Goal: Task Accomplishment & Management: Manage account settings

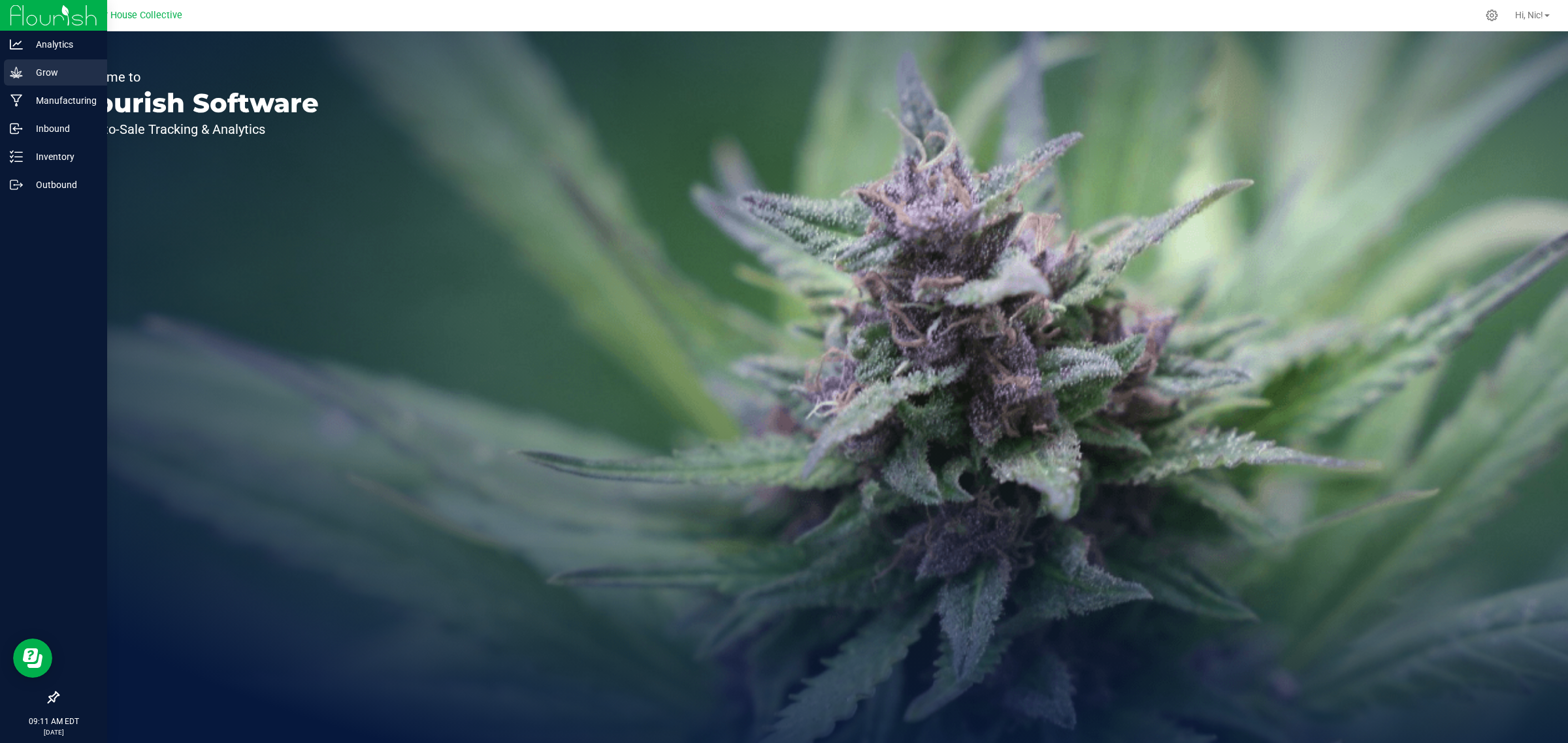
click at [54, 75] on p "Grow" at bounding box center [62, 72] width 78 height 16
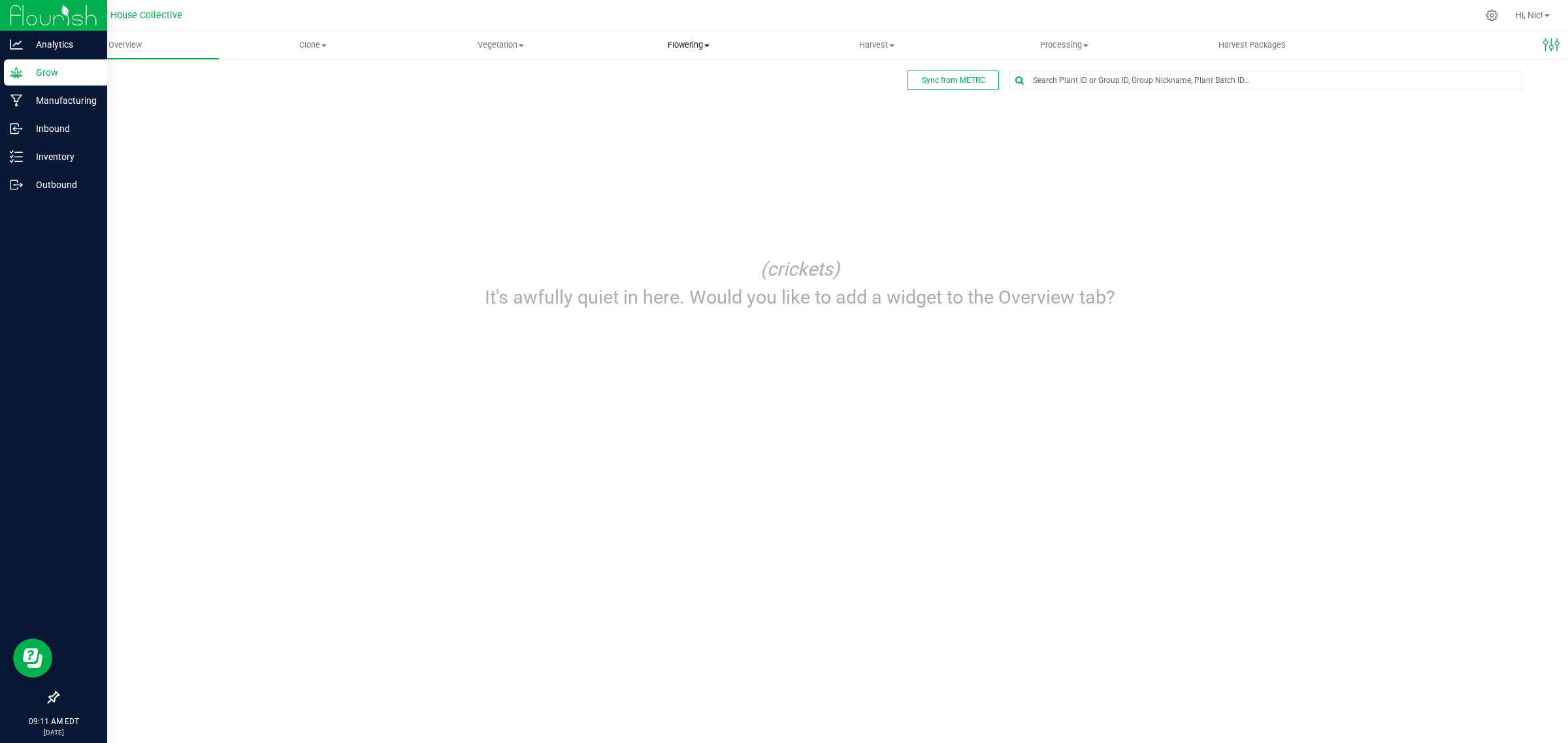
click at [699, 46] on span "Flowering" at bounding box center [688, 45] width 186 height 12
click at [683, 96] on span "Flowering groups" at bounding box center [649, 94] width 109 height 11
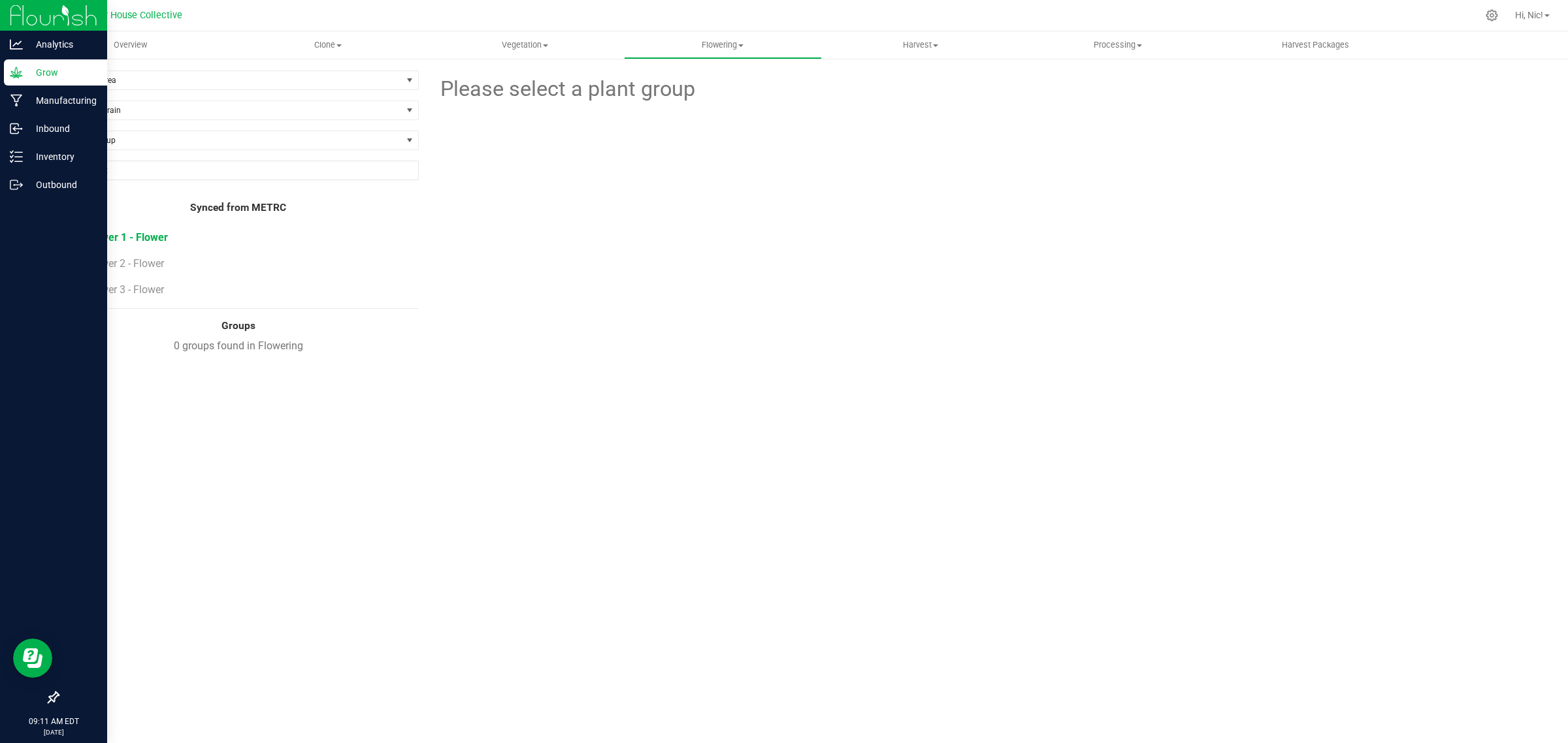
click at [142, 240] on span "Flower 1 - Flower" at bounding box center [127, 237] width 82 height 12
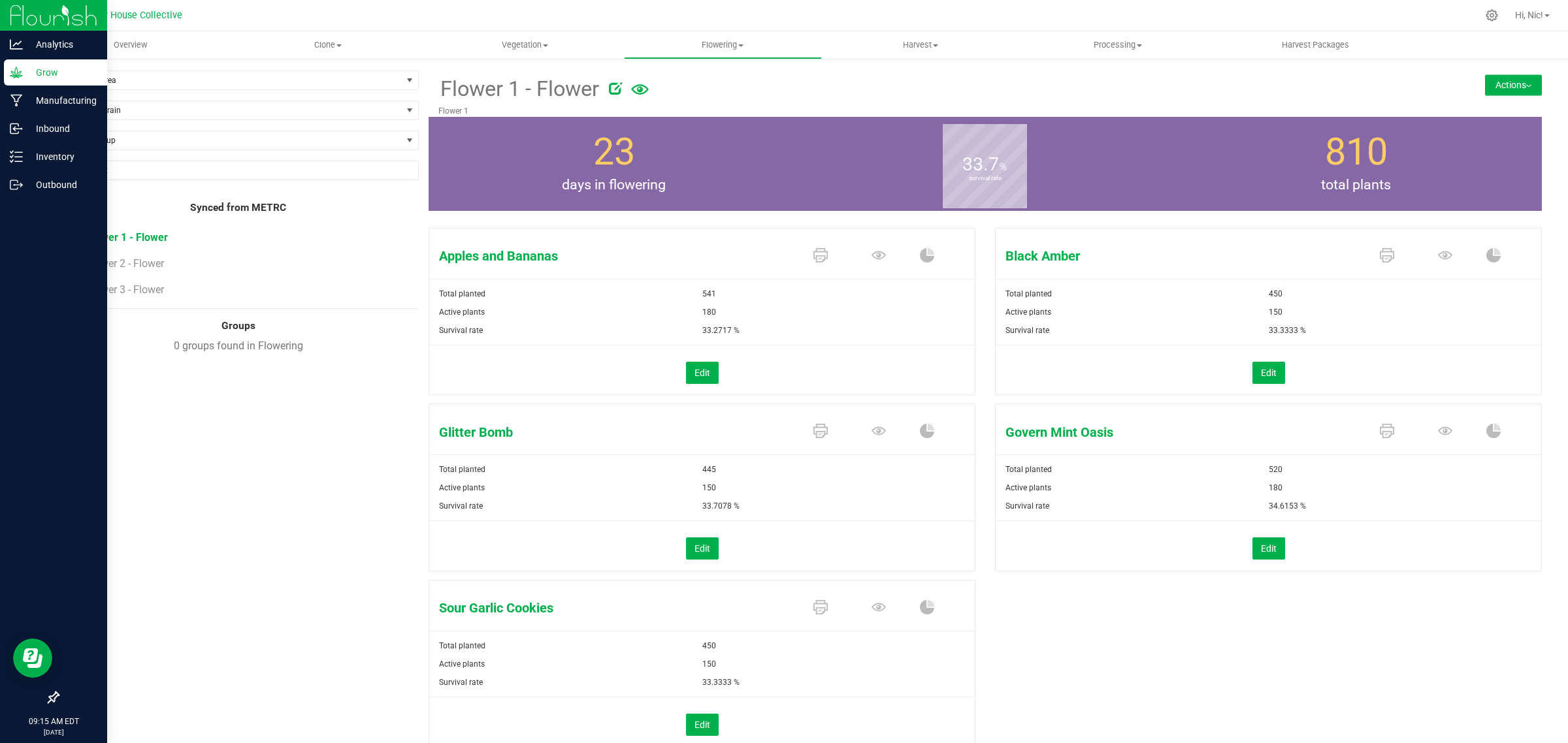
click at [154, 240] on span "Flower 1 - Flower" at bounding box center [127, 237] width 82 height 12
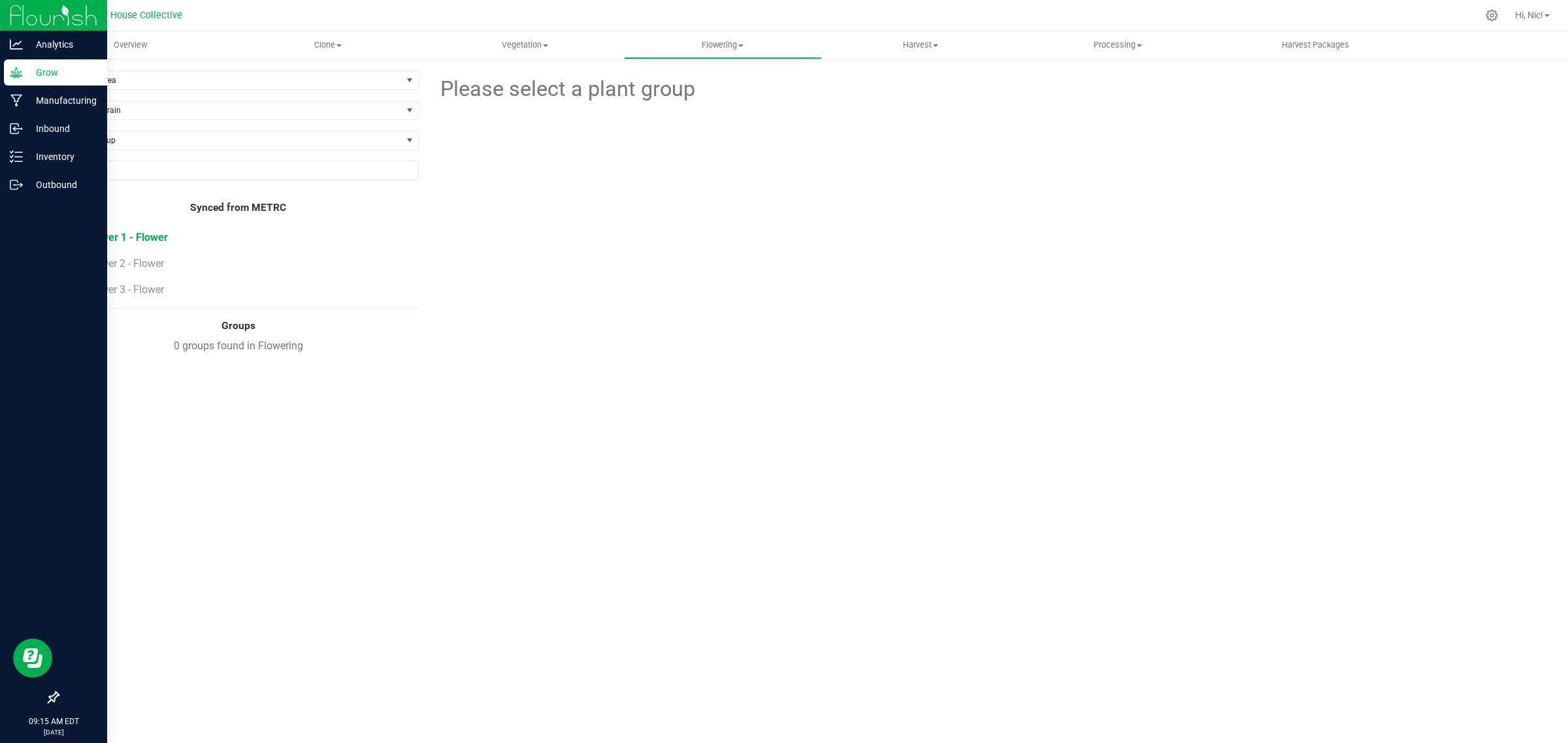
click at [154, 240] on span "Flower 1 - Flower" at bounding box center [127, 237] width 82 height 12
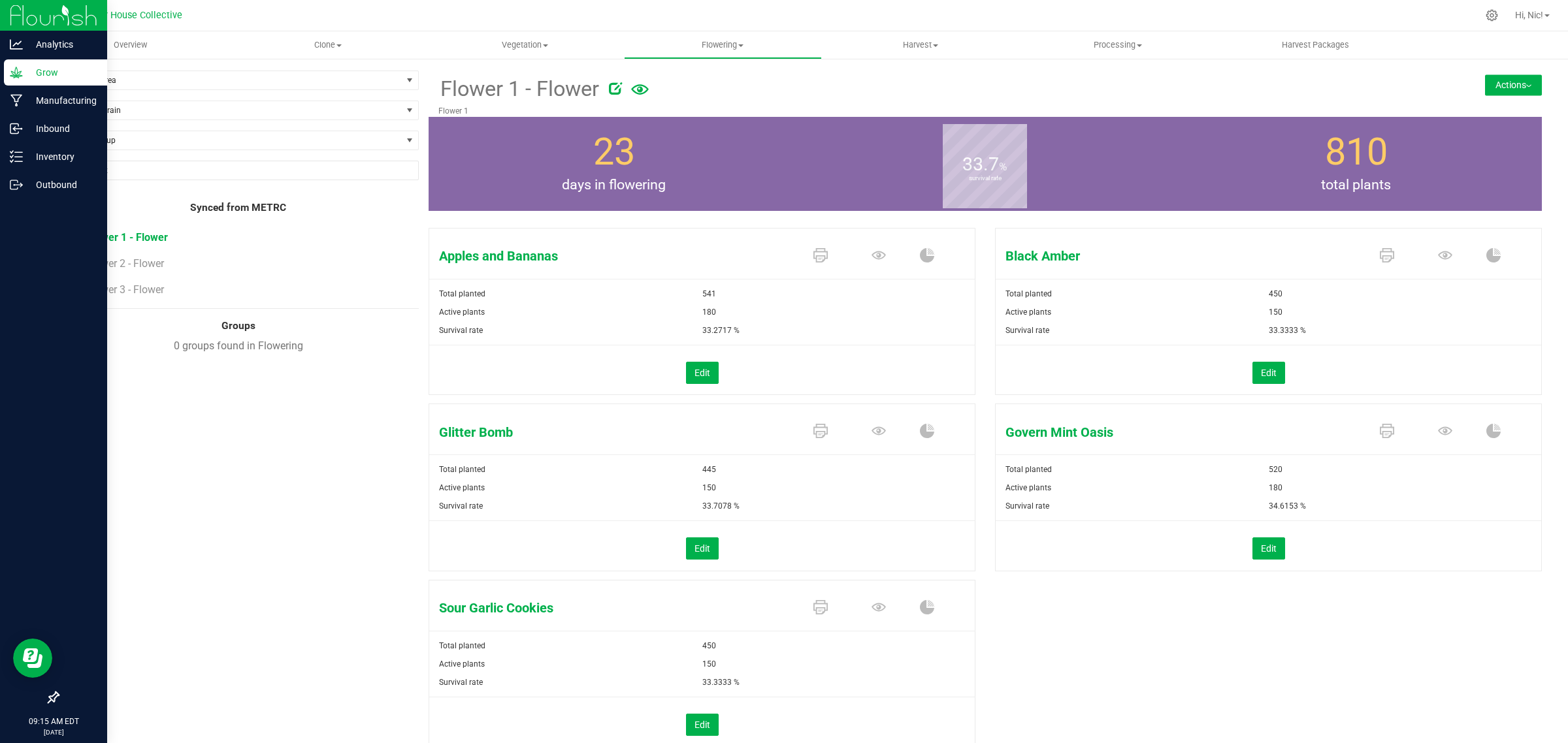
click at [1516, 80] on button "Actions" at bounding box center [1513, 85] width 57 height 21
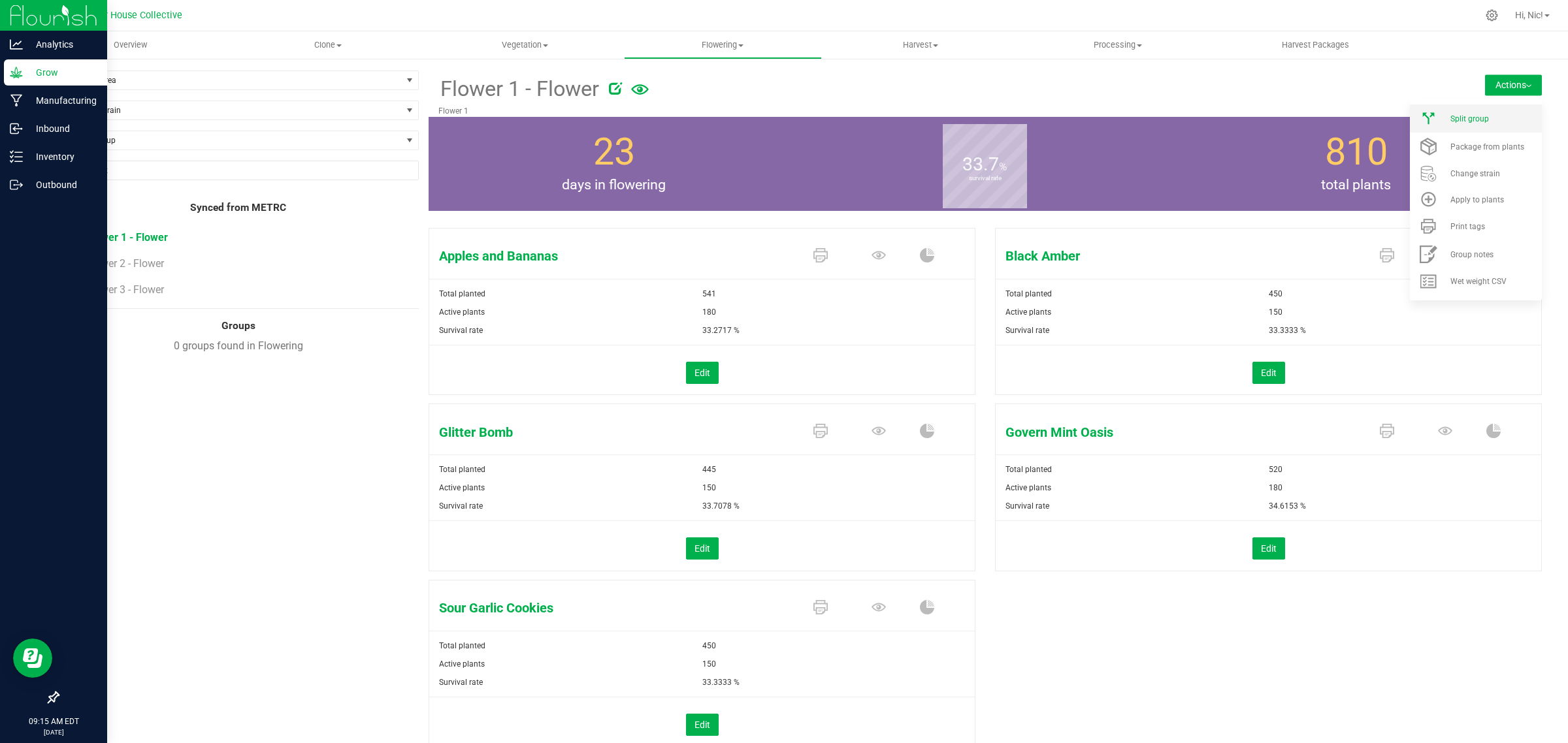
click at [1509, 112] on li "Split group" at bounding box center [1476, 118] width 132 height 28
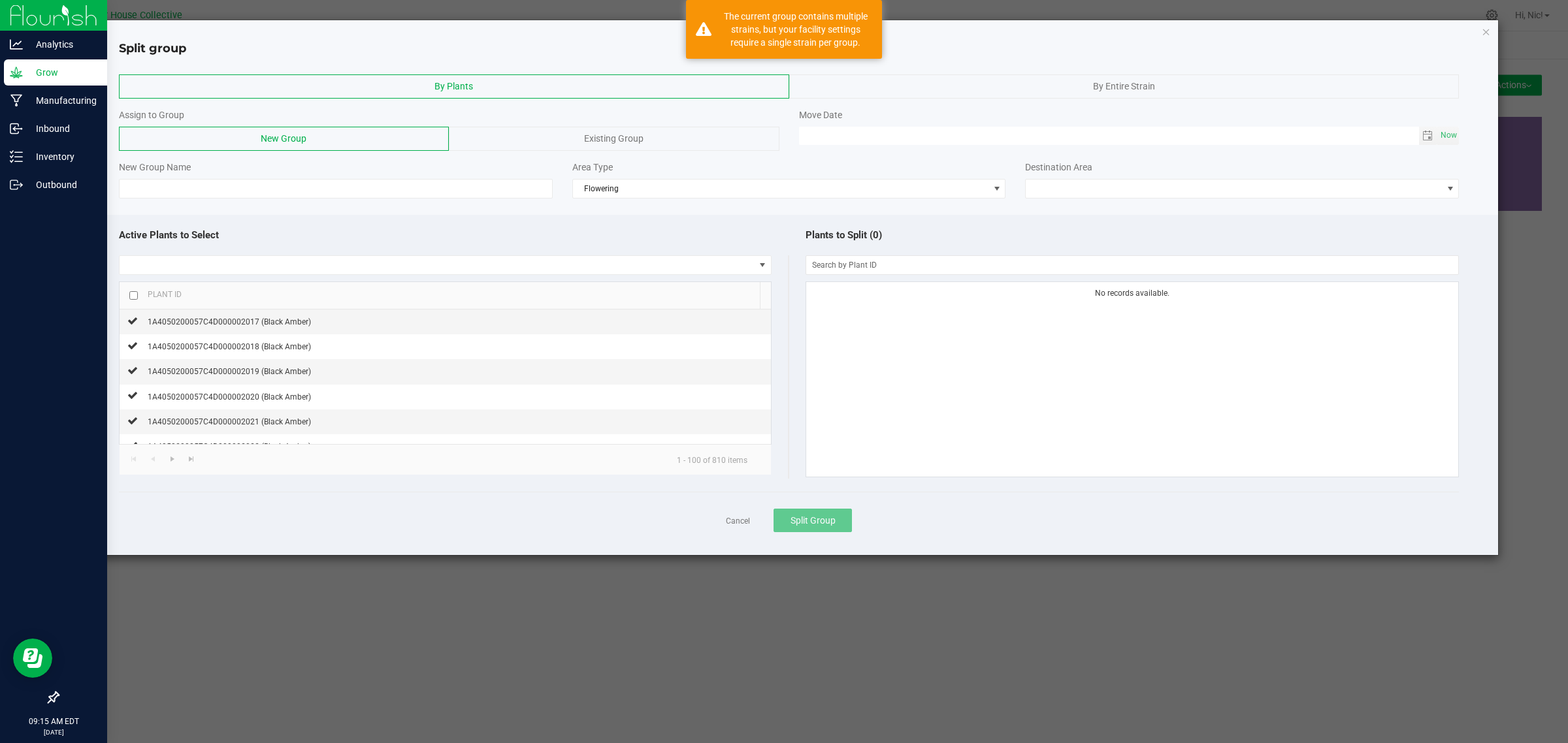
click at [1131, 86] on span "By Entire Strain" at bounding box center [1124, 86] width 62 height 10
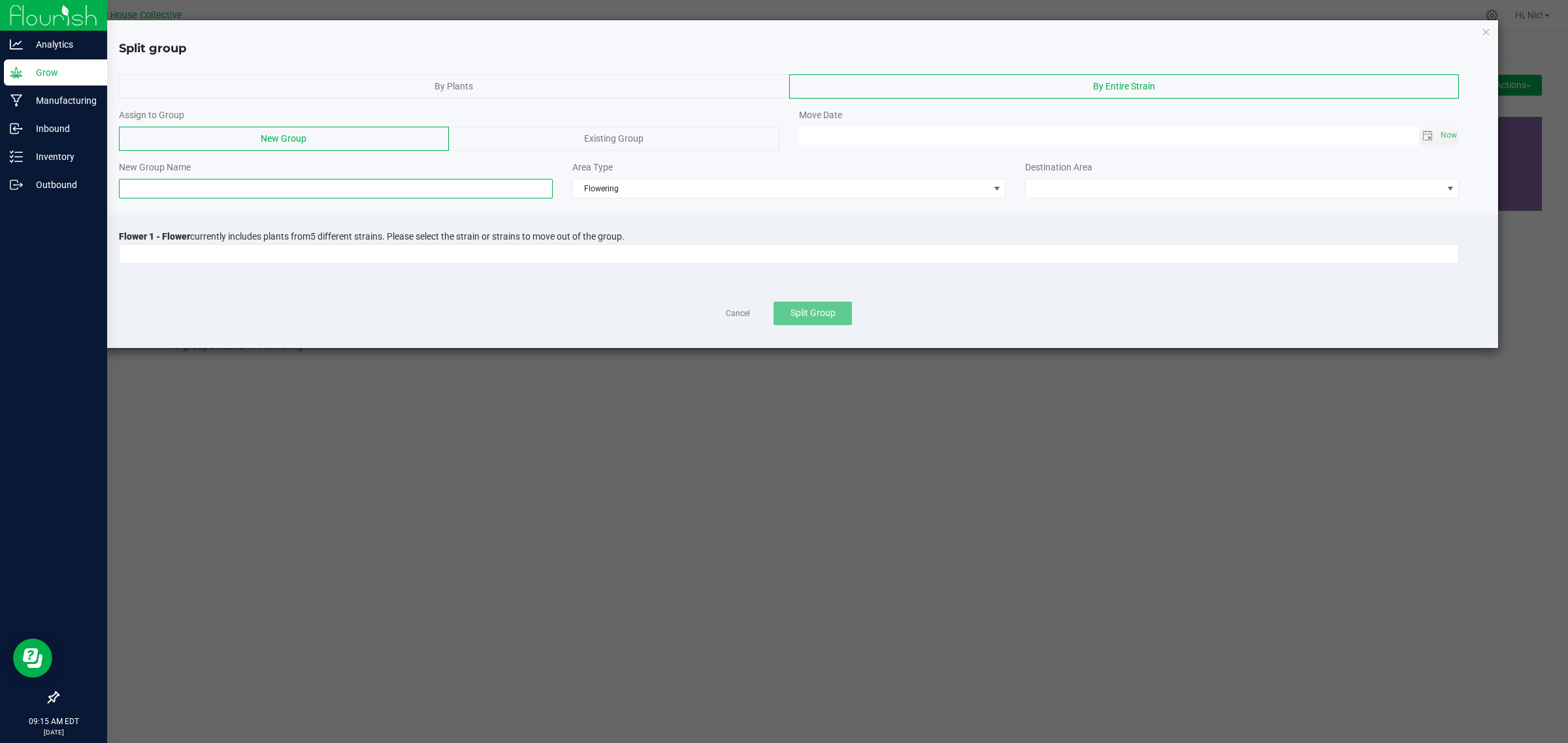
click at [252, 193] on input at bounding box center [336, 188] width 434 height 20
type input "F"
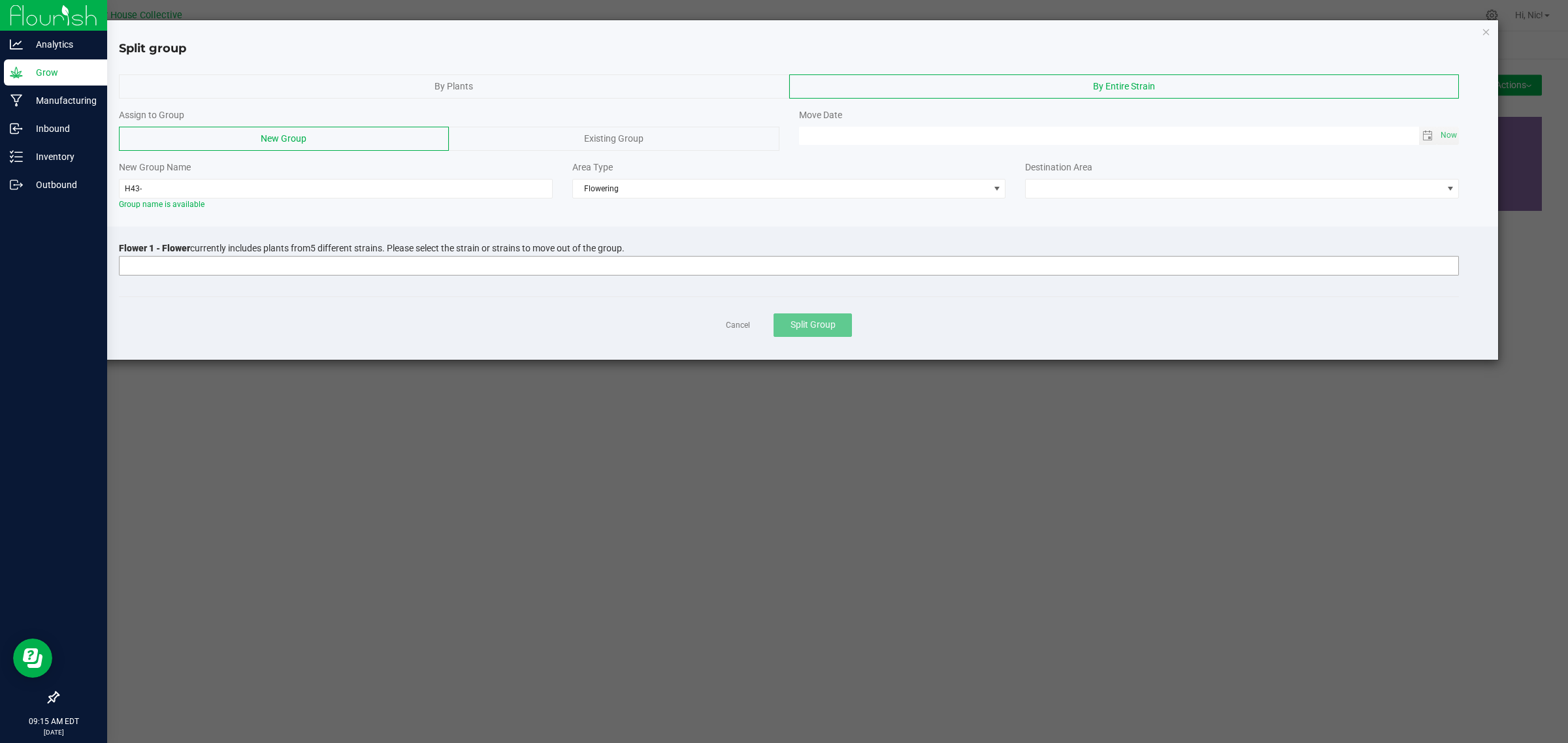
click at [268, 269] on input at bounding box center [780, 265] width 1322 height 18
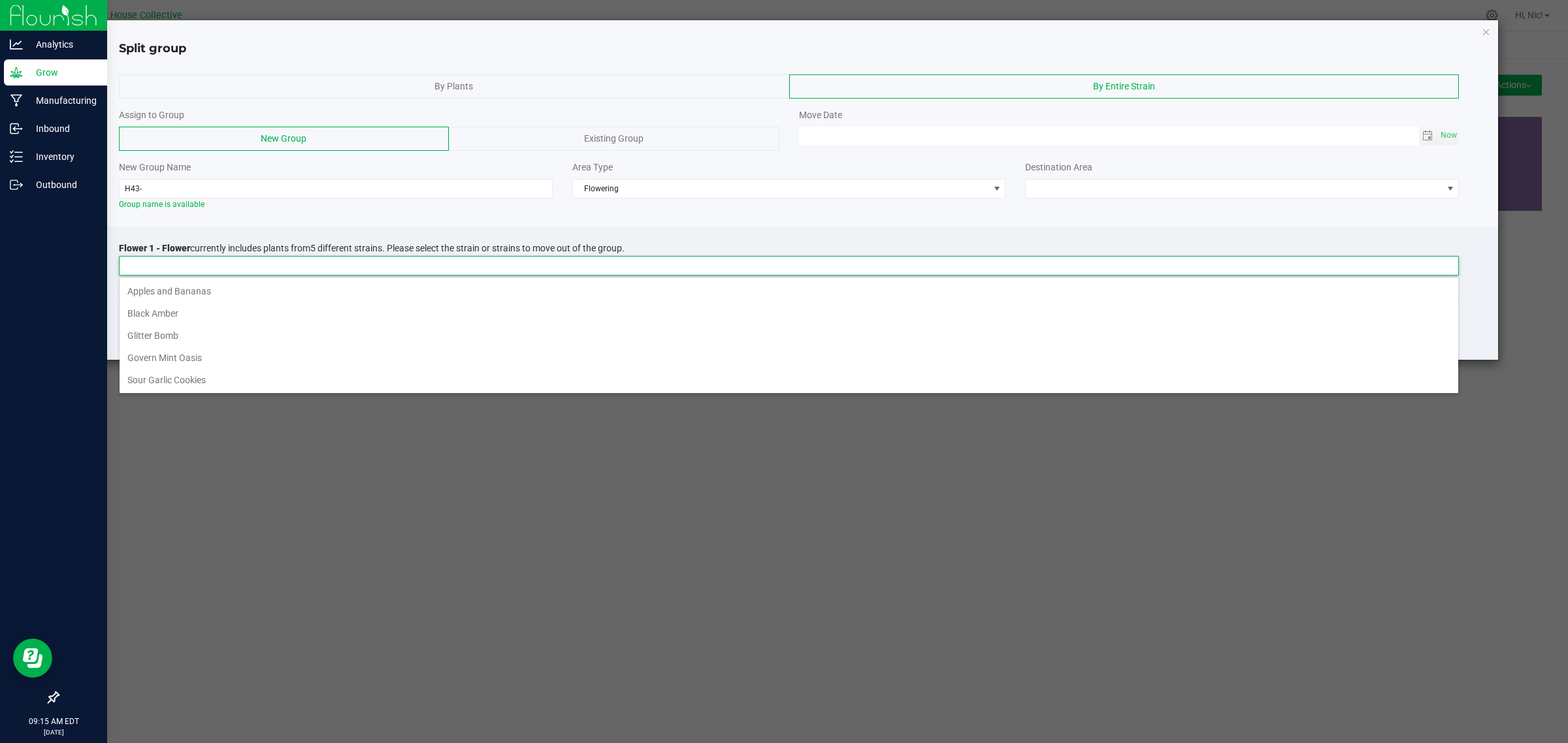
scroll to position [20, 1340]
click at [230, 189] on input "H43-" at bounding box center [336, 188] width 434 height 20
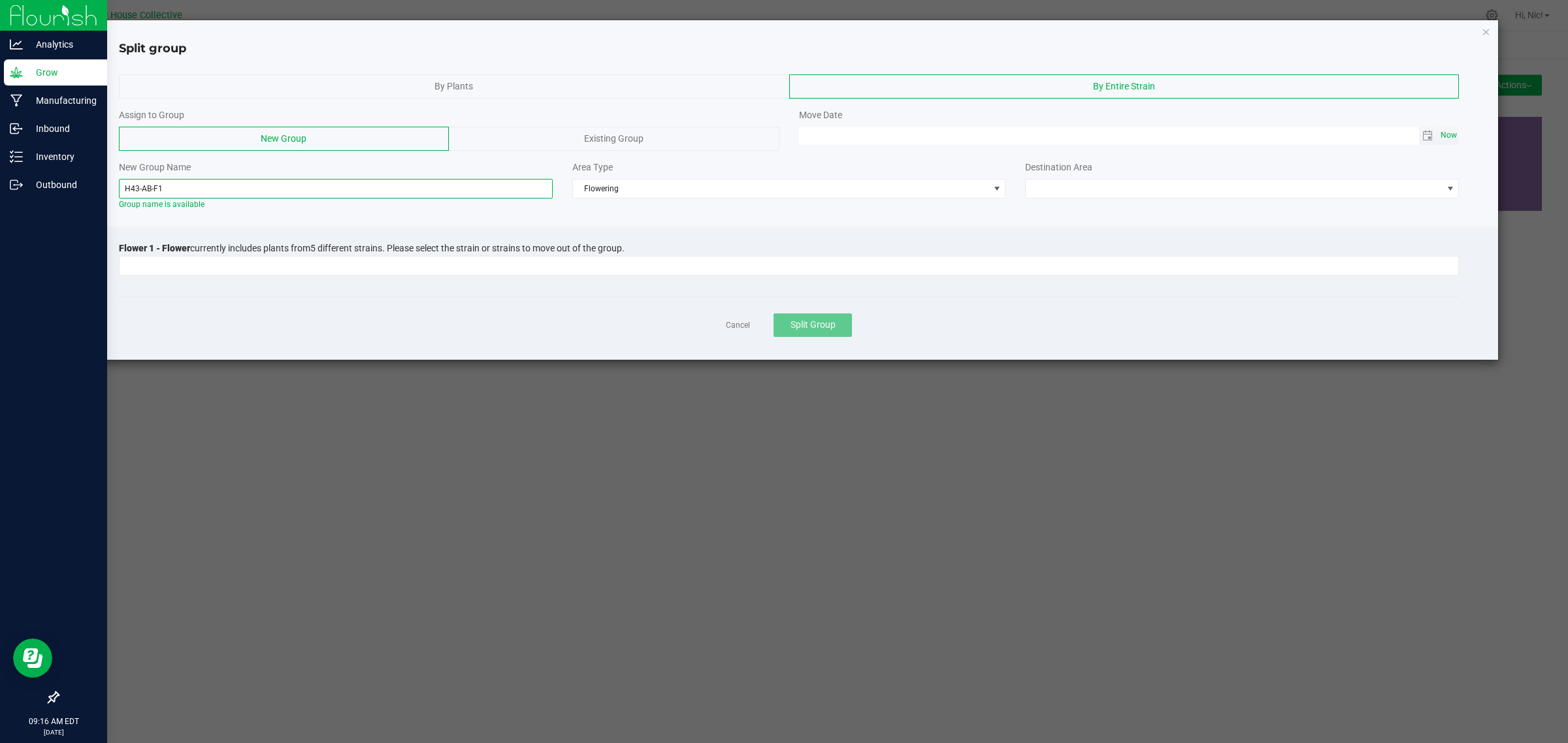
type input "H43-AB-F1"
click at [1451, 138] on span "Now" at bounding box center [1448, 136] width 22 height 19
type input "[DATE] 09:16 AM"
click at [1097, 191] on span at bounding box center [1234, 188] width 416 height 18
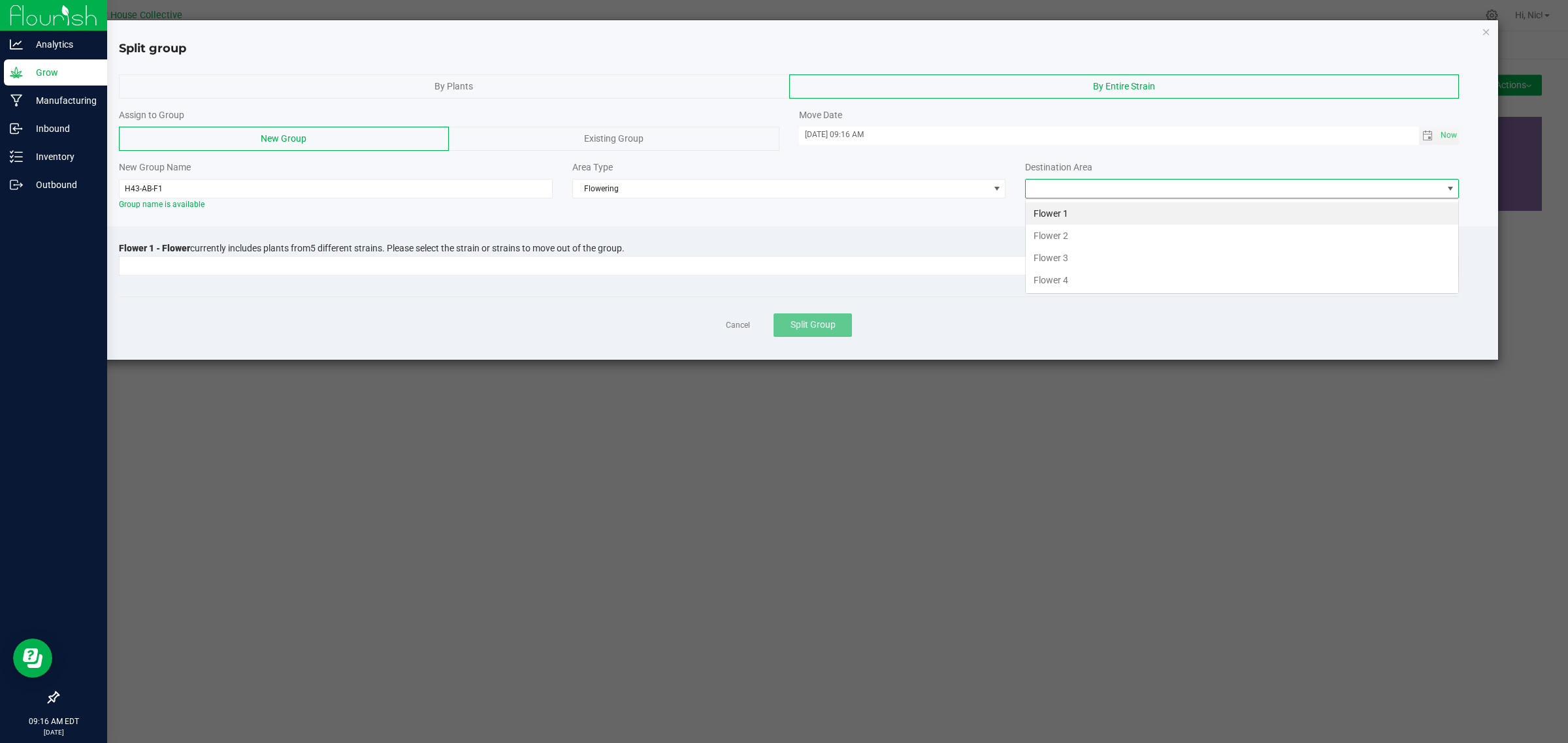
scroll to position [20, 433]
click at [1060, 214] on li "Flower 1" at bounding box center [1242, 213] width 432 height 22
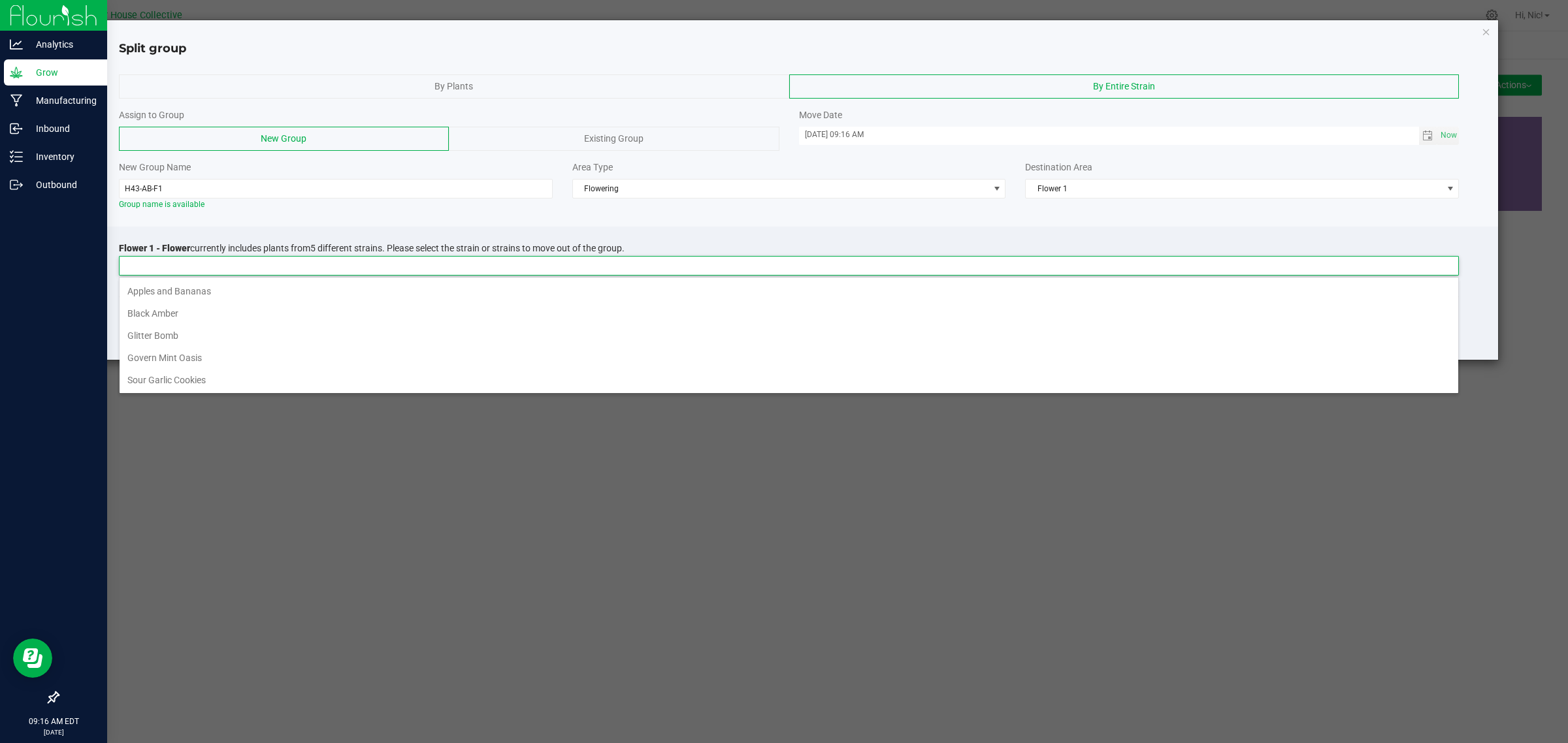
click at [548, 265] on input at bounding box center [780, 265] width 1322 height 18
click at [274, 287] on li "Apples and Bananas" at bounding box center [788, 291] width 1338 height 22
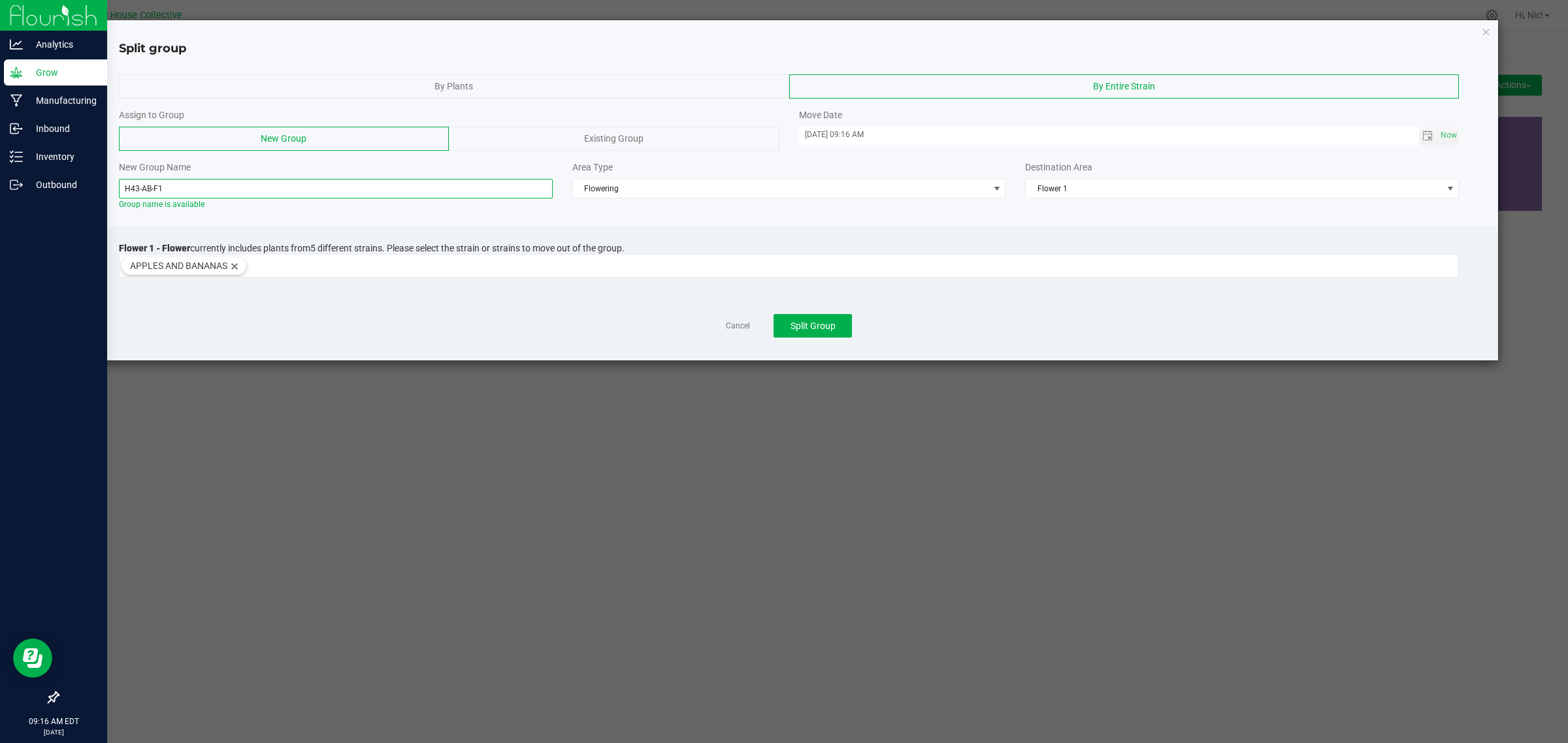
drag, startPoint x: 178, startPoint y: 191, endPoint x: 113, endPoint y: 191, distance: 65.0
click at [113, 191] on div "New Group Name H43-AB-F1 Group name is available" at bounding box center [335, 186] width 453 height 49
click at [822, 331] on span "Split Group" at bounding box center [813, 325] width 45 height 10
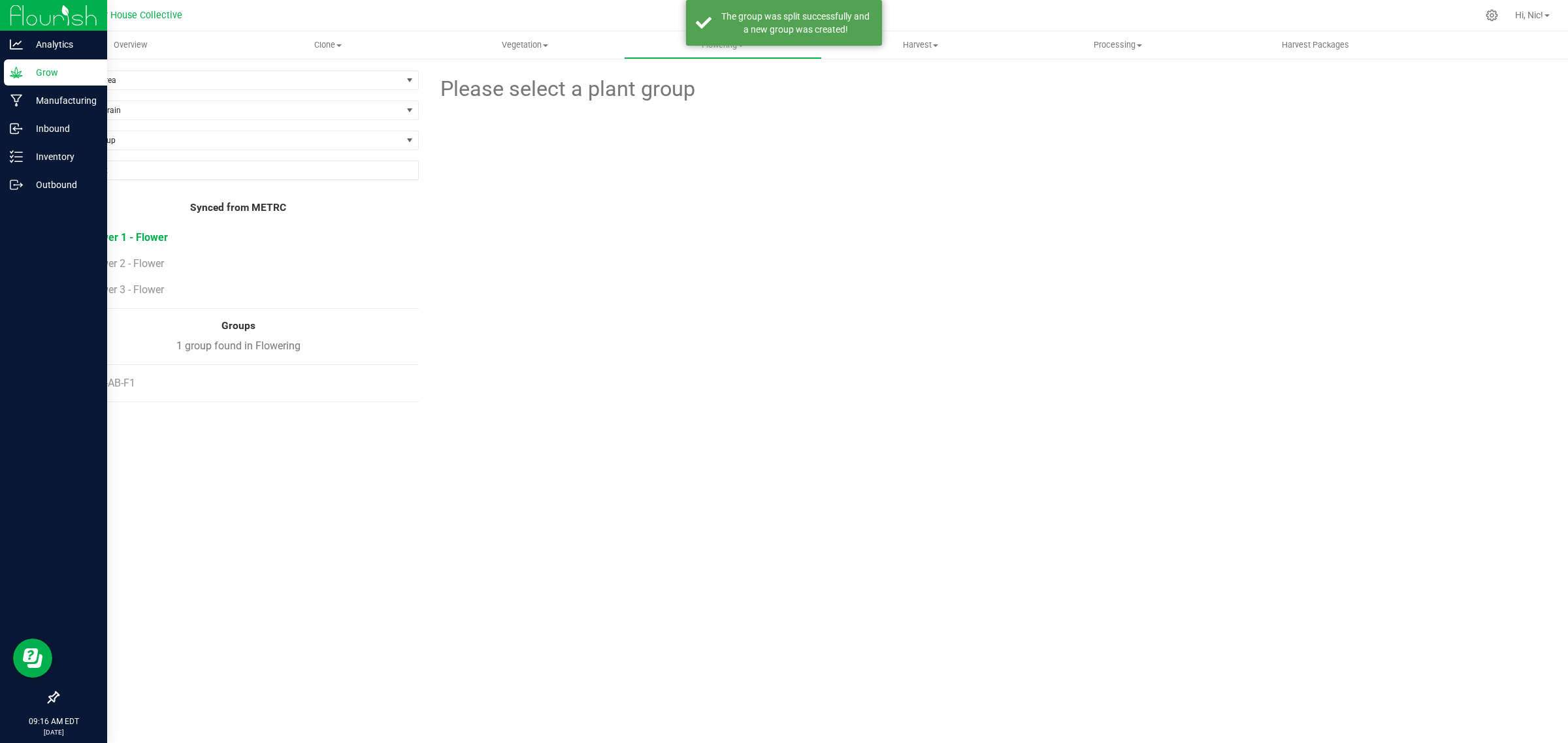
click at [149, 240] on span "Flower 1 - Flower" at bounding box center [127, 237] width 82 height 12
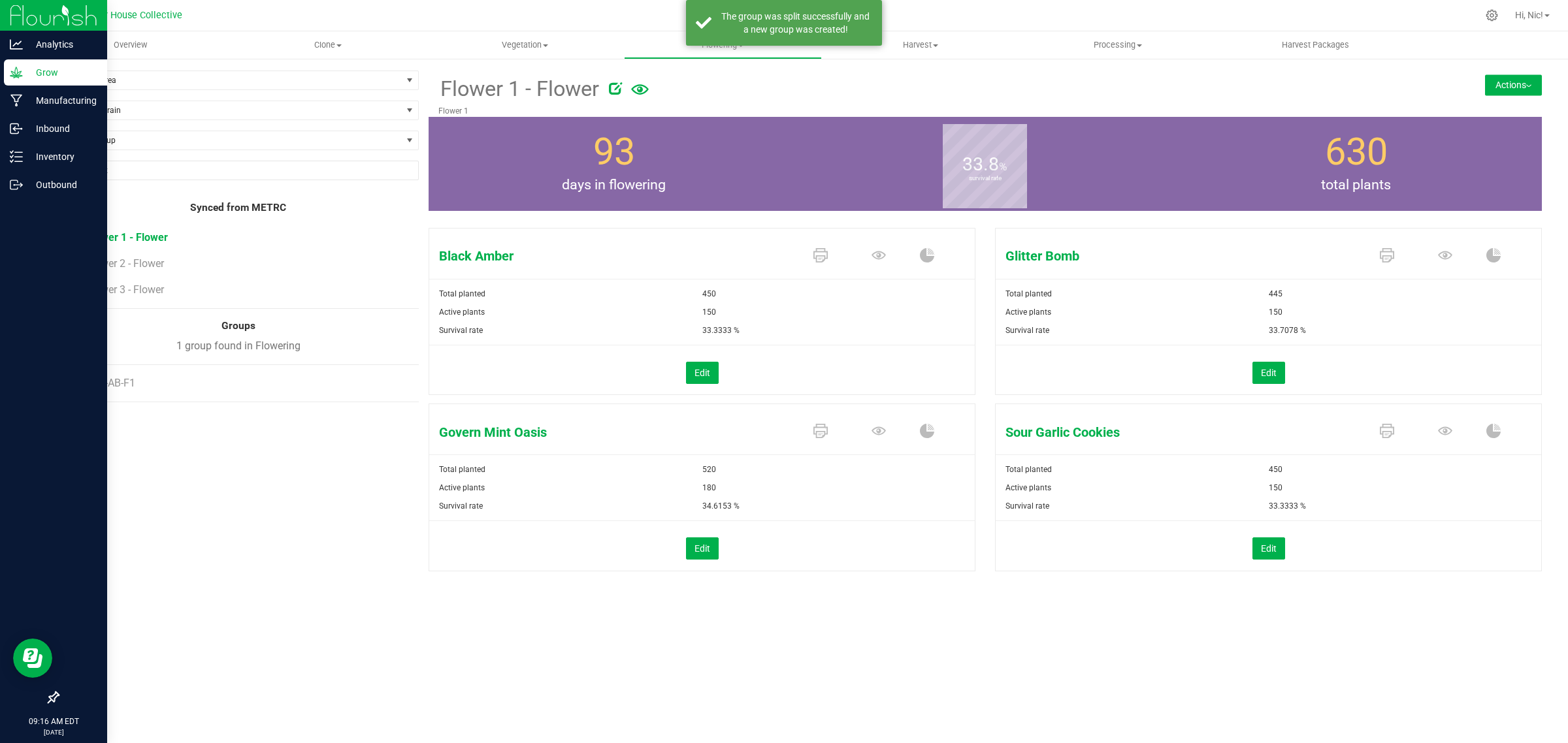
click at [1509, 85] on button "Actions" at bounding box center [1513, 85] width 57 height 21
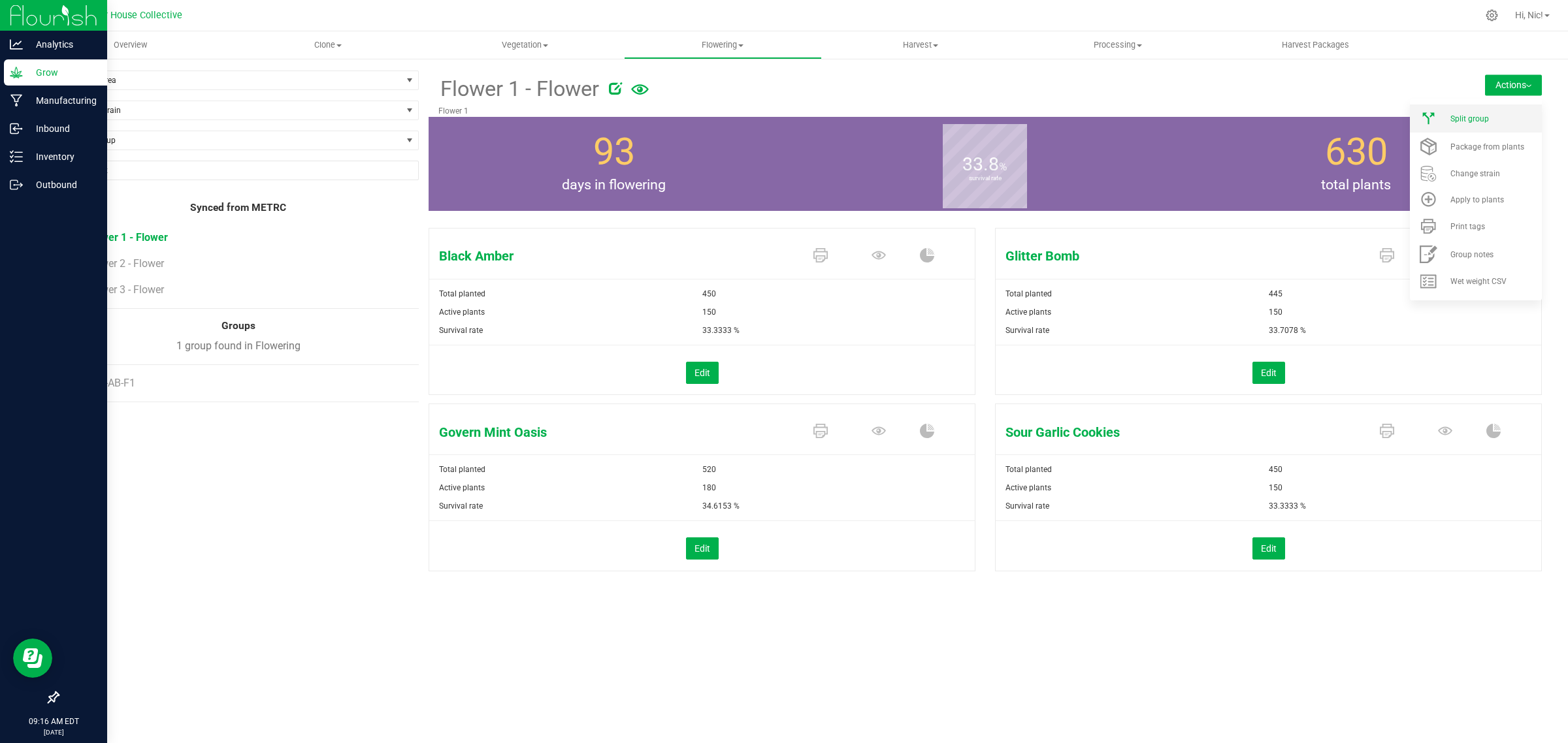
click at [1482, 119] on span "Split group" at bounding box center [1469, 119] width 38 height 9
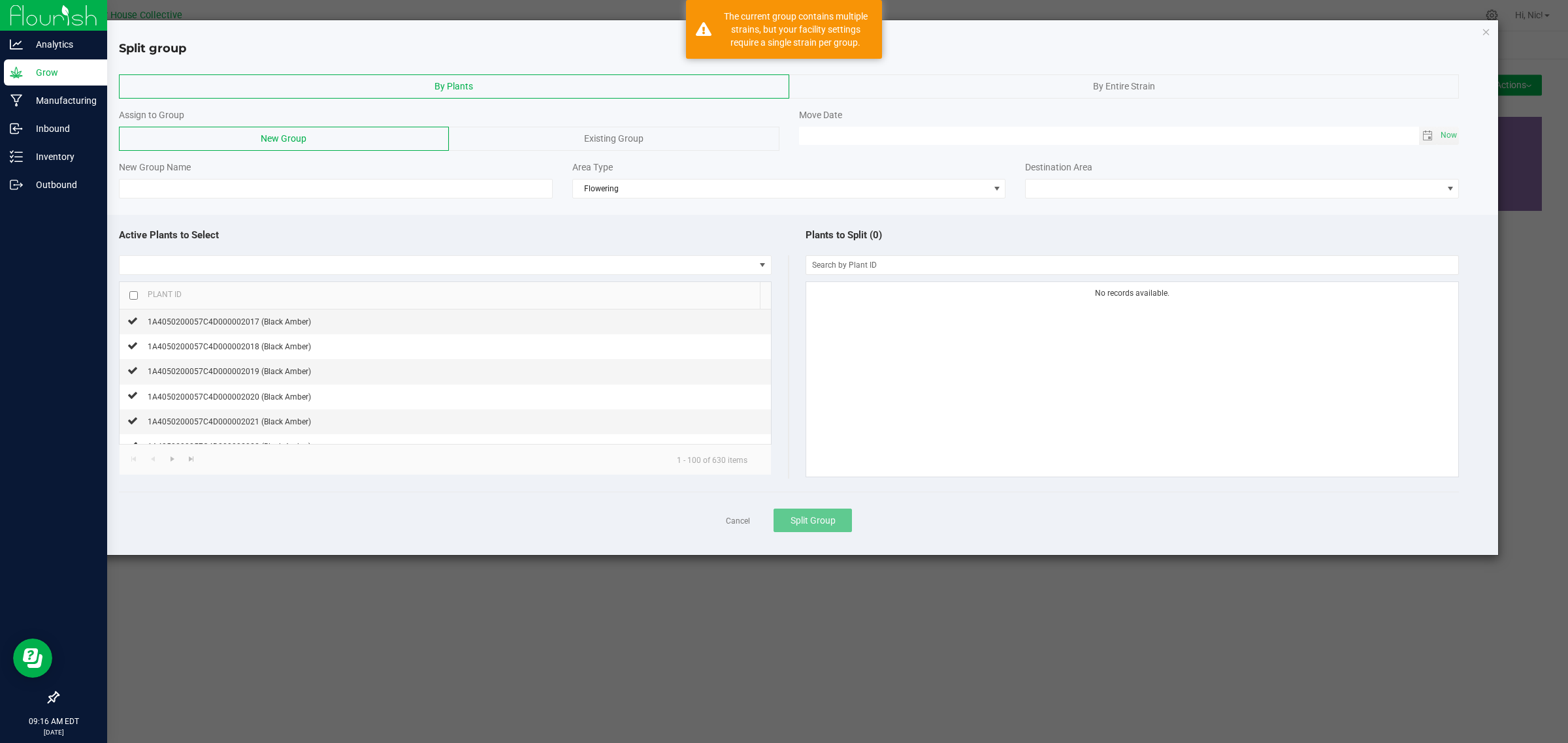
click at [1068, 86] on div "By Entire Strain" at bounding box center [1124, 86] width 670 height 24
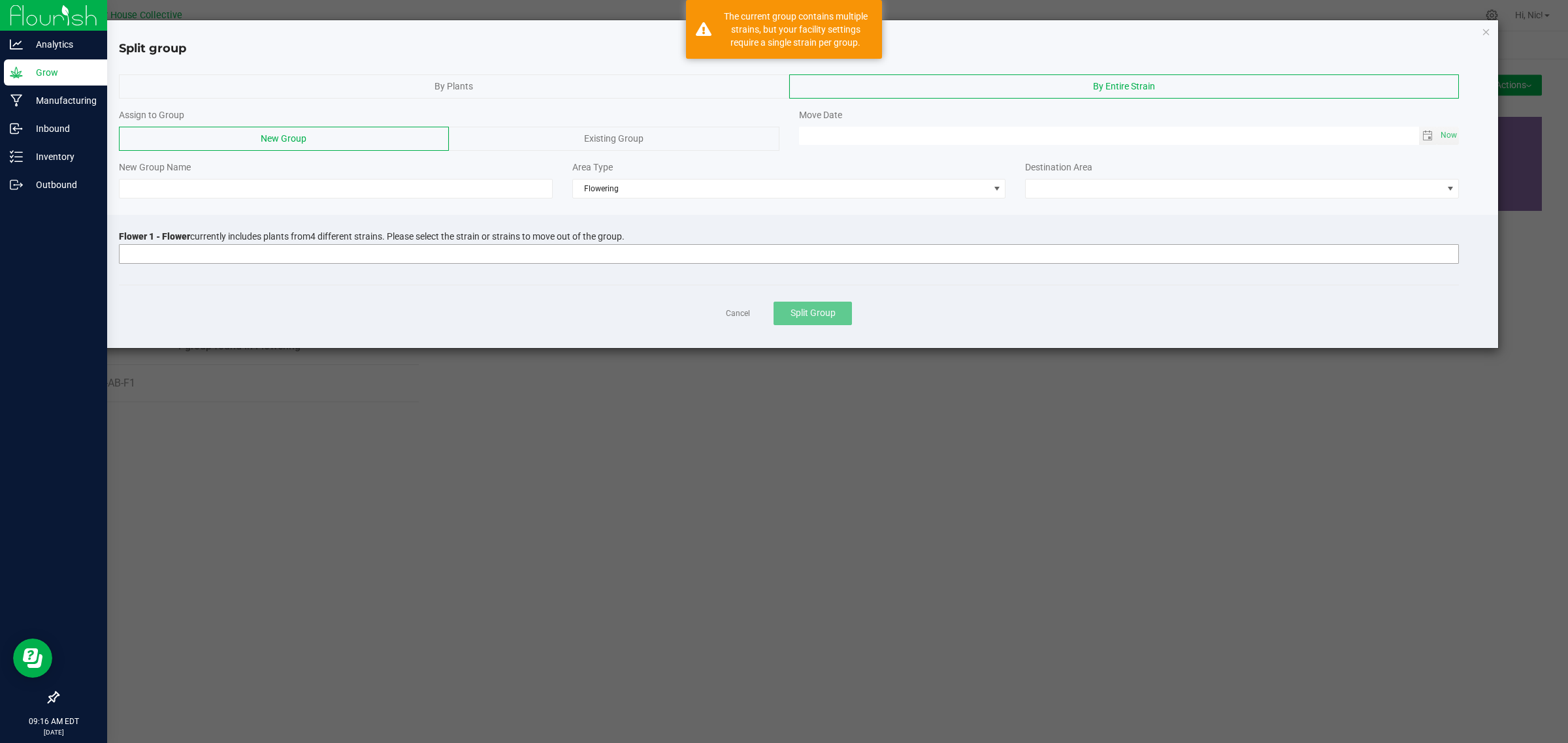
click at [310, 257] on input at bounding box center [780, 254] width 1322 height 18
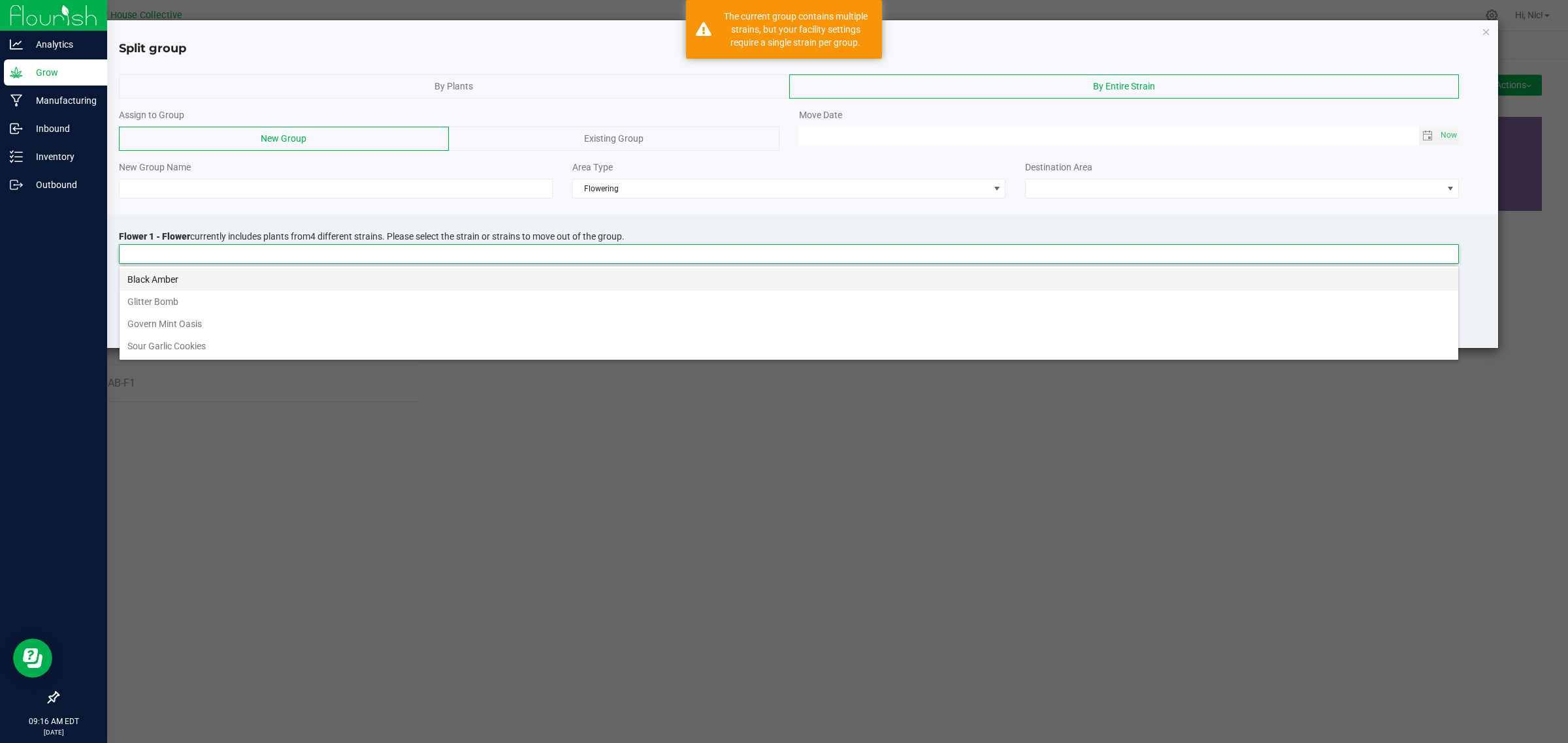
scroll to position [20, 1340]
click at [292, 275] on li "Black Amber" at bounding box center [788, 279] width 1338 height 22
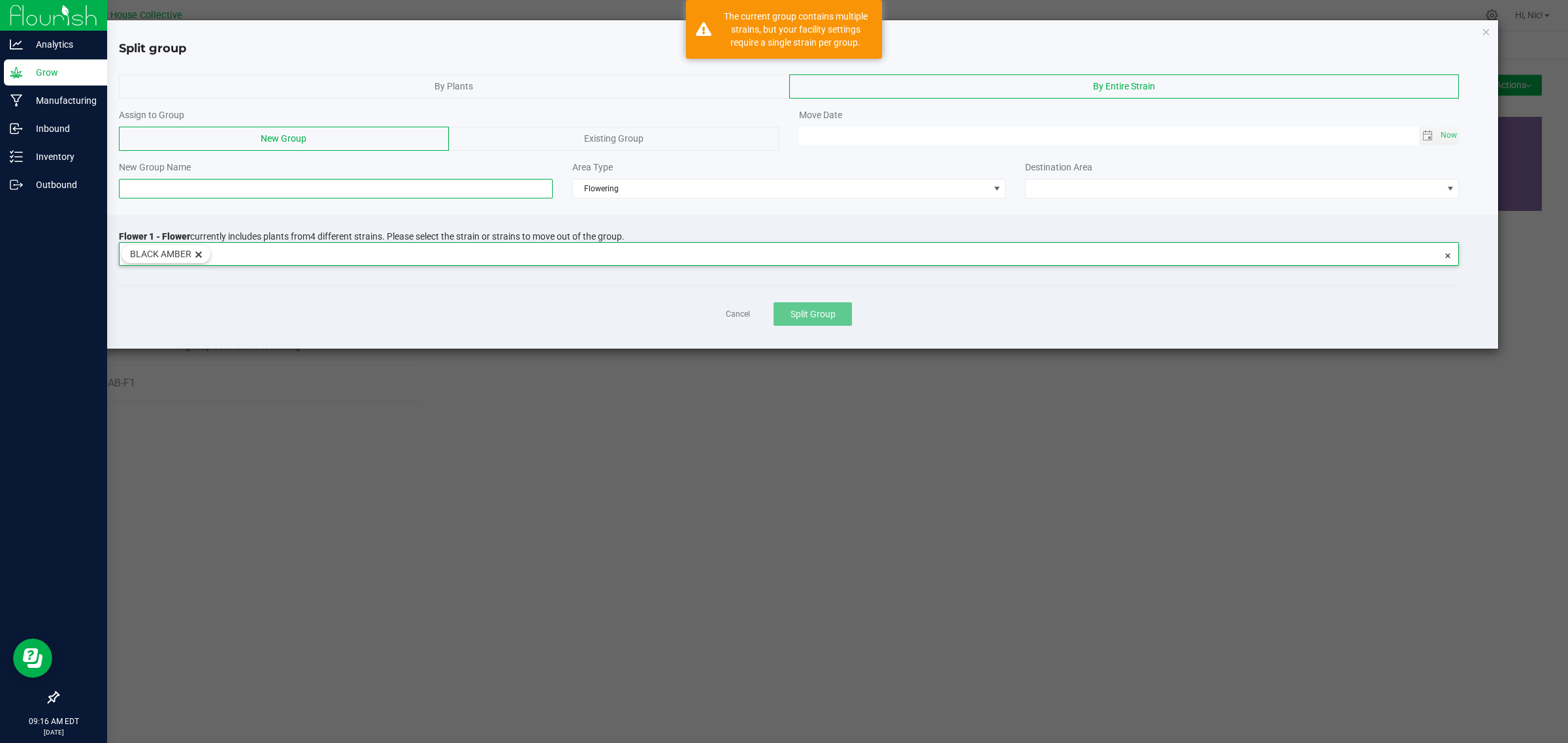
click at [186, 191] on input at bounding box center [336, 188] width 434 height 20
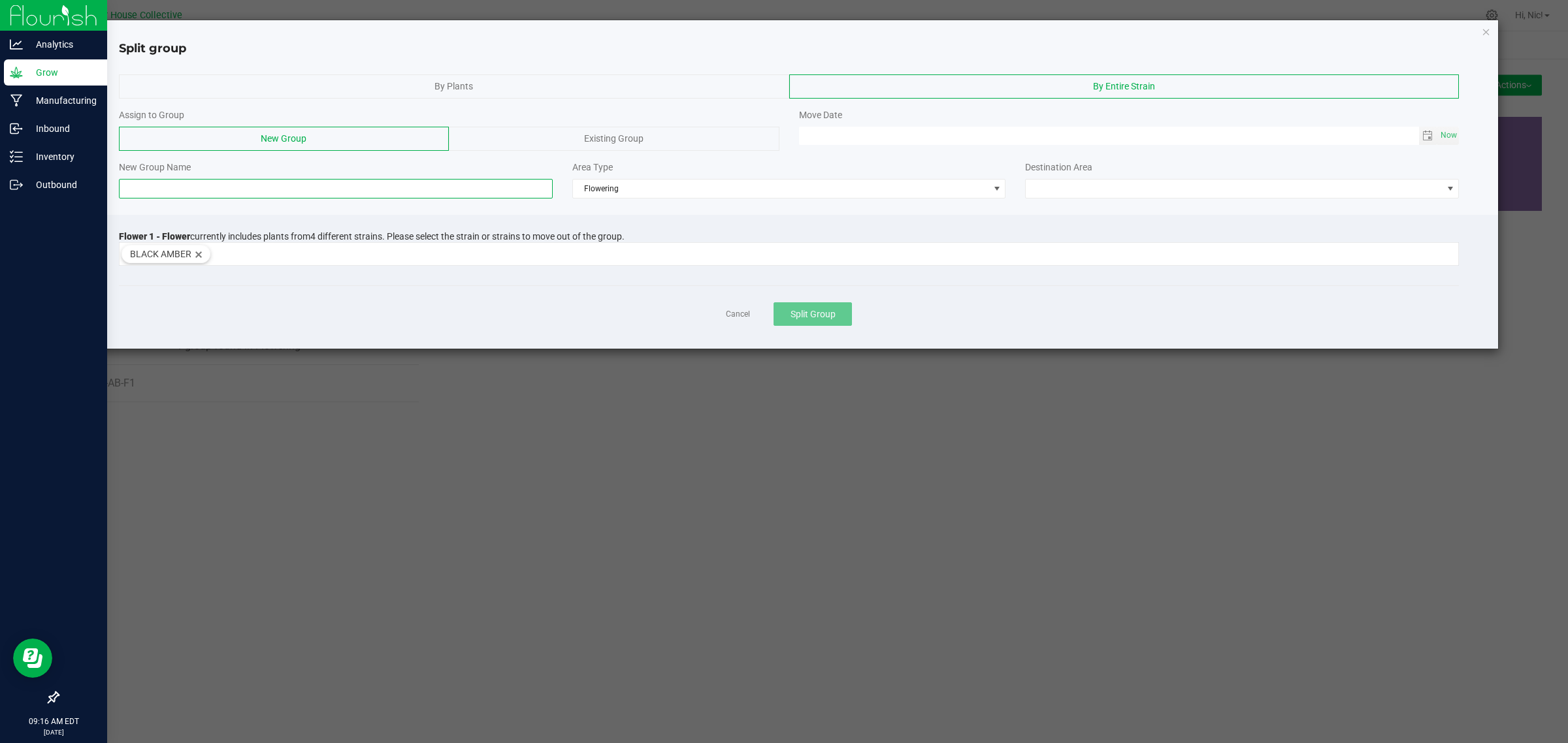
paste input "H43-AB-F1"
click at [150, 189] on input "H43-AB-F1" at bounding box center [336, 188] width 434 height 20
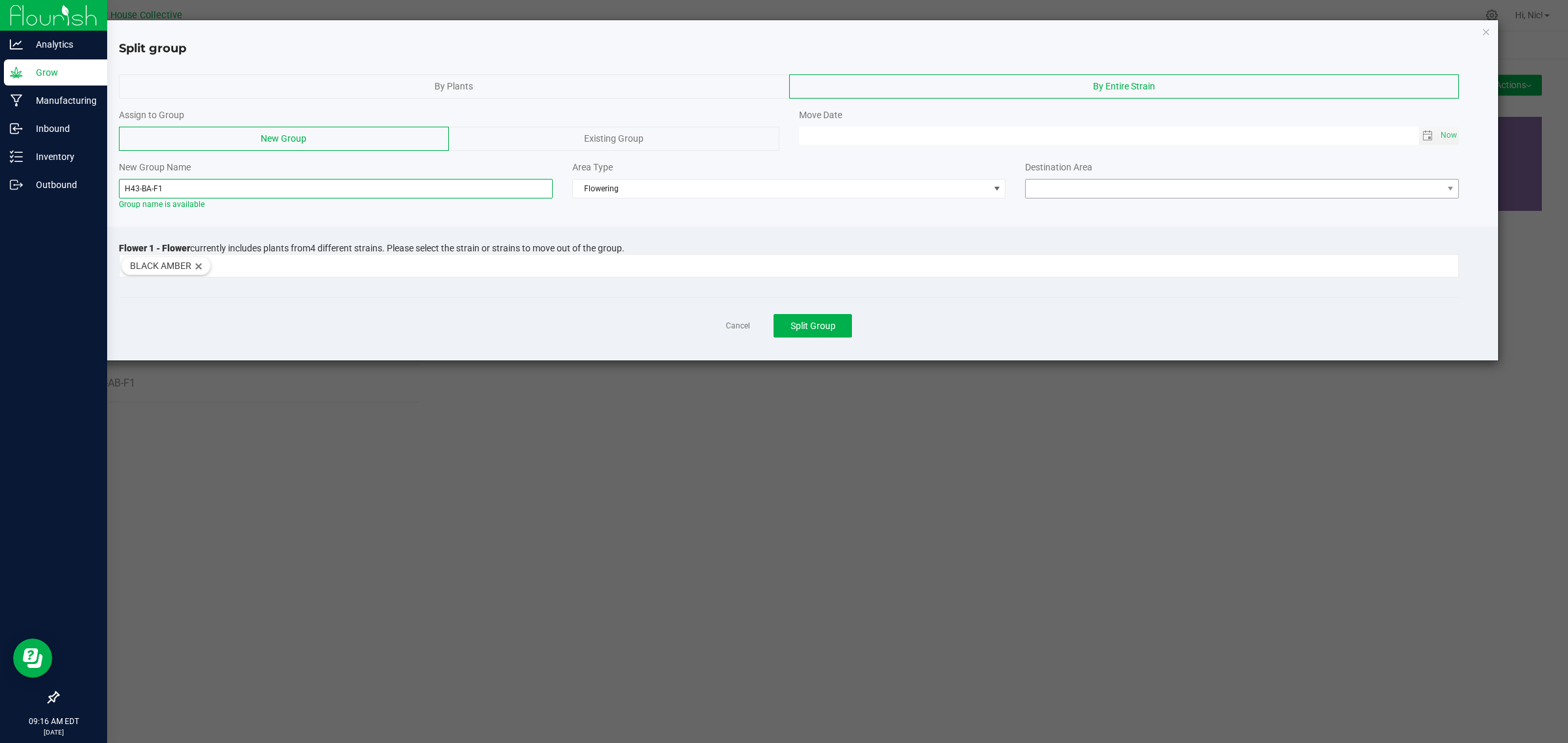
type input "H43-BA-F1"
click at [1045, 191] on span at bounding box center [1234, 188] width 416 height 18
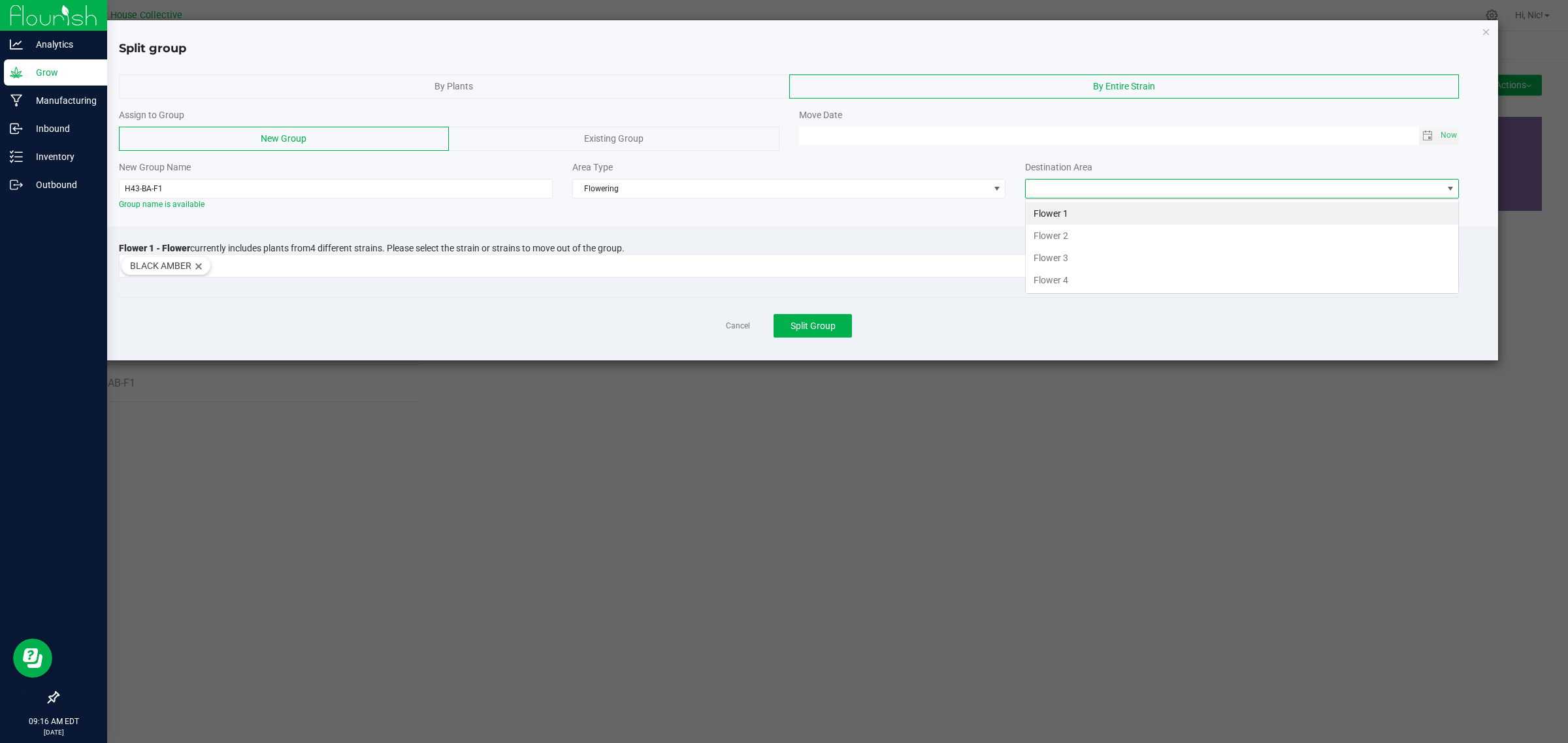
scroll to position [20, 433]
click at [1075, 214] on li "Flower 1" at bounding box center [1242, 213] width 432 height 22
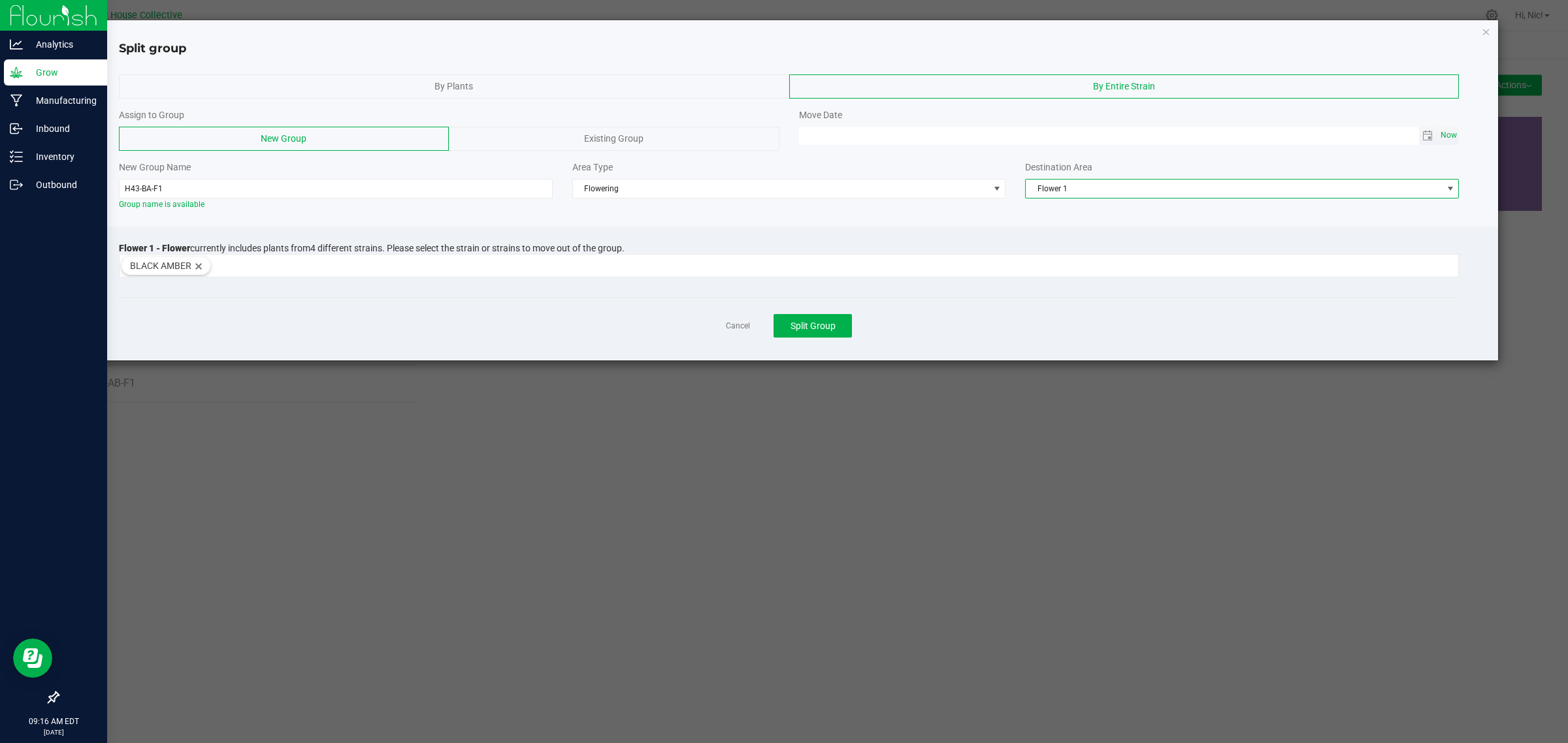
click at [1448, 137] on span "Now" at bounding box center [1448, 136] width 22 height 19
type input "[DATE] 09:16 AM"
click at [989, 115] on div "Move Date" at bounding box center [1128, 115] width 661 height 14
click at [223, 193] on input "H43-BA-F1" at bounding box center [336, 188] width 434 height 20
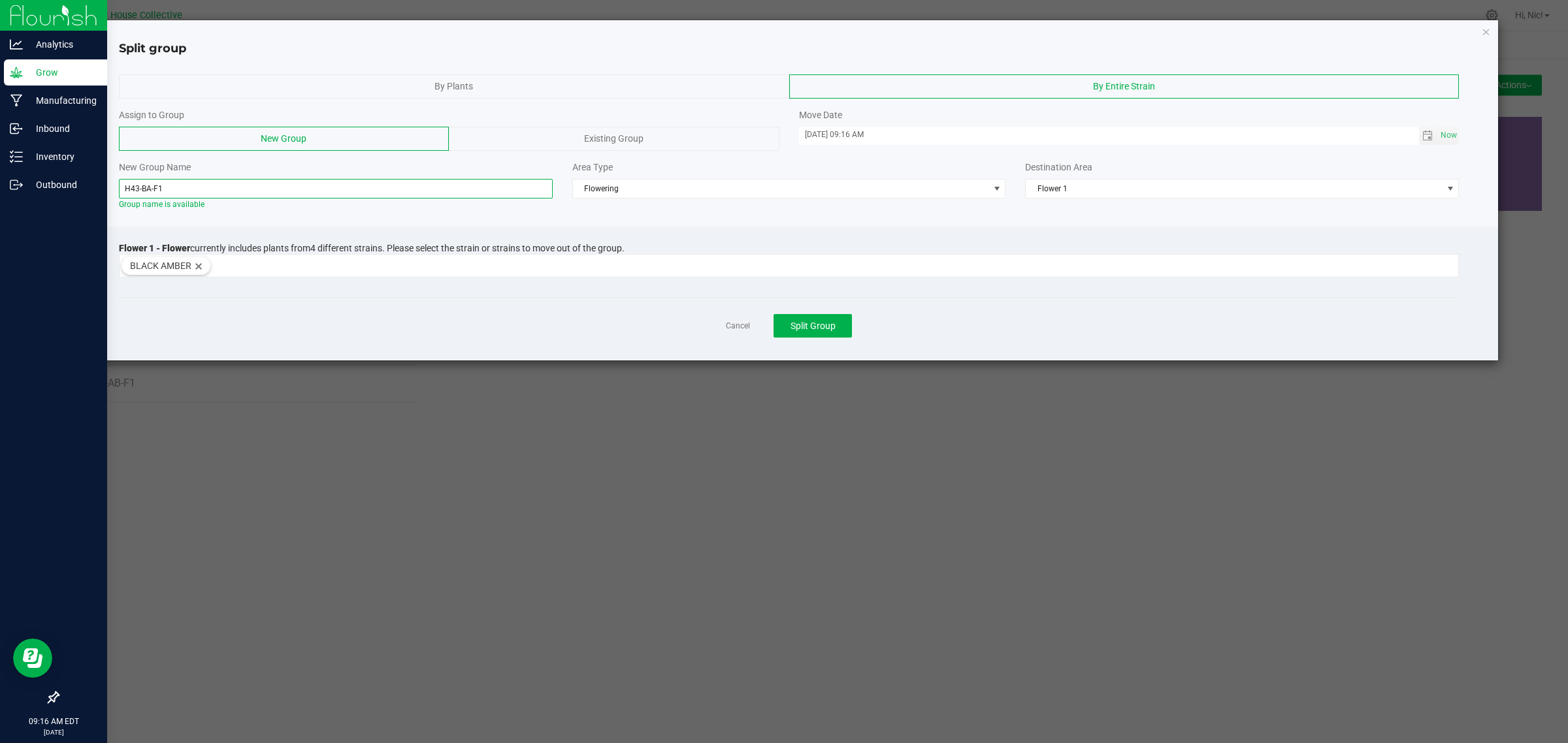
click at [223, 193] on input "H43-BA-F1" at bounding box center [336, 188] width 434 height 20
click at [812, 330] on span "Split Group" at bounding box center [813, 325] width 45 height 10
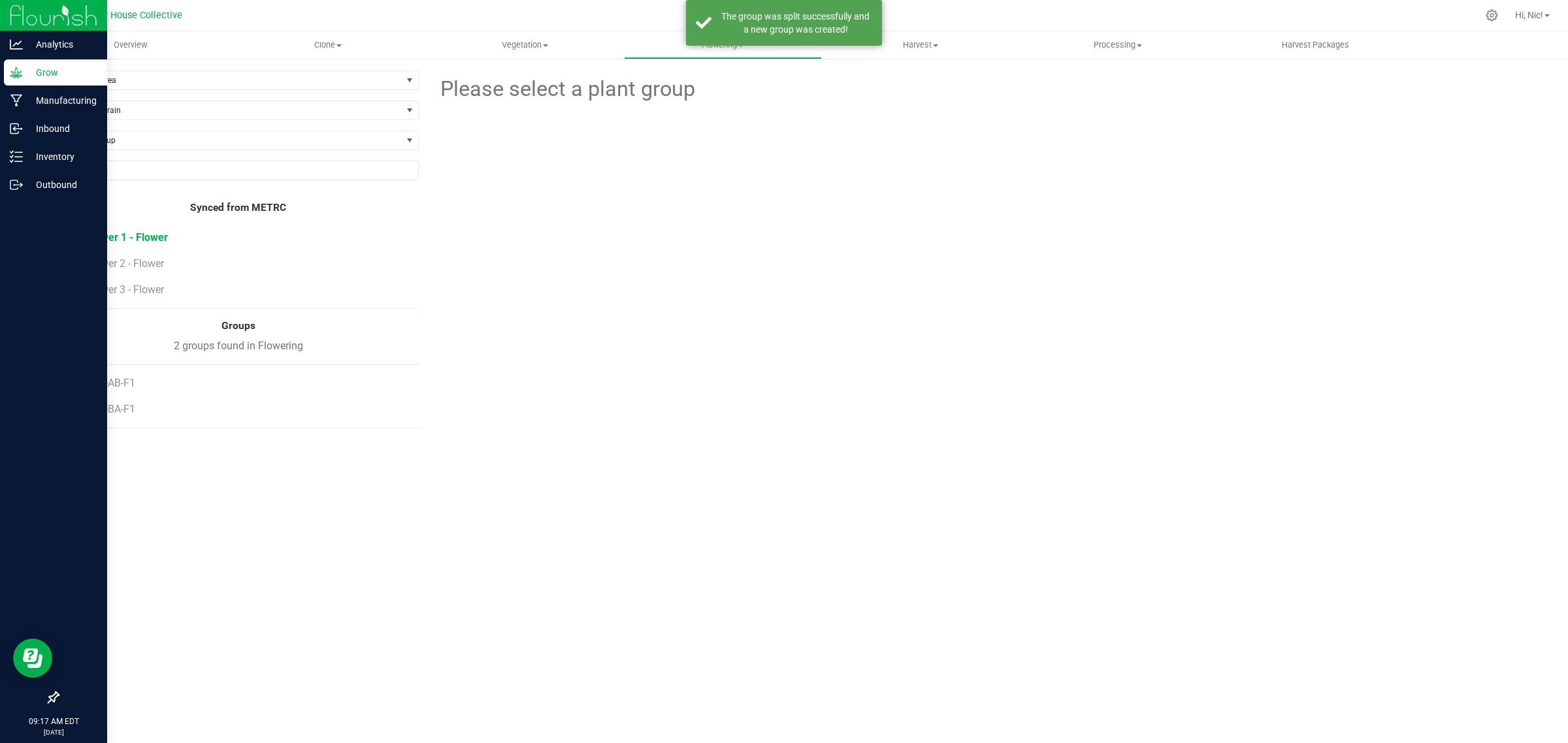
click at [144, 240] on span "Flower 1 - Flower" at bounding box center [127, 237] width 82 height 12
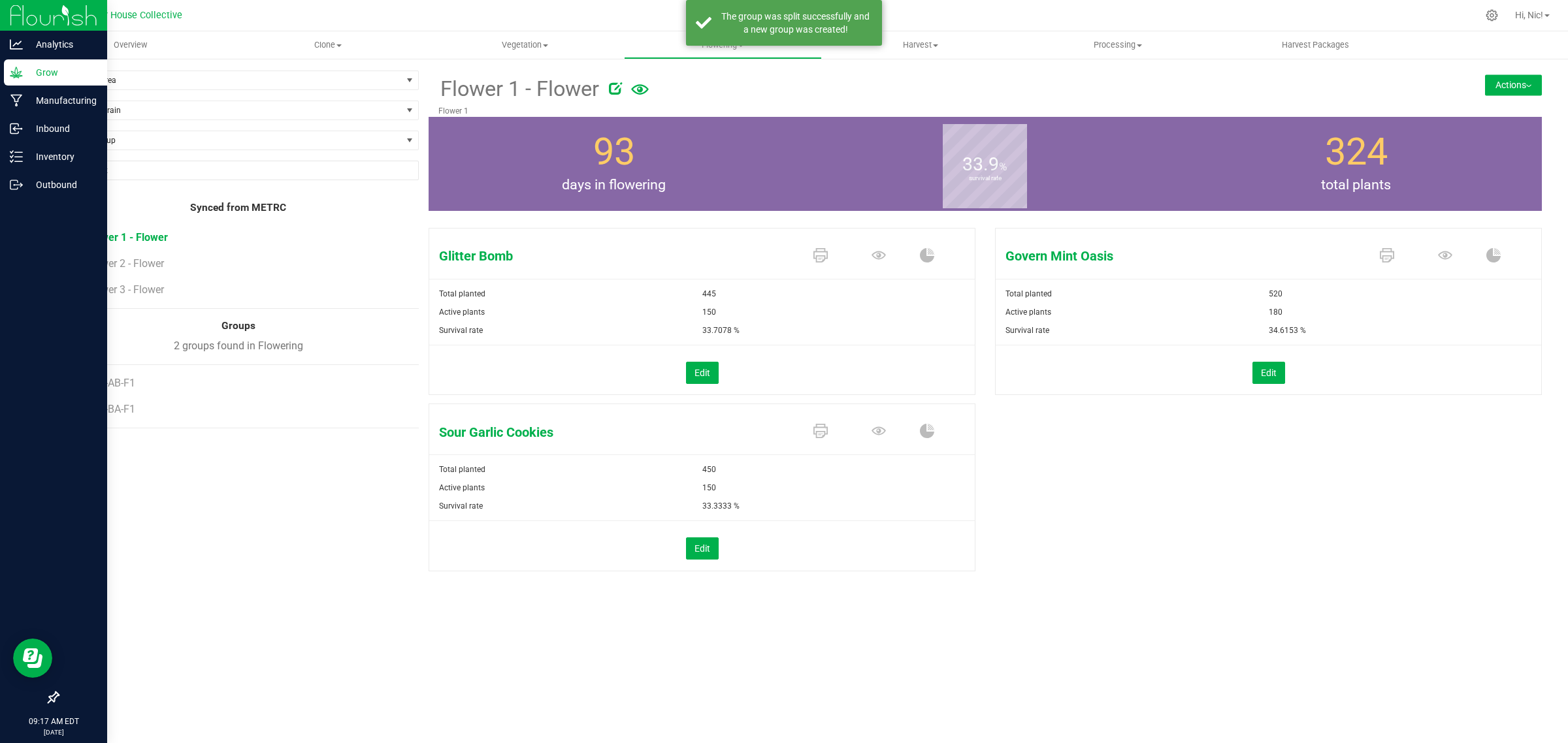
click at [1514, 83] on button "Actions" at bounding box center [1513, 85] width 57 height 21
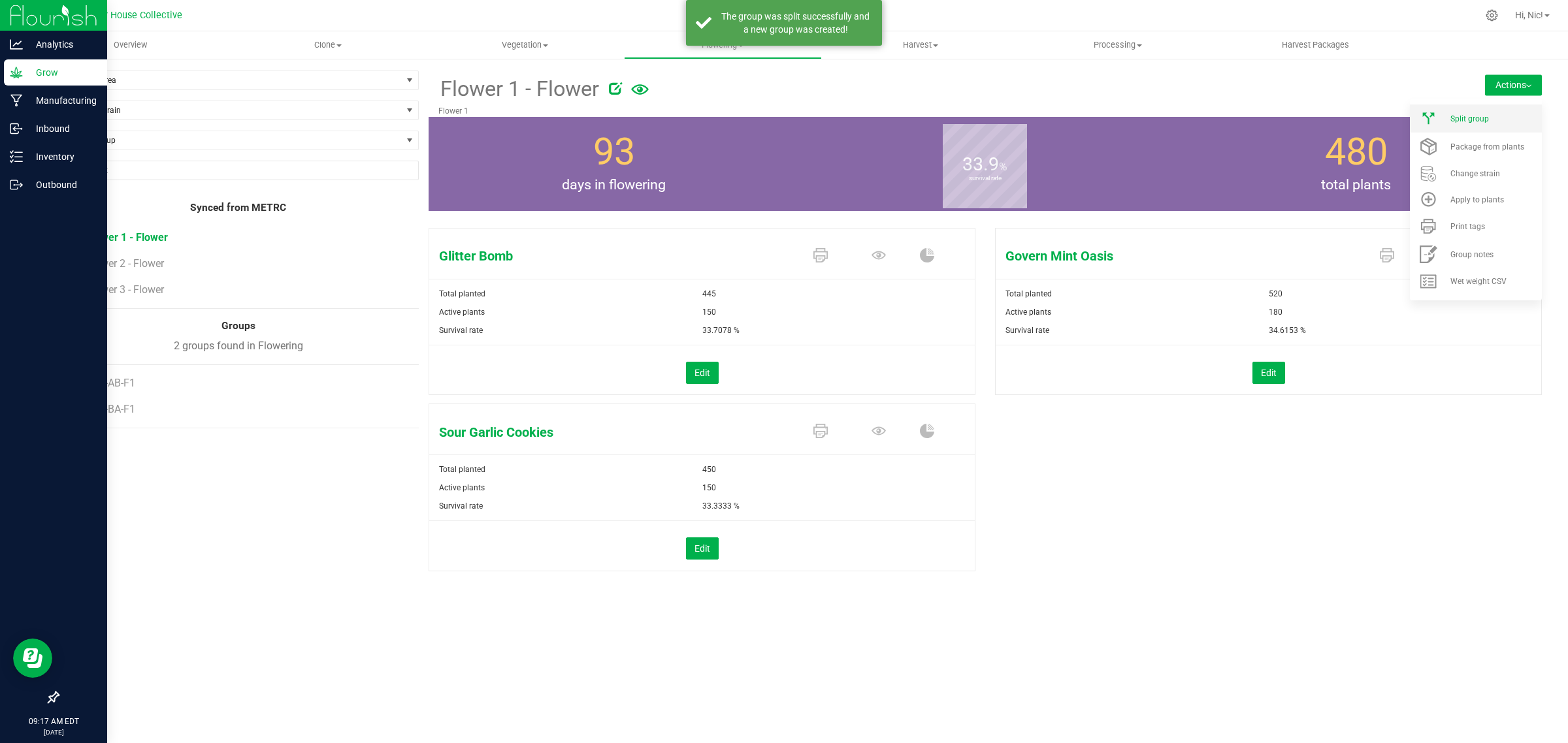
click at [1510, 119] on div "Split group" at bounding box center [1494, 119] width 88 height 9
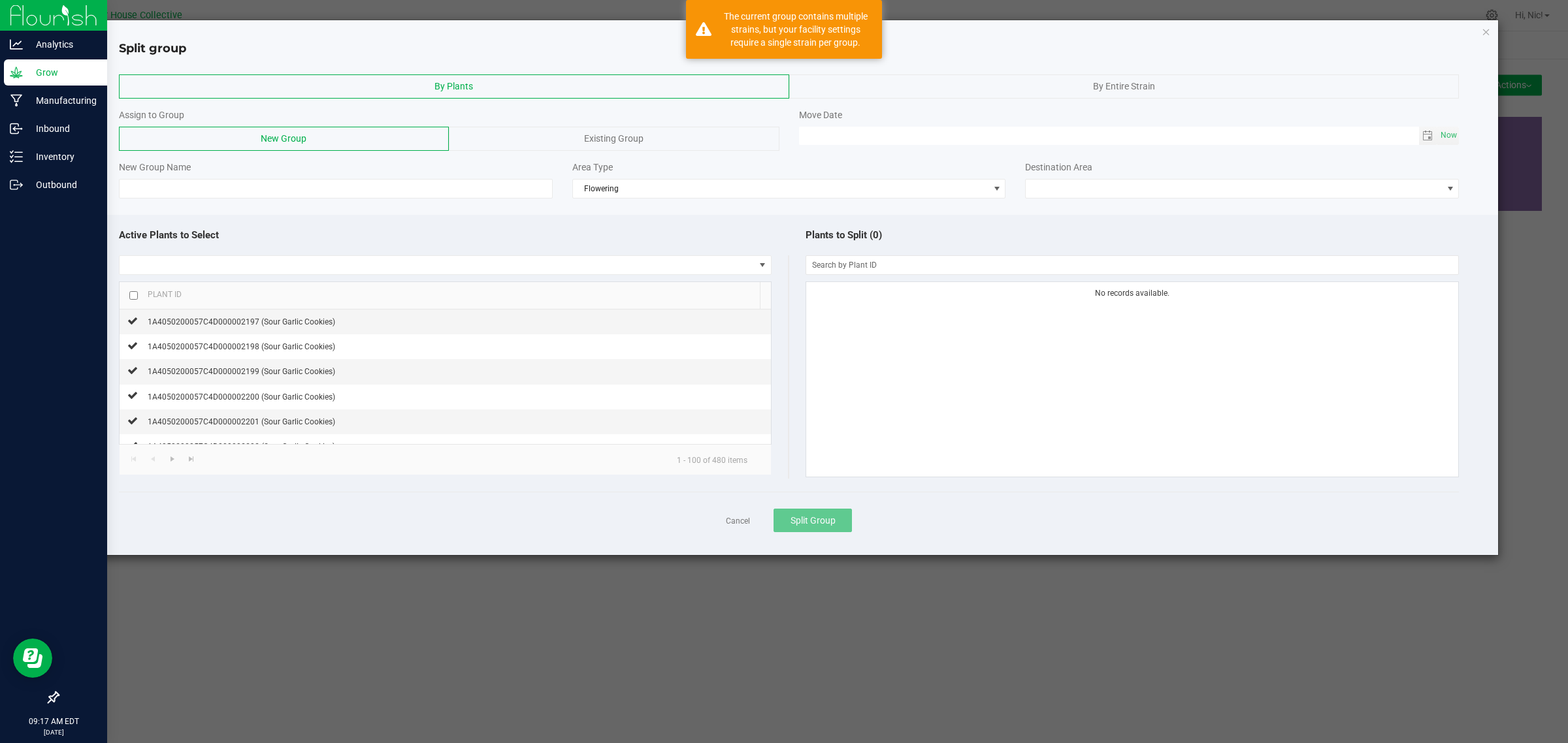
click at [1109, 82] on span "By Entire Strain" at bounding box center [1124, 86] width 62 height 10
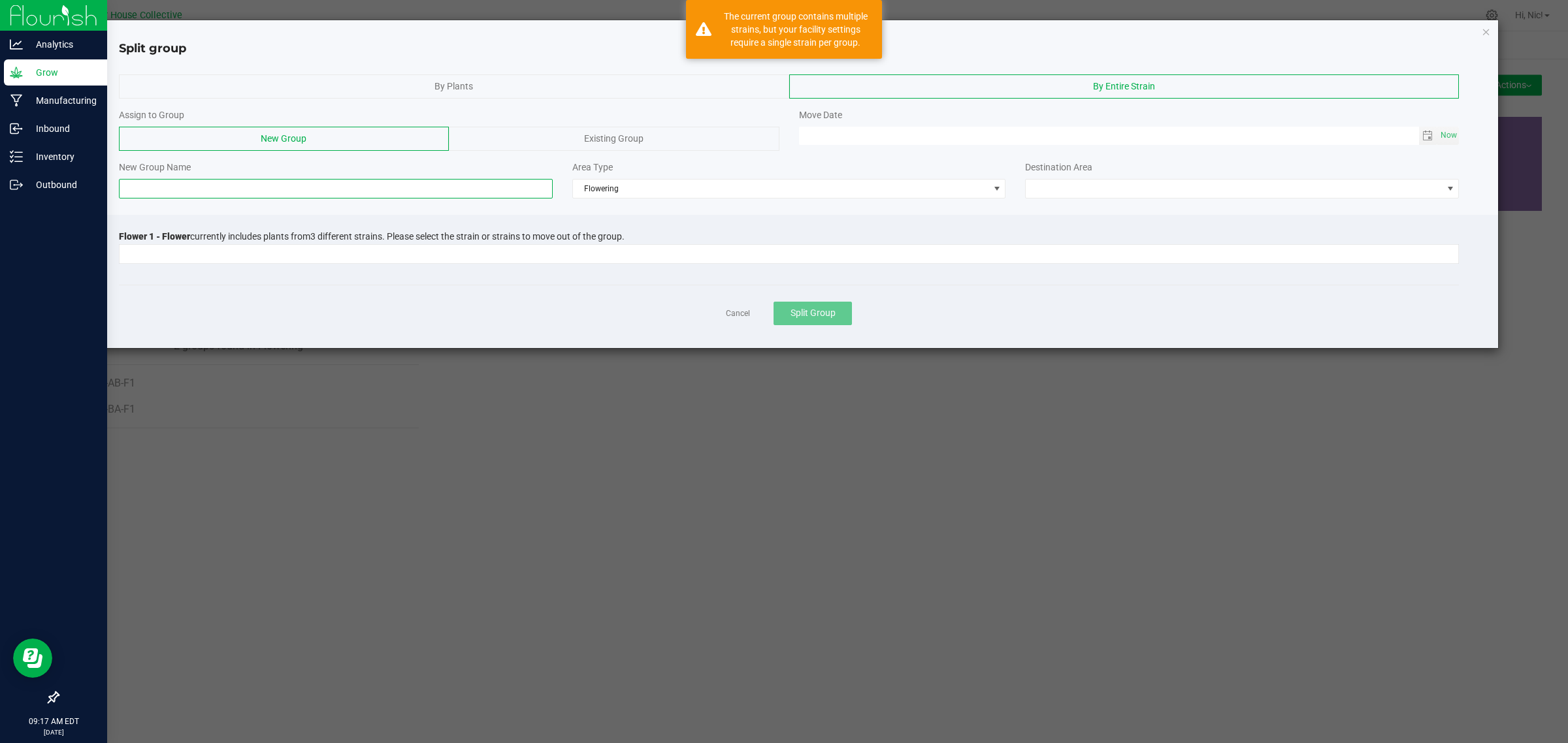
click at [257, 187] on input at bounding box center [336, 188] width 434 height 20
paste input "H43-BA-F1"
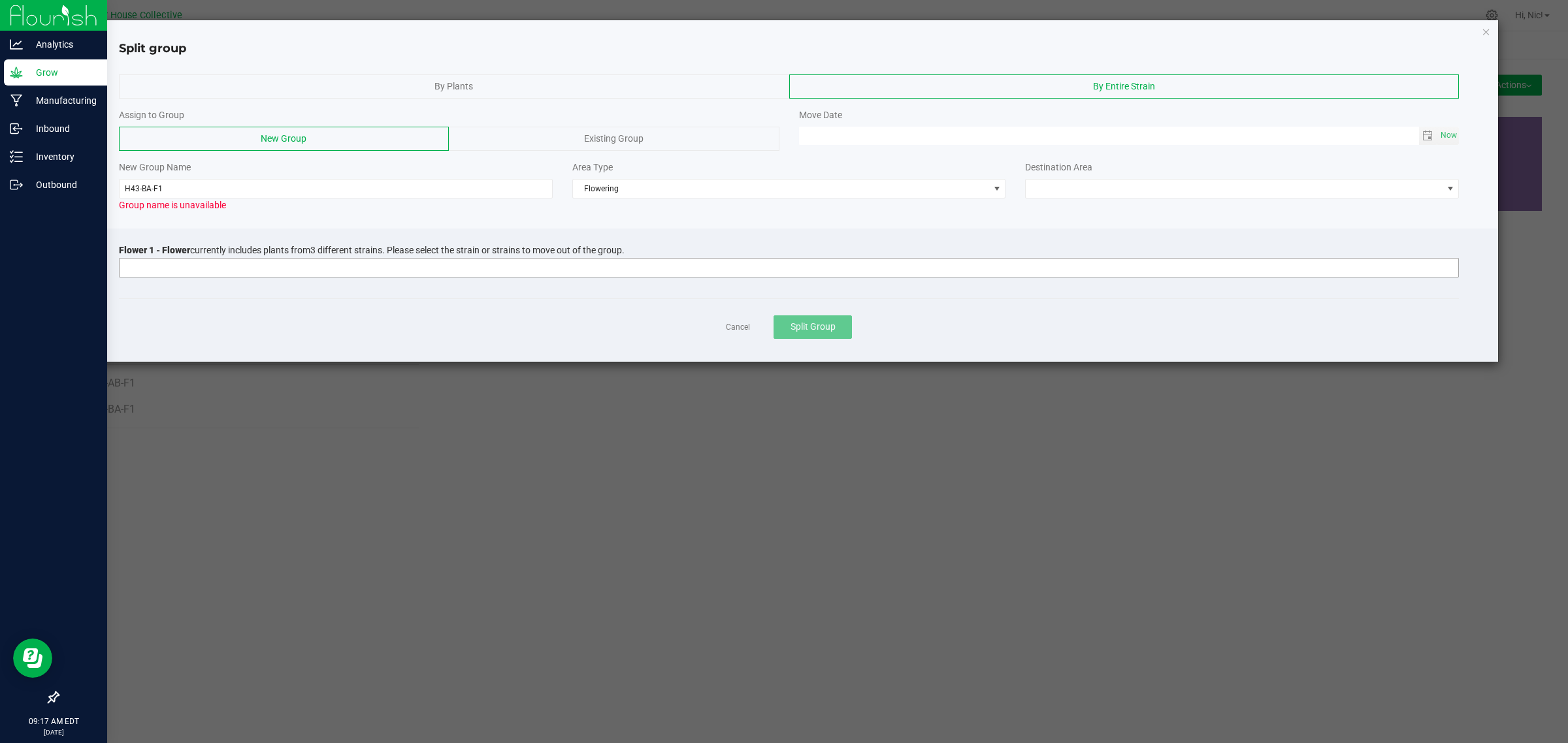
click at [187, 273] on input at bounding box center [780, 267] width 1322 height 18
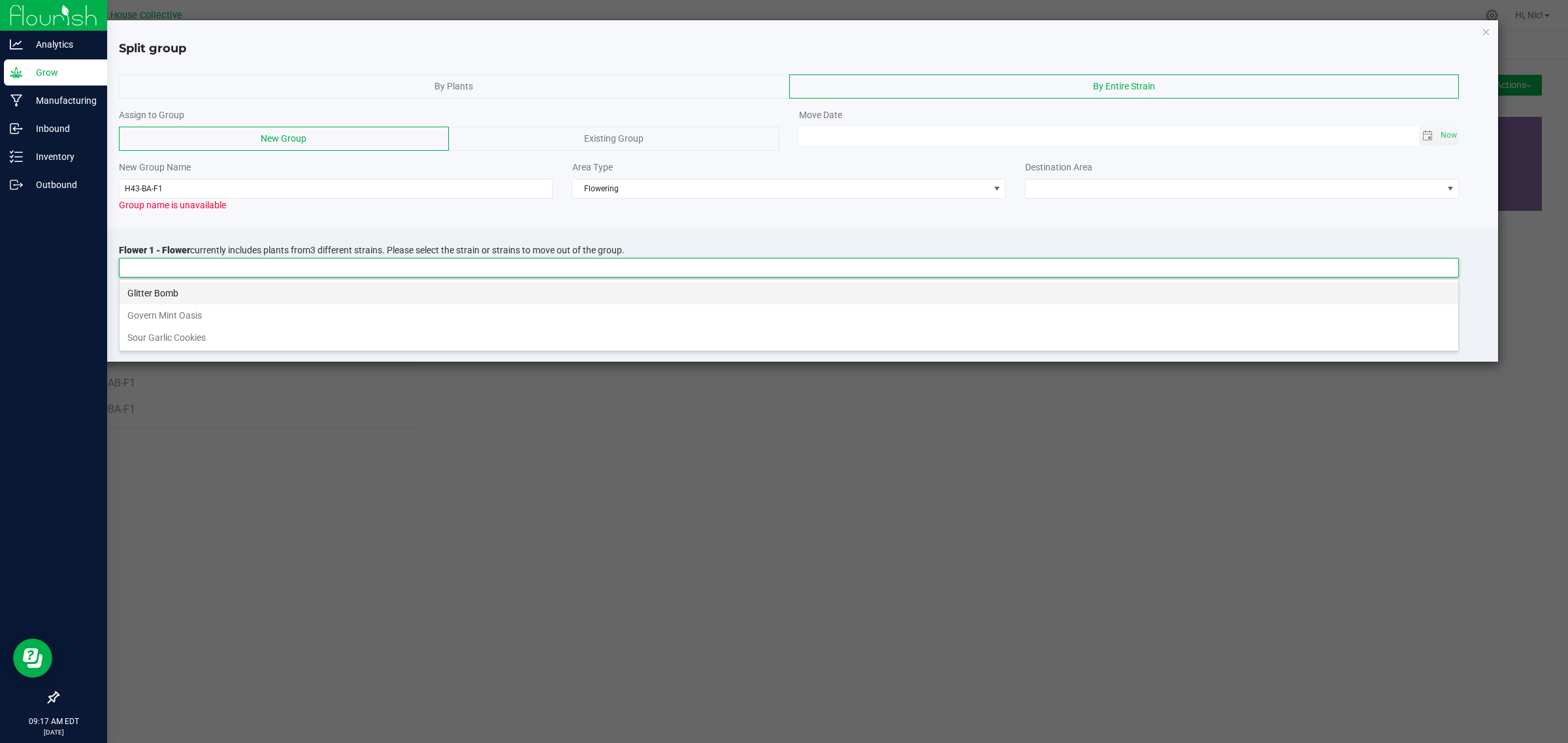
scroll to position [20, 1340]
click at [186, 288] on li "Glitter Bomb" at bounding box center [788, 293] width 1338 height 22
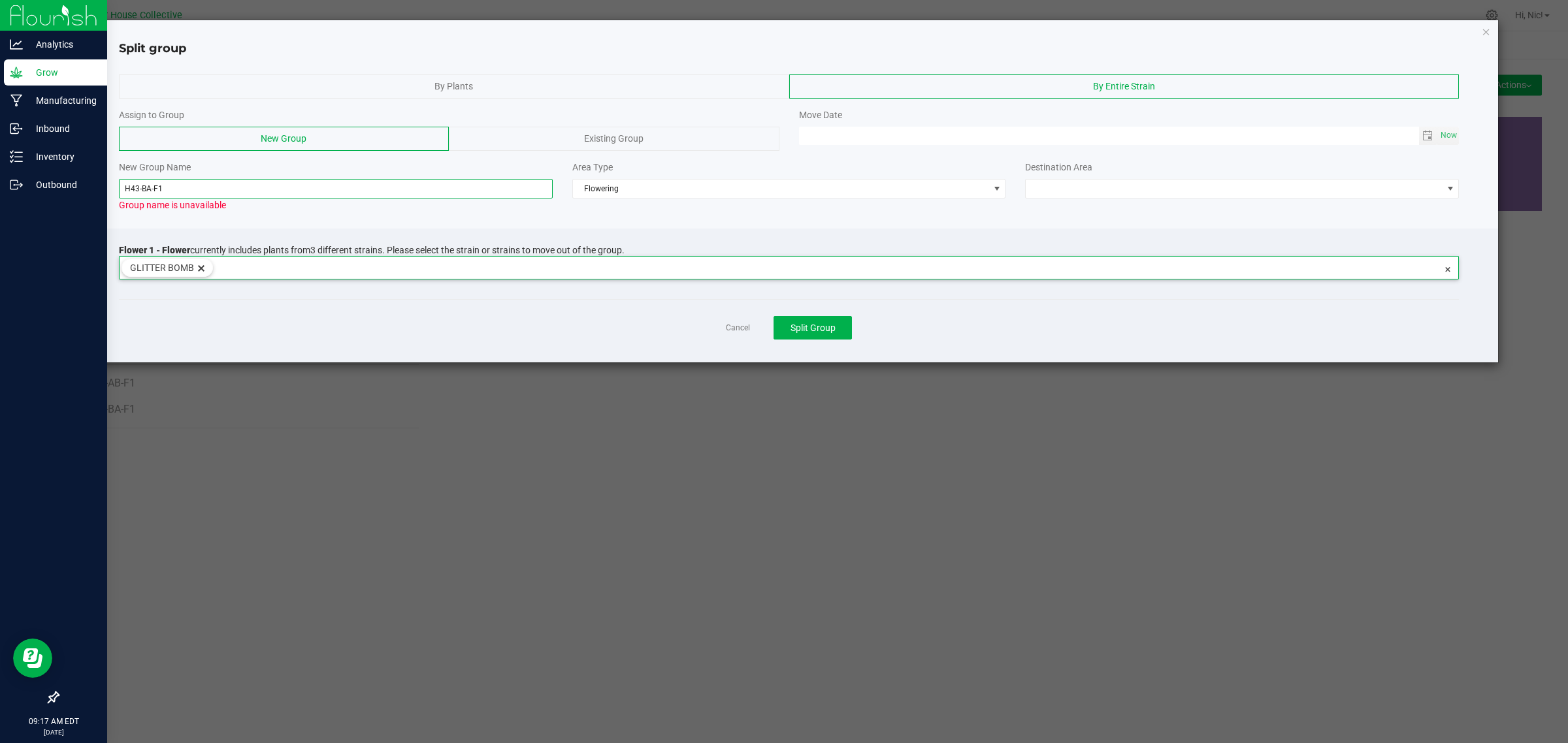
click at [152, 187] on input "H43-BA-F1" at bounding box center [336, 188] width 434 height 20
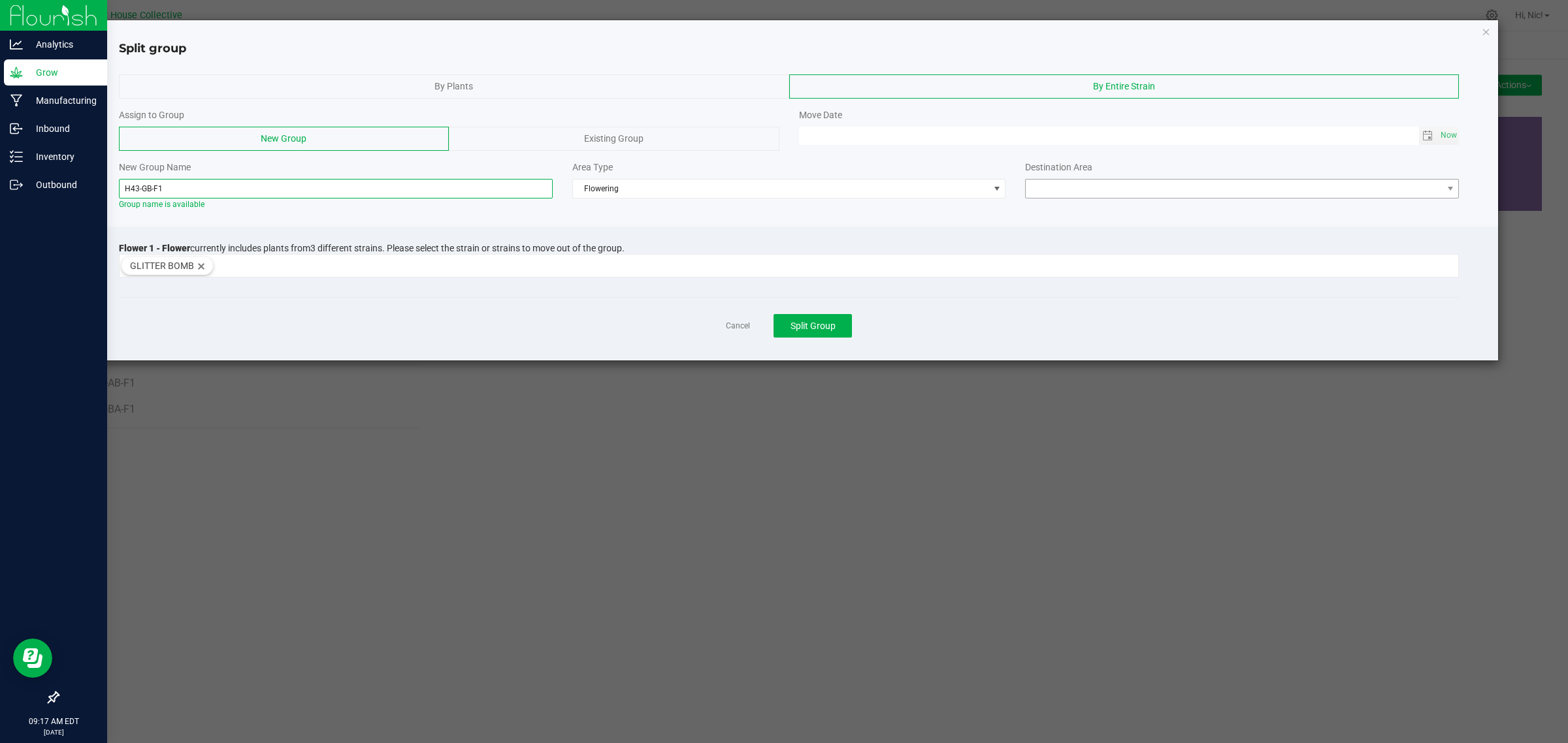
type input "H43-GB-F1"
click at [1066, 186] on span at bounding box center [1234, 188] width 416 height 18
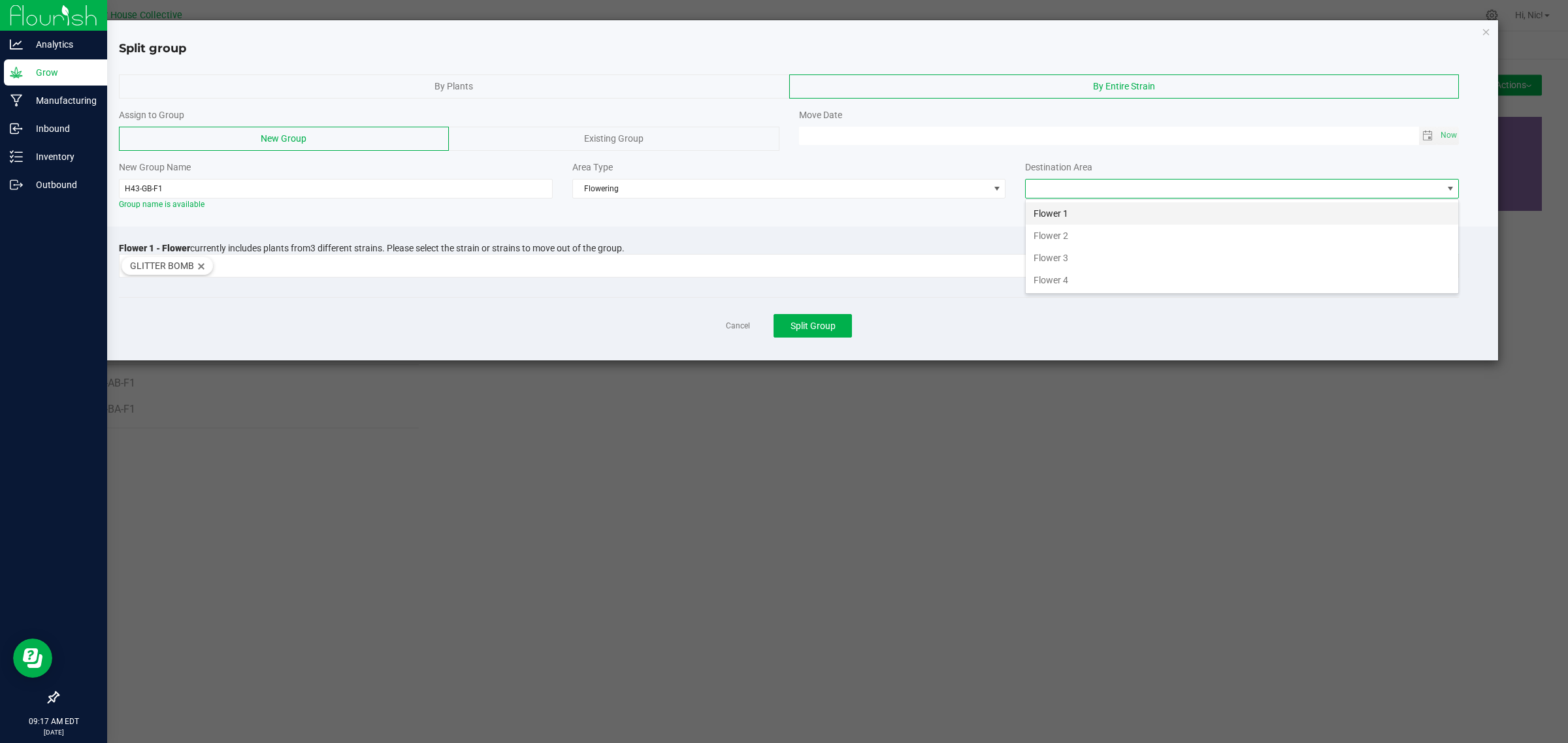
scroll to position [20, 433]
click at [1099, 209] on li "Flower 1" at bounding box center [1242, 213] width 432 height 22
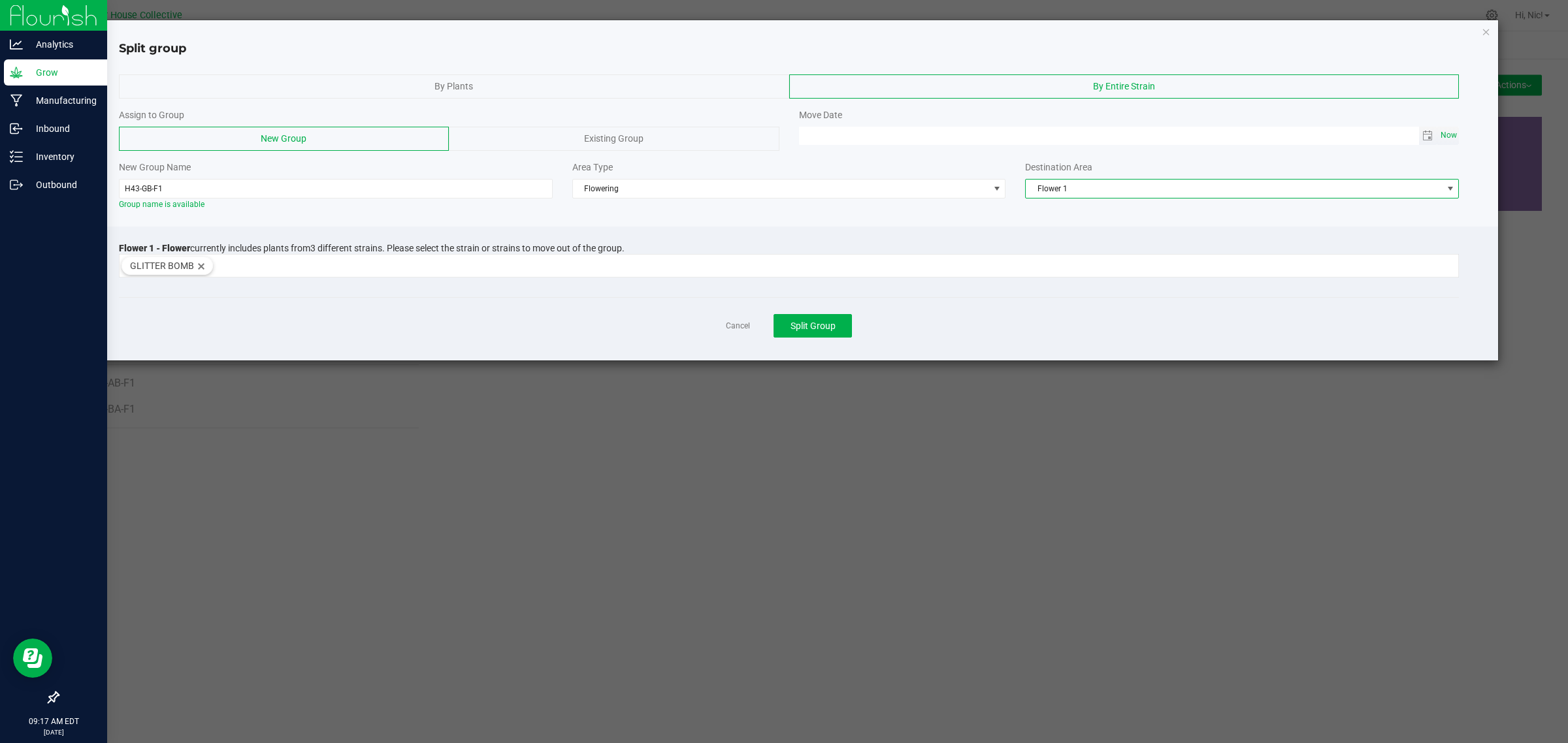
click at [1447, 135] on span "Now" at bounding box center [1448, 136] width 22 height 19
type input "[DATE] 09:17 AM"
click at [810, 325] on span "Split Group" at bounding box center [813, 325] width 45 height 10
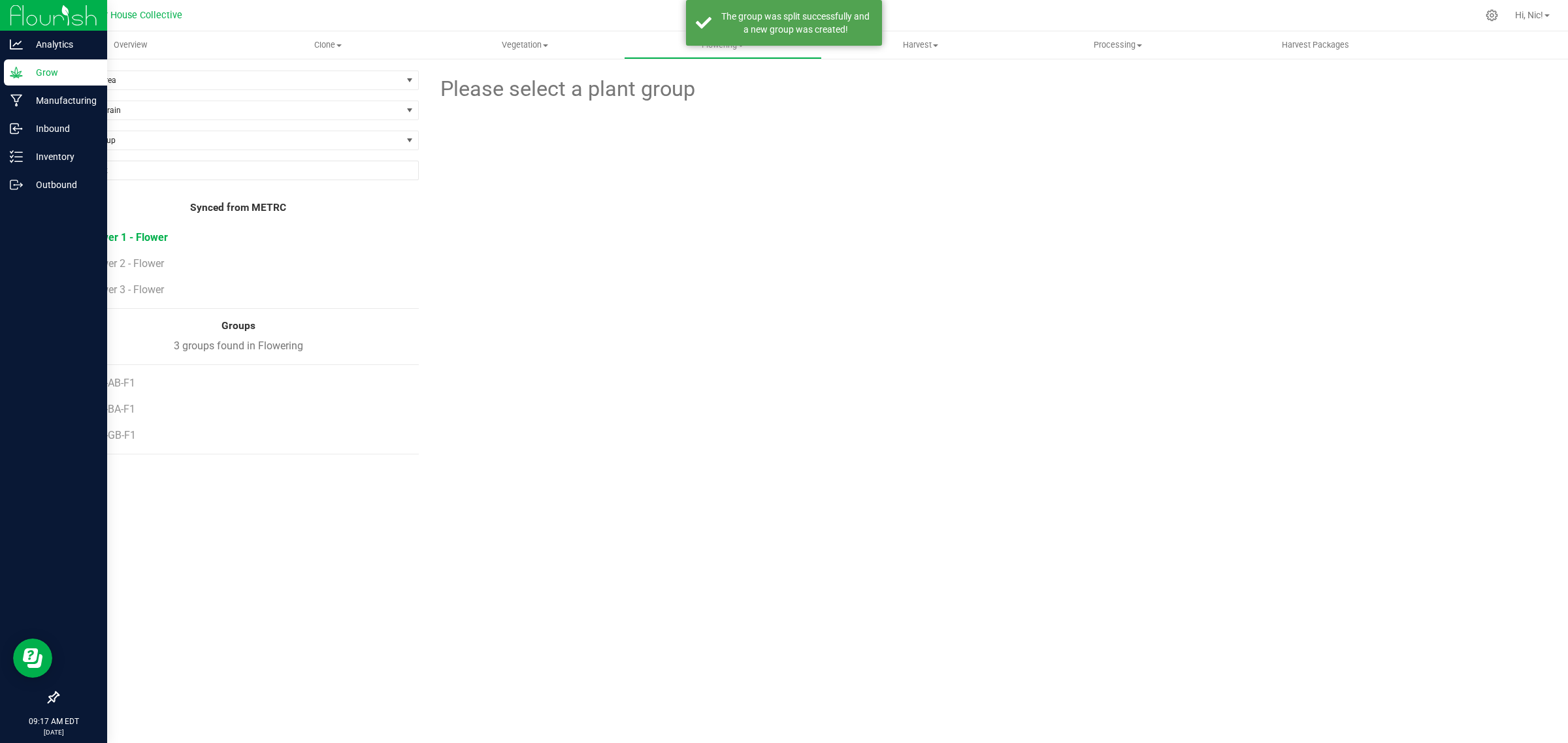
click at [157, 244] on span "Flower 1 - Flower" at bounding box center [127, 237] width 82 height 12
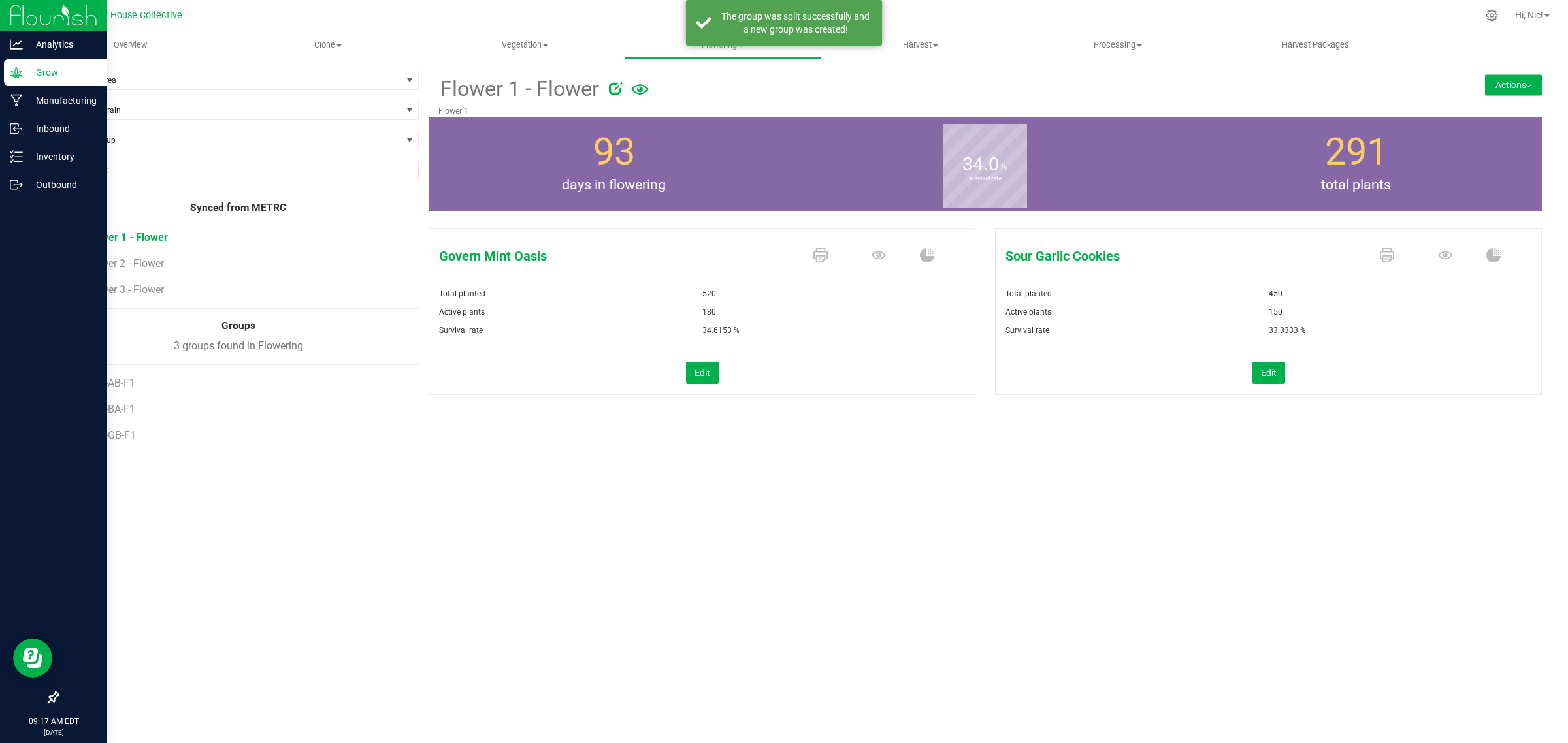
click at [1490, 77] on button "Actions" at bounding box center [1513, 85] width 57 height 21
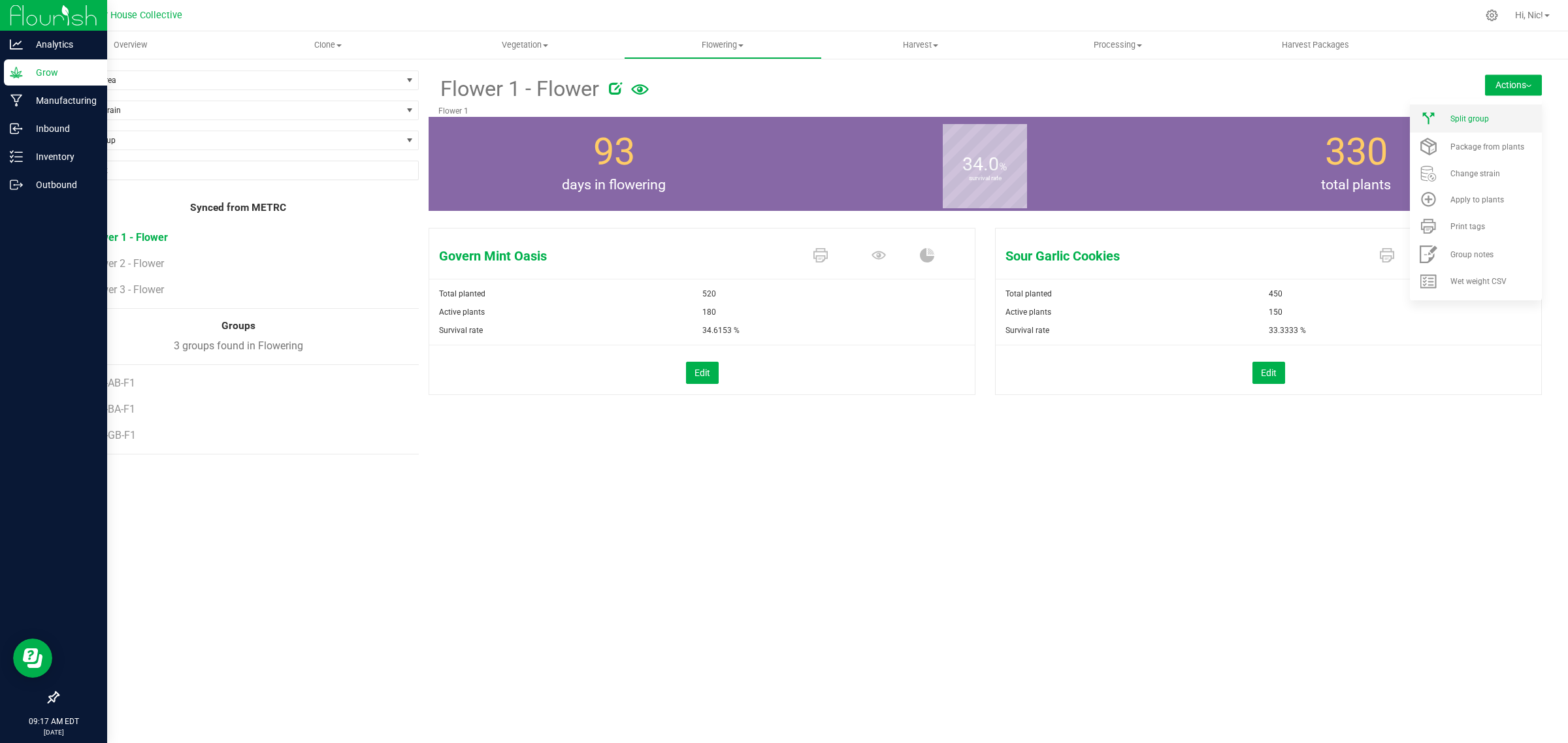
click at [1480, 109] on li "Split group" at bounding box center [1476, 118] width 132 height 28
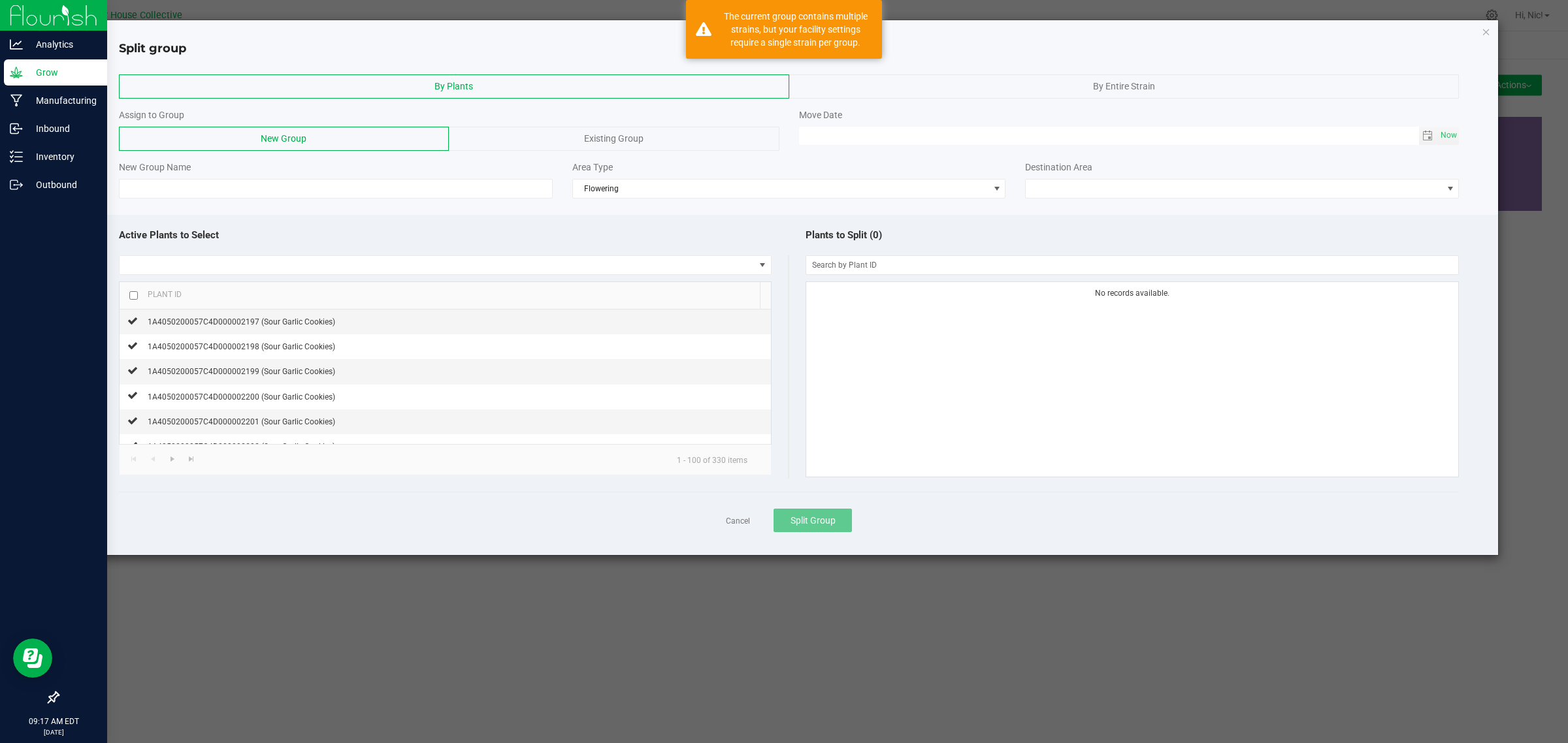
click at [961, 86] on div "By Entire Strain" at bounding box center [1124, 86] width 670 height 24
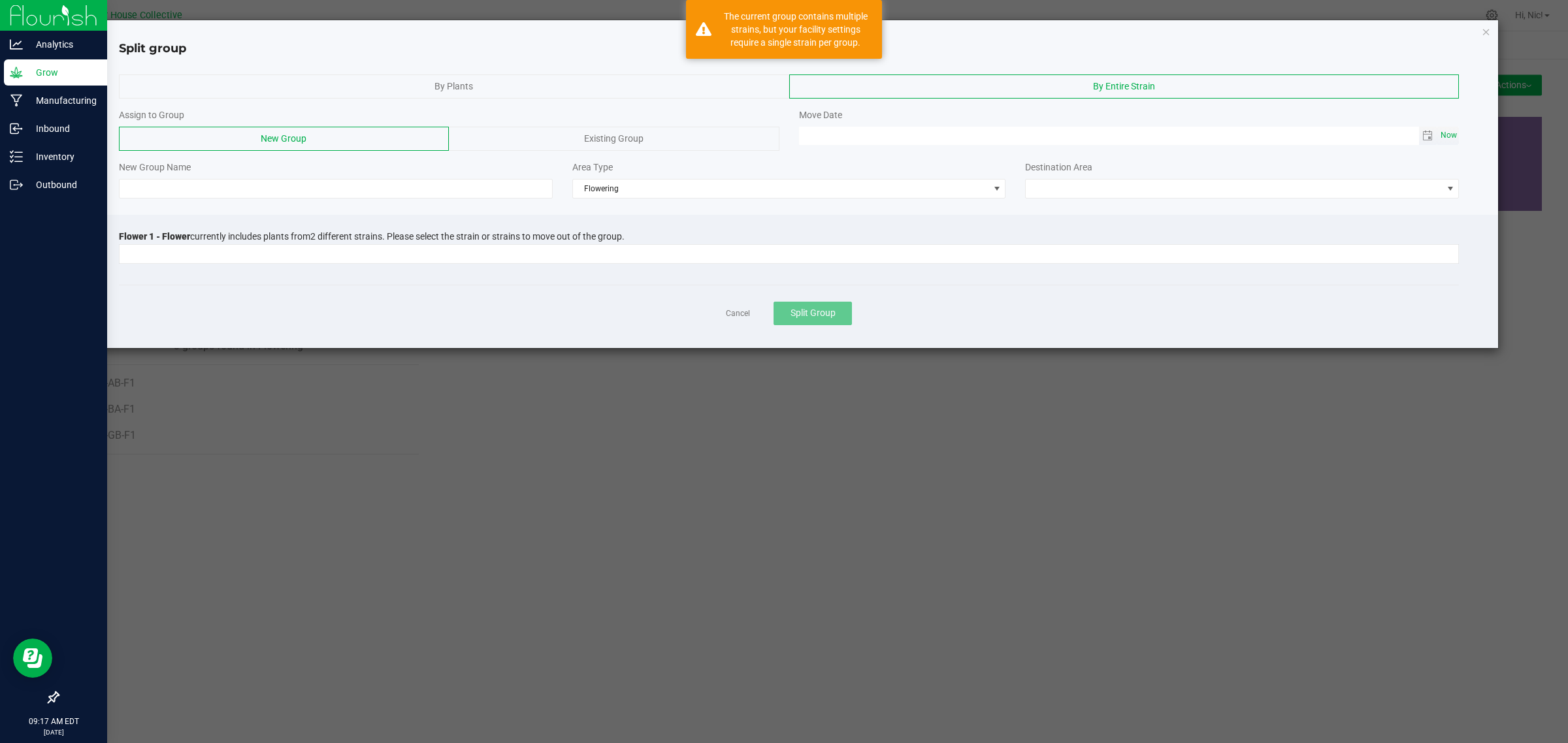
click at [1451, 136] on span "Now" at bounding box center [1448, 136] width 22 height 19
type input "[DATE] 09:17 AM"
click at [308, 183] on input at bounding box center [336, 188] width 434 height 20
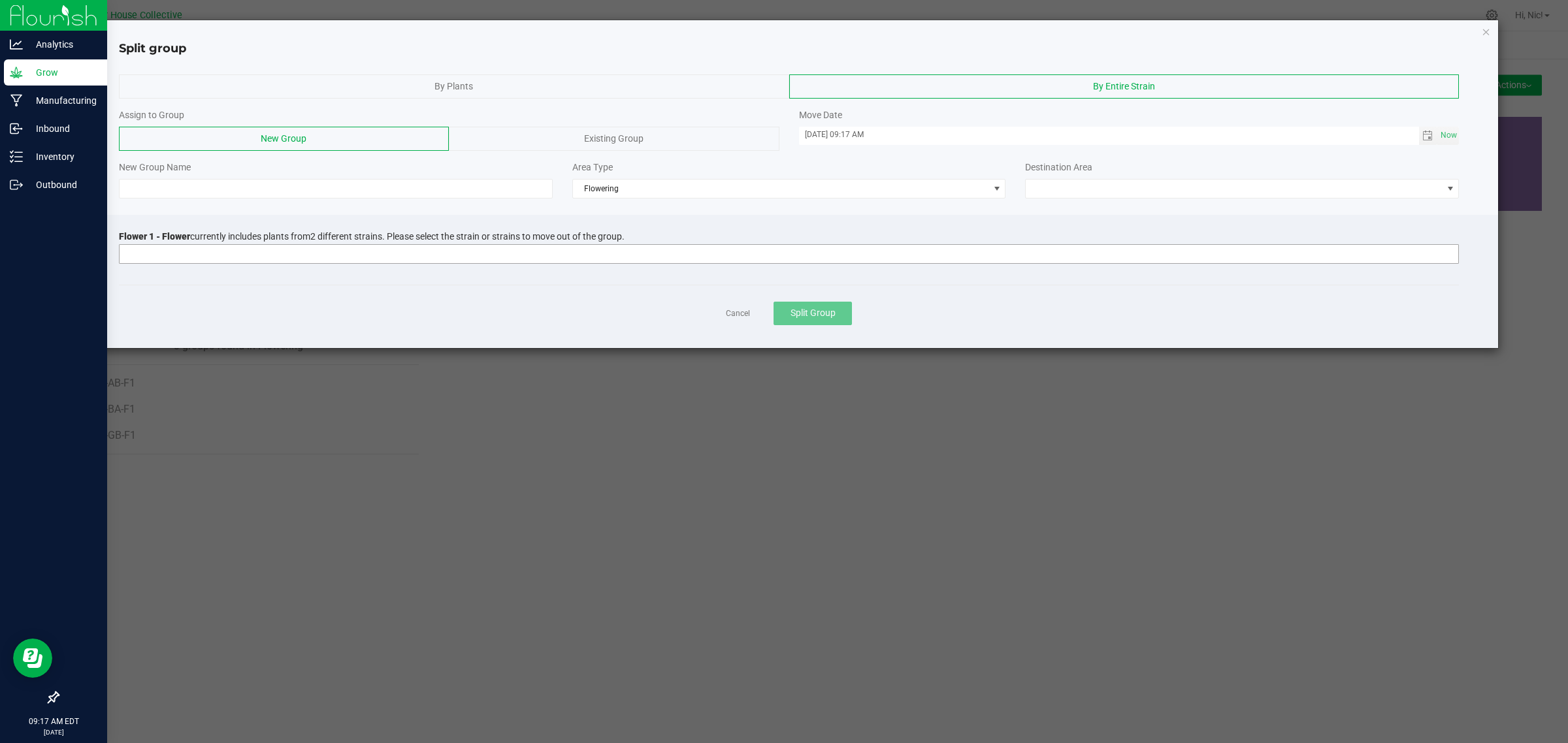
click at [260, 256] on input at bounding box center [780, 254] width 1322 height 18
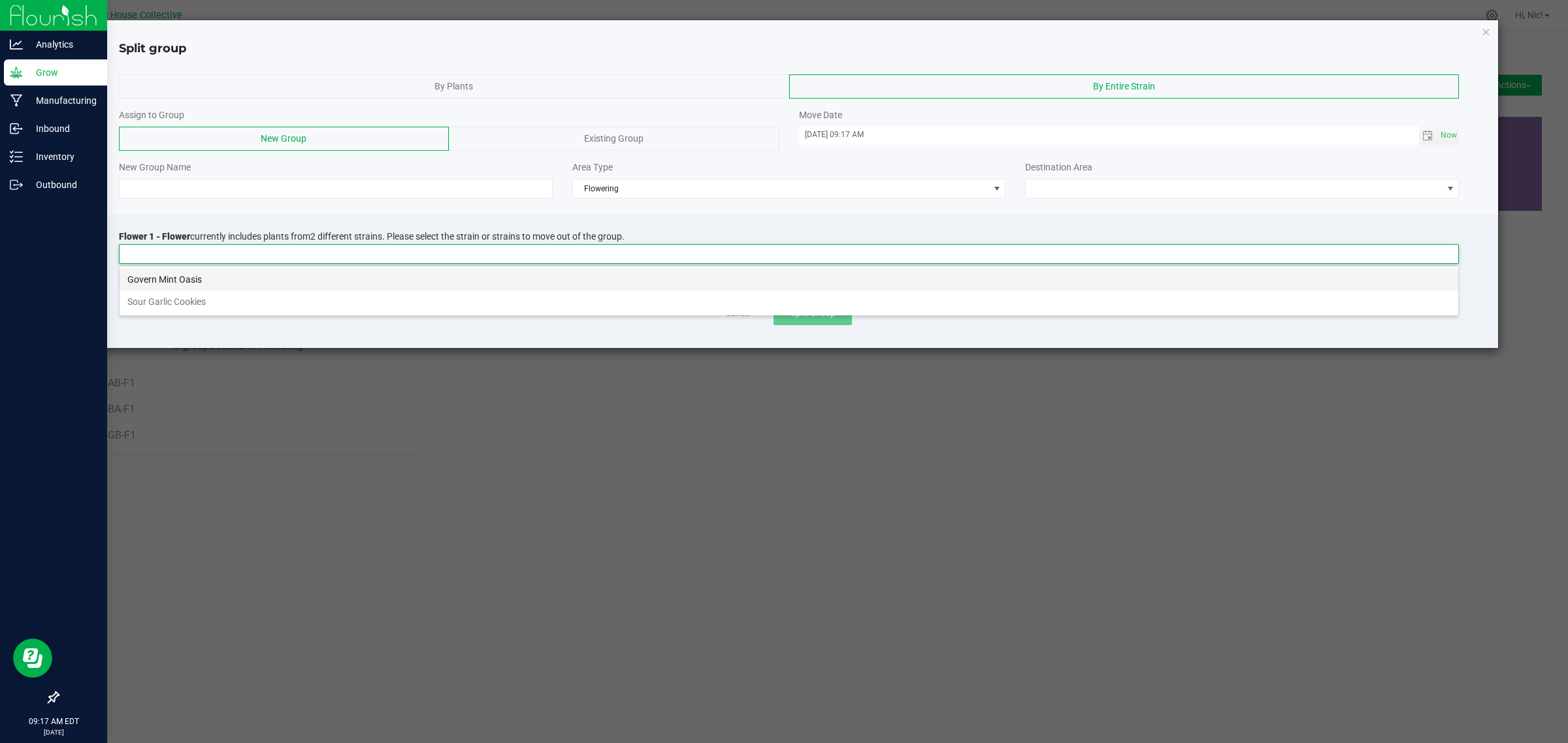
scroll to position [20, 1340]
click at [245, 276] on li "Govern Mint Oasis" at bounding box center [788, 279] width 1338 height 22
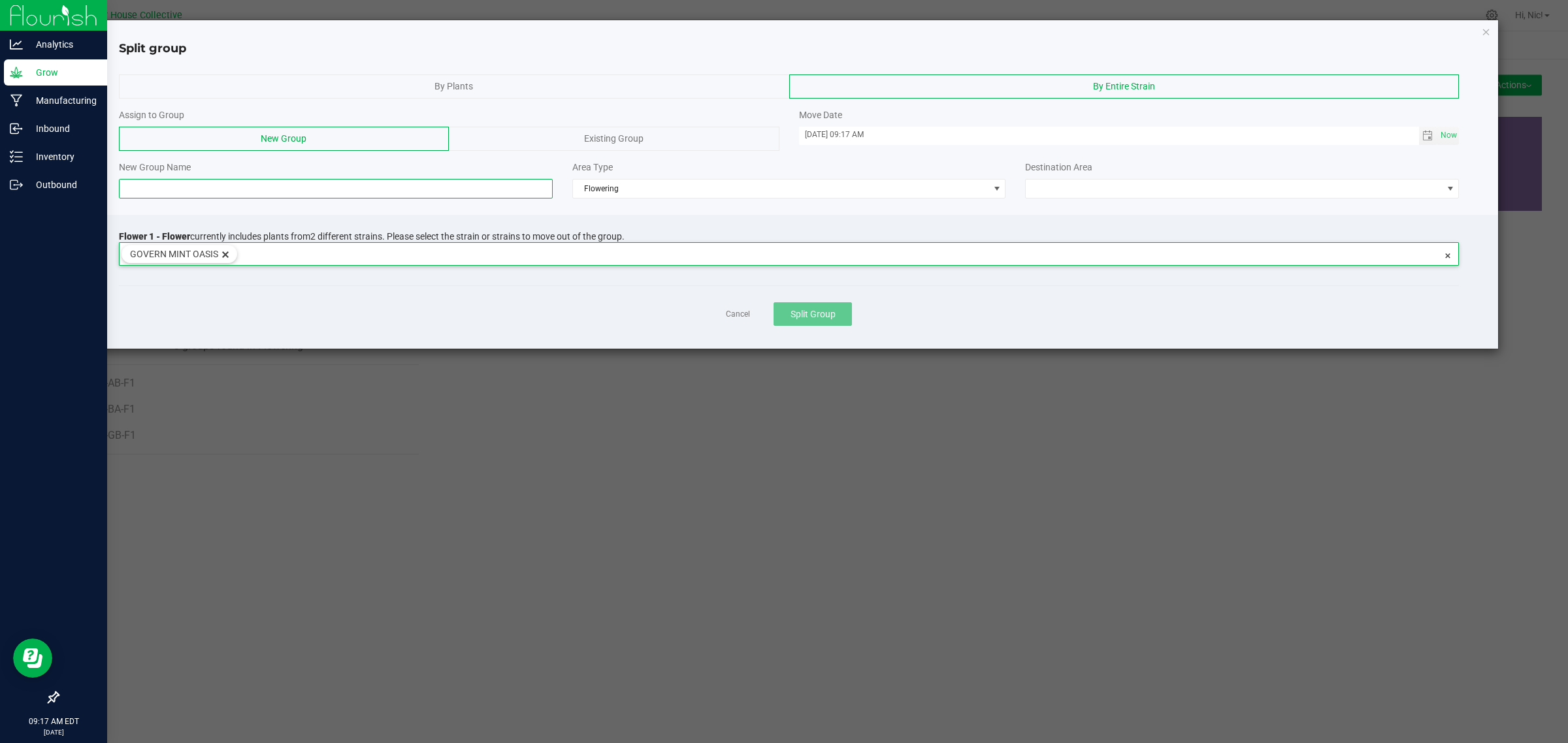
click at [218, 194] on input at bounding box center [336, 188] width 434 height 20
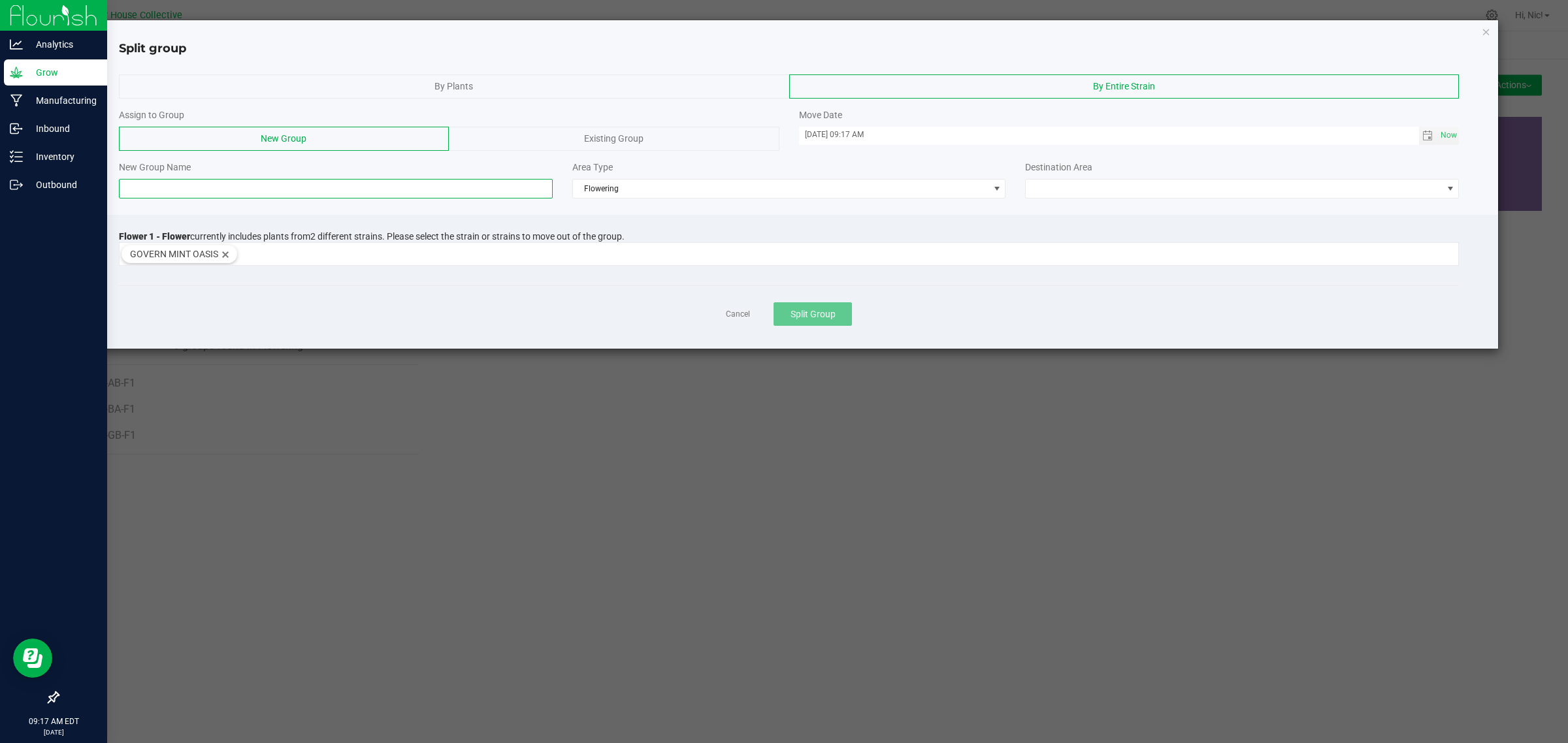
paste input "H43-BA-F1"
drag, startPoint x: 149, startPoint y: 190, endPoint x: 210, endPoint y: 177, distance: 62.4
click at [150, 189] on input "H43-BA-F1" at bounding box center [336, 188] width 434 height 20
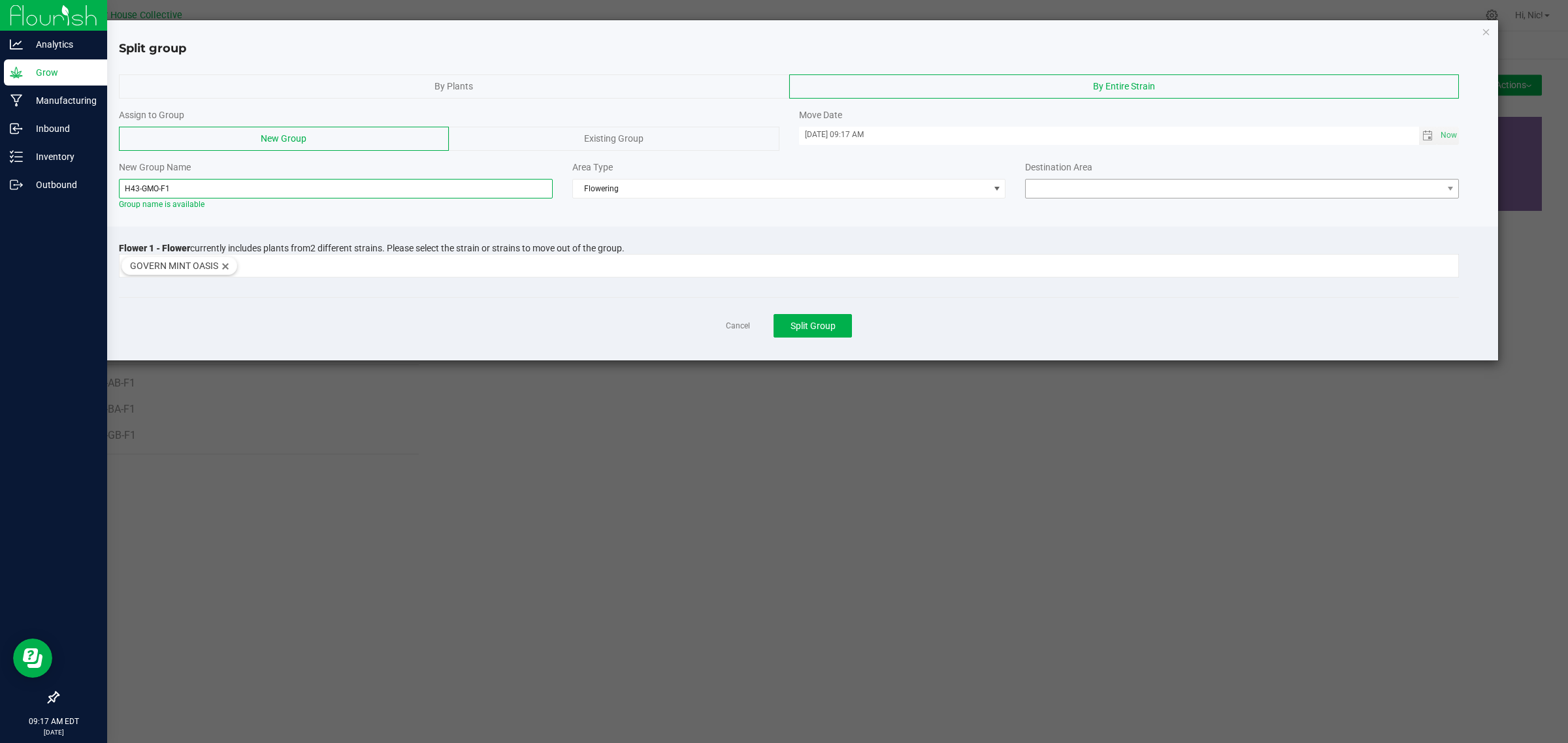
type input "H43-GMO-F1"
click at [1111, 187] on span at bounding box center [1234, 188] width 416 height 18
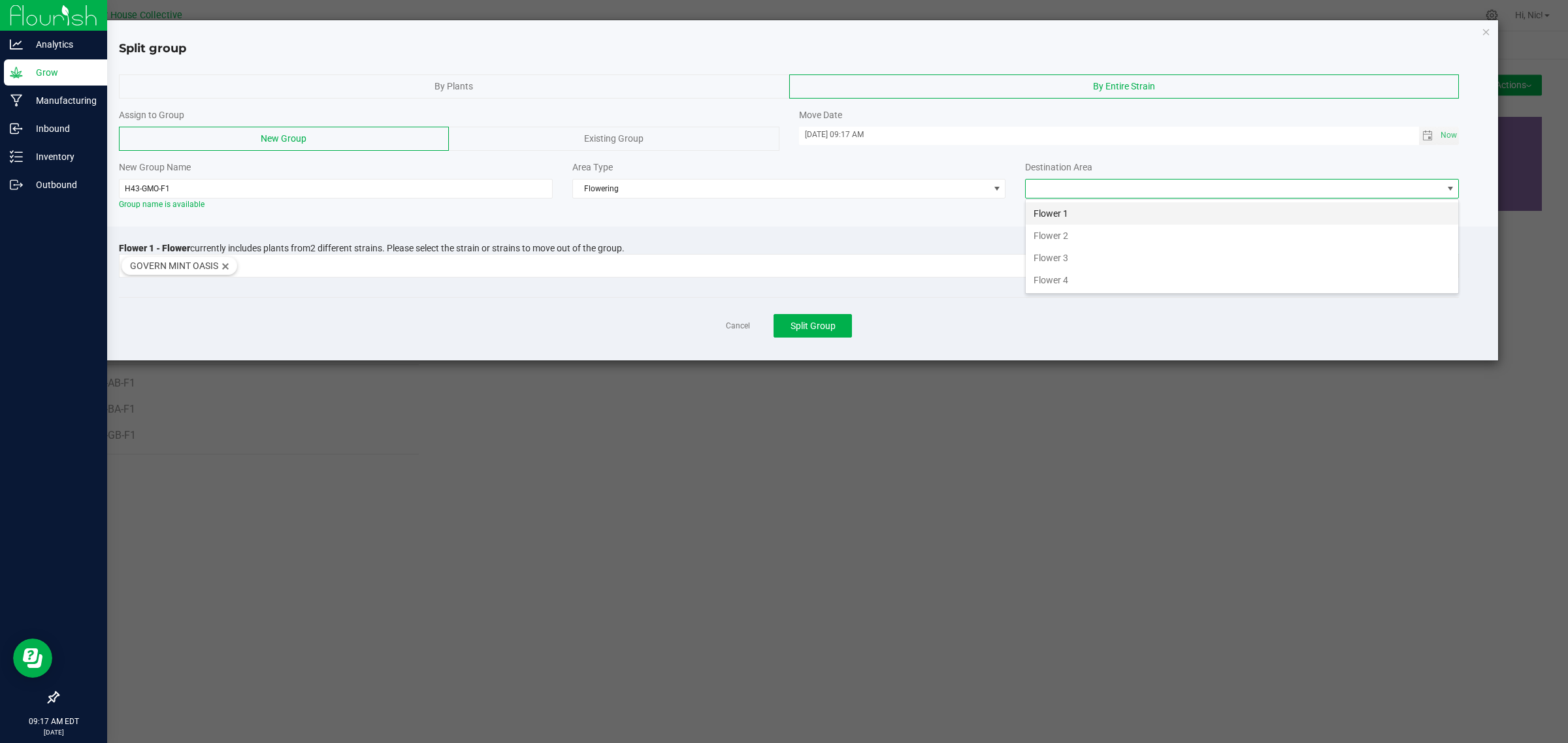
scroll to position [20, 433]
click at [1117, 215] on li "Flower 1" at bounding box center [1242, 213] width 432 height 22
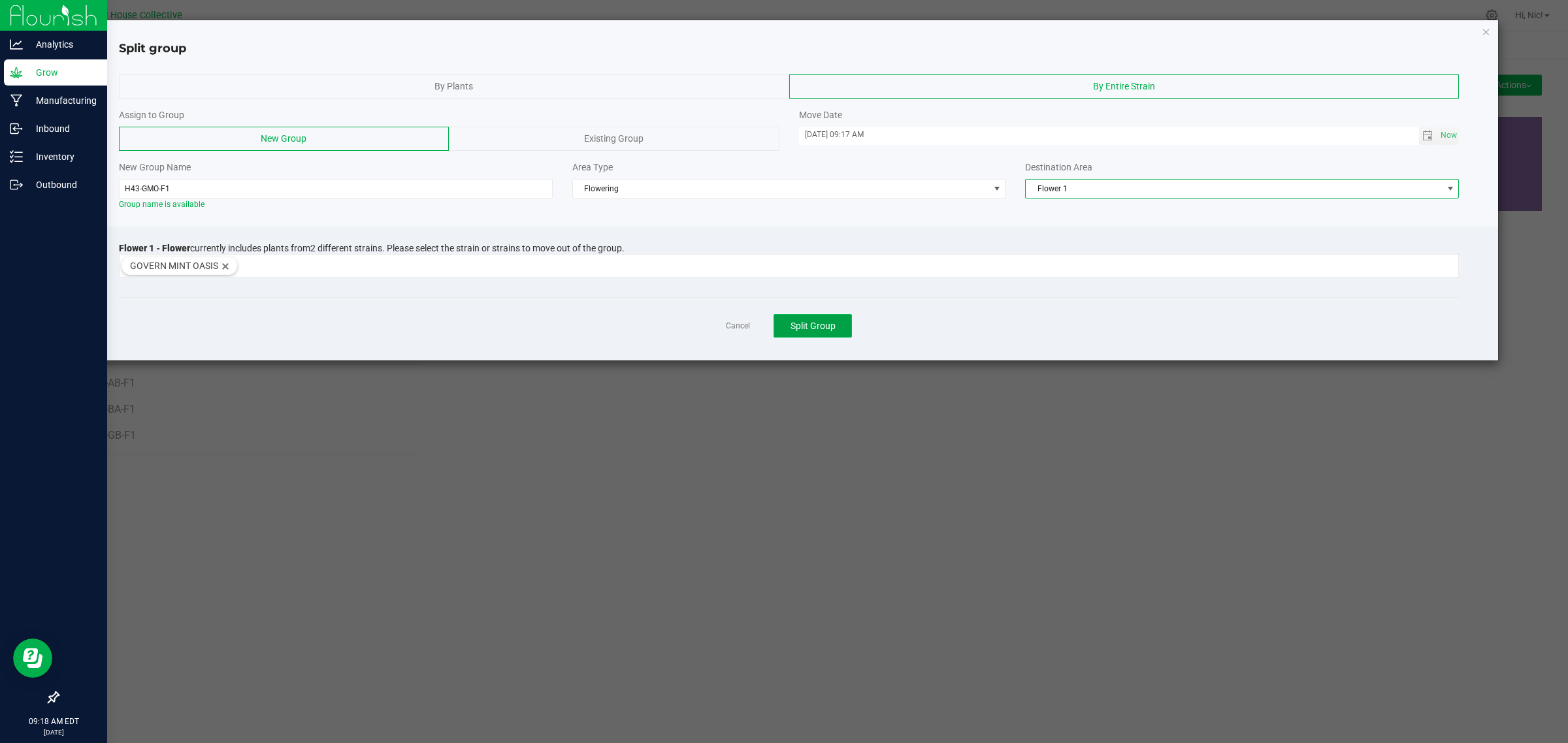
click at [827, 323] on span "Split Group" at bounding box center [813, 325] width 45 height 10
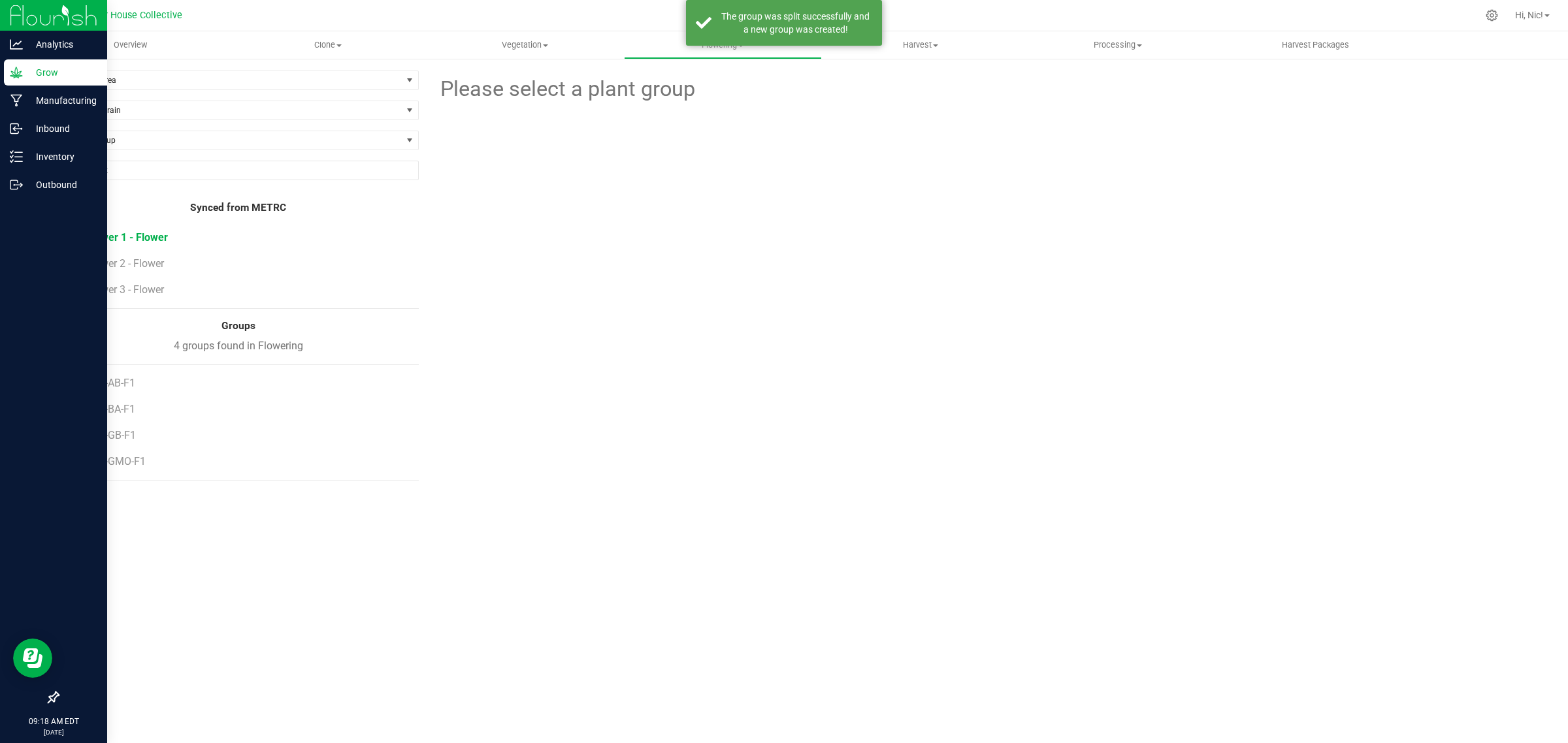
click at [144, 236] on span "Flower 1 - Flower" at bounding box center [127, 237] width 82 height 12
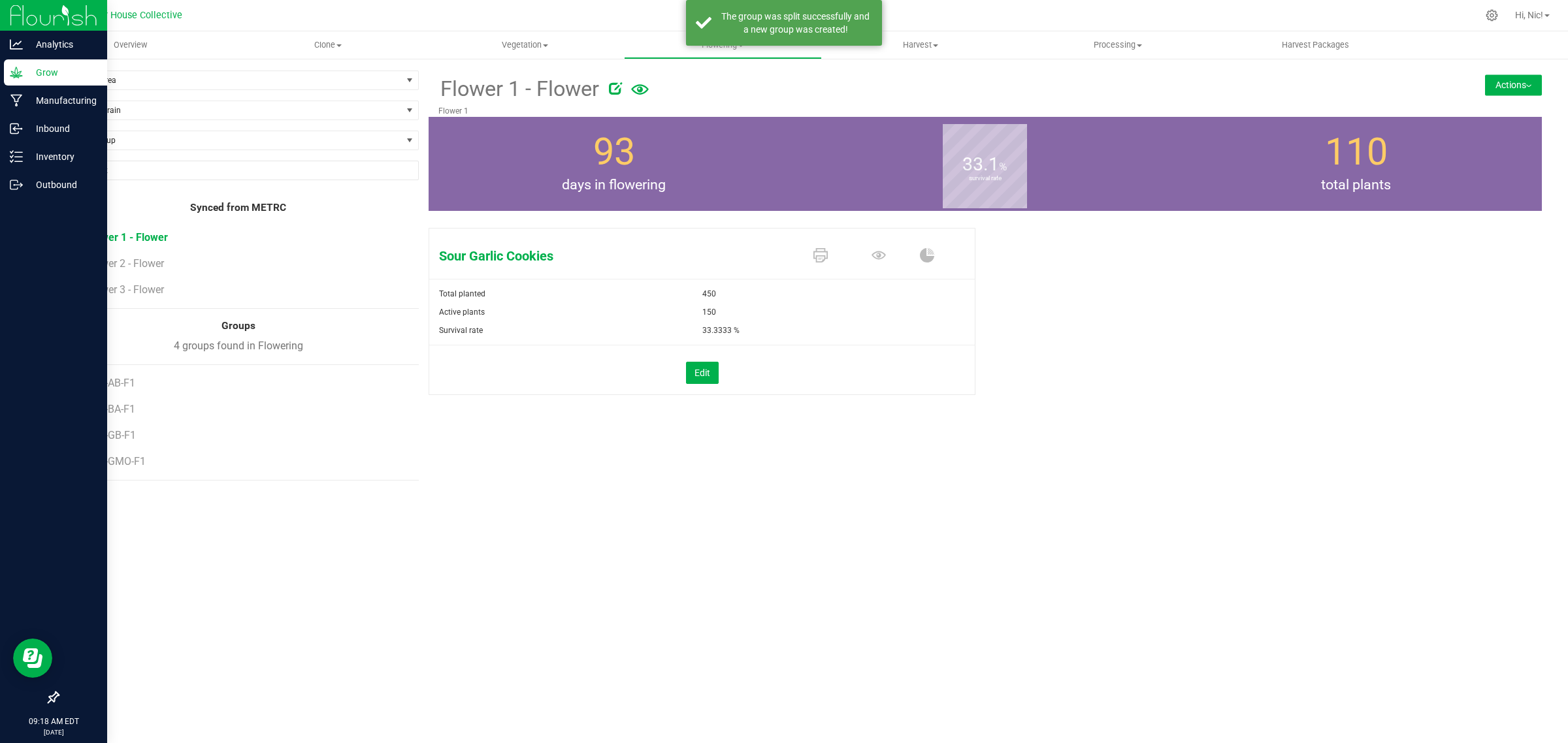
click at [1523, 86] on button "Actions" at bounding box center [1513, 85] width 57 height 21
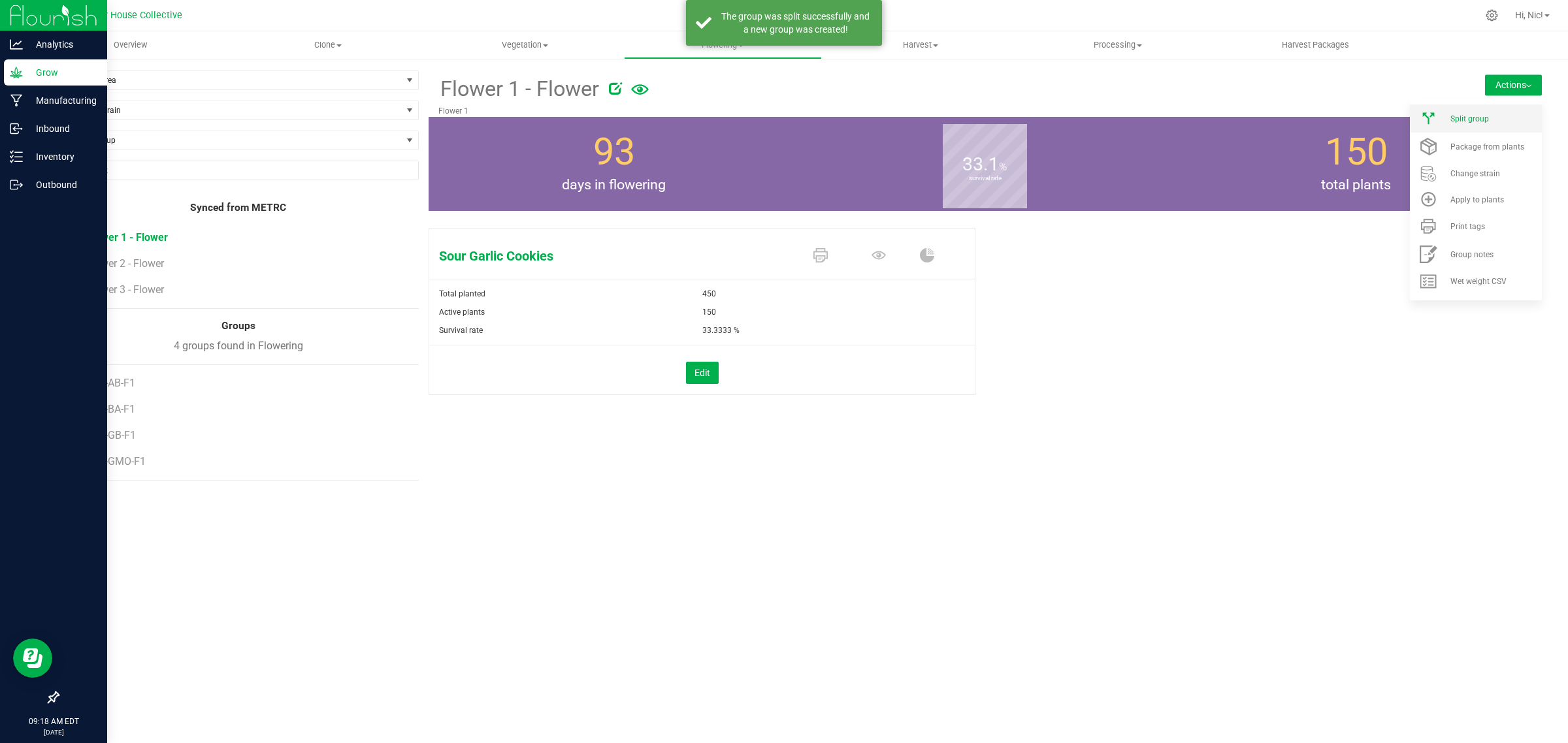
click at [1509, 115] on div "Split group" at bounding box center [1494, 119] width 88 height 9
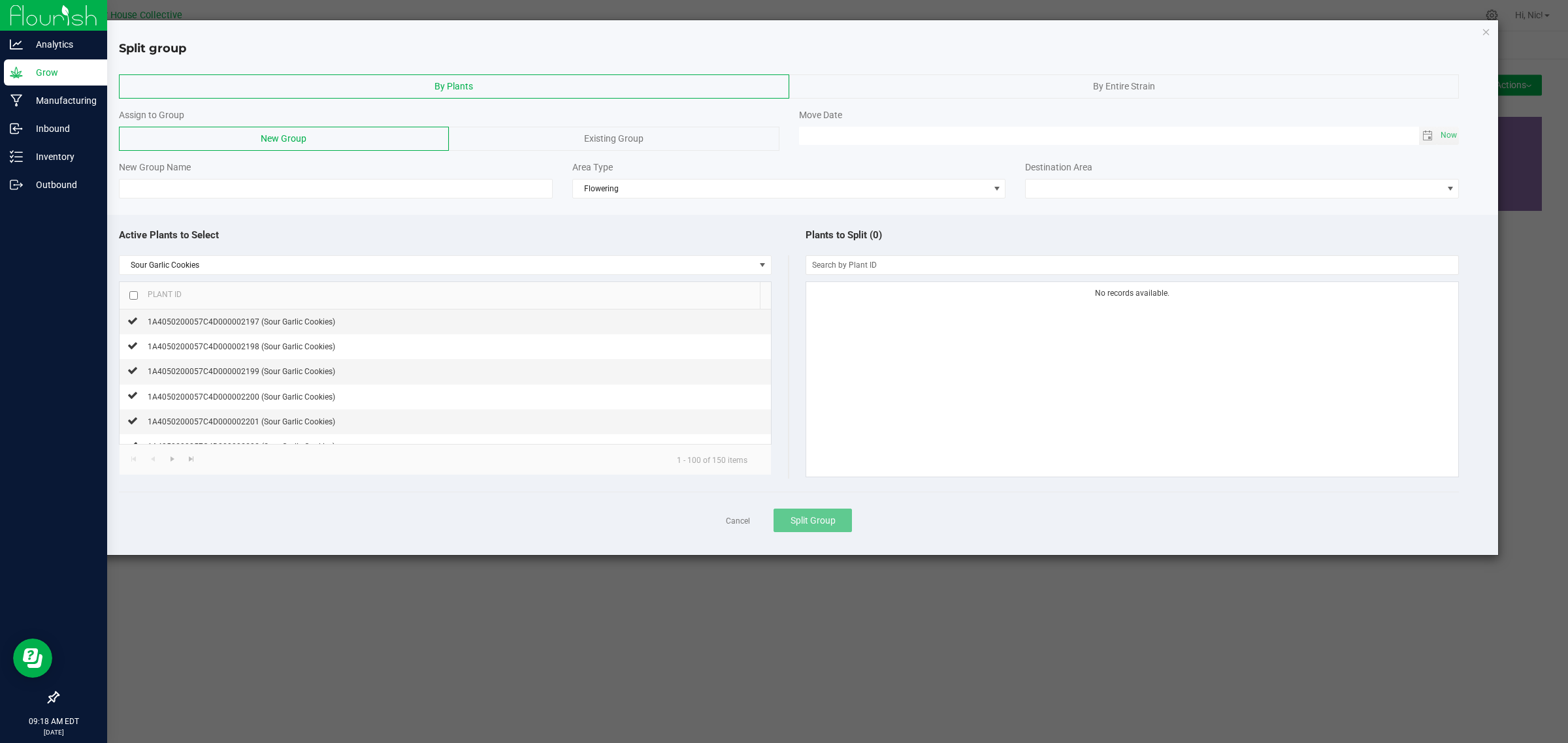
click at [944, 86] on div "By Entire Strain" at bounding box center [1124, 86] width 670 height 24
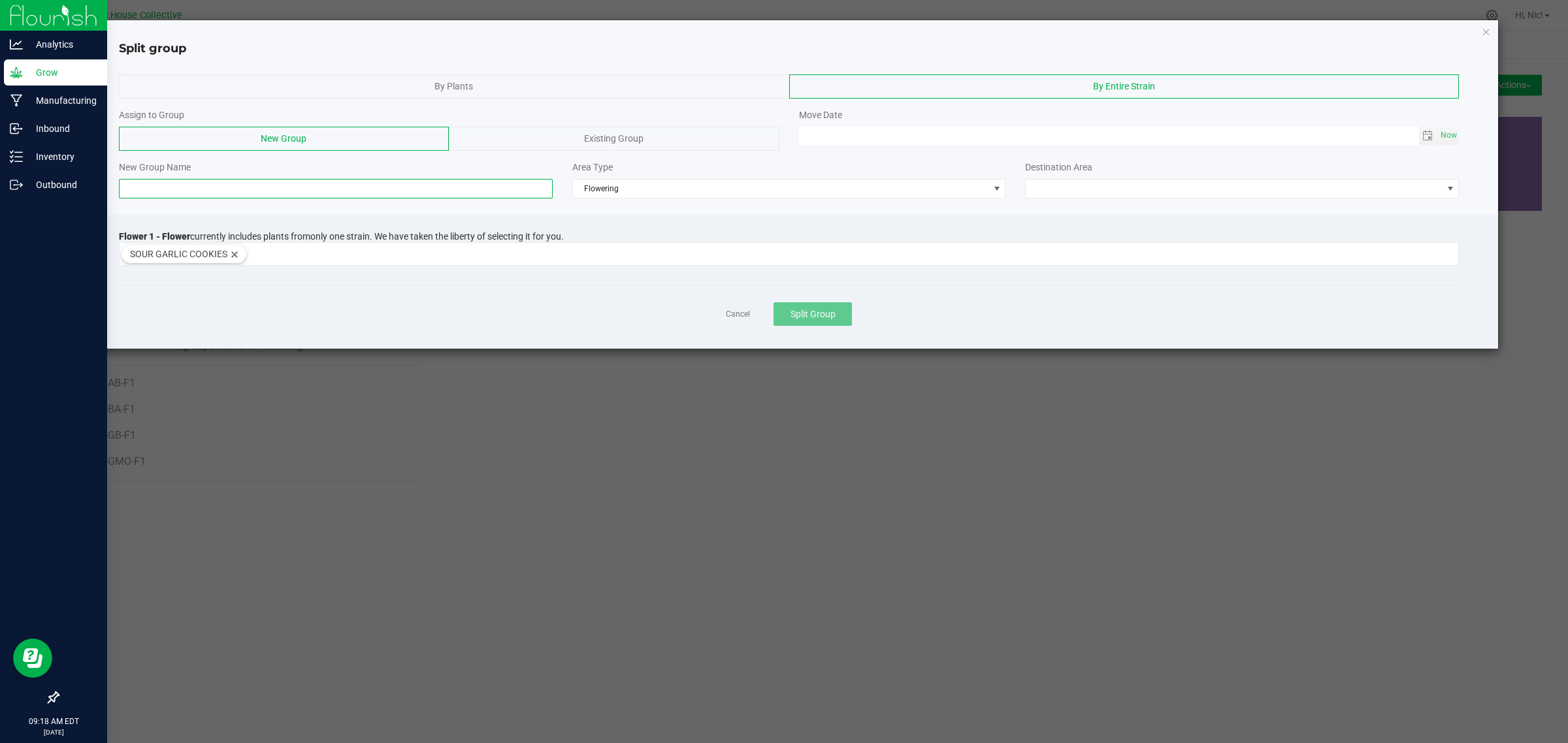
click at [304, 194] on input at bounding box center [336, 188] width 434 height 20
paste input "H43-BA-F1"
click at [150, 187] on input "H43-BA-F1" at bounding box center [336, 188] width 434 height 20
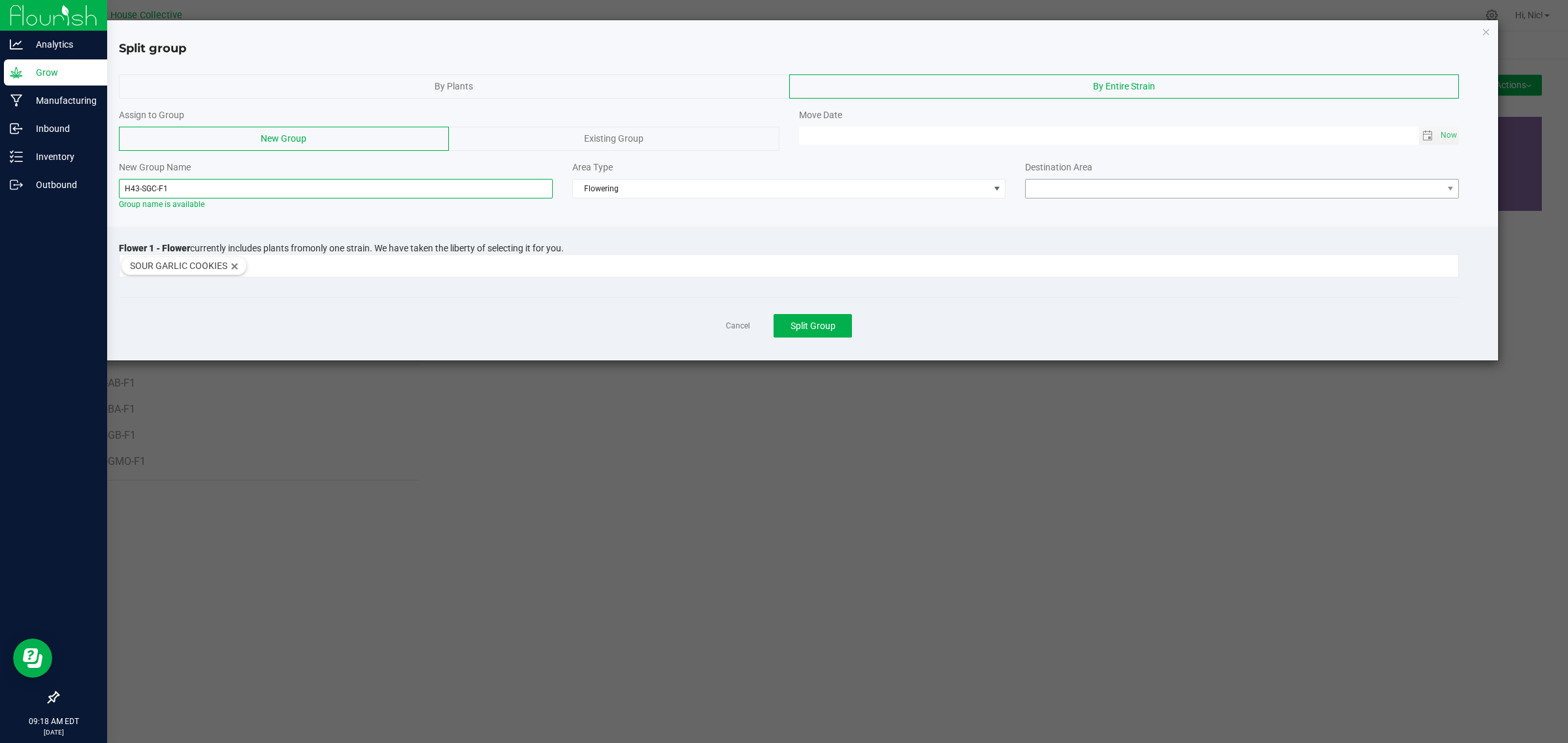
type input "H43-SGC-F1"
click at [1081, 197] on span at bounding box center [1234, 188] width 416 height 18
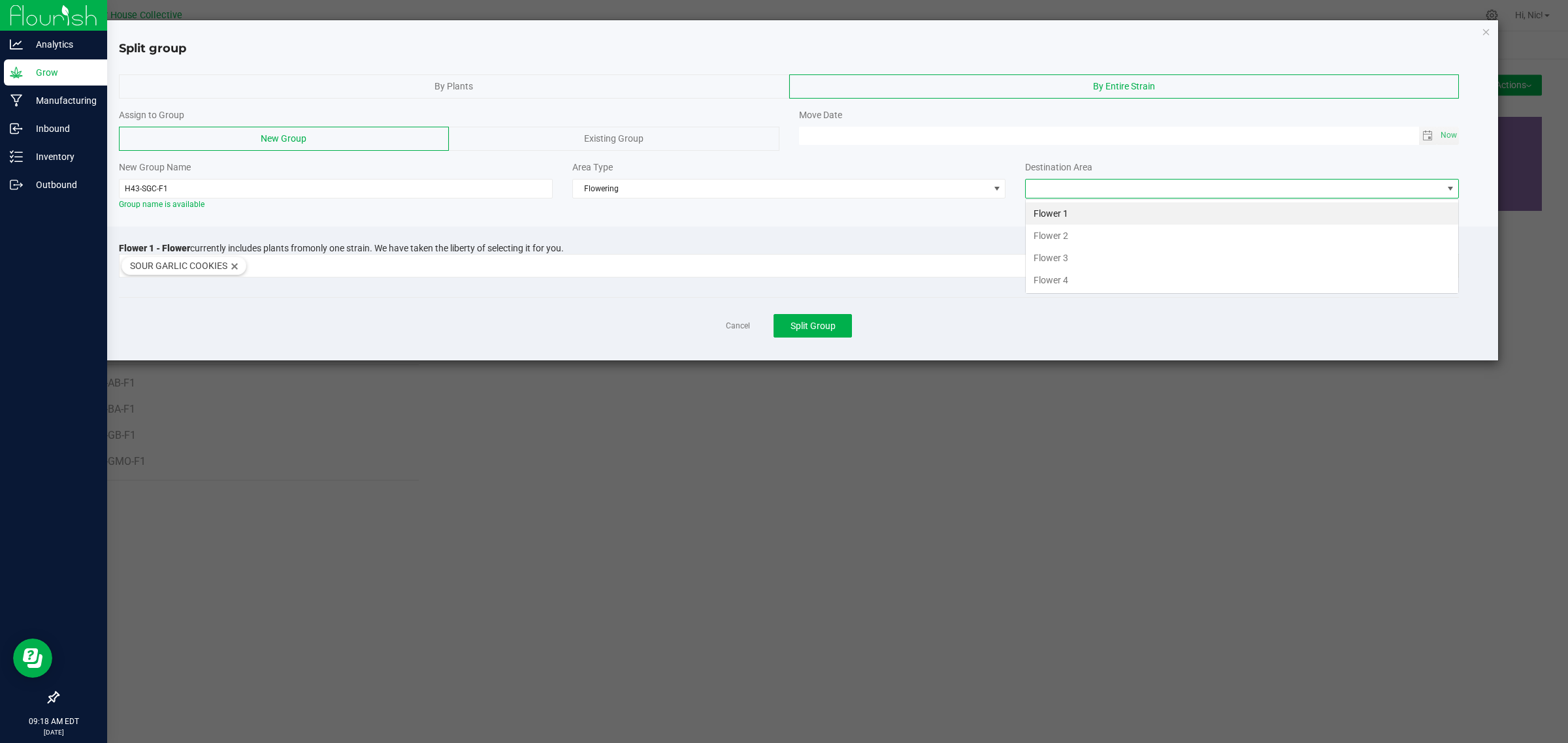
scroll to position [20, 433]
click at [1081, 212] on li "Flower 1" at bounding box center [1242, 213] width 432 height 22
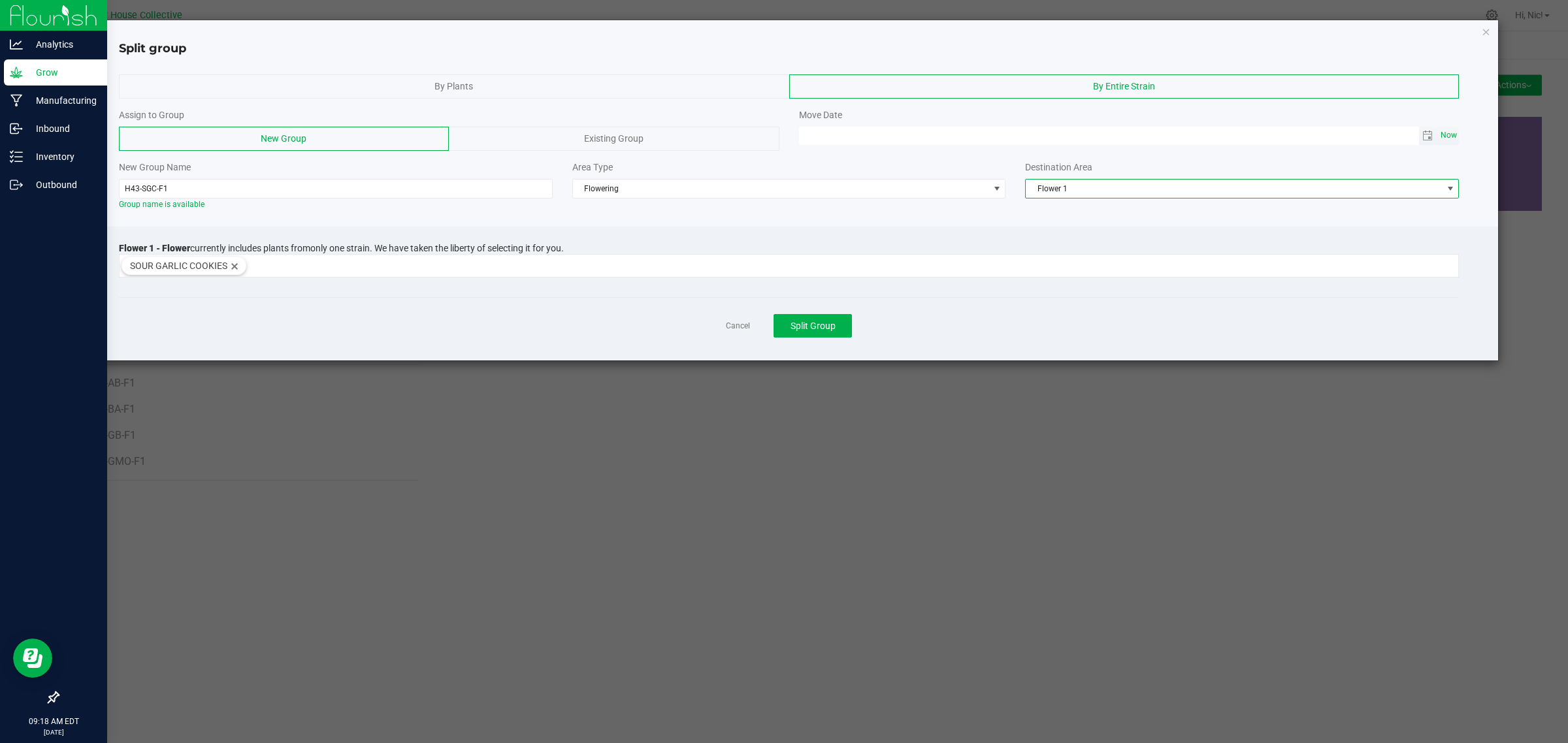
click at [1455, 134] on span "Now" at bounding box center [1448, 136] width 22 height 19
type input "[DATE] 09:18 AM"
click at [828, 331] on span "Split Group" at bounding box center [813, 325] width 45 height 10
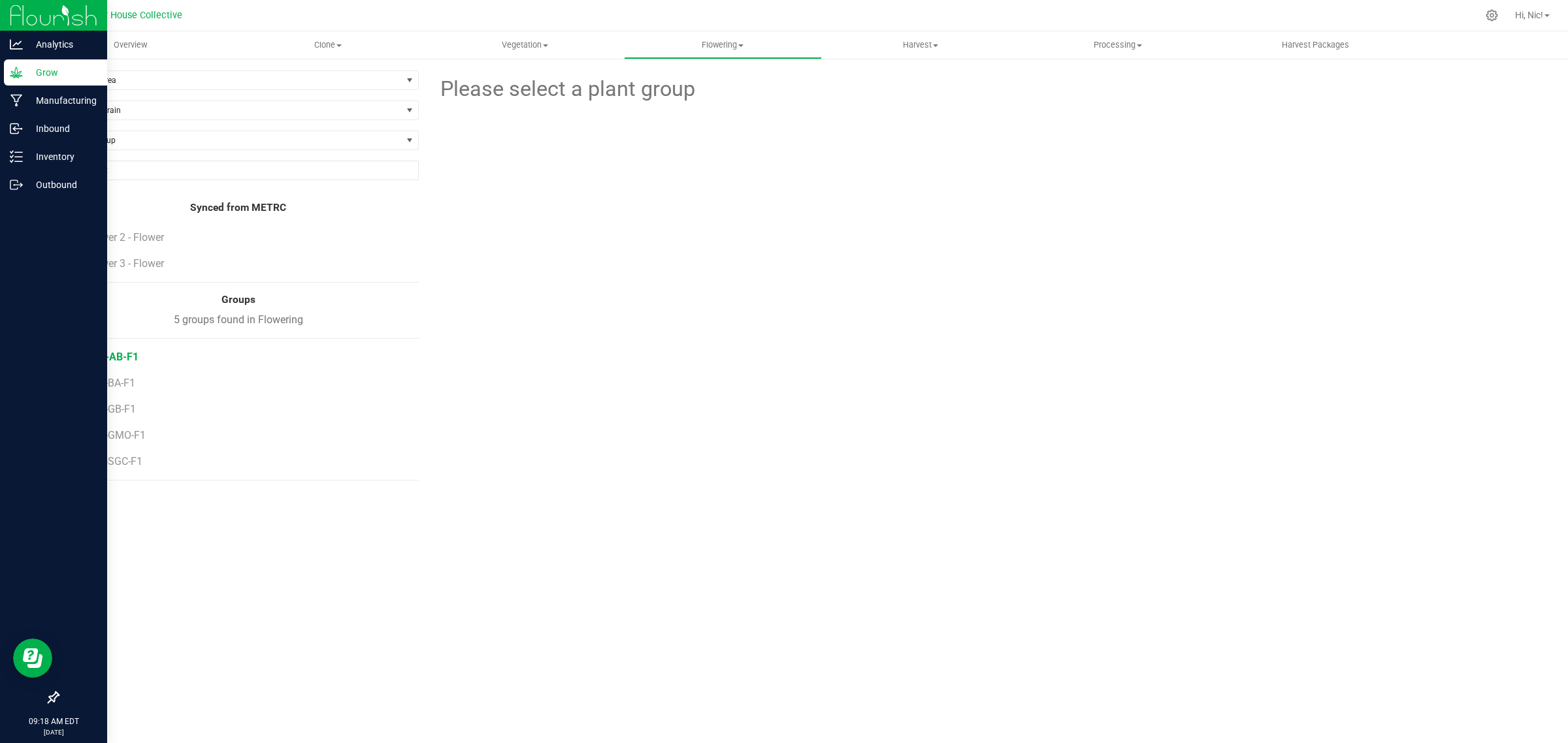
click at [126, 363] on span "H43-AB-F1" at bounding box center [112, 357] width 52 height 12
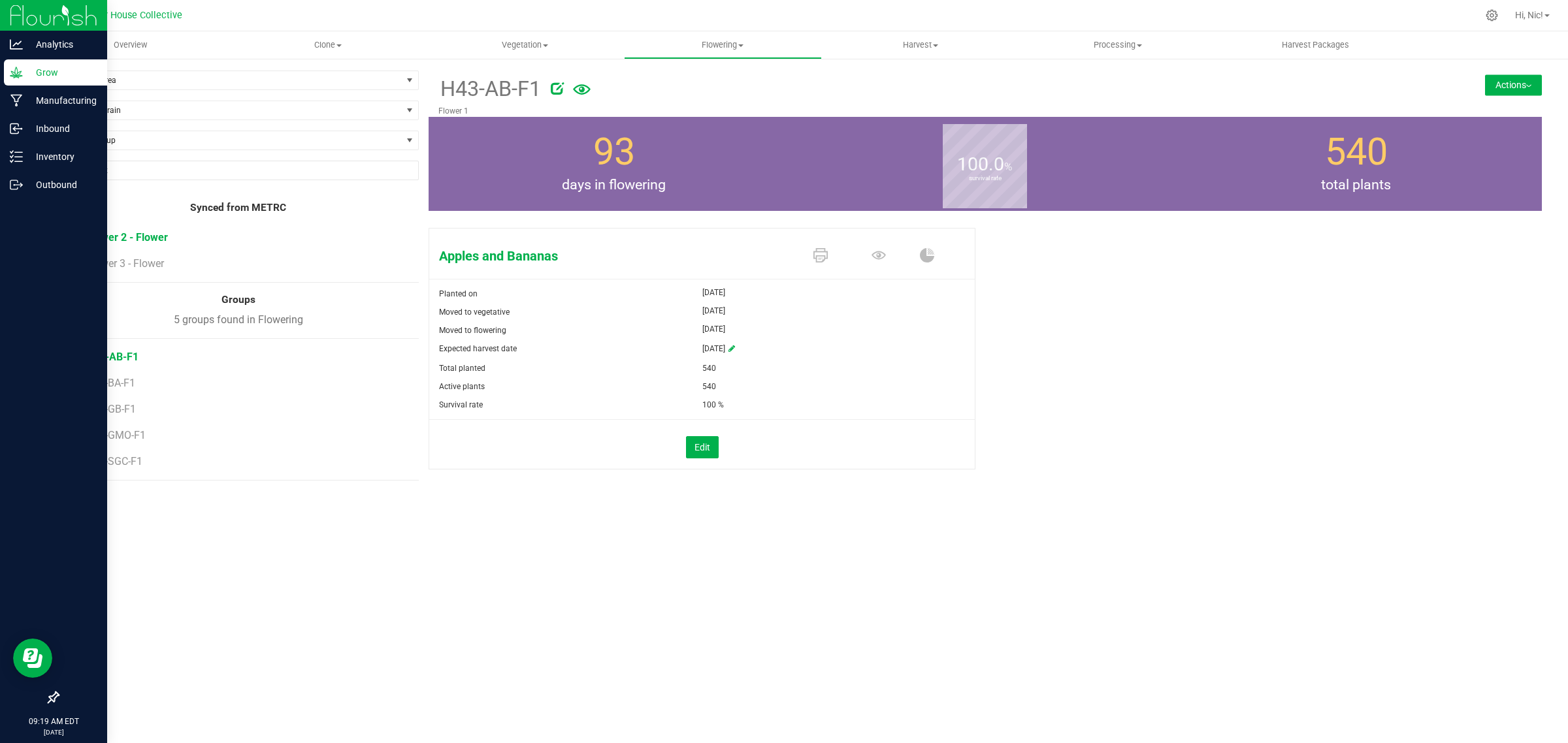
click at [136, 238] on span "Flower 2 - Flower" at bounding box center [127, 237] width 82 height 12
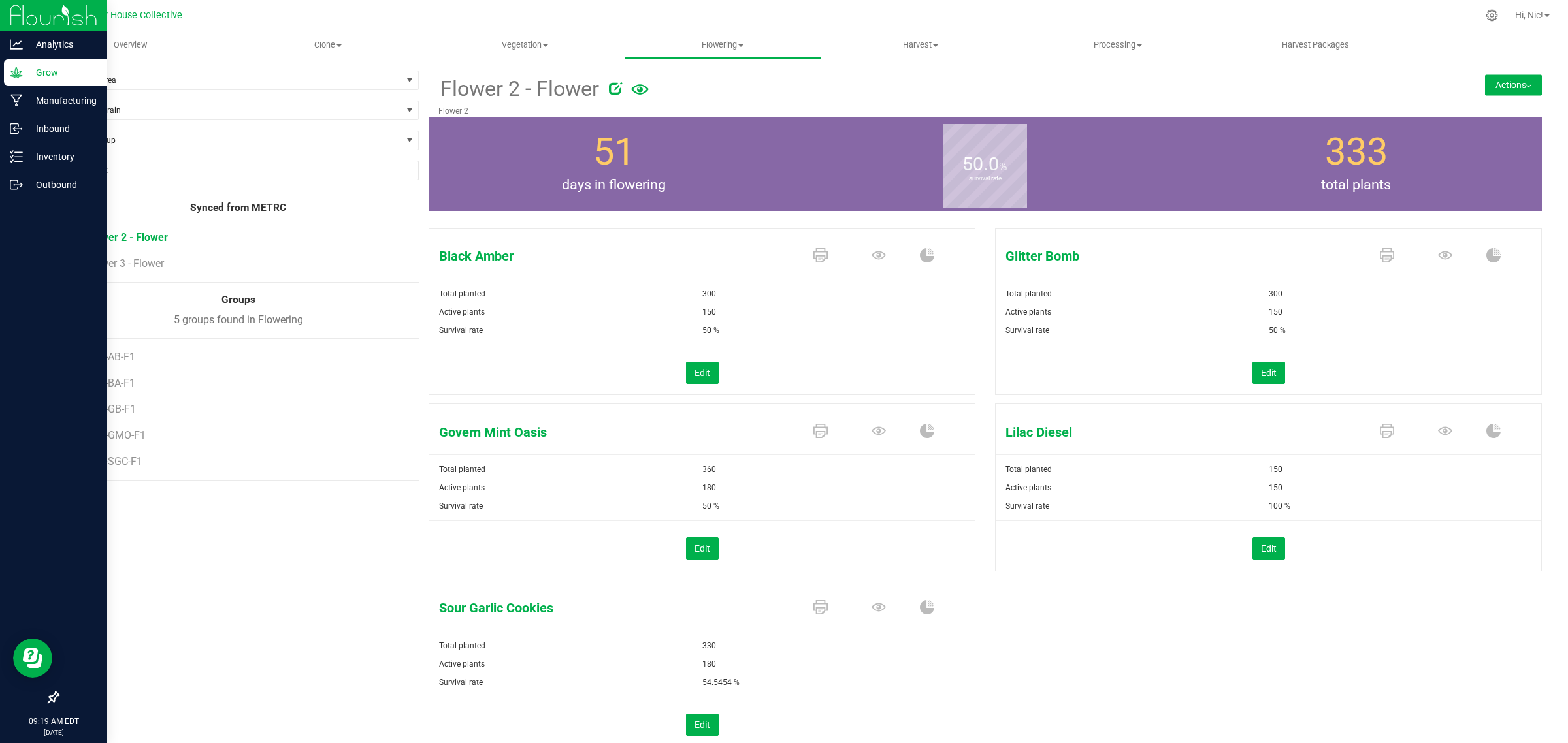
click at [1503, 80] on button "Actions" at bounding box center [1513, 85] width 57 height 21
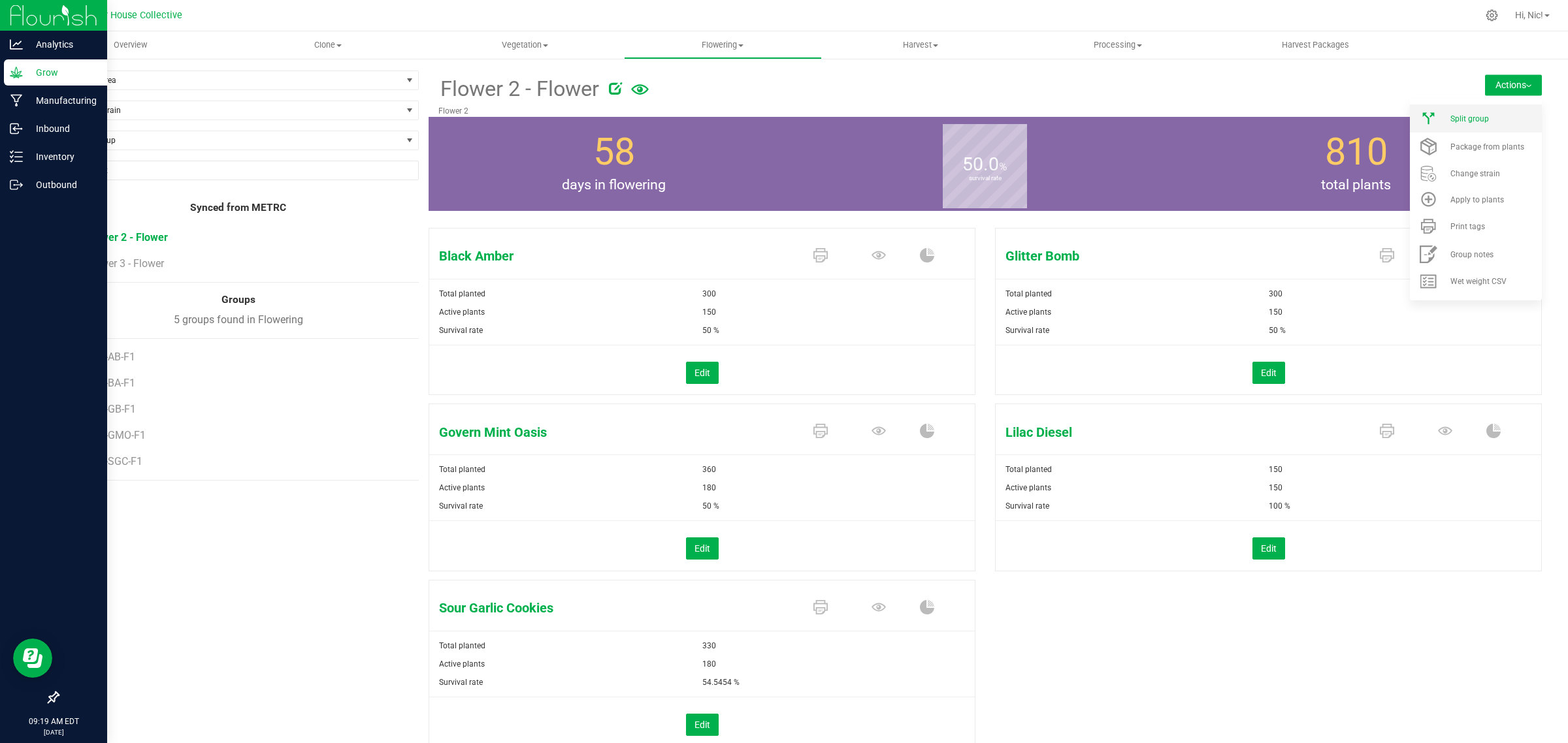
click at [1489, 115] on div "Split group" at bounding box center [1494, 119] width 88 height 9
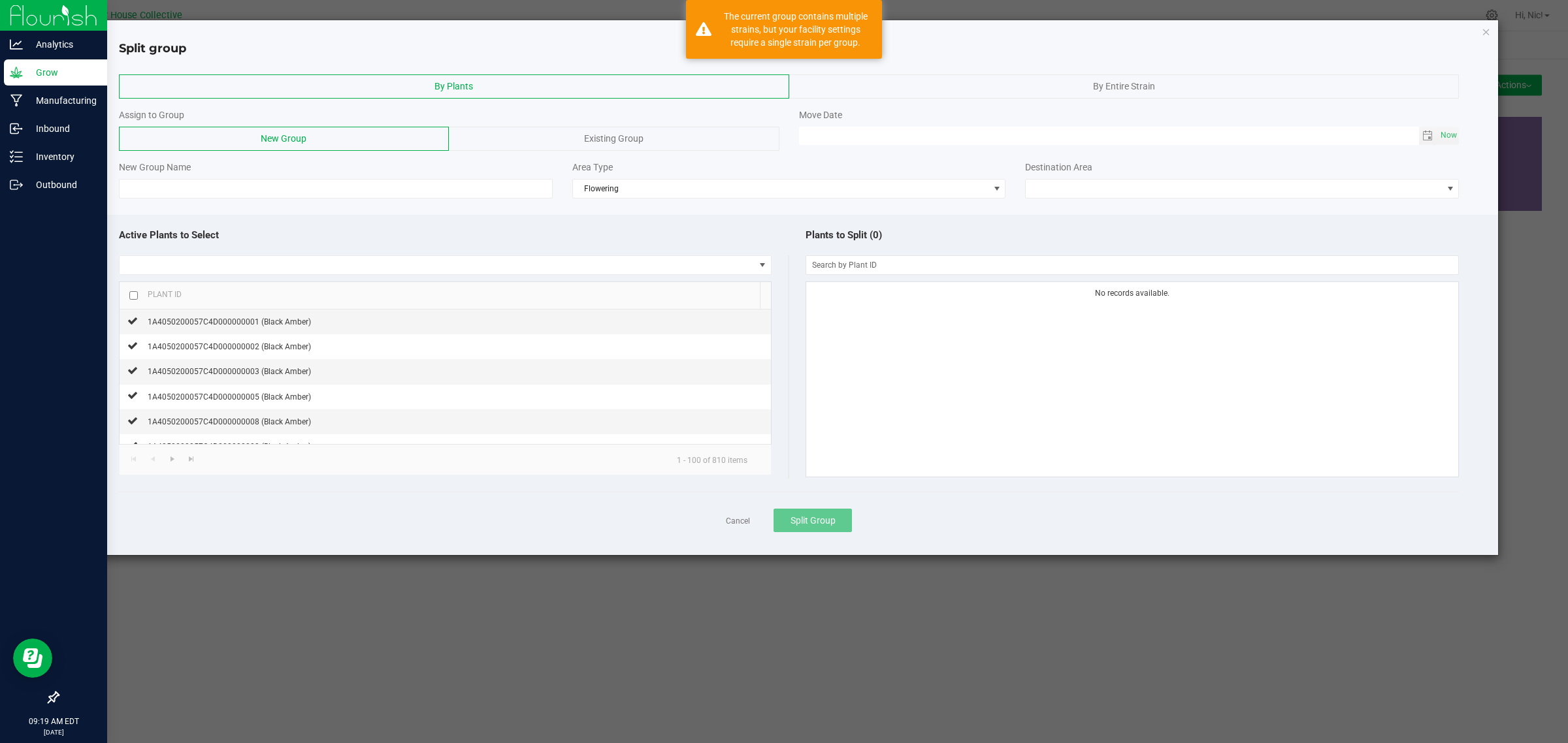
click at [1033, 80] on div "By Entire Strain" at bounding box center [1124, 86] width 670 height 24
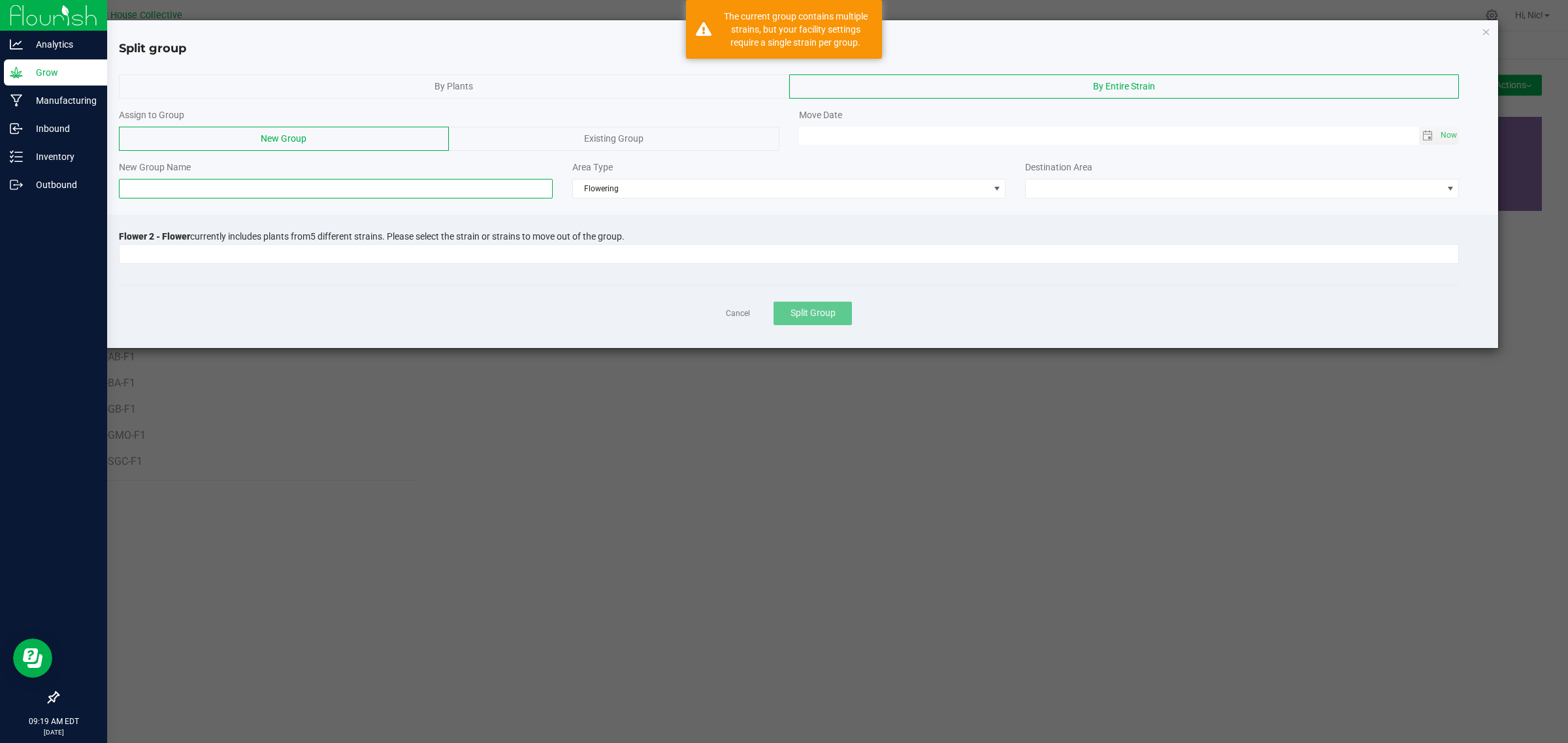
click at [246, 187] on input at bounding box center [336, 188] width 434 height 20
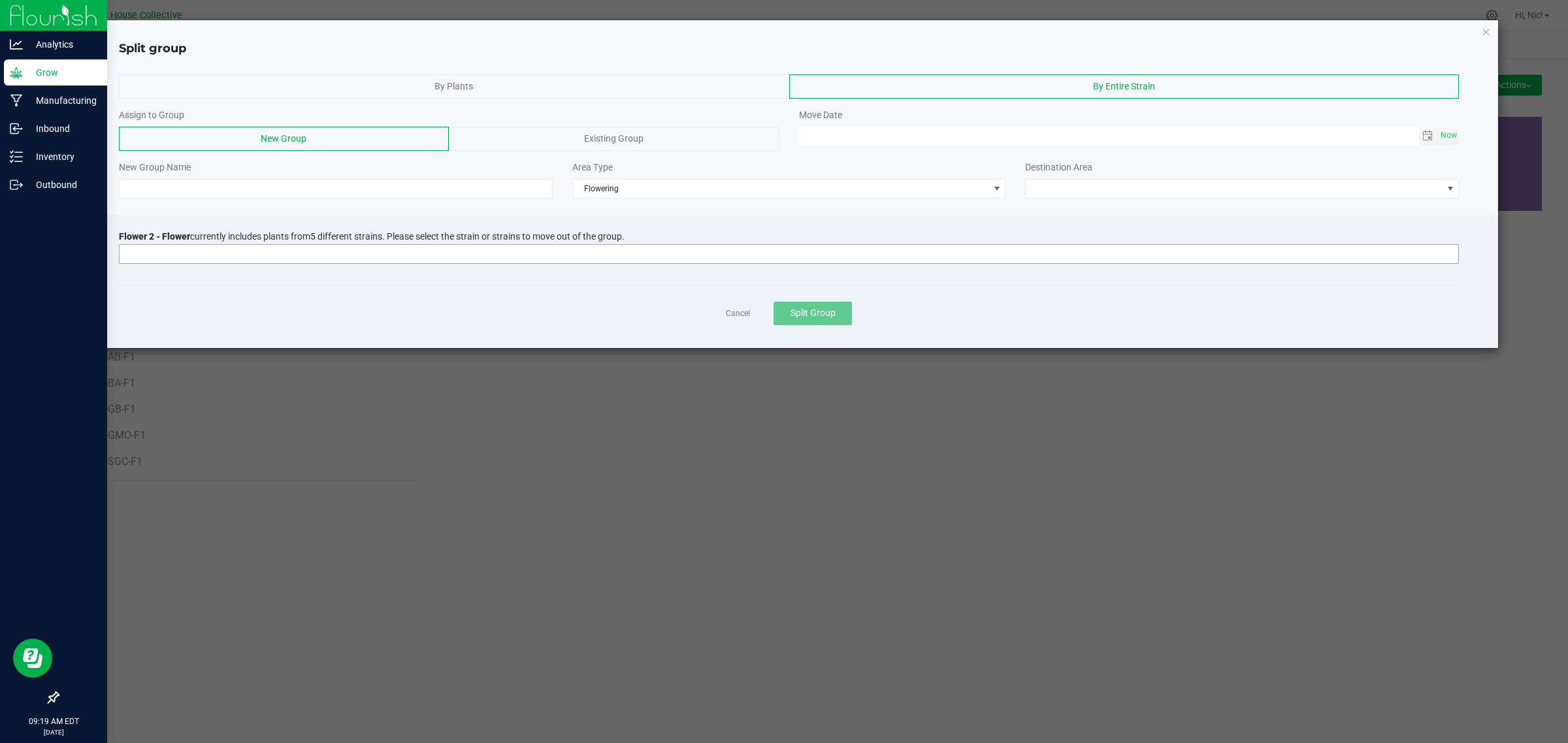
click at [210, 257] on input at bounding box center [780, 254] width 1322 height 18
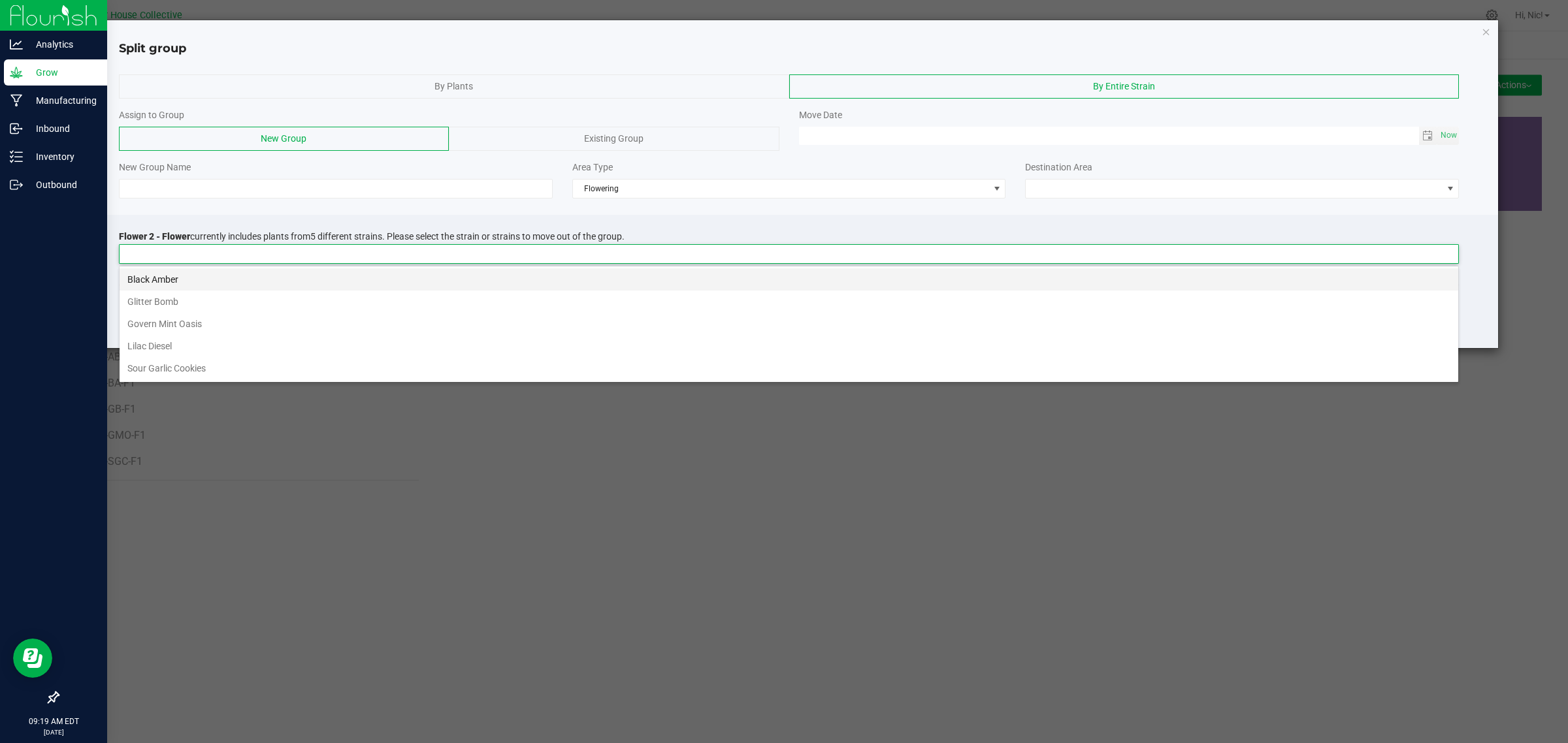
scroll to position [20, 1340]
click at [204, 275] on li "Black Amber" at bounding box center [788, 279] width 1338 height 22
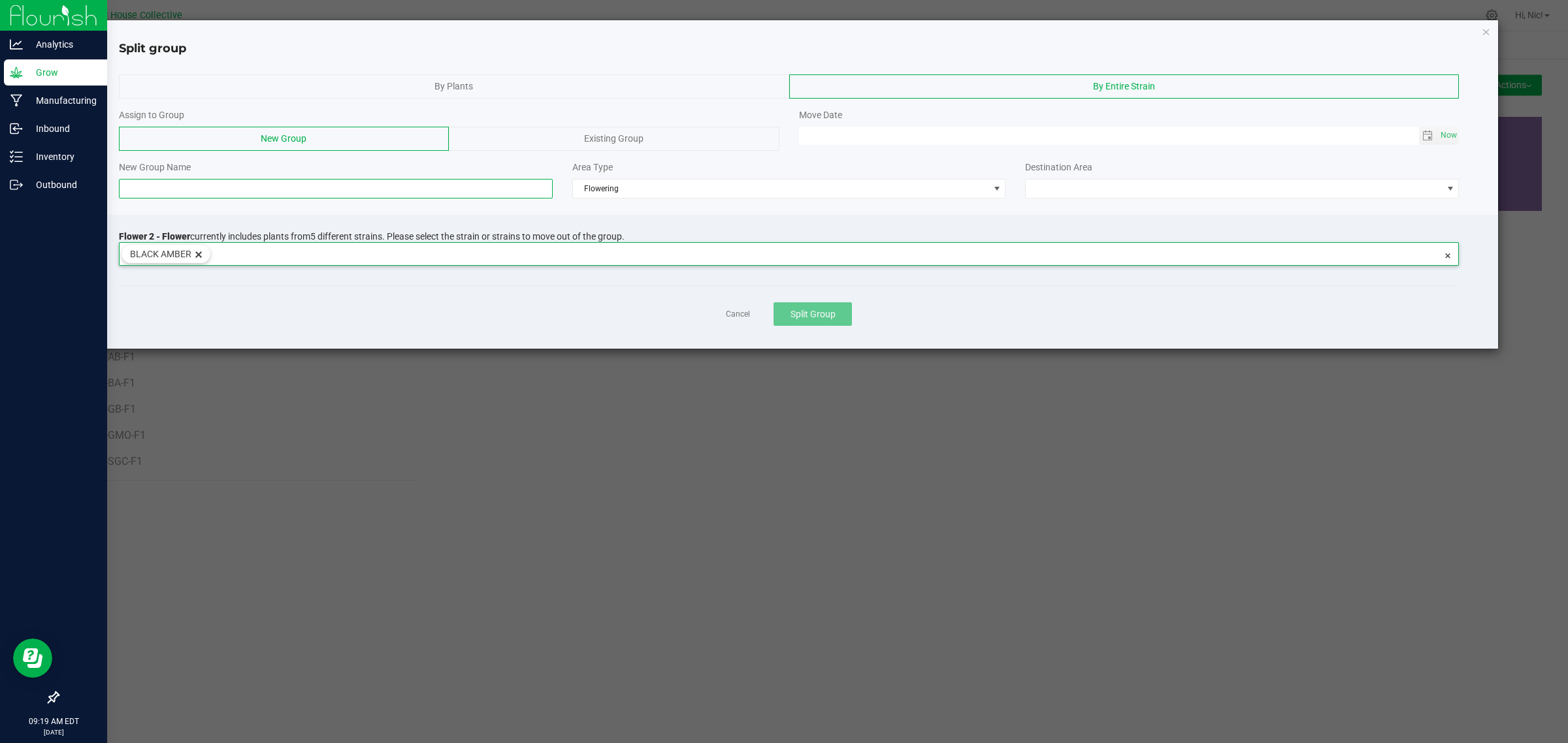
click at [203, 180] on input at bounding box center [336, 188] width 434 height 20
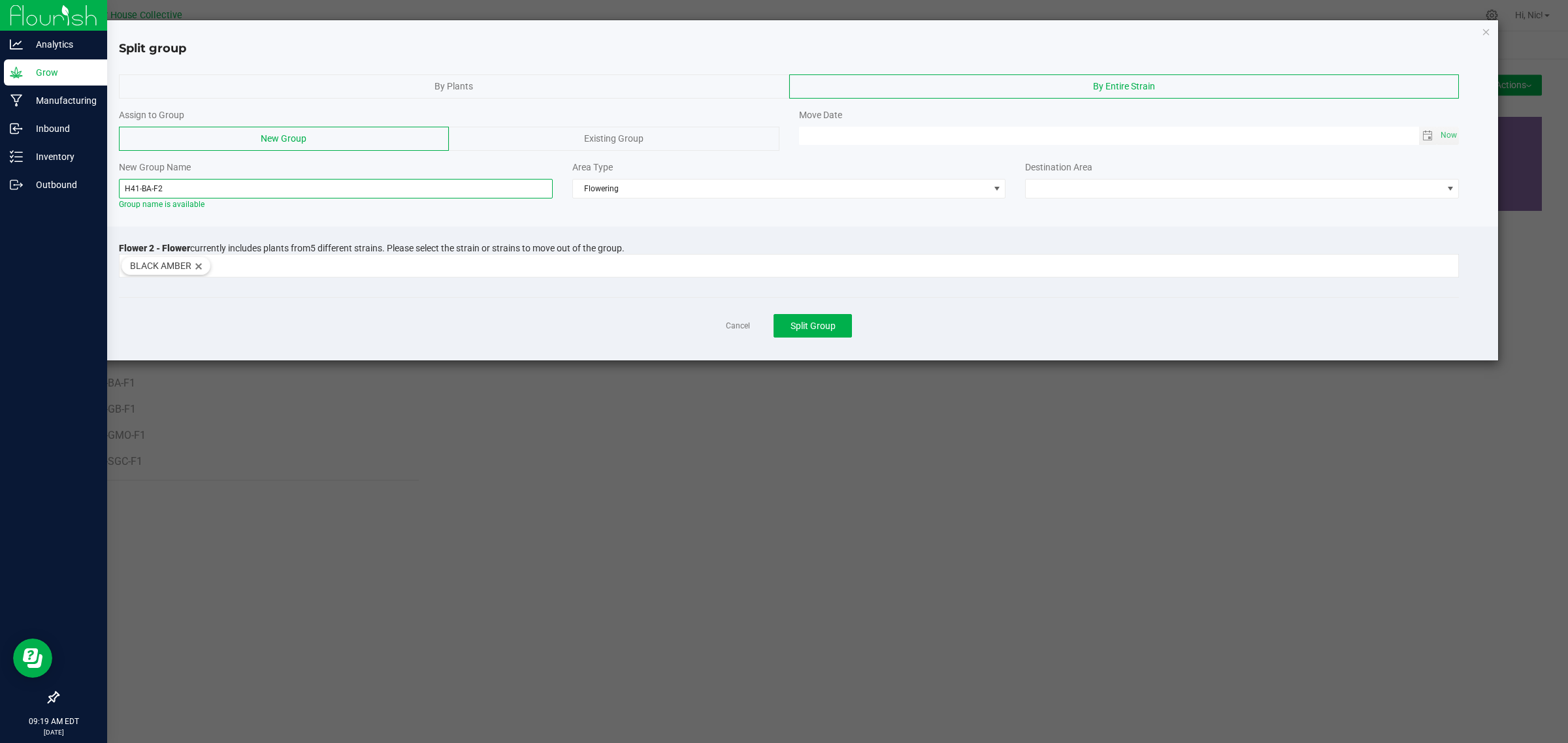
click at [207, 185] on input "H41-BA-F2" at bounding box center [336, 188] width 434 height 20
type input "H41-BA-F2"
click at [1177, 193] on span at bounding box center [1234, 188] width 416 height 18
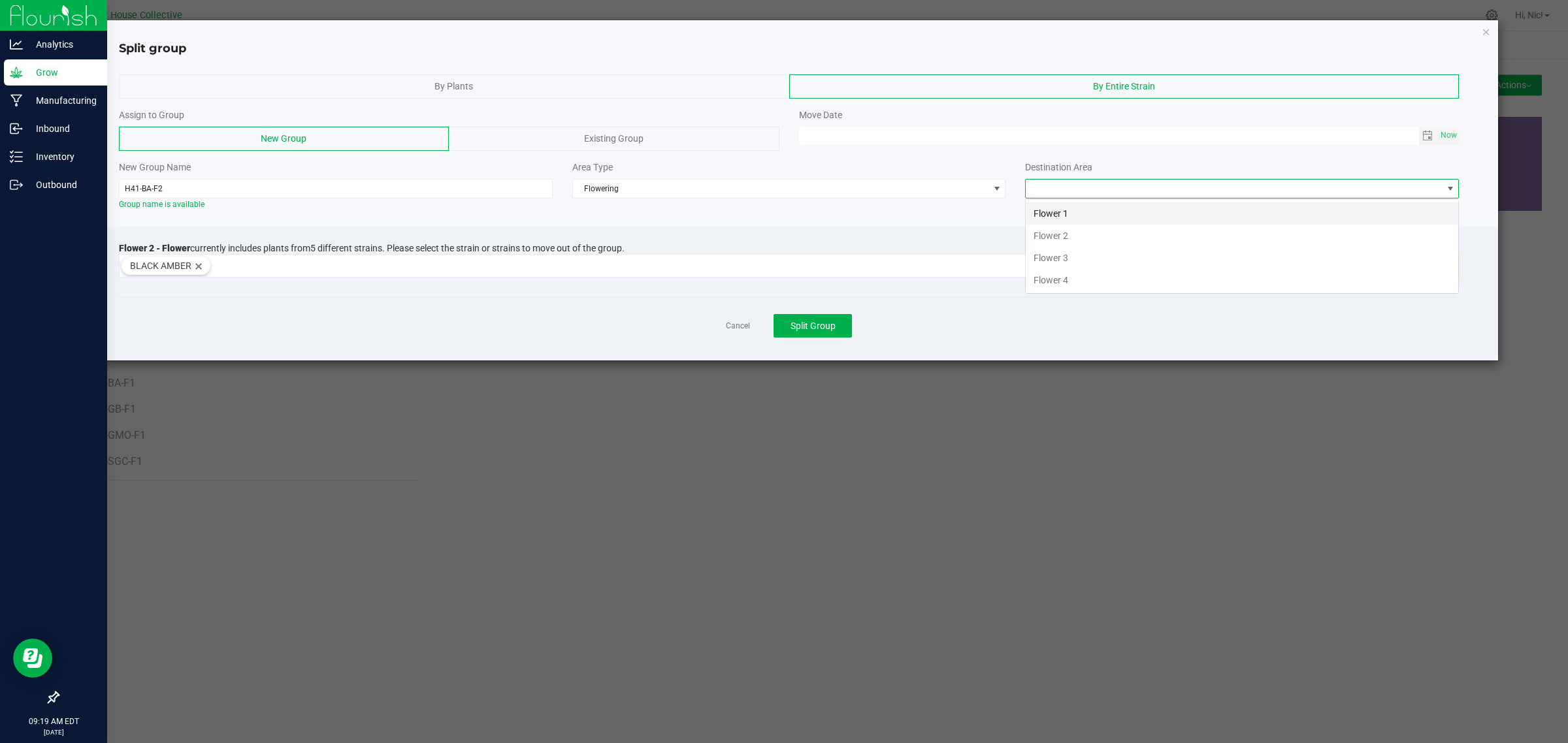
scroll to position [20, 433]
click at [1060, 236] on li "Flower 2" at bounding box center [1242, 236] width 432 height 22
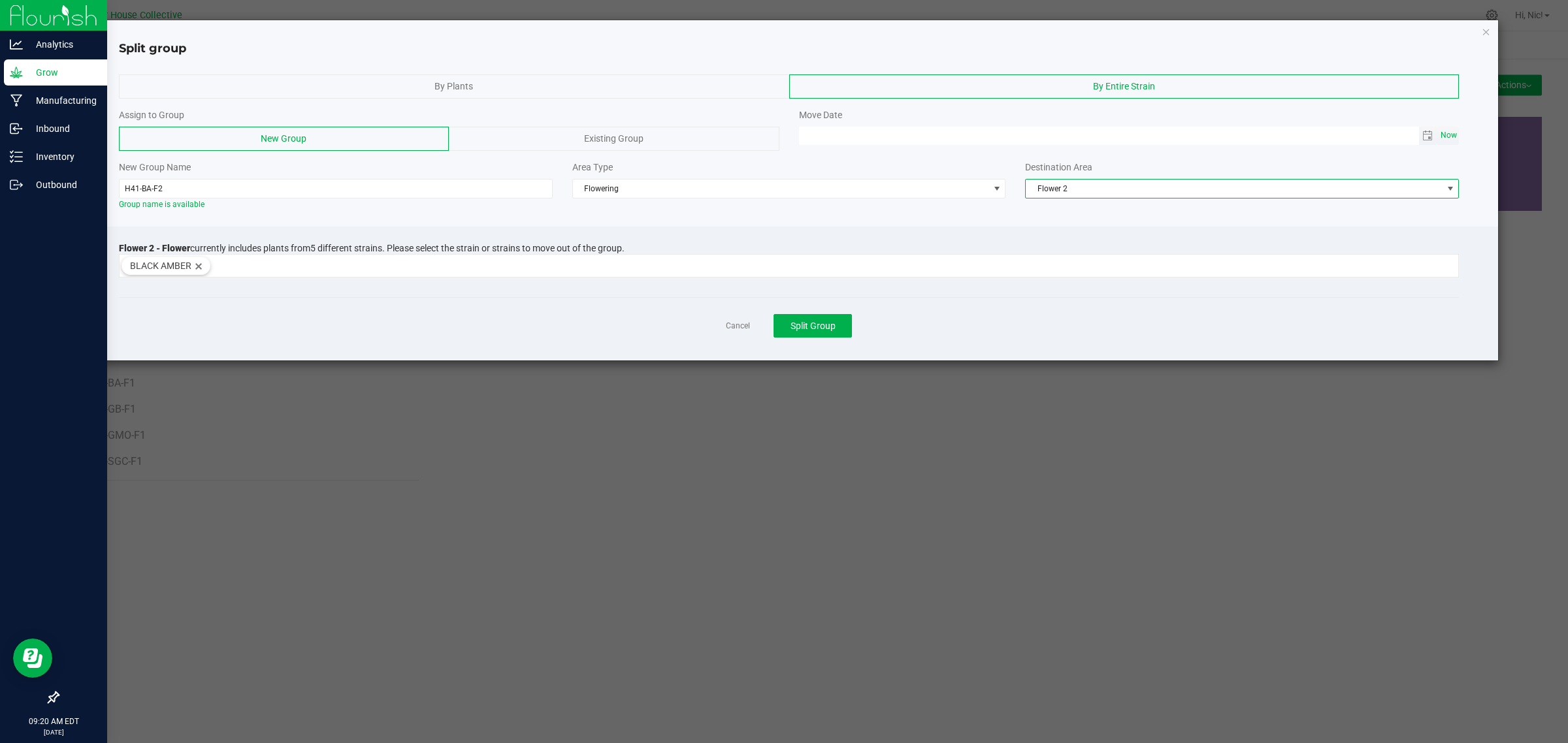
click at [1455, 138] on span "Now" at bounding box center [1448, 136] width 22 height 19
type input "[DATE] 09:20 AM"
click at [835, 327] on button "Split Group" at bounding box center [812, 325] width 78 height 23
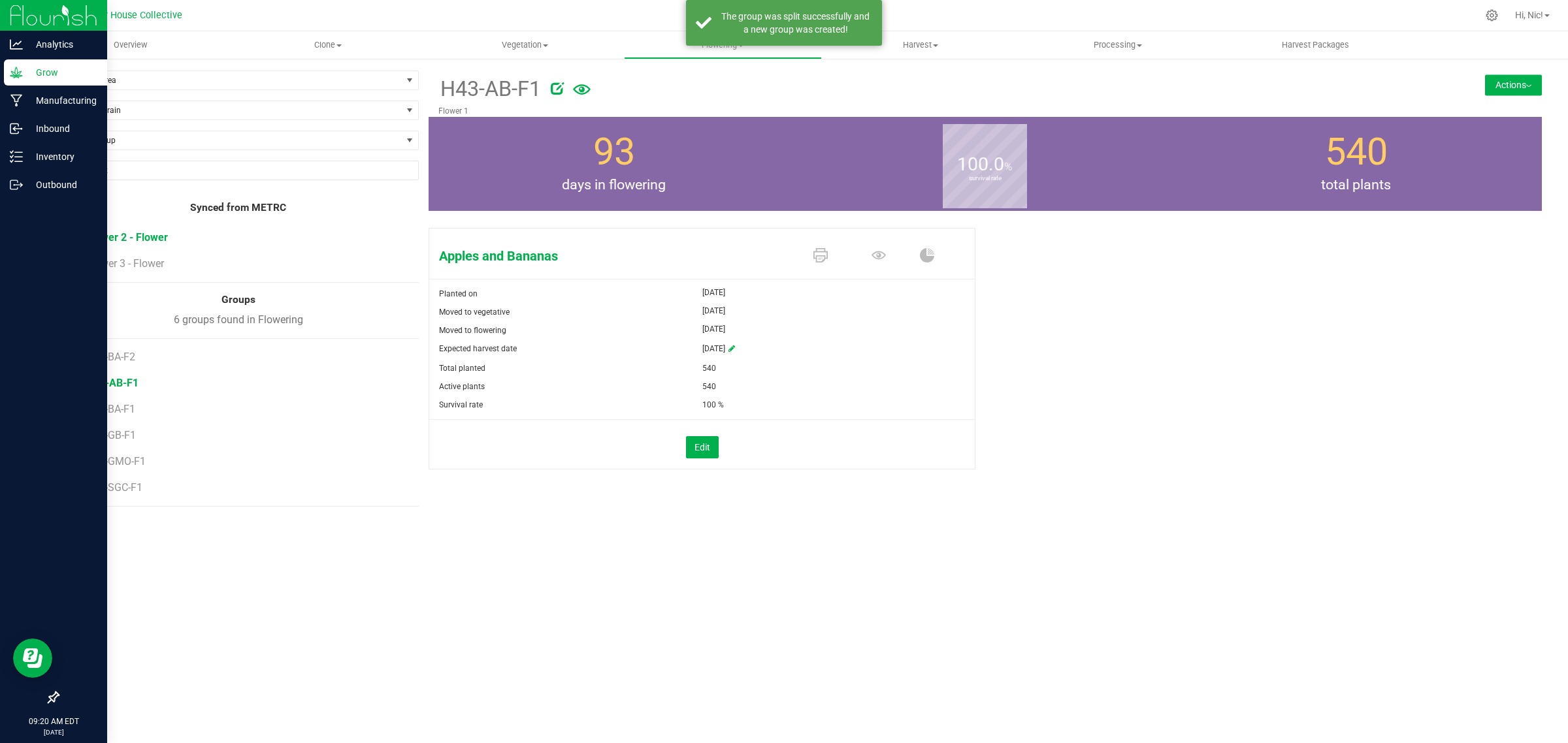
click at [151, 238] on span "Flower 2 - Flower" at bounding box center [127, 237] width 82 height 12
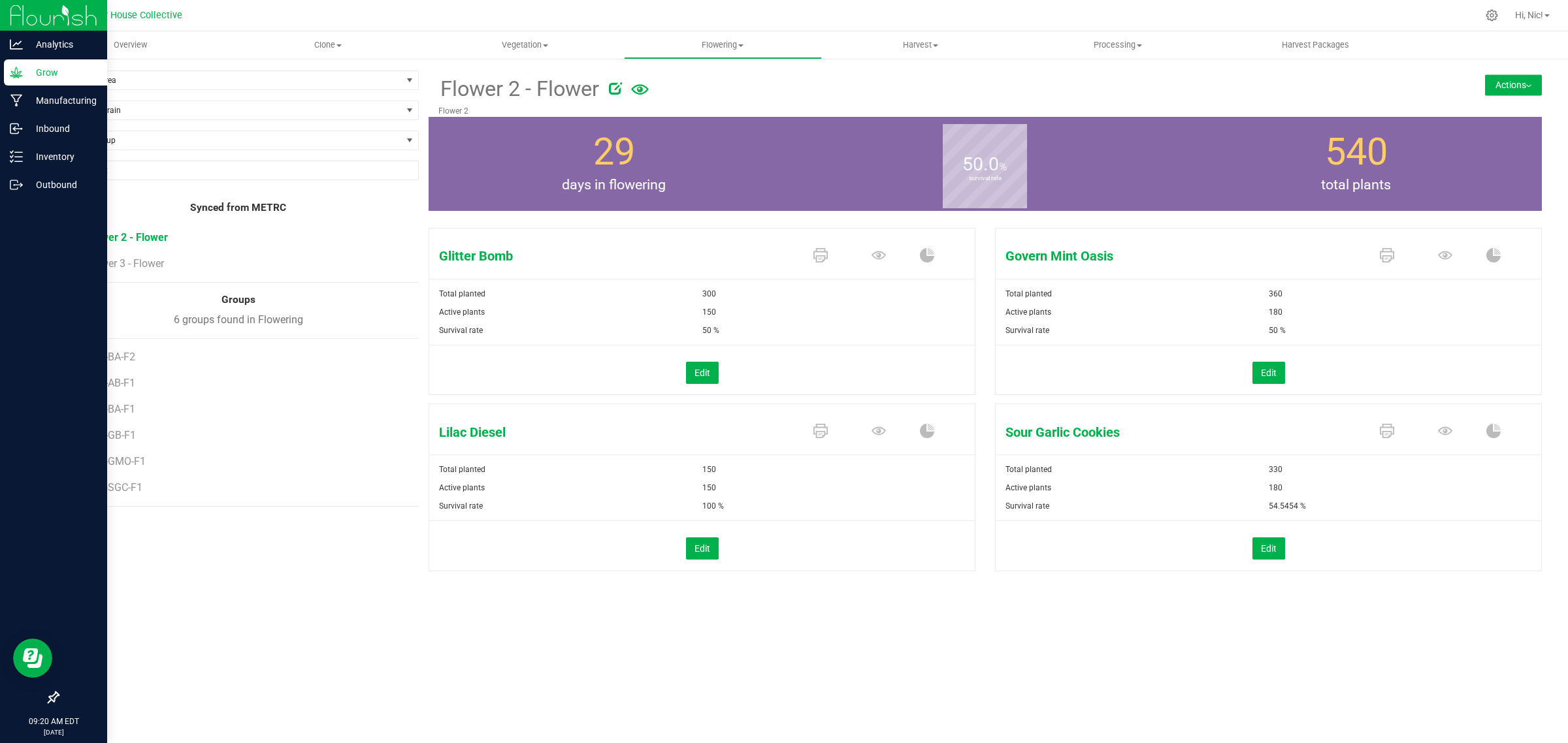
click at [1522, 76] on button "Actions" at bounding box center [1513, 85] width 57 height 21
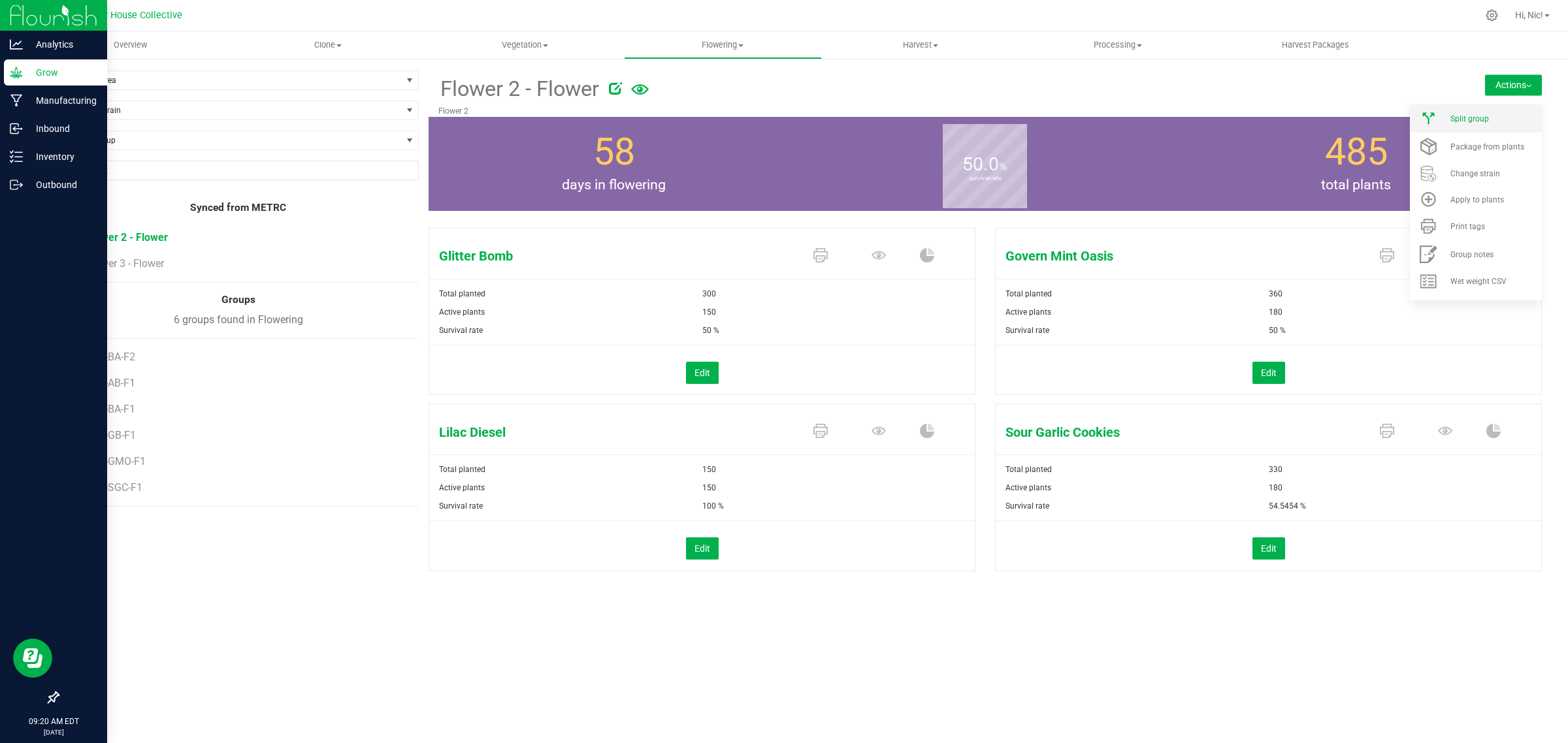
click at [1485, 112] on li "Split group" at bounding box center [1476, 118] width 132 height 28
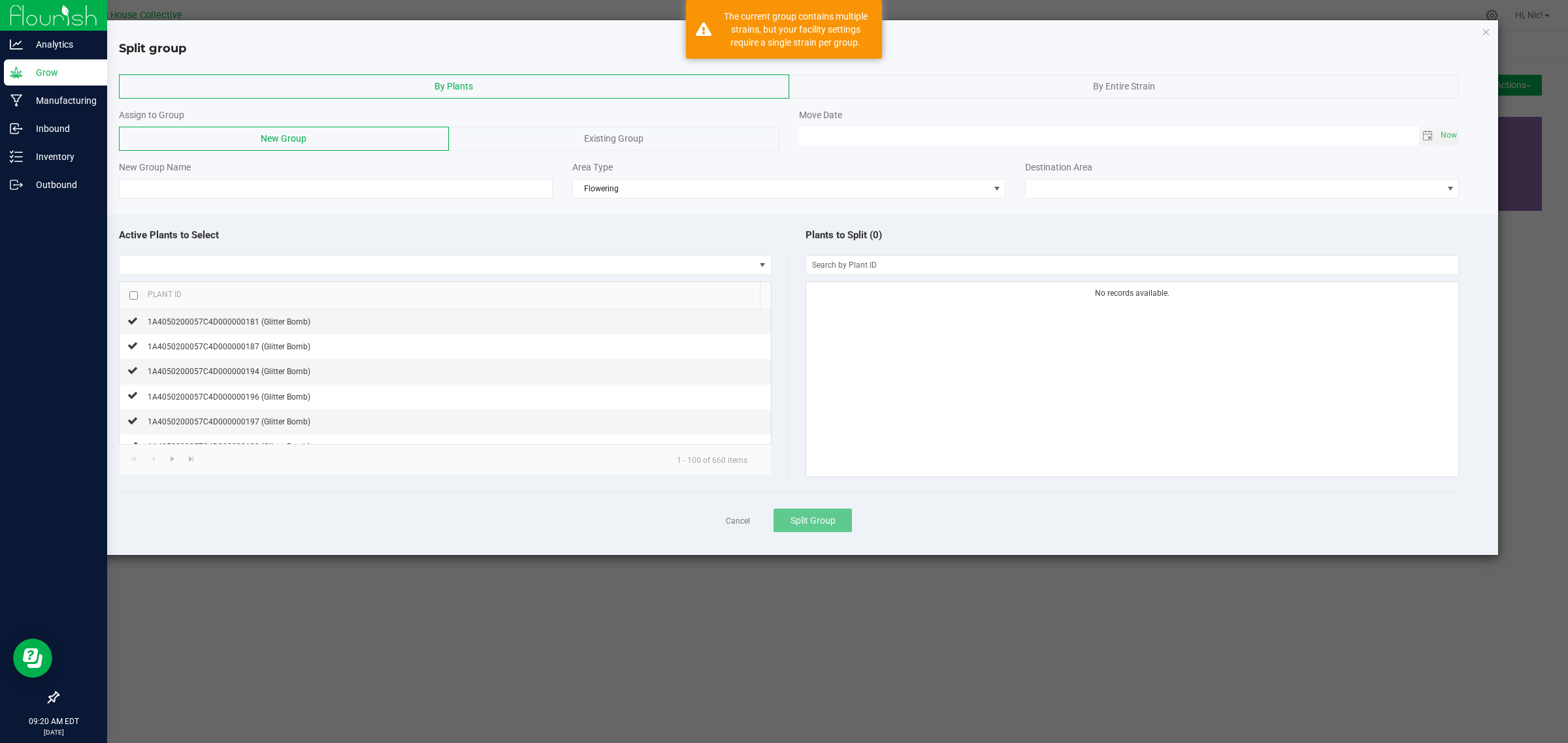
drag, startPoint x: 1108, startPoint y: 85, endPoint x: 1099, endPoint y: 89, distance: 9.8
click at [1108, 83] on span "By Entire Strain" at bounding box center [1124, 86] width 62 height 10
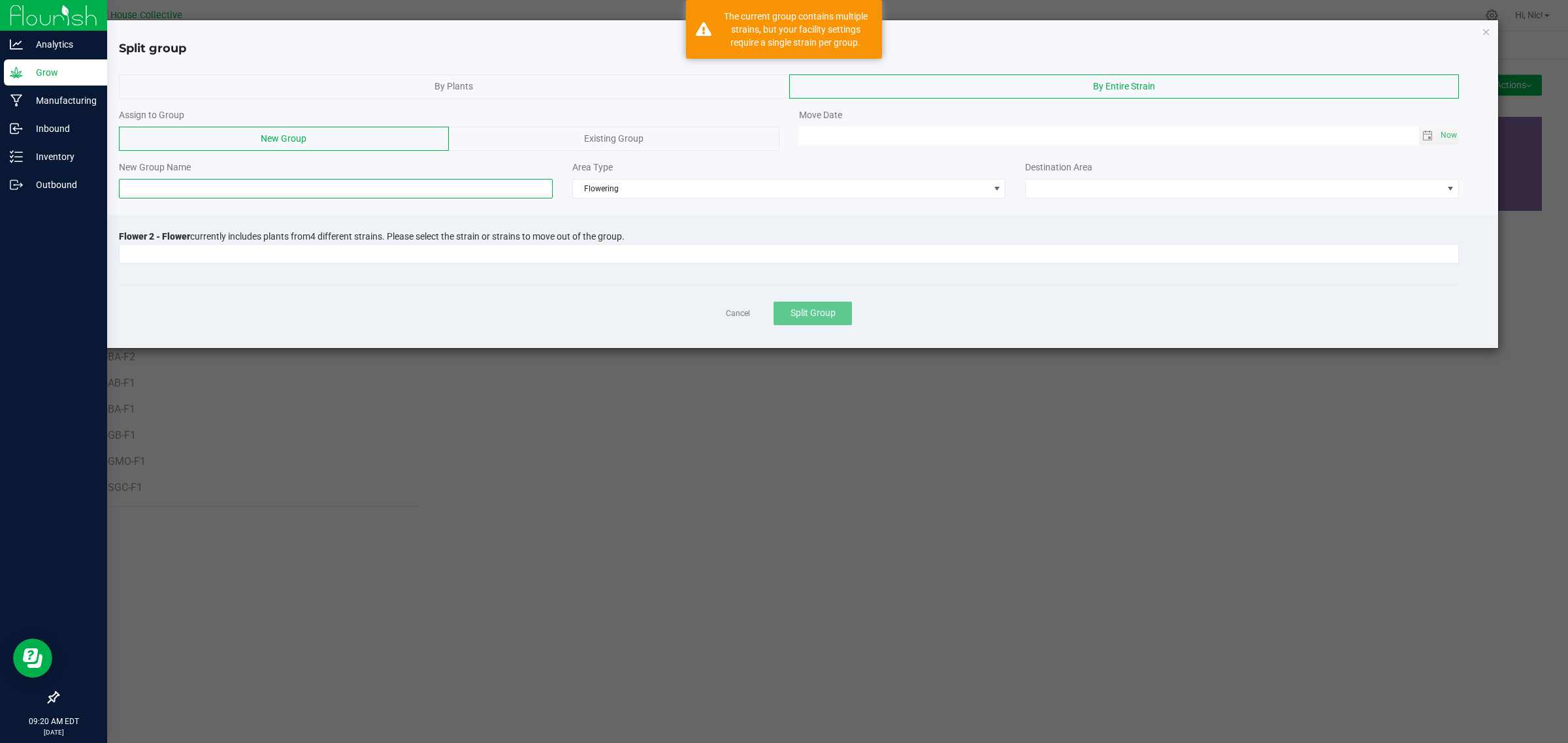
click at [229, 181] on input at bounding box center [336, 188] width 434 height 20
click at [223, 259] on input at bounding box center [780, 254] width 1322 height 18
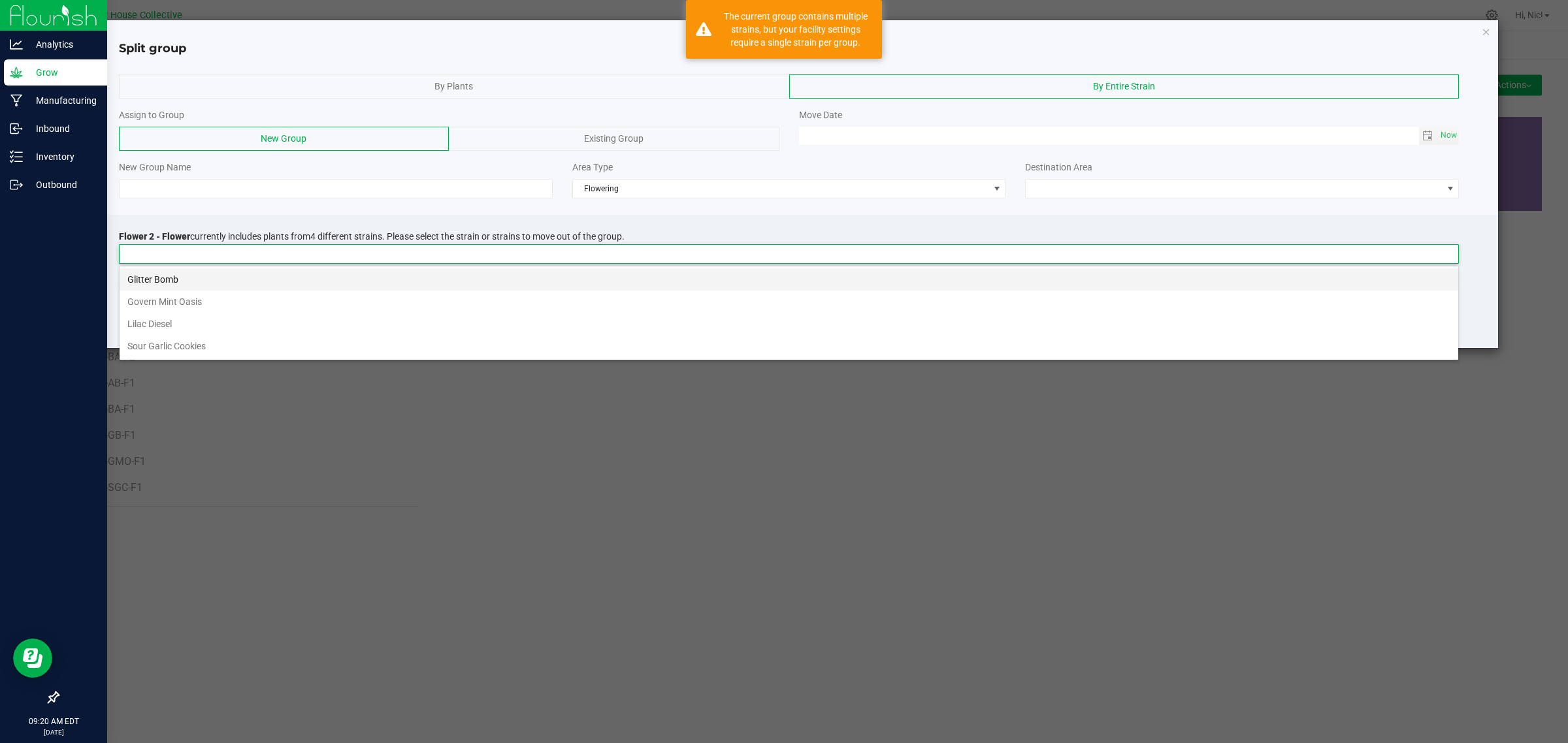
scroll to position [20, 1340]
click at [210, 273] on li "Glitter Bomb" at bounding box center [788, 279] width 1338 height 22
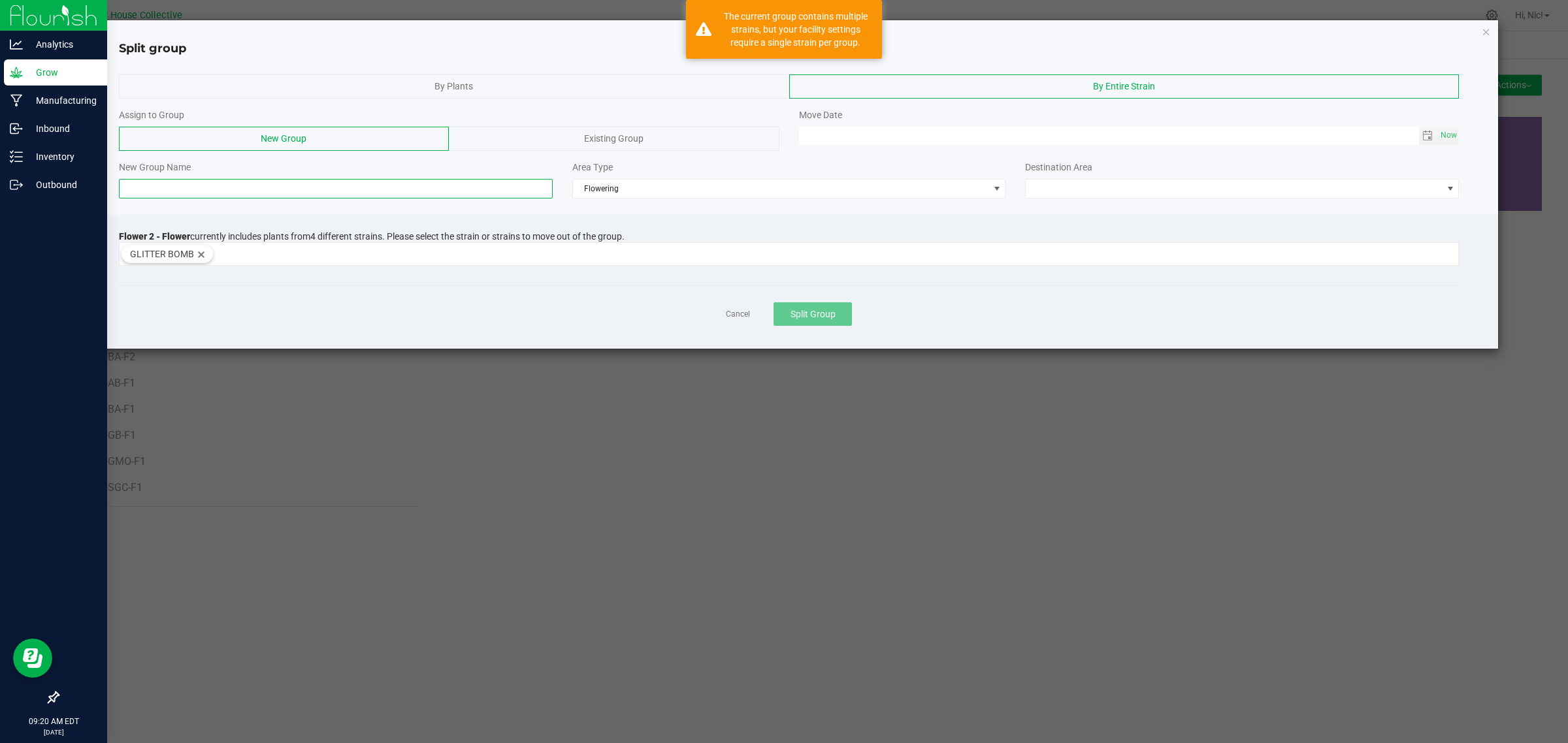
click at [189, 191] on input at bounding box center [336, 188] width 434 height 20
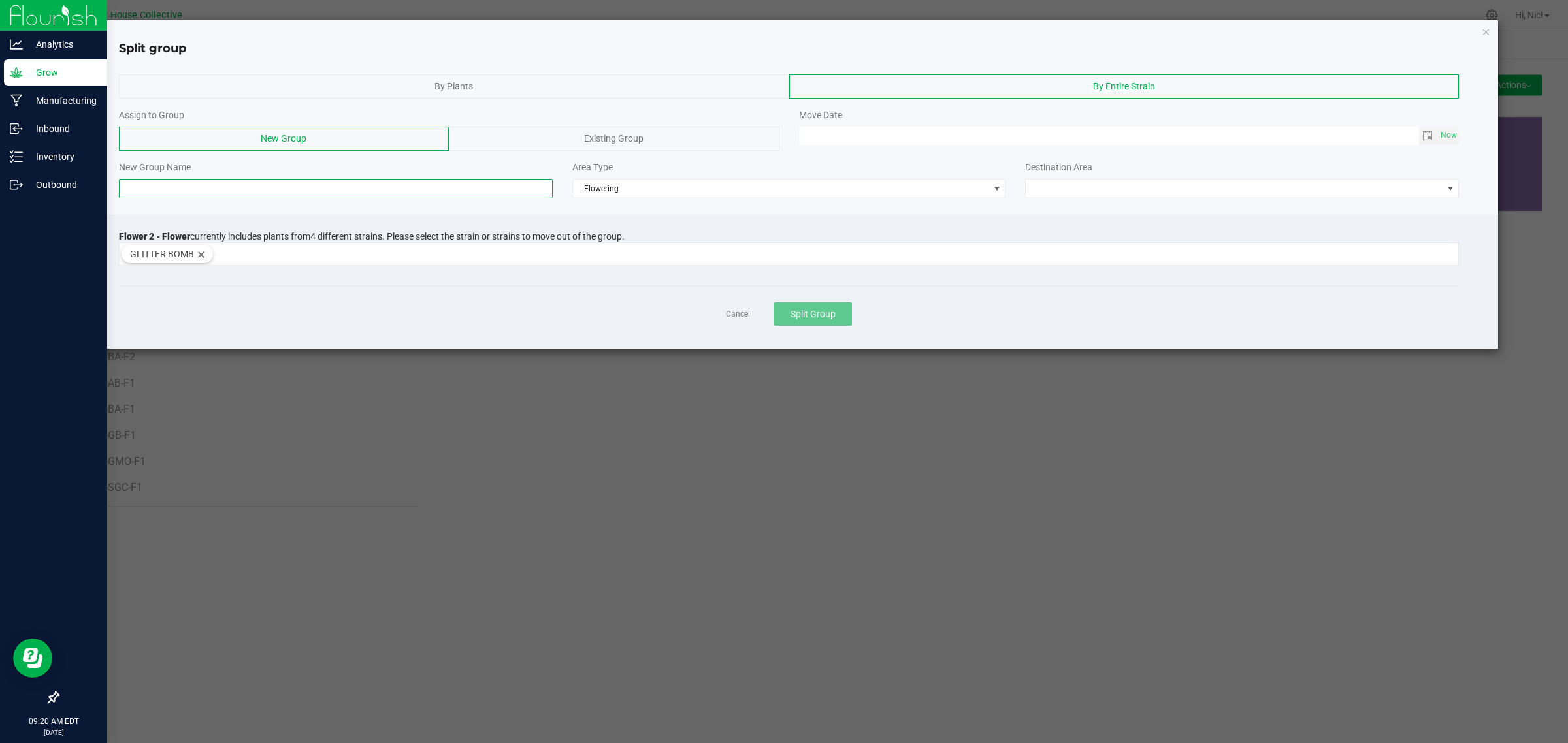
paste input "H41-BA-F2"
click at [150, 186] on input "H41-BA-F2" at bounding box center [336, 188] width 434 height 20
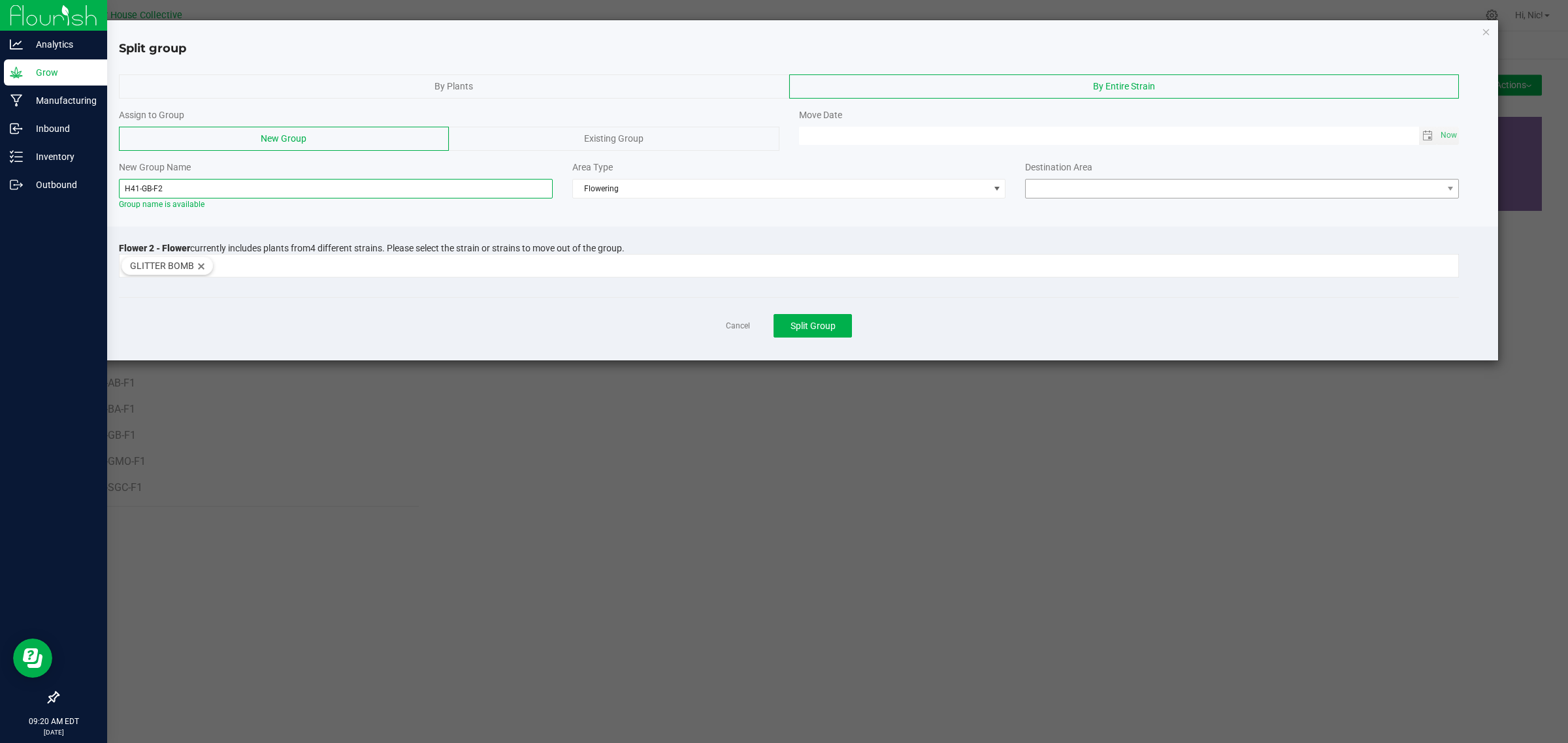
type input "H41-GB-F2"
click at [1128, 187] on span at bounding box center [1234, 188] width 416 height 18
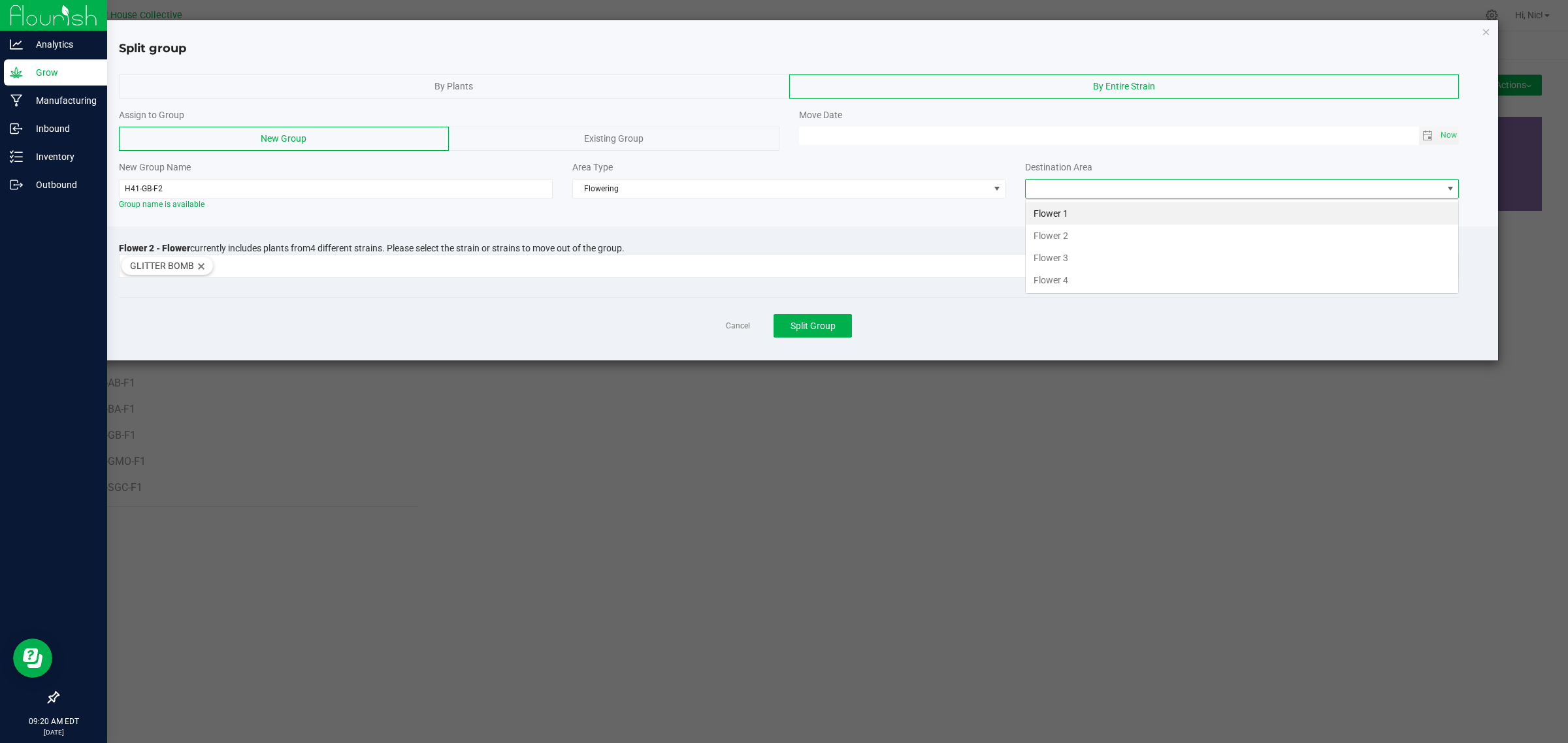
scroll to position [20, 433]
click at [1097, 235] on li "Flower 2" at bounding box center [1242, 236] width 432 height 22
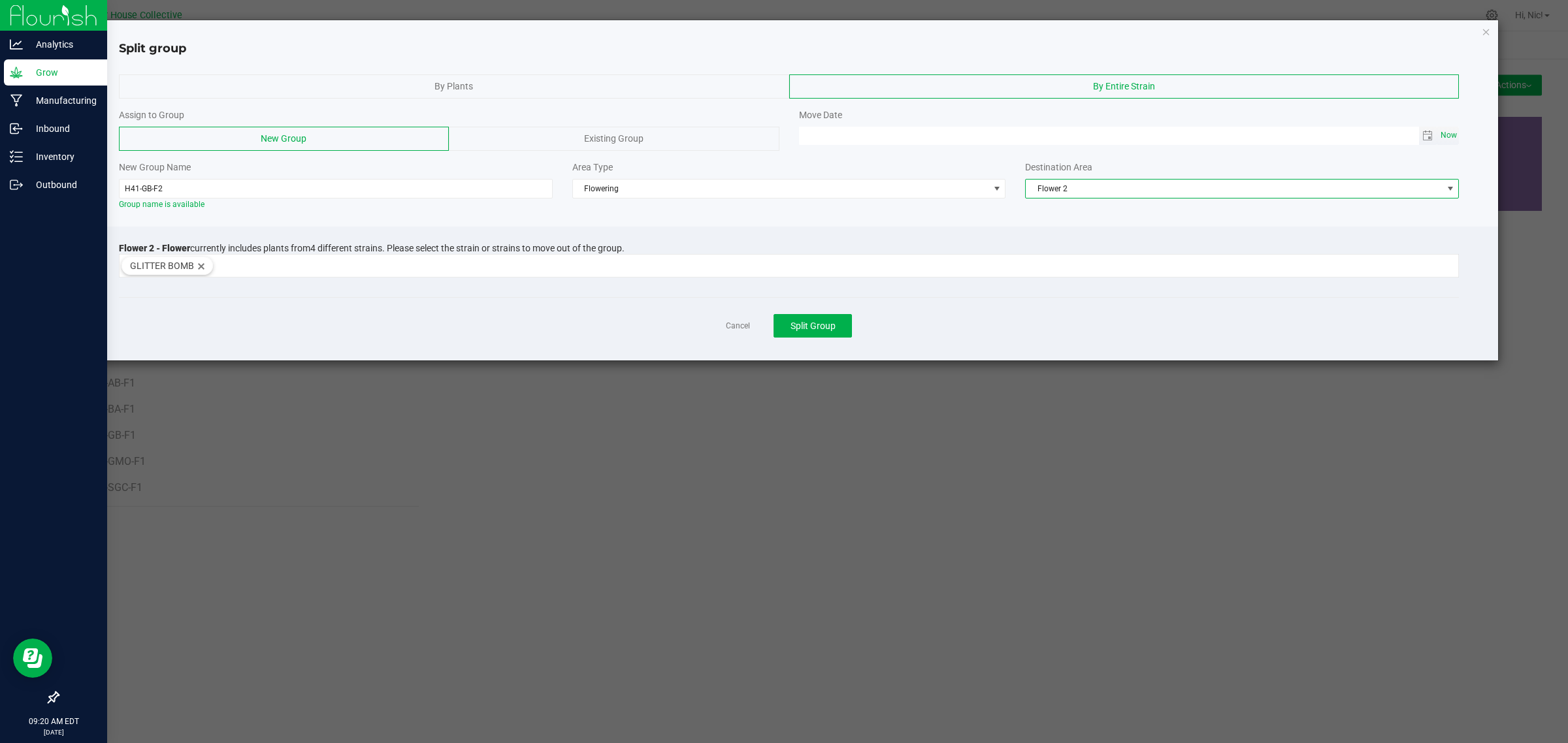
click at [1455, 138] on span "Now" at bounding box center [1448, 136] width 22 height 19
type input "[DATE] 09:20 AM"
click at [838, 325] on button "Split Group" at bounding box center [812, 325] width 78 height 23
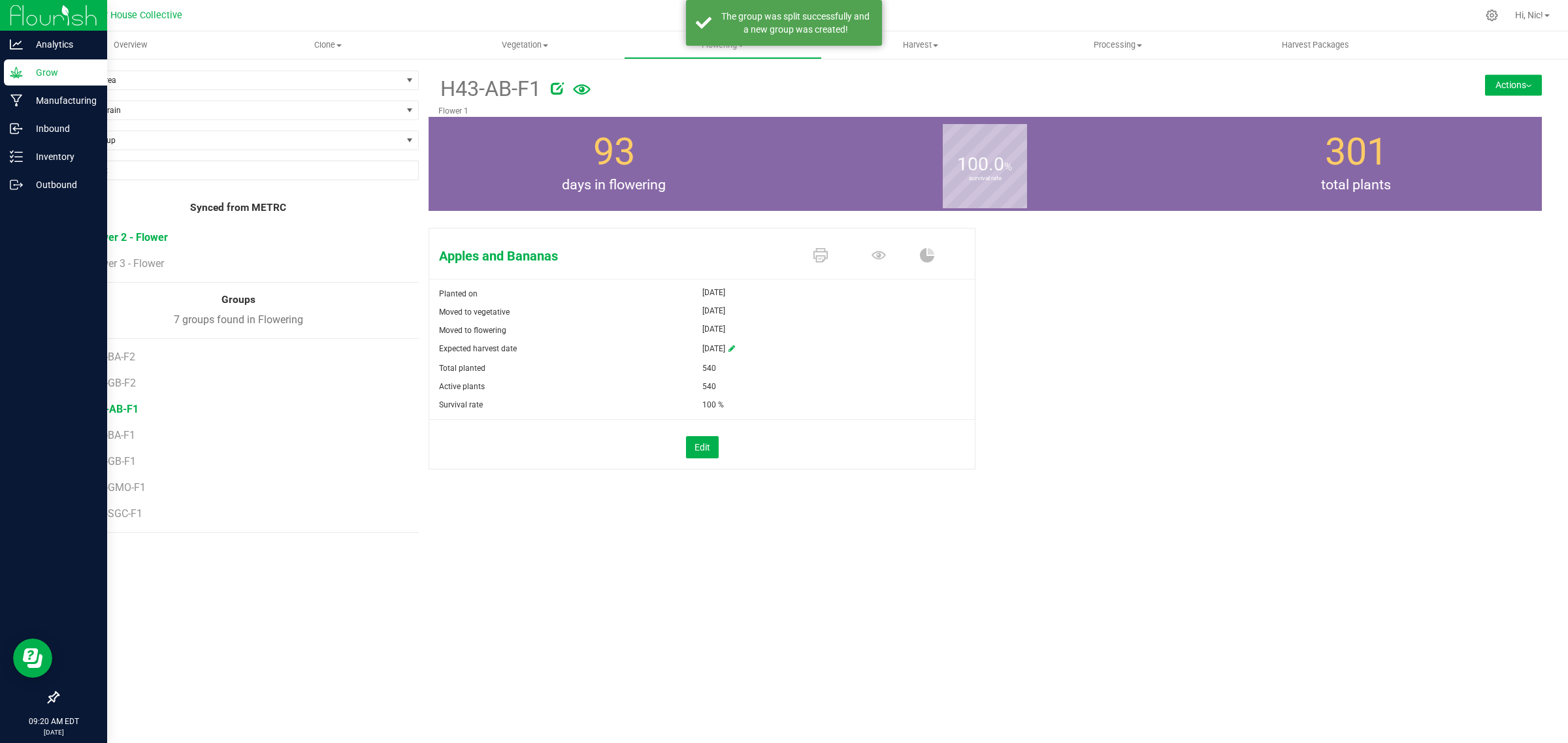
click at [148, 239] on span "Flower 2 - Flower" at bounding box center [127, 237] width 82 height 12
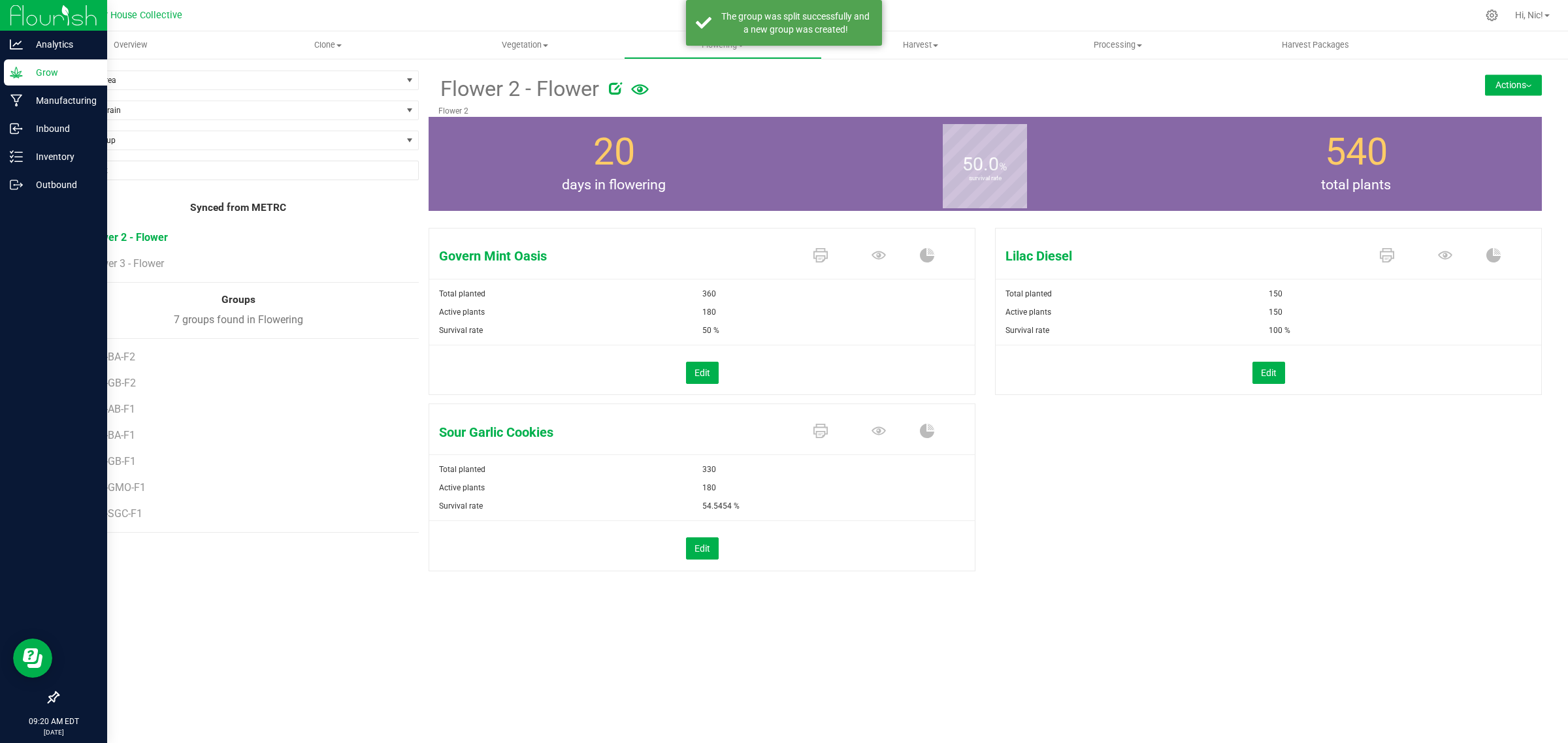
click at [1530, 91] on button "Actions" at bounding box center [1513, 85] width 57 height 21
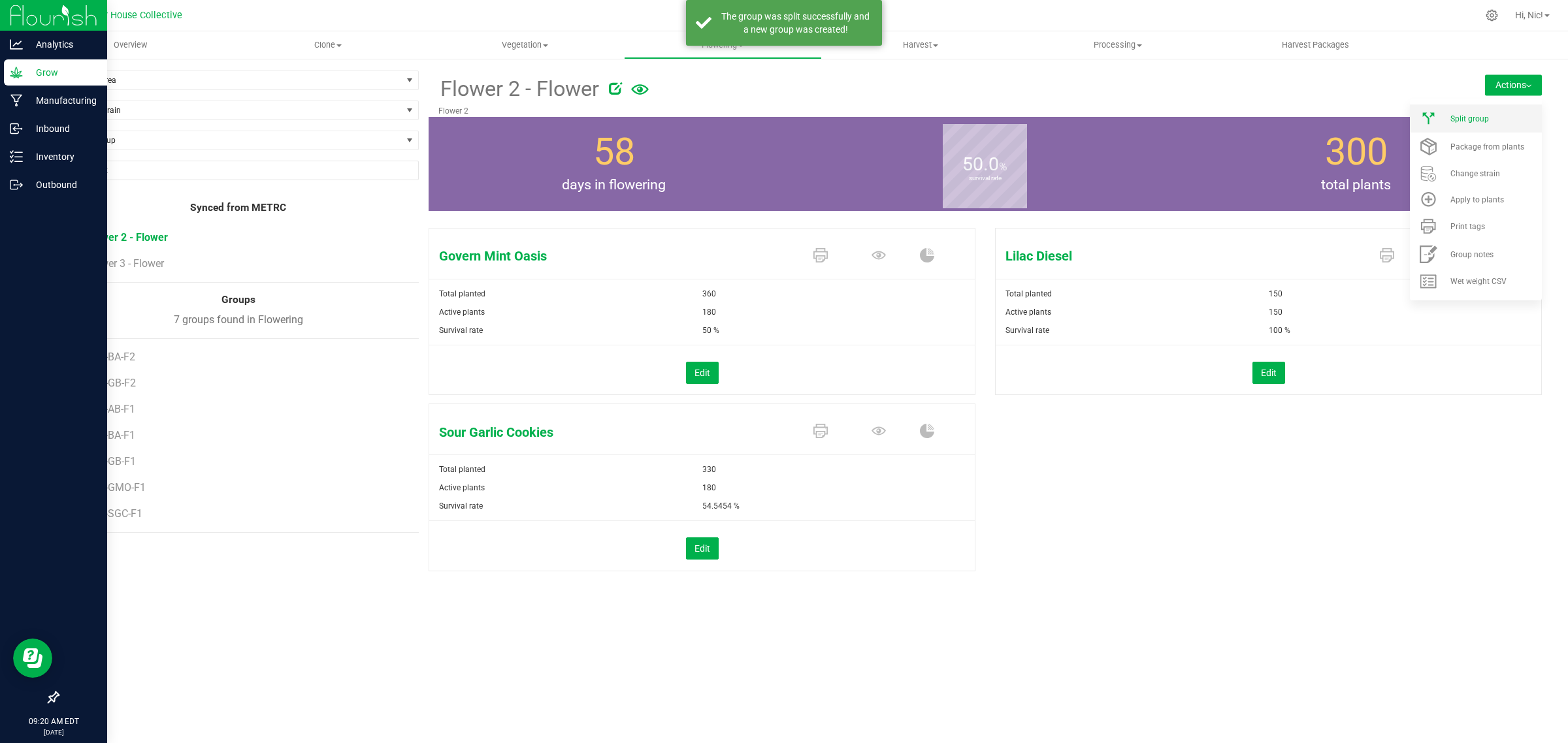
click at [1509, 115] on div "Split group" at bounding box center [1494, 119] width 88 height 9
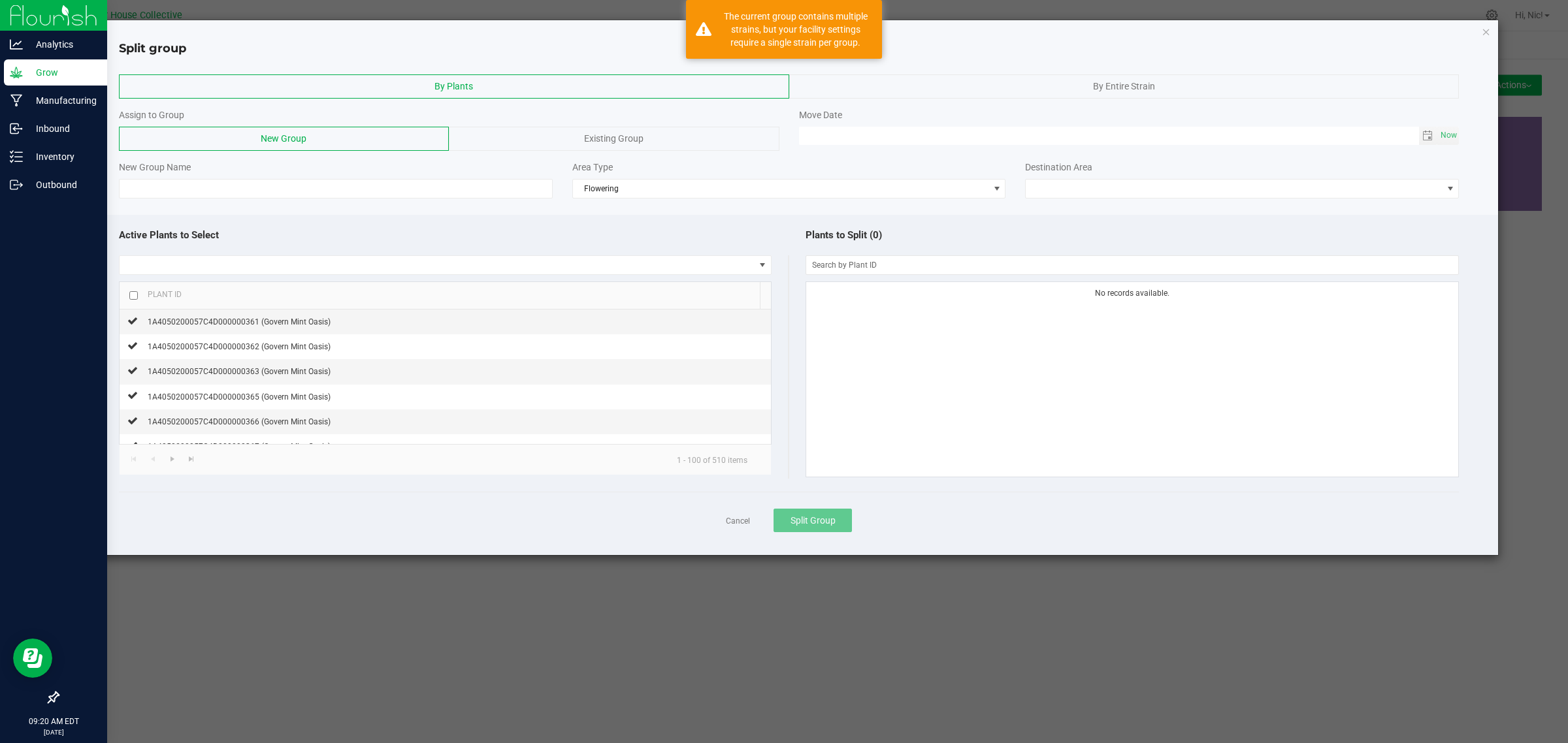
click at [1112, 89] on span "By Entire Strain" at bounding box center [1124, 86] width 62 height 10
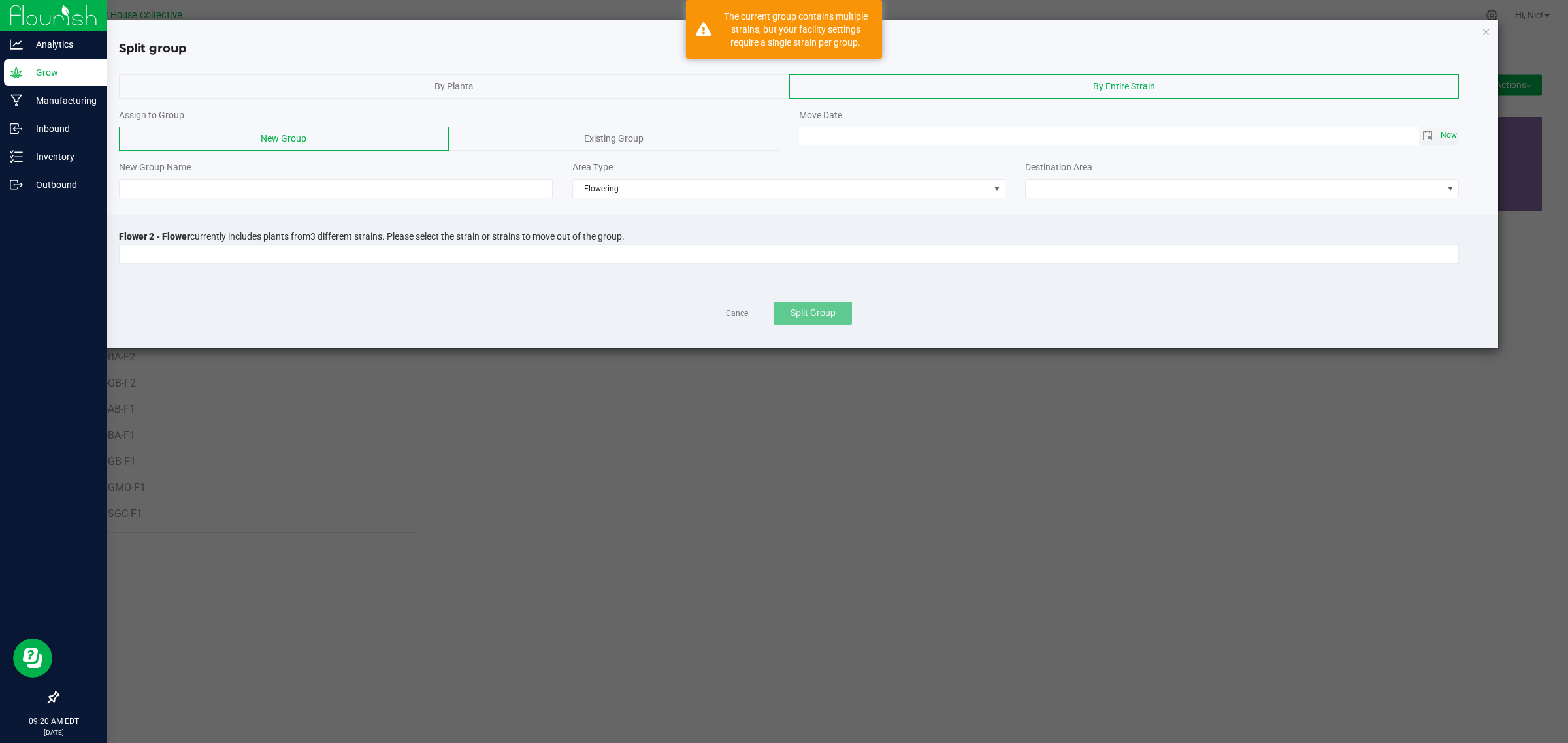
click at [1456, 137] on span "Now" at bounding box center [1448, 136] width 22 height 19
type input "[DATE] 09:20 AM"
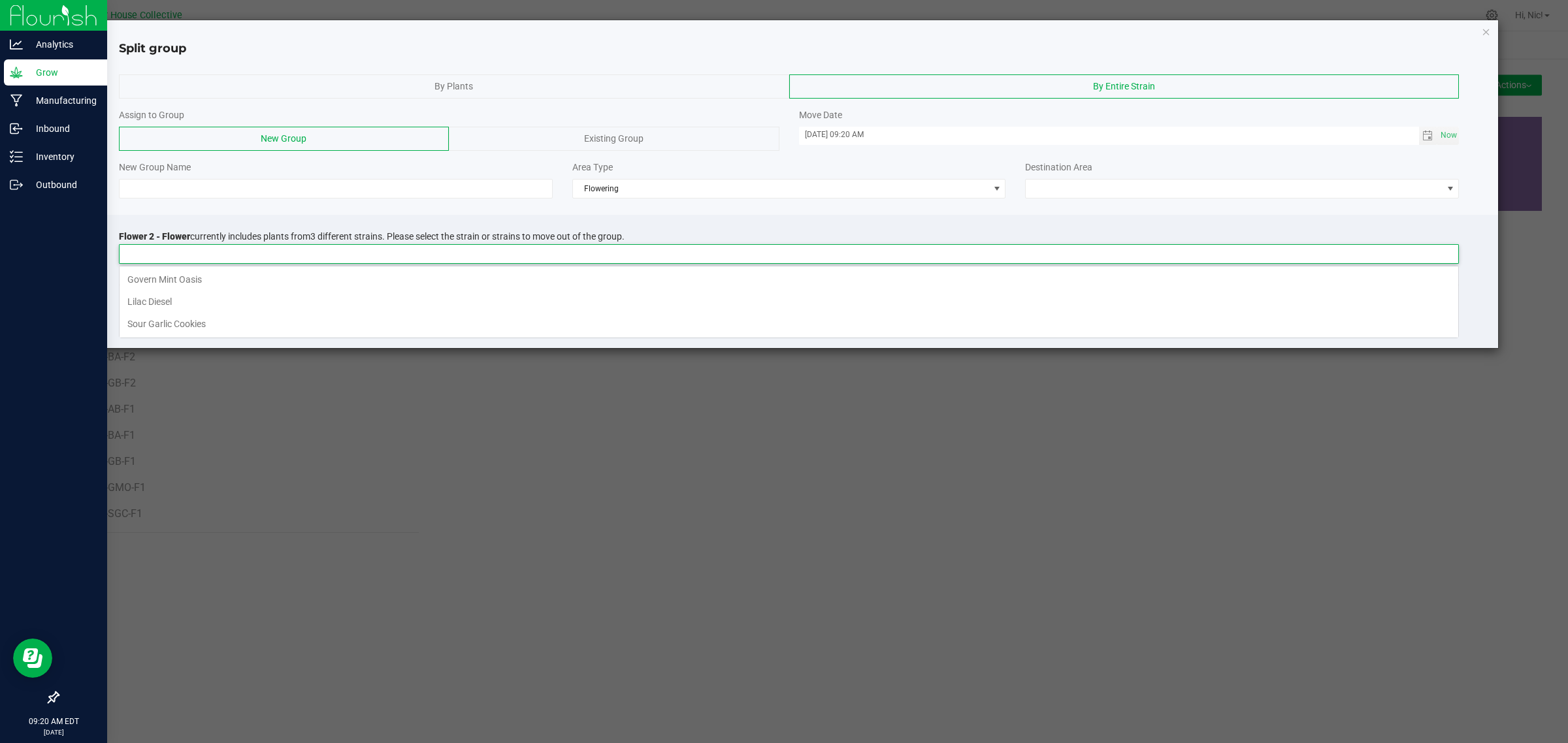
click at [273, 255] on input at bounding box center [780, 254] width 1322 height 18
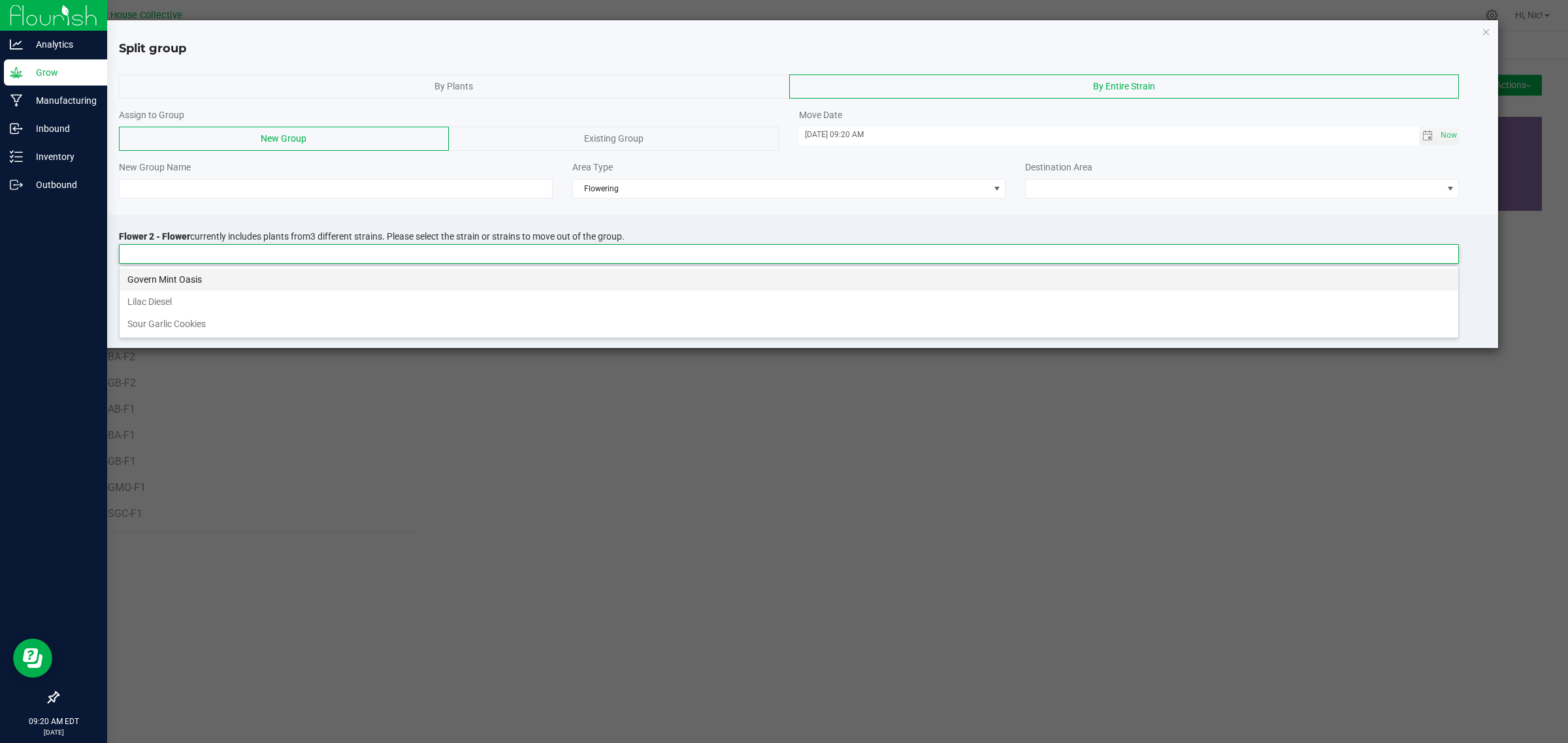
click at [239, 272] on li "Govern Mint Oasis" at bounding box center [788, 279] width 1338 height 22
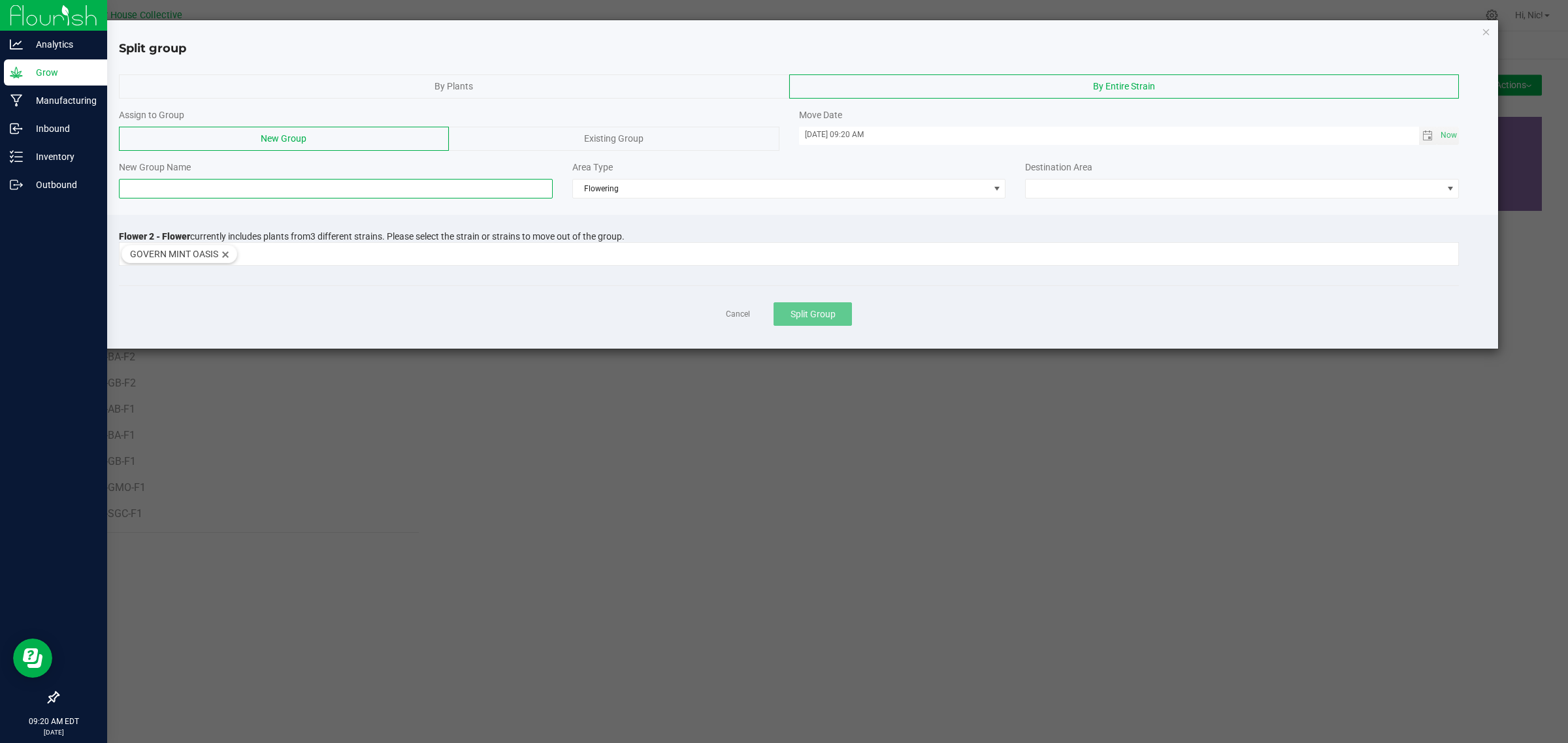
click at [214, 191] on input at bounding box center [336, 188] width 434 height 20
paste input "H41-BA-F2"
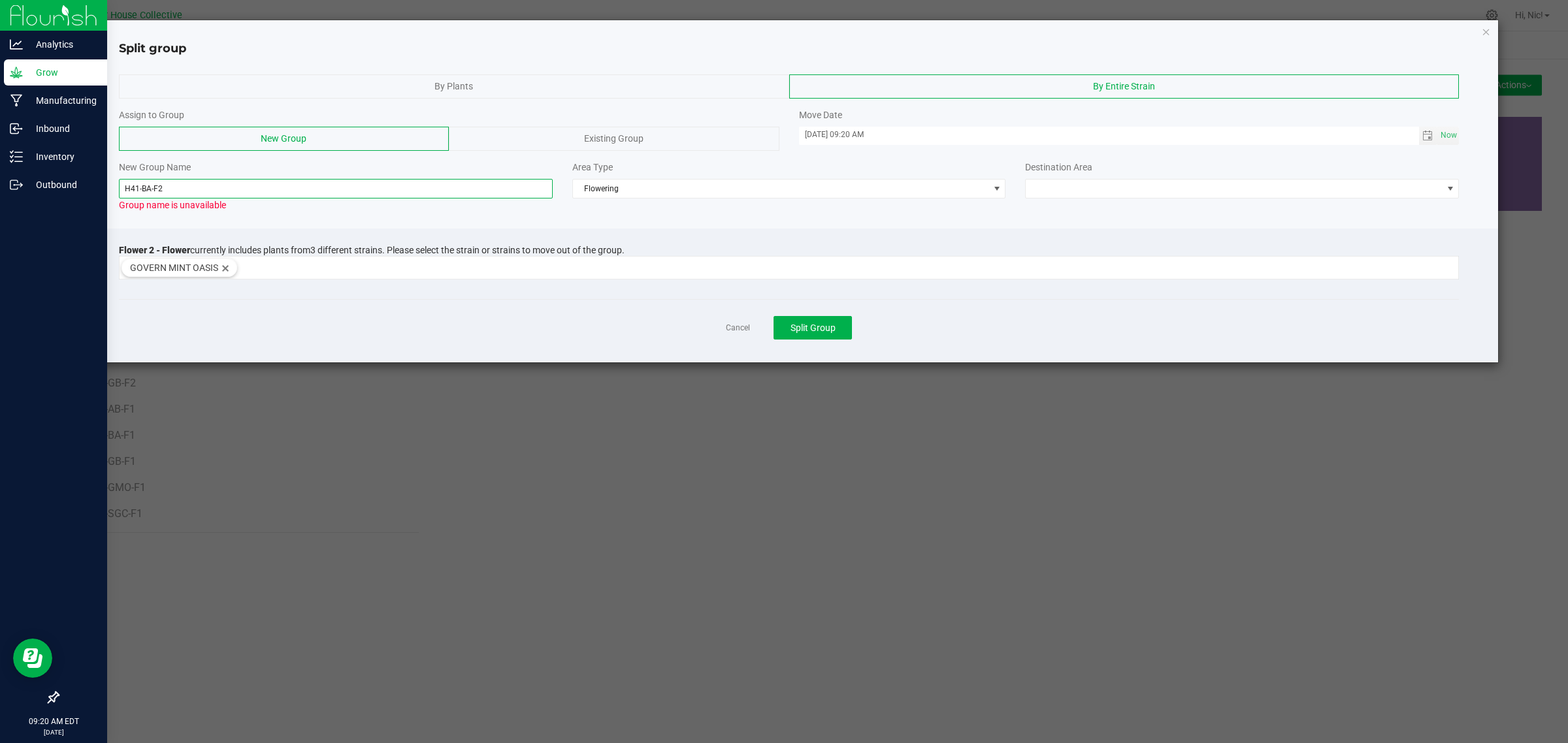
click at [152, 189] on input "H41-BA-F2" at bounding box center [336, 188] width 434 height 20
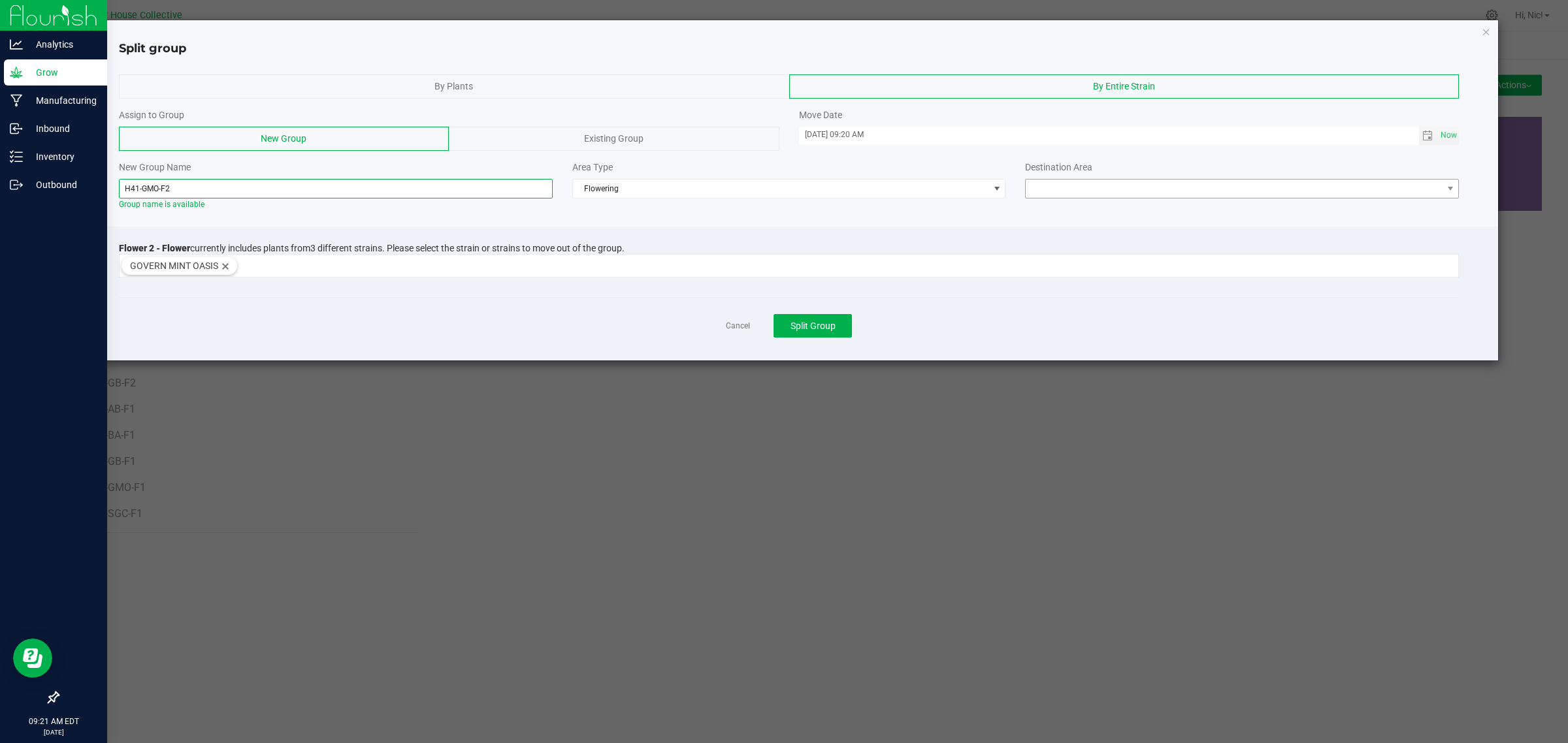
type input "H41-GMO-F2"
click at [1059, 186] on span at bounding box center [1234, 188] width 416 height 18
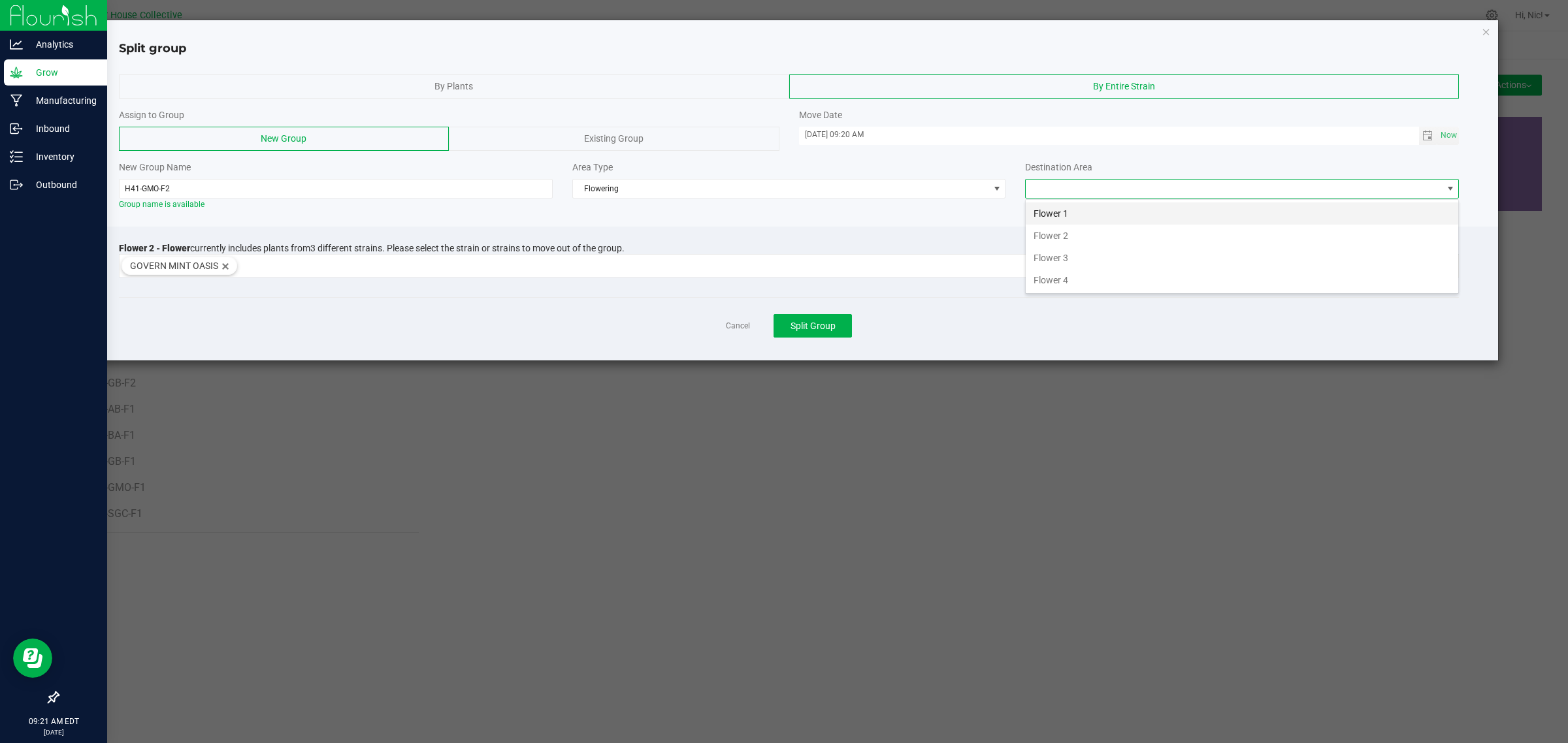
scroll to position [20, 433]
click at [1083, 233] on li "Flower 2" at bounding box center [1242, 236] width 432 height 22
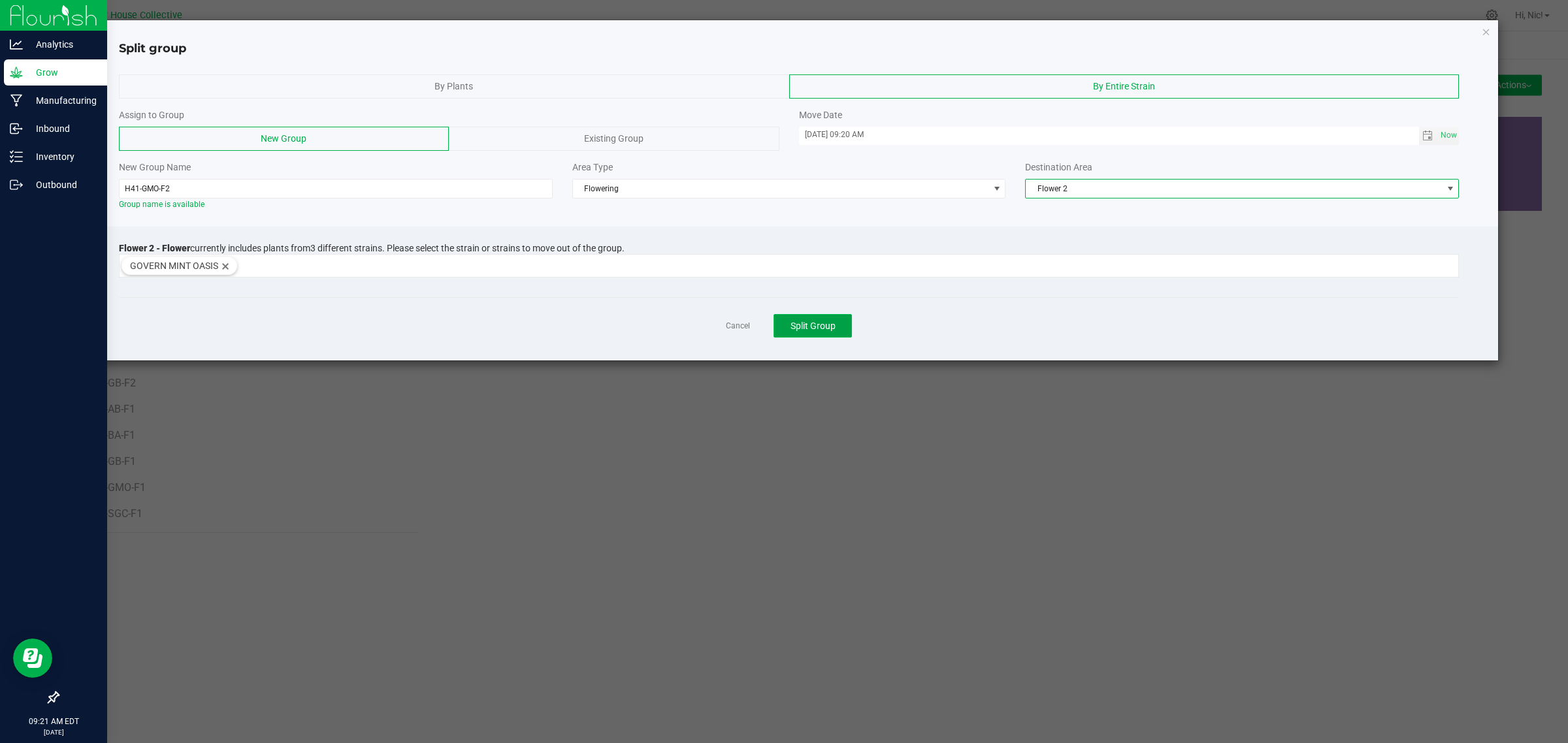
click at [841, 328] on button "Split Group" at bounding box center [812, 325] width 78 height 23
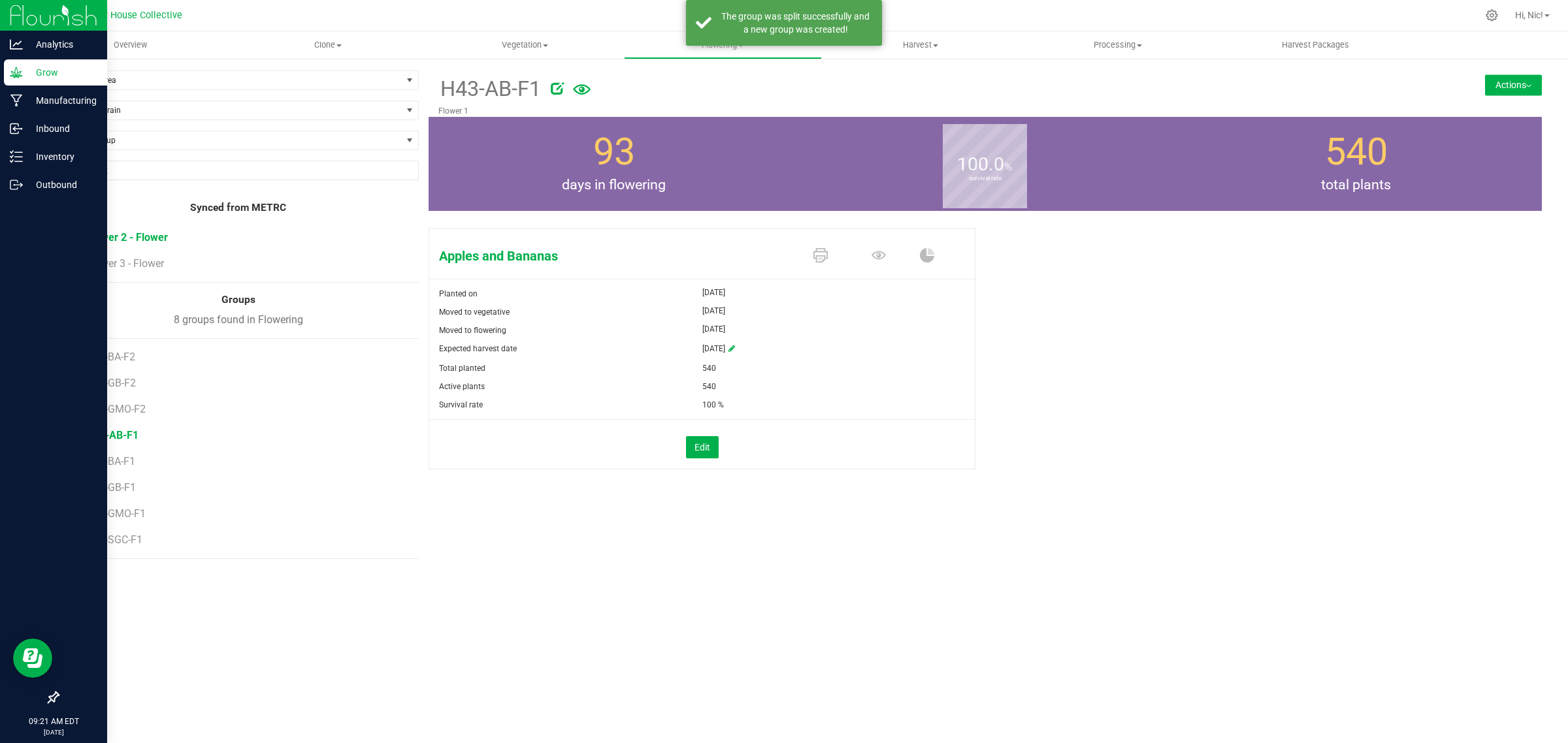
click at [142, 235] on span "Flower 2 - Flower" at bounding box center [127, 237] width 82 height 12
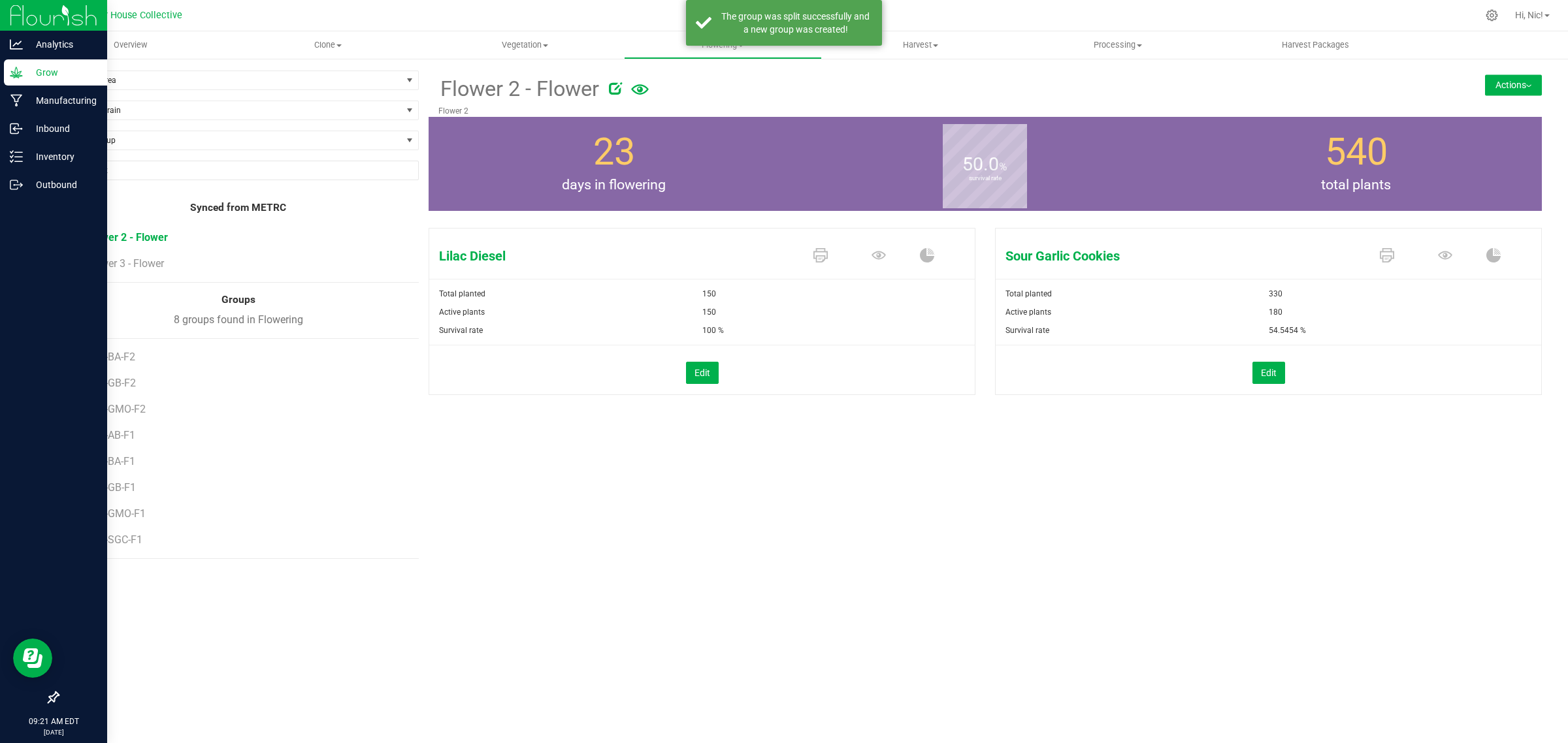
click at [1526, 82] on button "Actions" at bounding box center [1513, 85] width 57 height 21
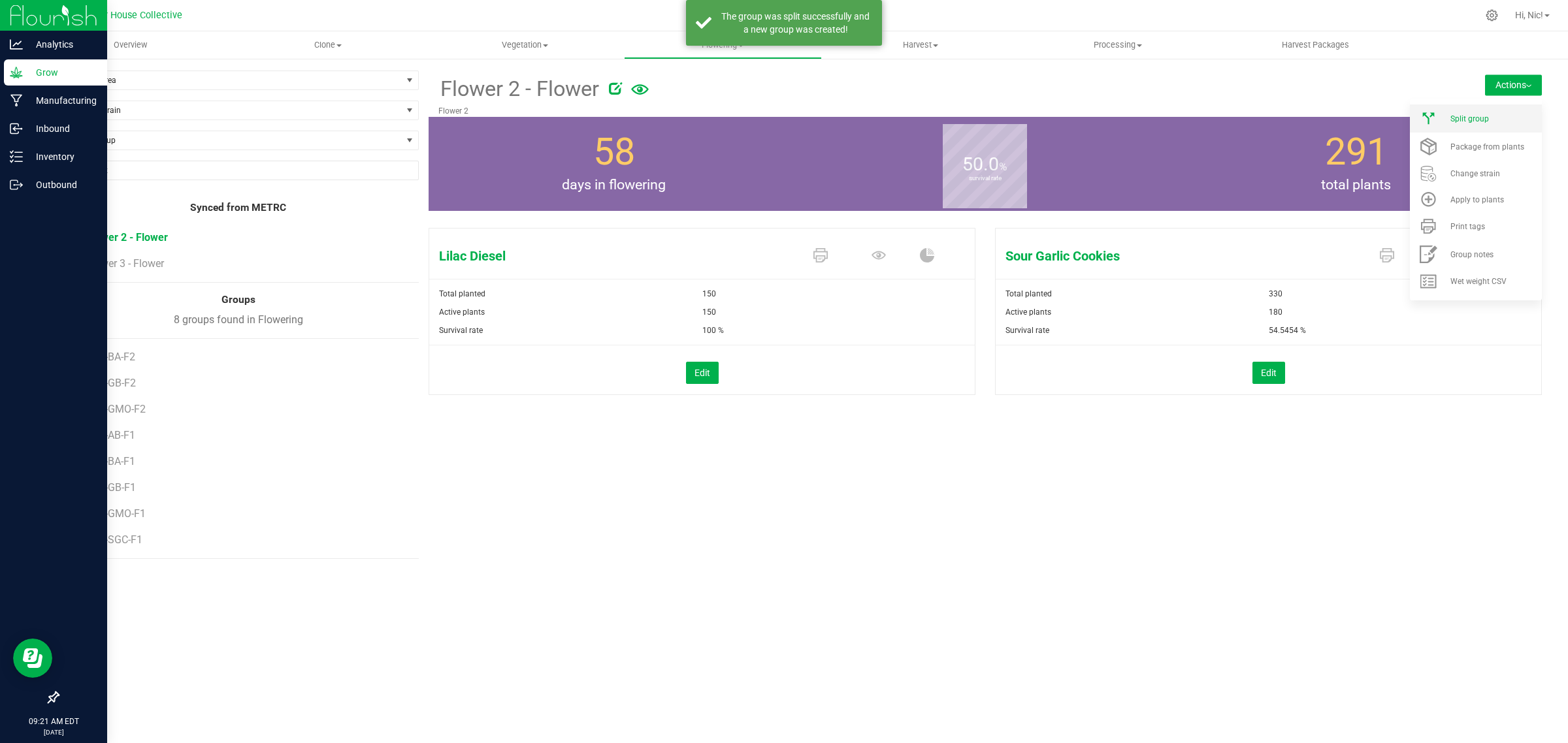
click at [1514, 121] on div "Split group" at bounding box center [1494, 119] width 88 height 9
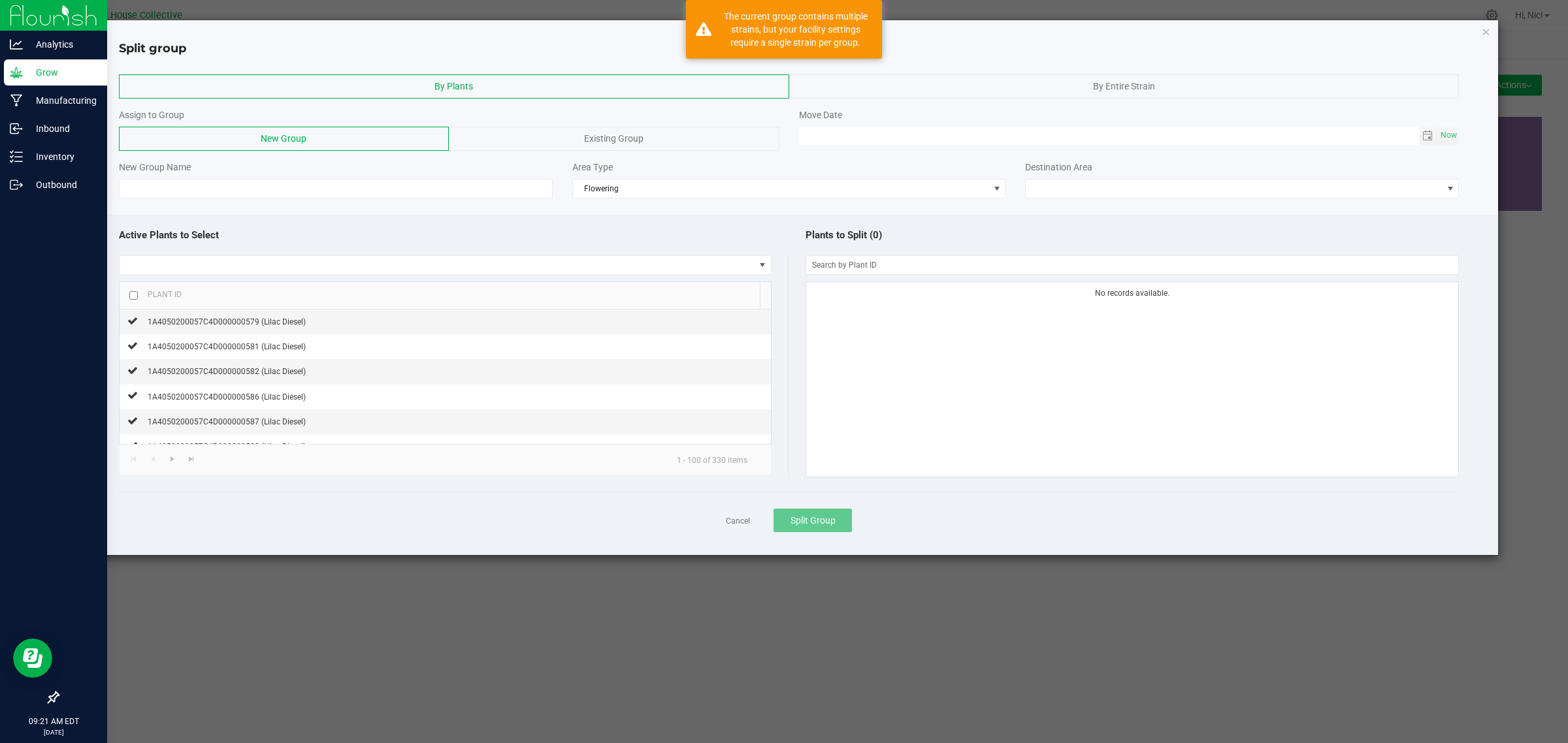
click at [1068, 83] on div "By Entire Strain" at bounding box center [1124, 86] width 670 height 24
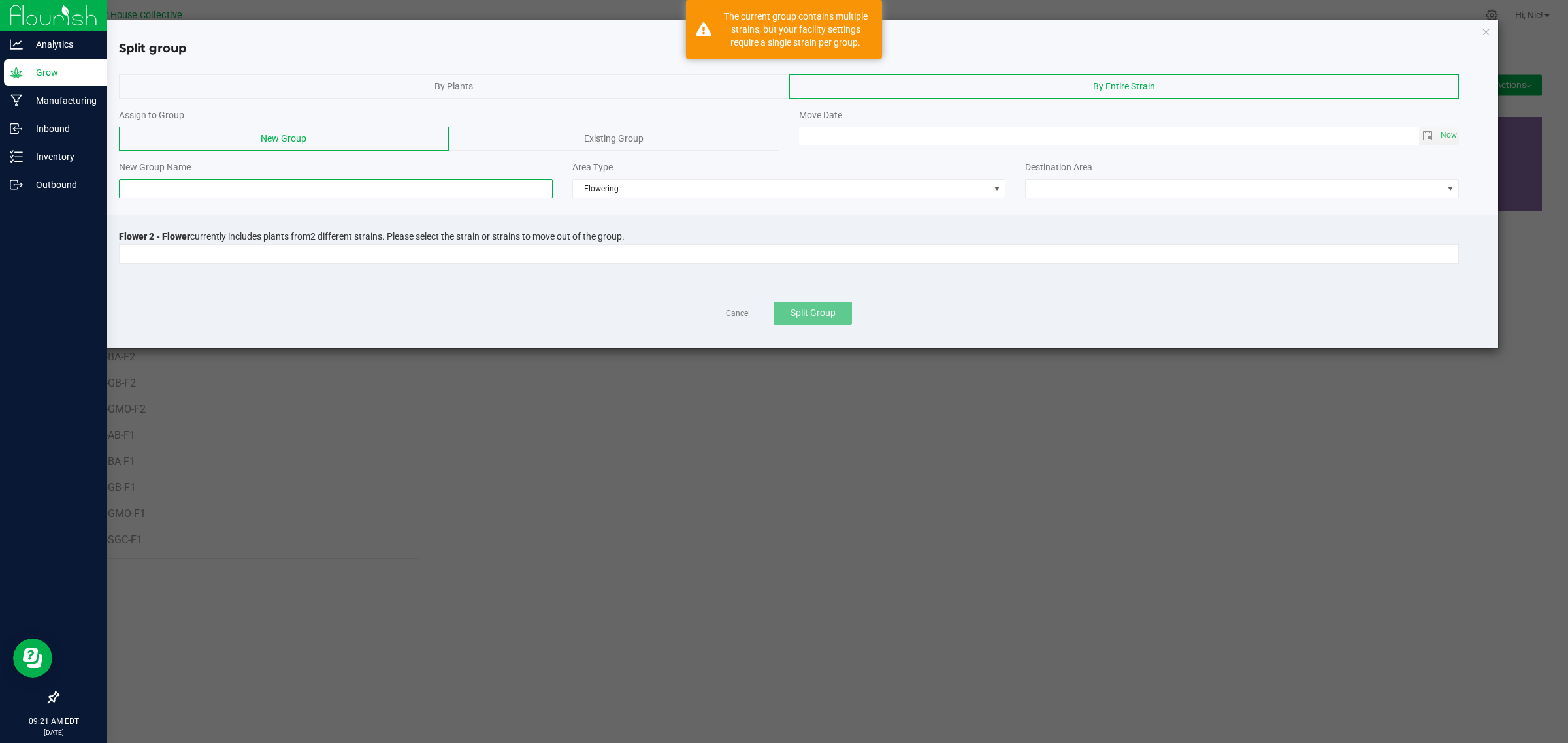
click at [300, 193] on input at bounding box center [336, 188] width 434 height 20
paste input "H41-BA-F2"
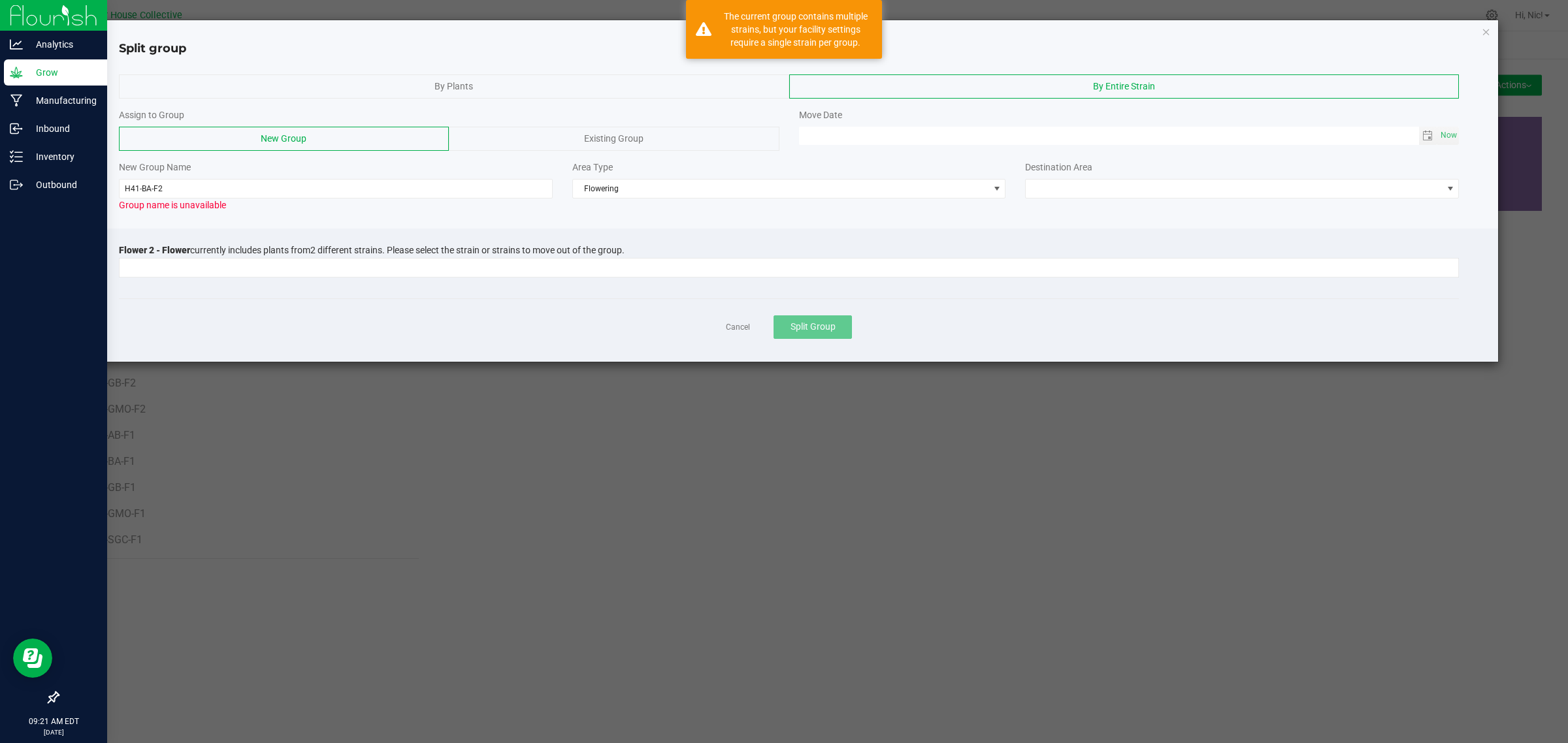
click at [190, 245] on span "Flower 2 - Flower" at bounding box center [154, 250] width 71 height 10
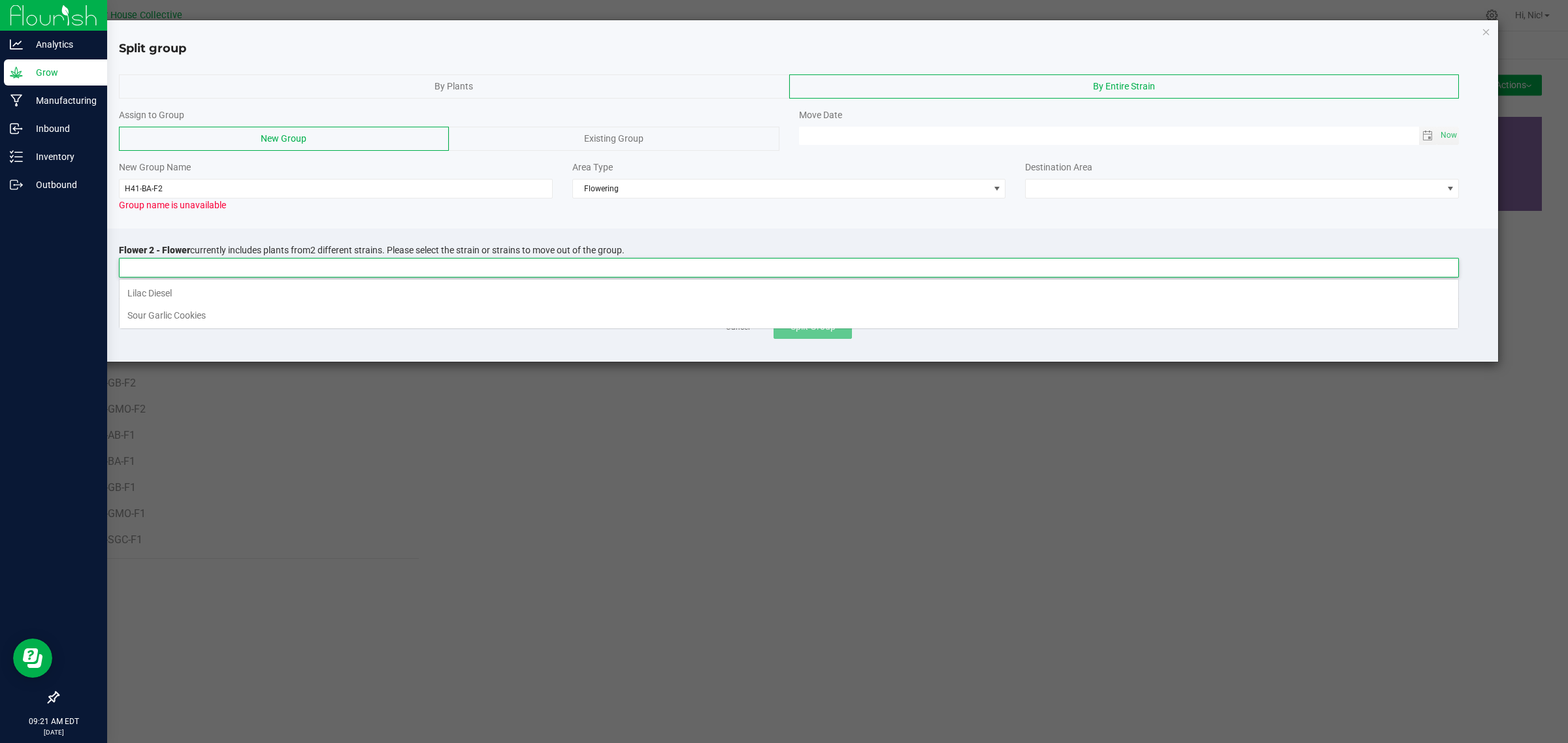
click at [199, 274] on input at bounding box center [780, 267] width 1322 height 18
click at [194, 289] on li "Lilac Diesel" at bounding box center [788, 293] width 1338 height 22
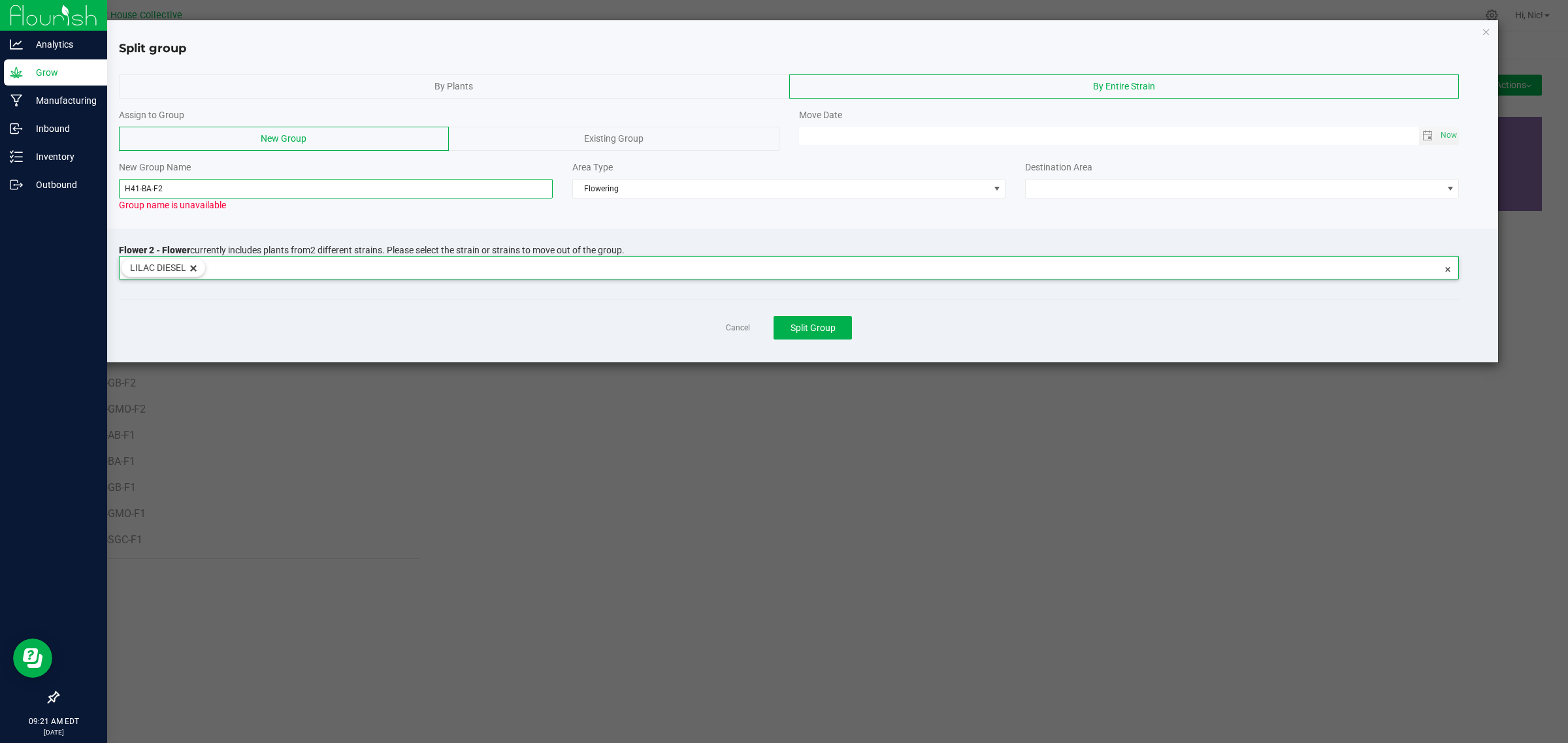
click at [151, 189] on input "H41-BA-F2" at bounding box center [336, 188] width 434 height 20
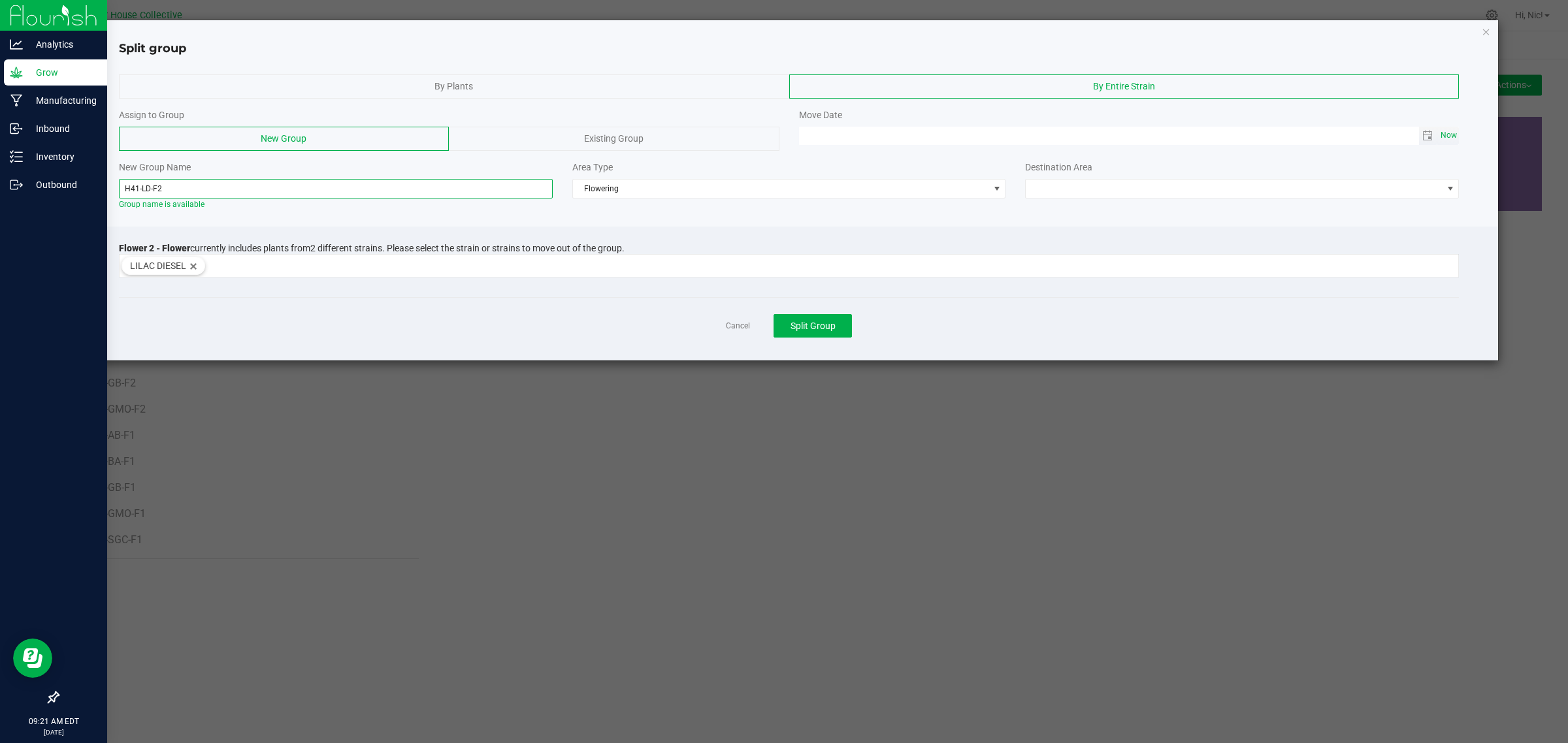
type input "H41-LD-F2"
click at [1450, 134] on span "Now" at bounding box center [1448, 136] width 22 height 19
type input "[DATE] 09:21 AM"
click at [1113, 194] on span at bounding box center [1234, 188] width 416 height 18
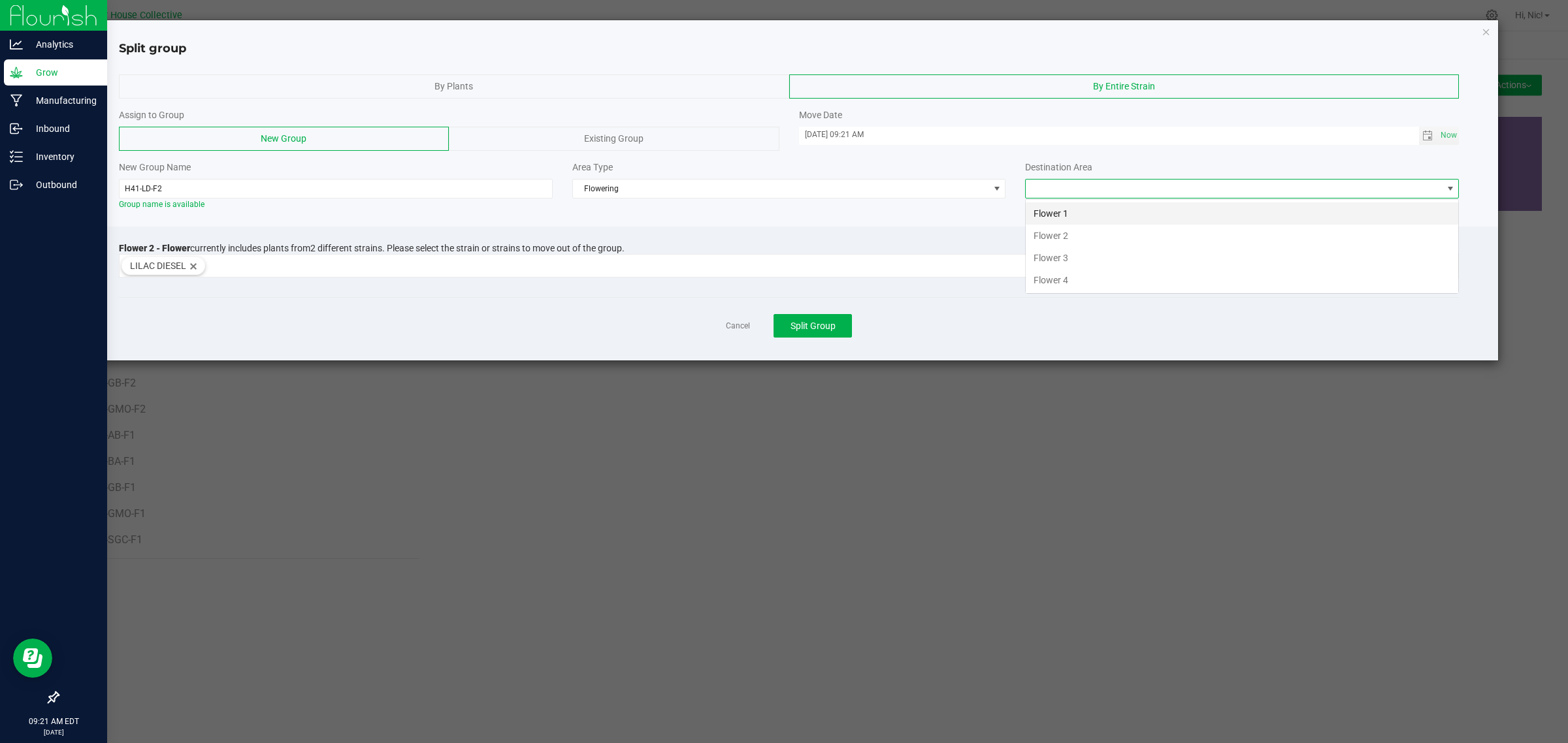
scroll to position [20, 433]
click at [1106, 235] on li "Flower 2" at bounding box center [1242, 236] width 432 height 22
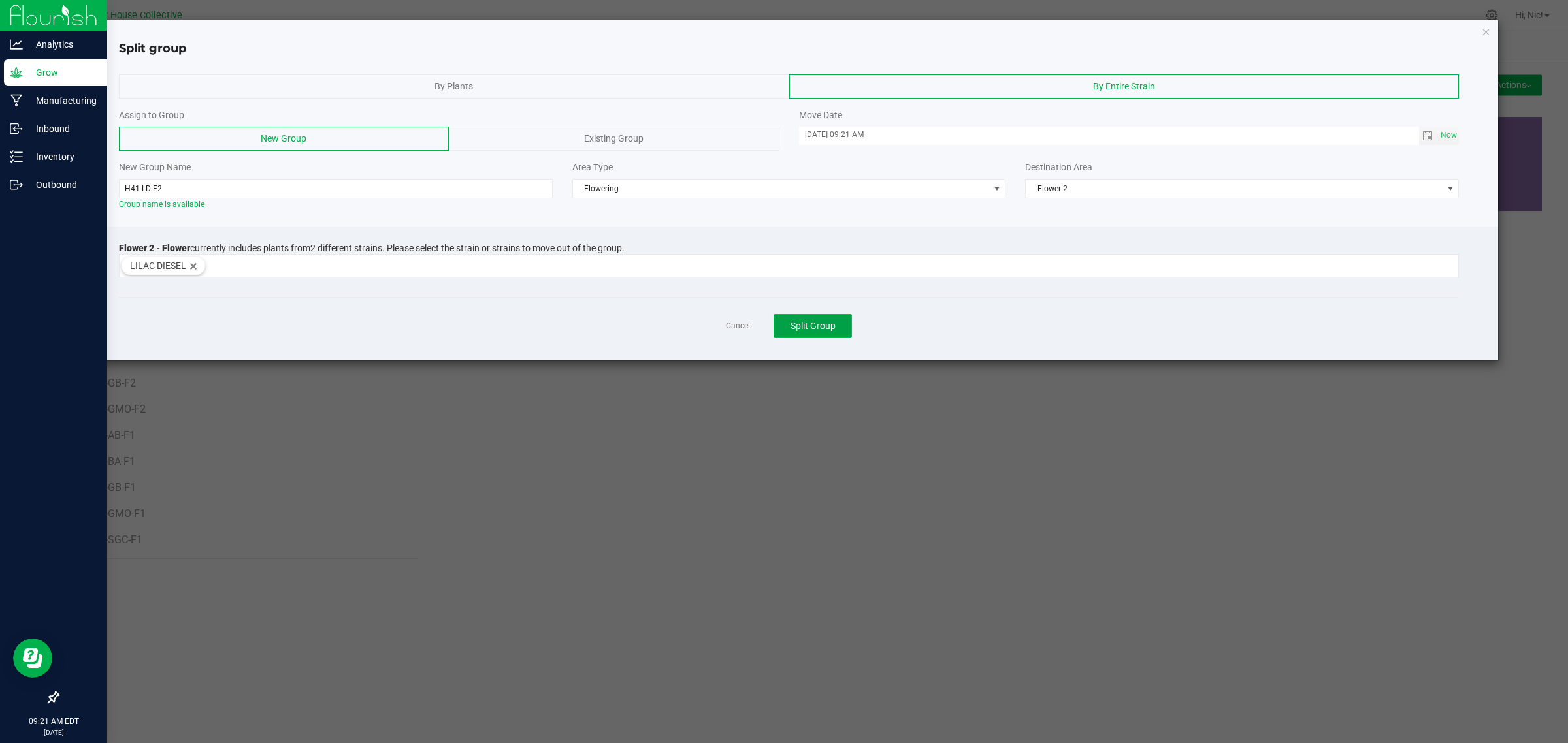
click at [830, 325] on span "Split Group" at bounding box center [813, 325] width 45 height 10
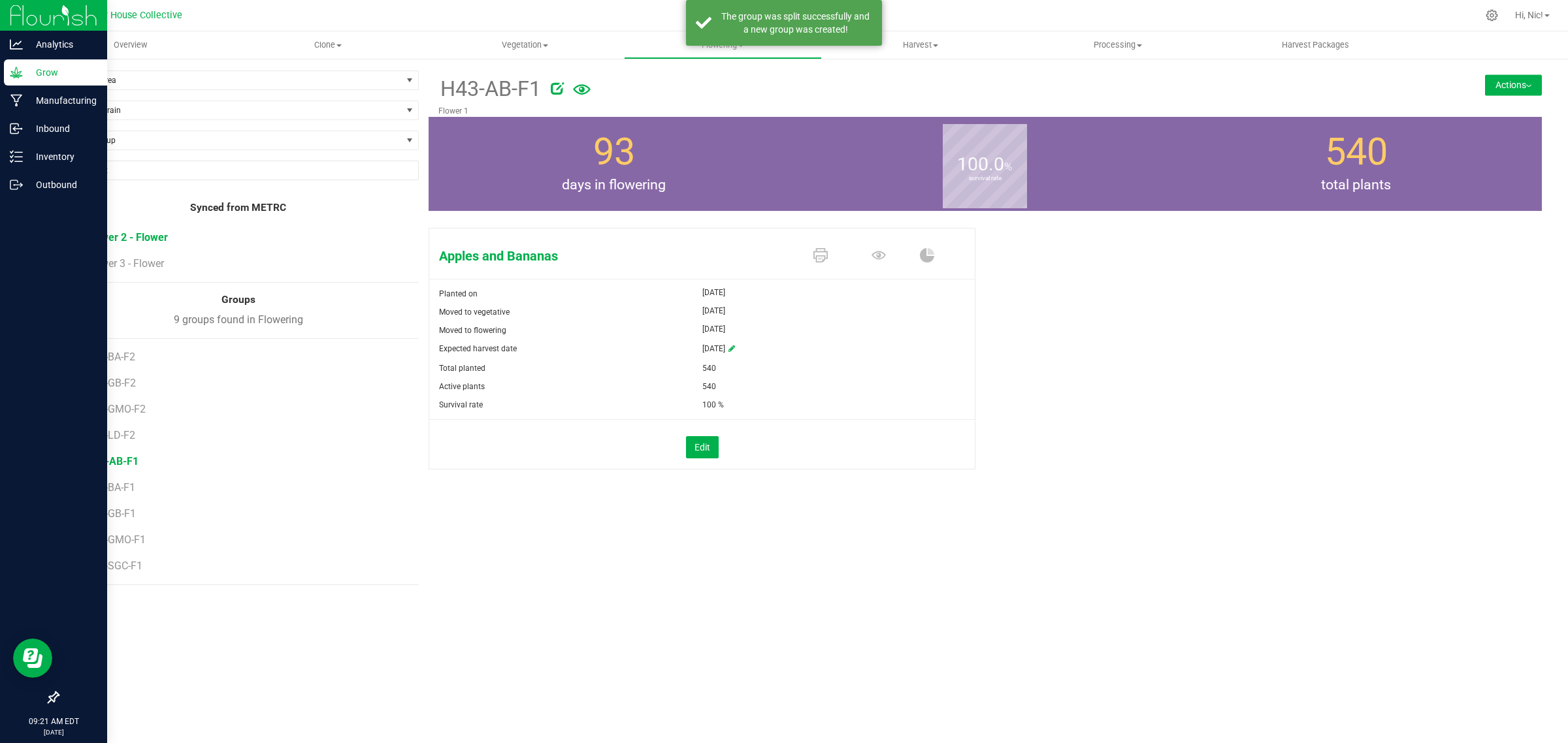
click at [147, 240] on span "Flower 2 - Flower" at bounding box center [127, 237] width 82 height 12
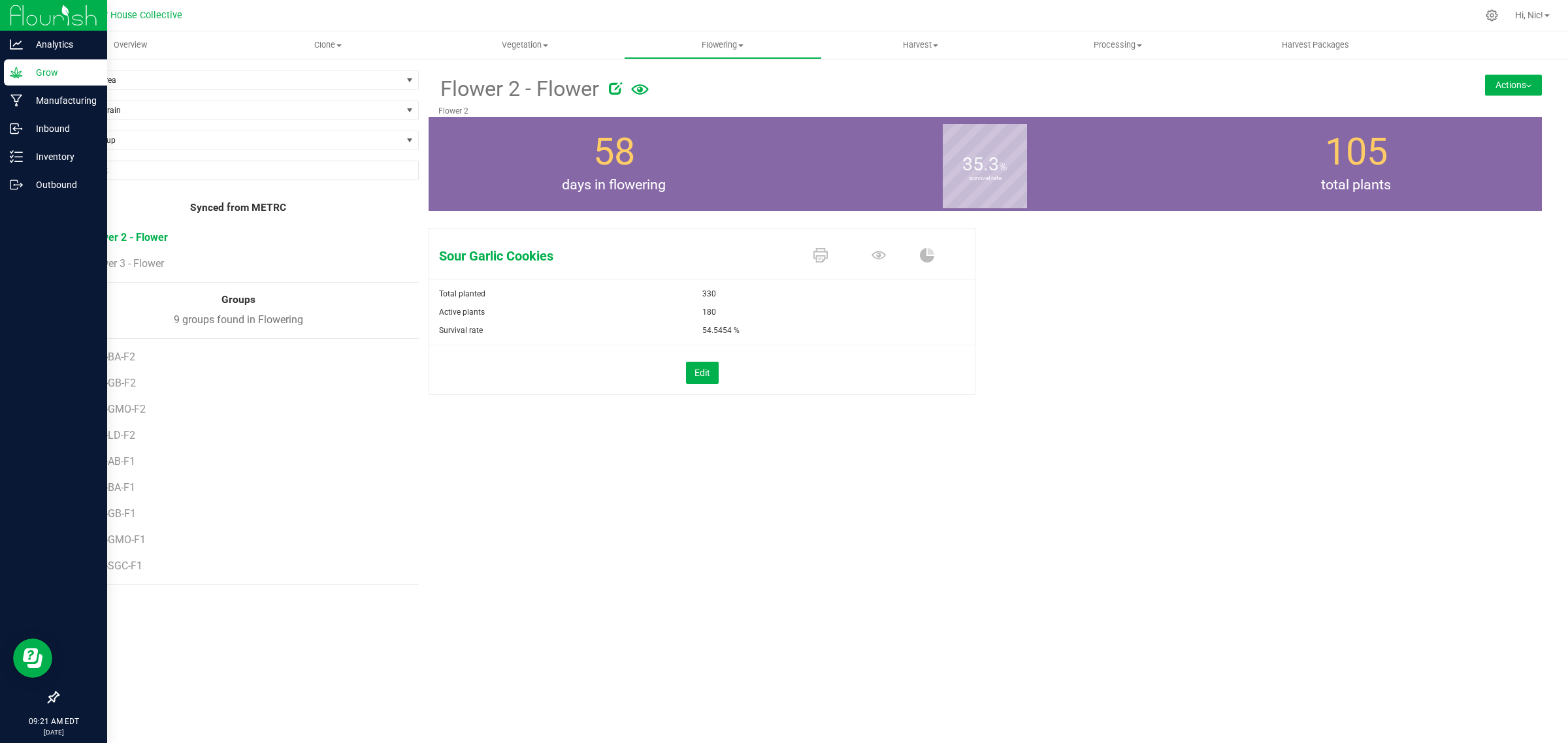
click at [1534, 86] on button "Actions" at bounding box center [1513, 85] width 57 height 21
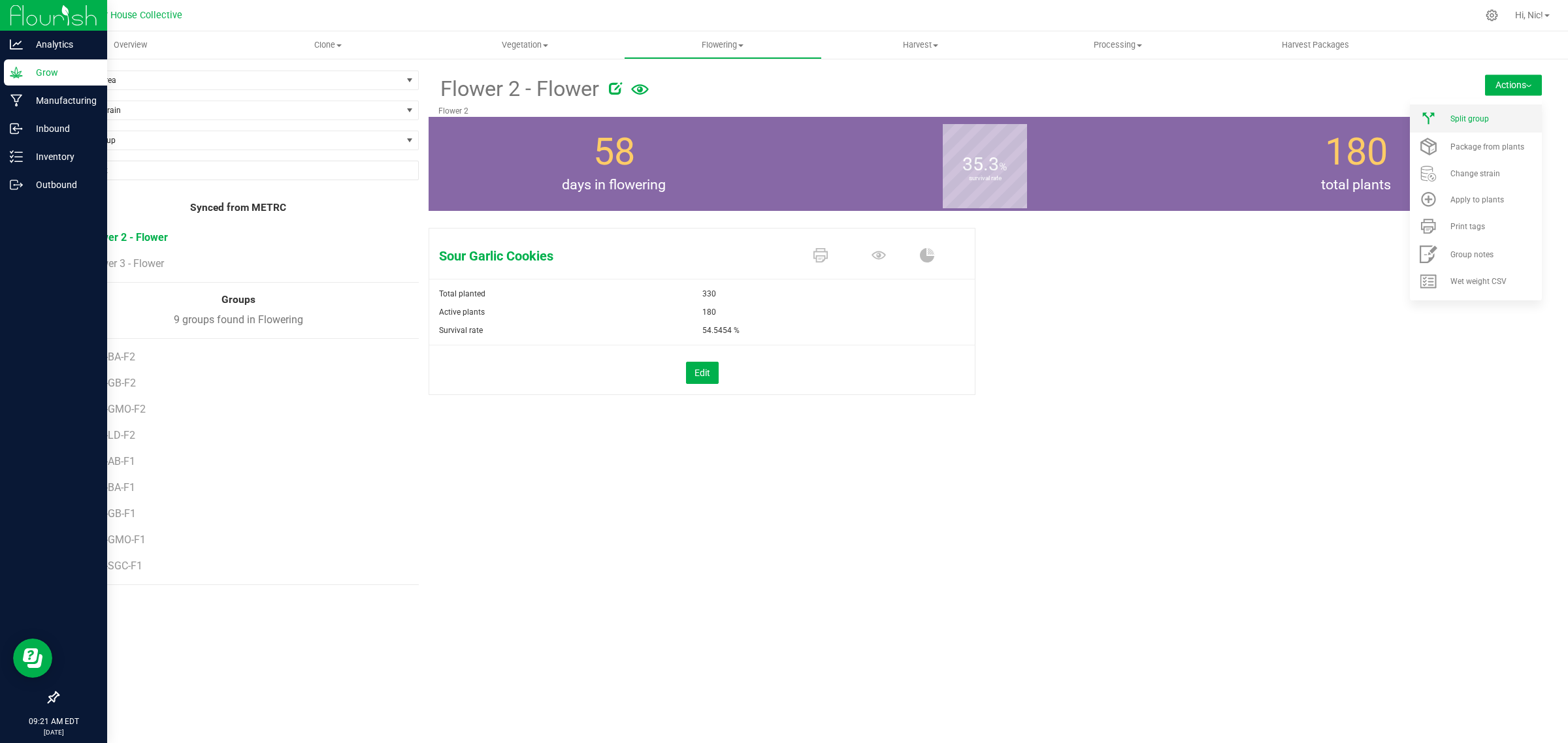
click at [1495, 115] on div "Split group" at bounding box center [1494, 119] width 88 height 9
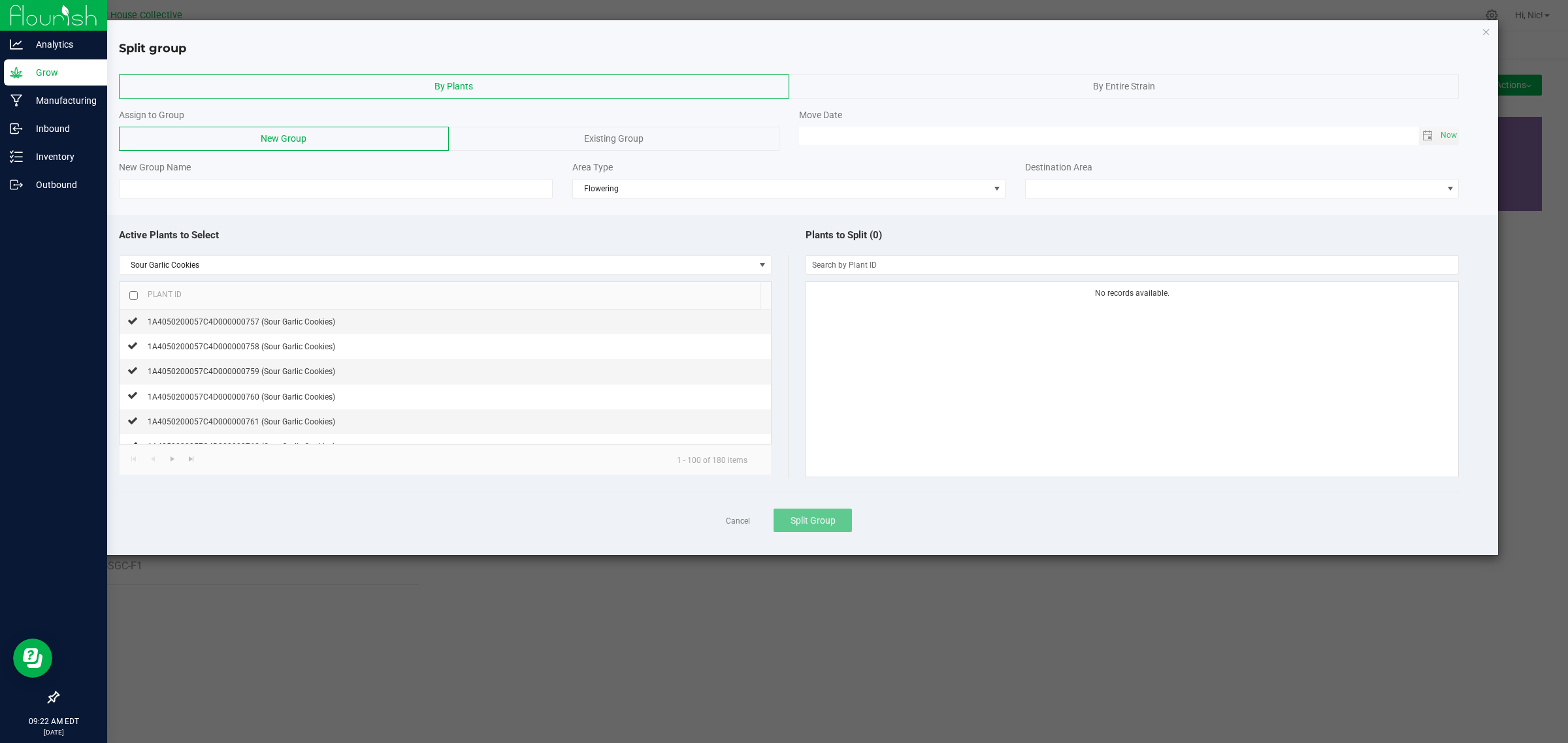
click at [1023, 88] on div "By Entire Strain" at bounding box center [1124, 86] width 670 height 24
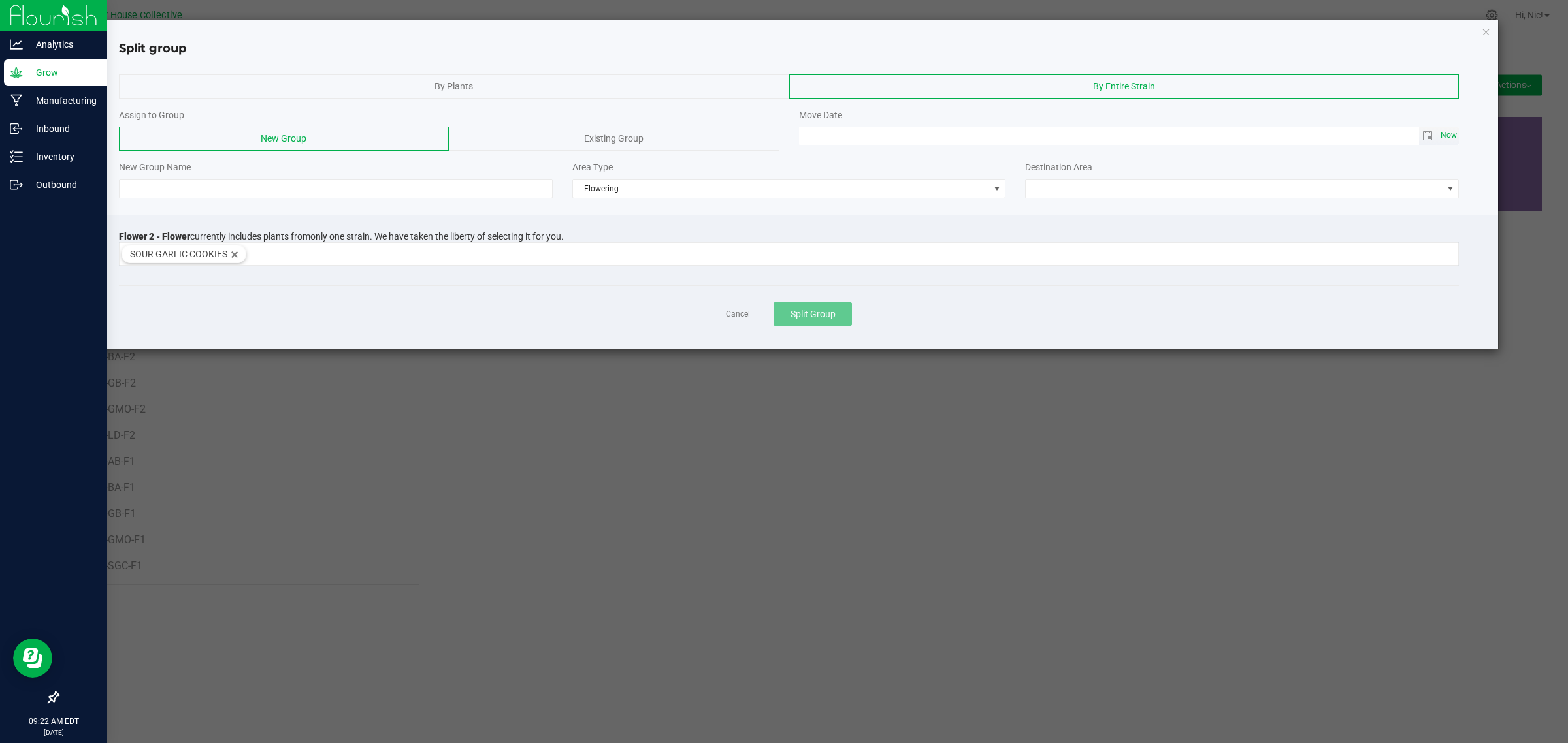
click at [1455, 133] on span "Now" at bounding box center [1448, 136] width 22 height 19
type input "[DATE] 09:22 AM"
click at [222, 194] on input at bounding box center [336, 188] width 434 height 20
paste input "H41-BA-F2"
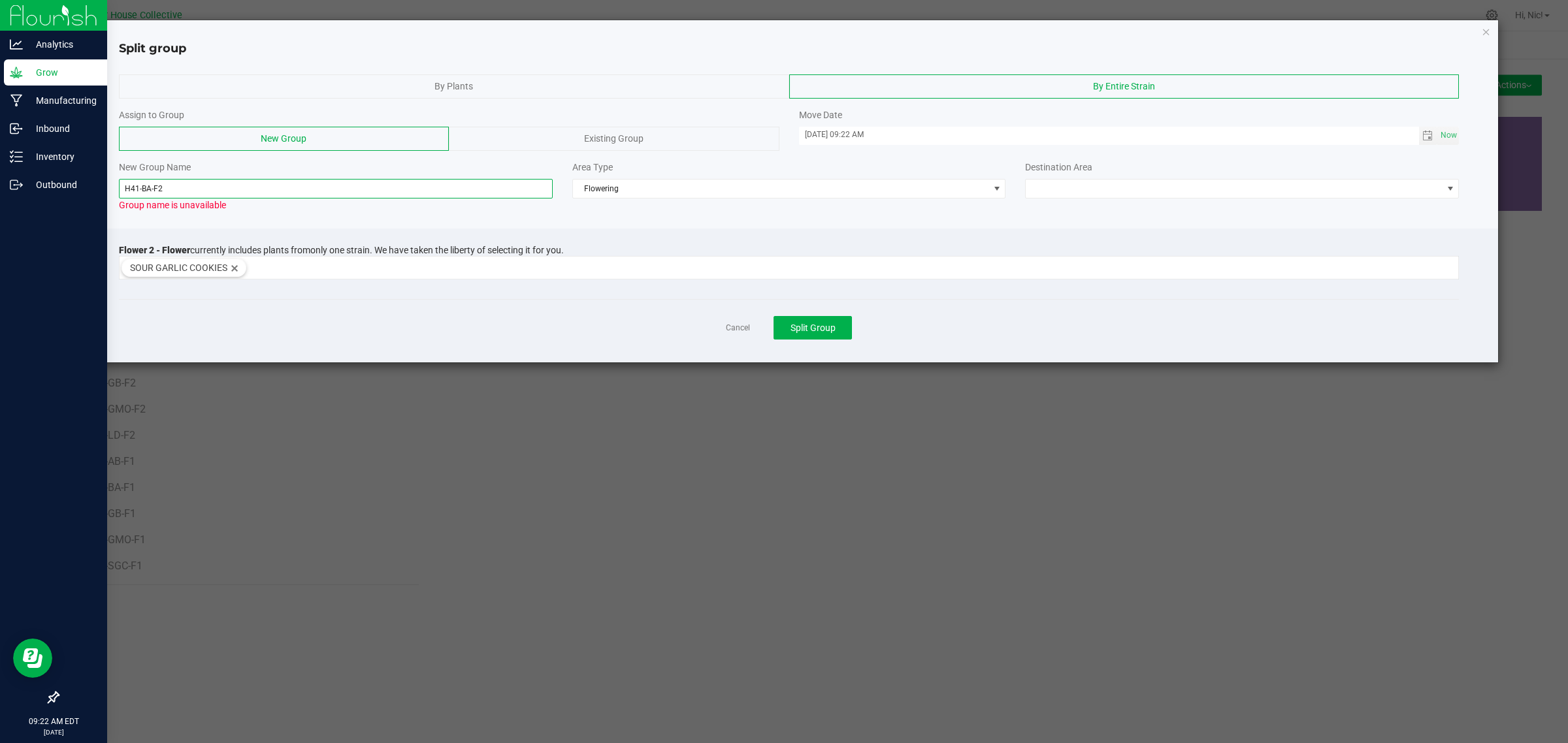
click at [152, 188] on input "H41-BA-F2" at bounding box center [336, 188] width 434 height 20
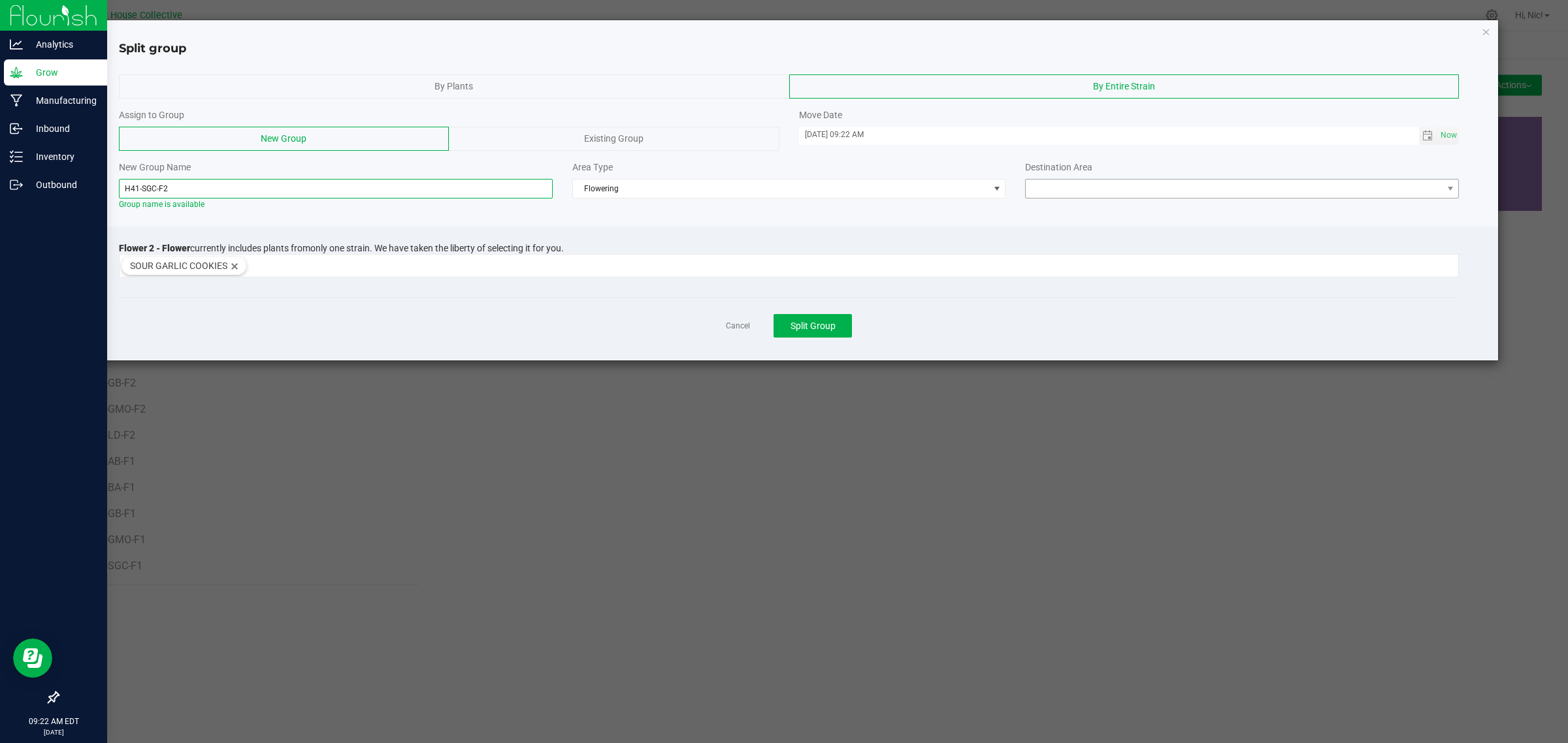
type input "H41-SGC-F2"
click at [1094, 188] on span at bounding box center [1234, 188] width 416 height 18
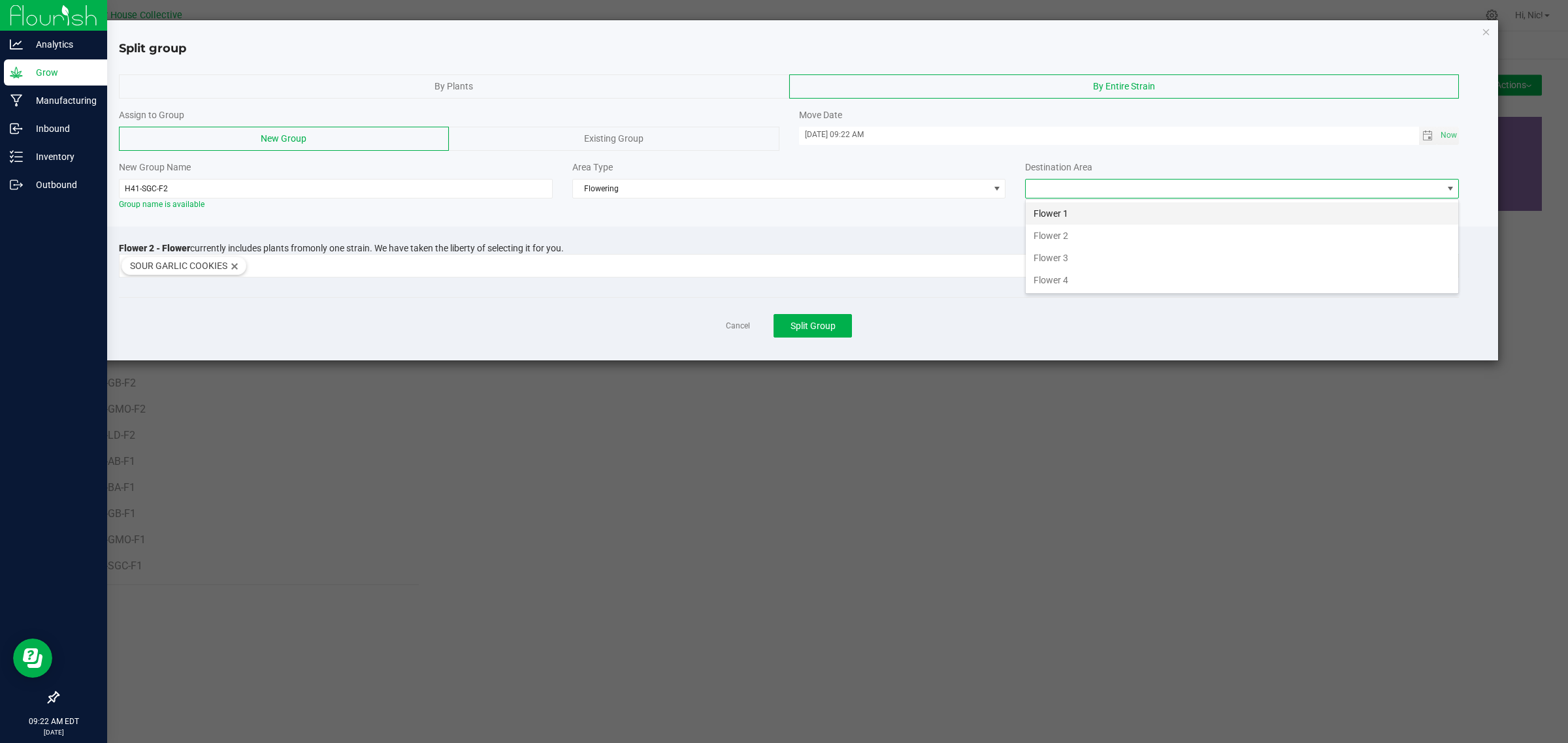
scroll to position [20, 433]
click at [1104, 233] on li "Flower 2" at bounding box center [1242, 236] width 432 height 22
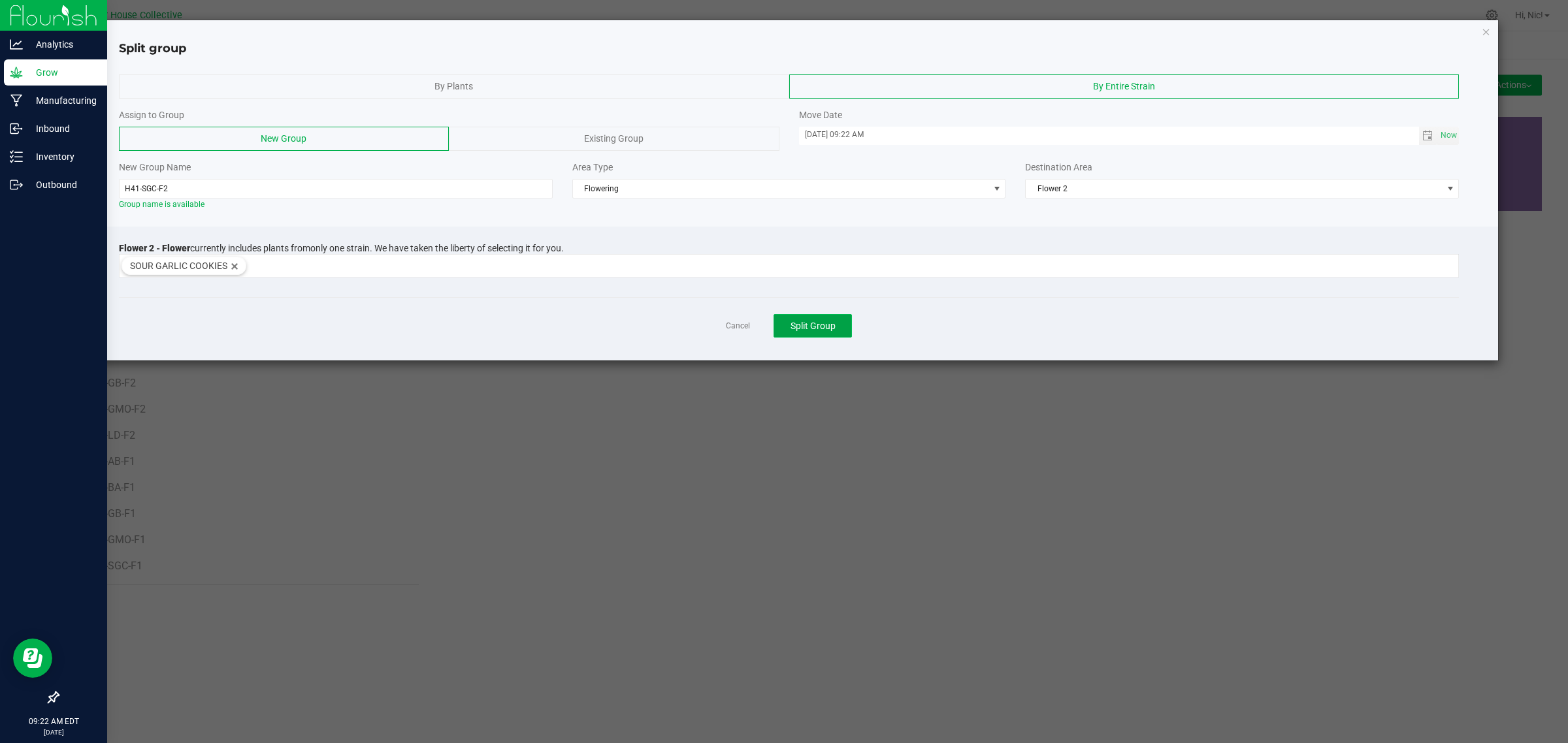
click at [823, 325] on span "Split Group" at bounding box center [813, 325] width 45 height 10
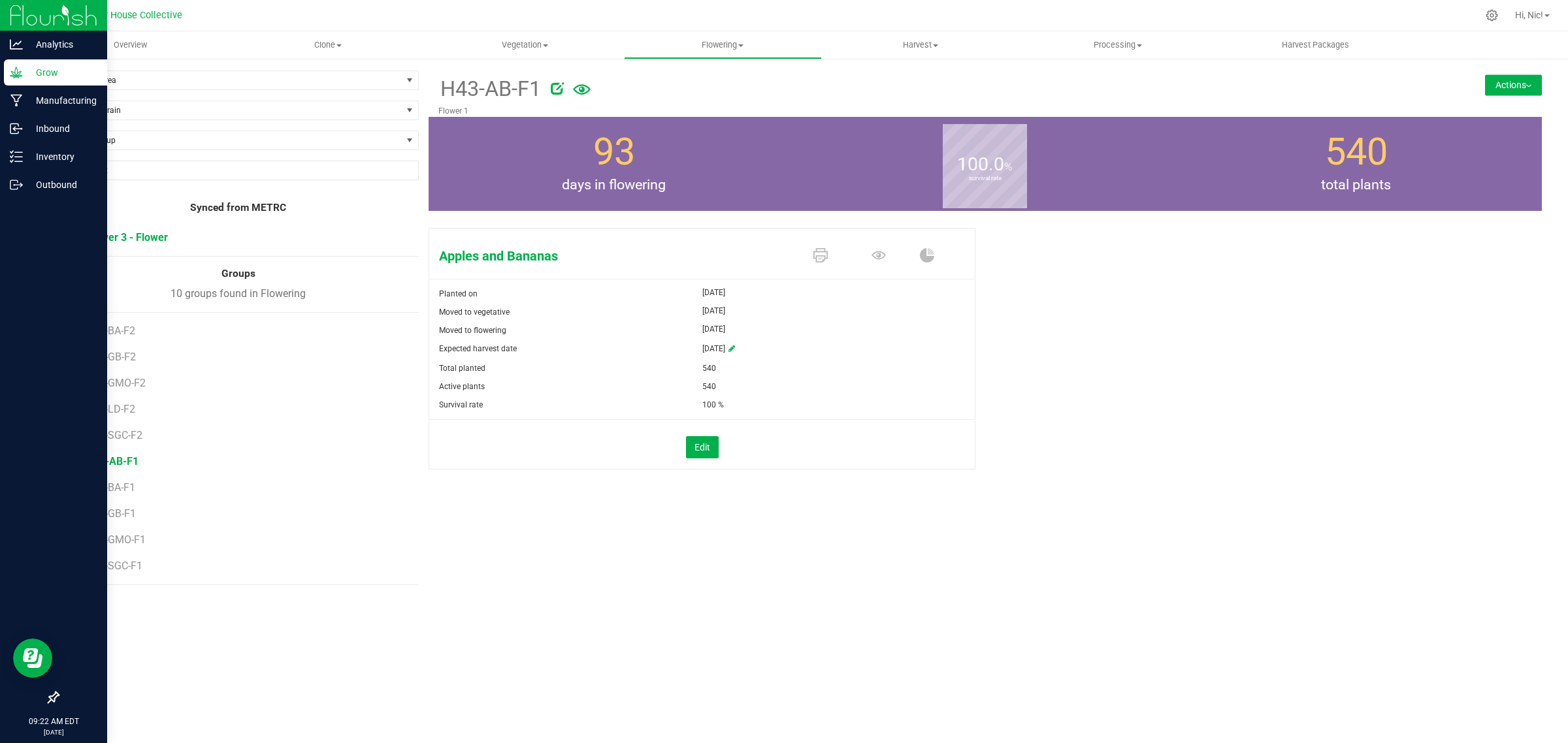
click at [141, 240] on span "Flower 3 - Flower" at bounding box center [127, 237] width 82 height 12
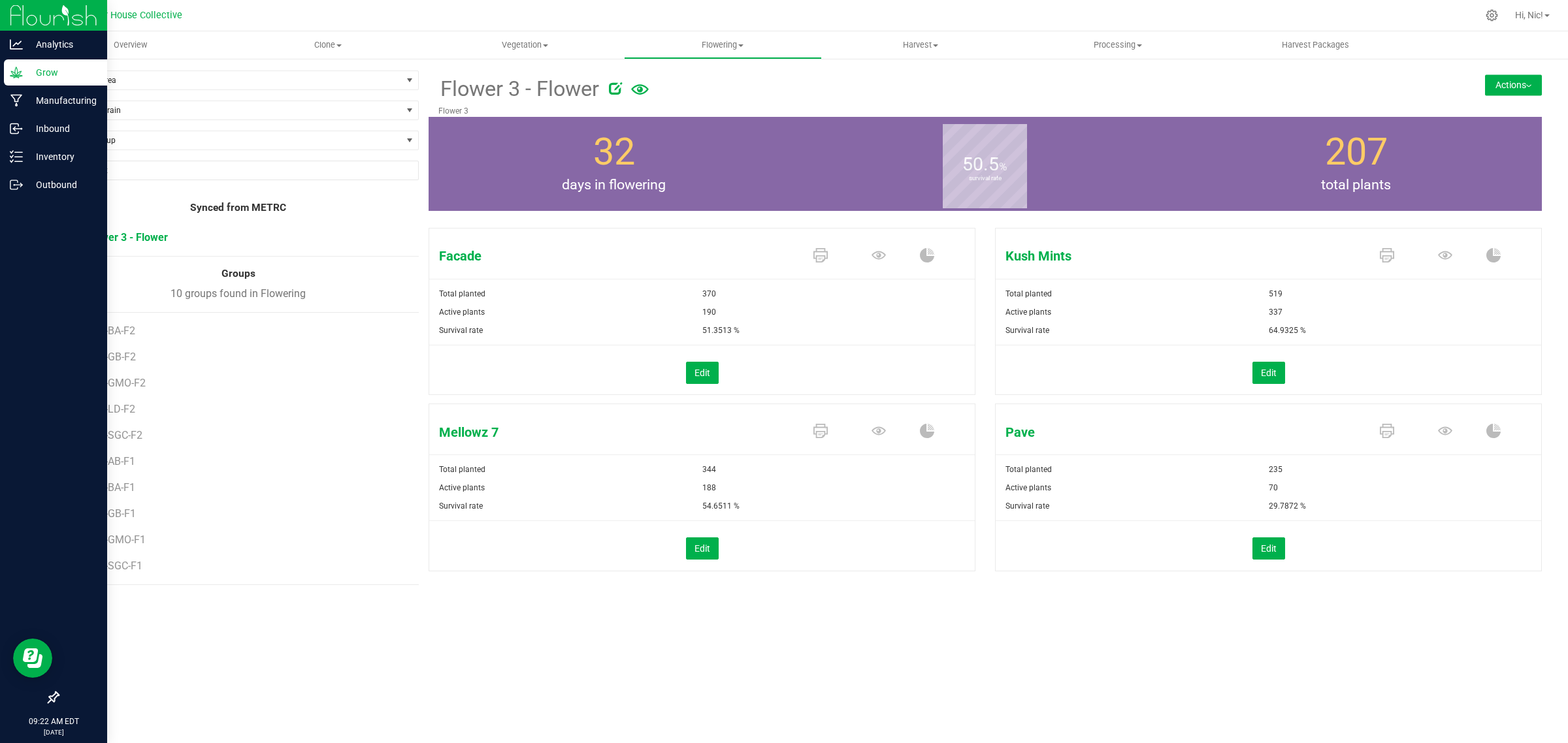
click at [1508, 83] on button "Actions" at bounding box center [1513, 85] width 57 height 21
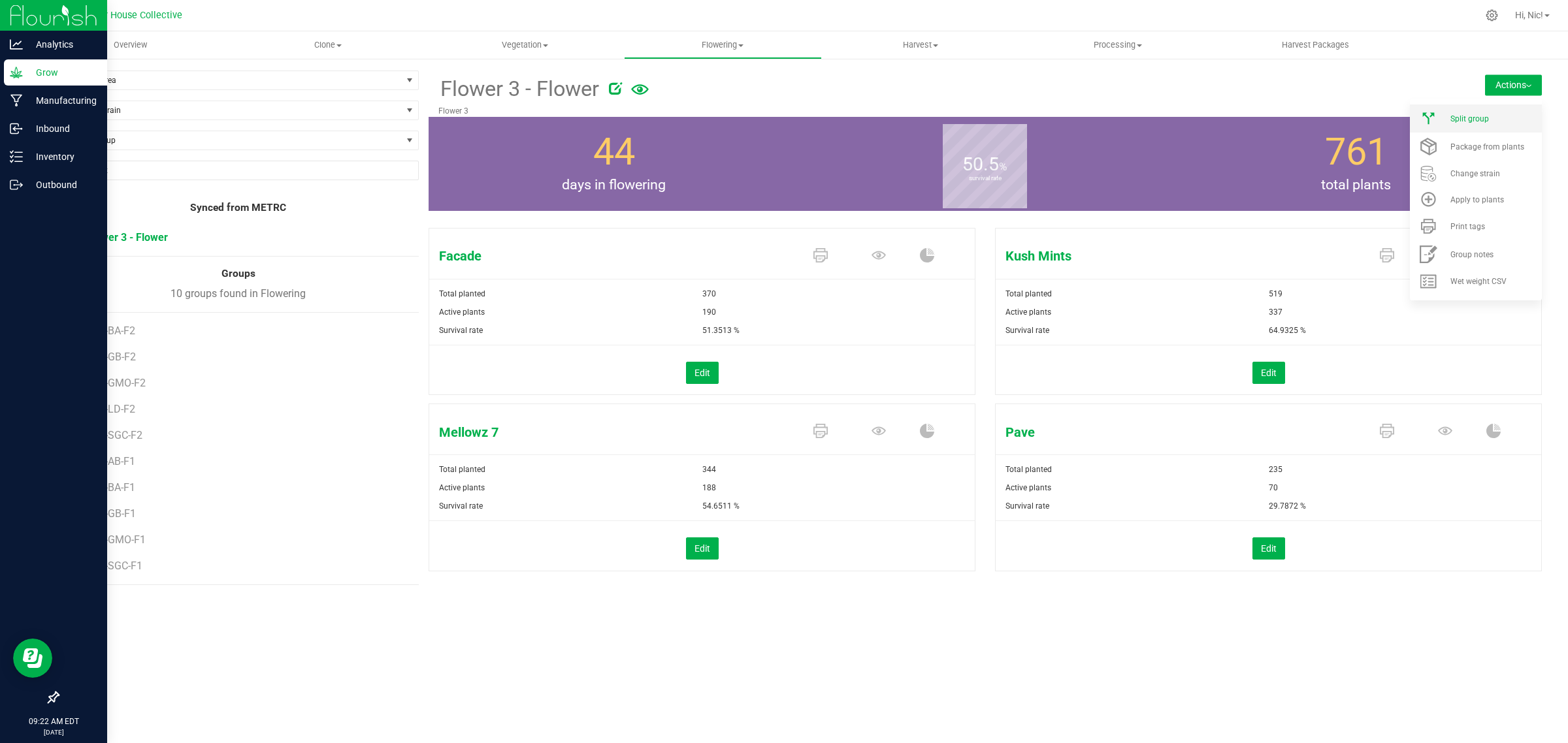
click at [1483, 115] on span "Split group" at bounding box center [1469, 119] width 38 height 9
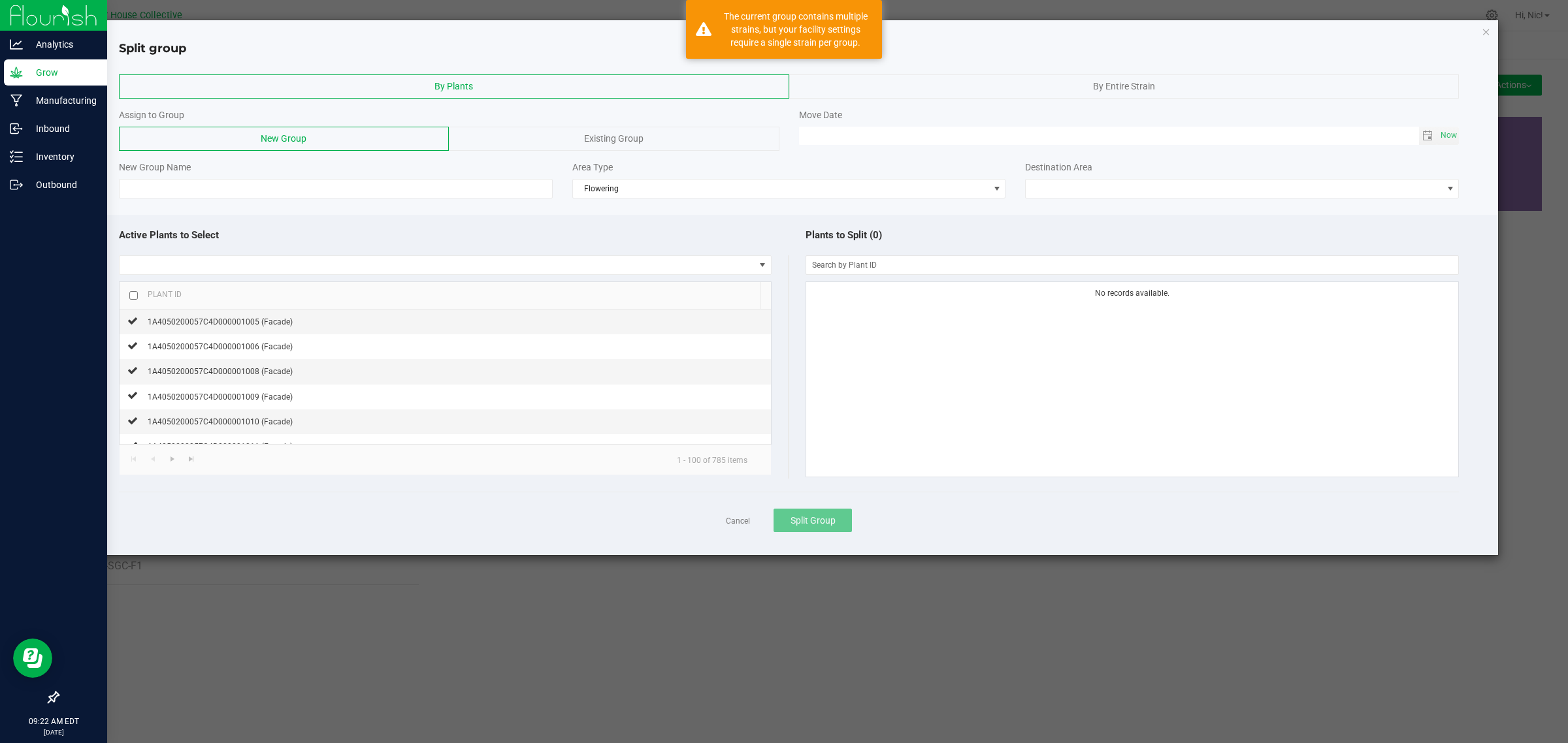
click at [1076, 79] on div "By Entire Strain" at bounding box center [1124, 86] width 670 height 24
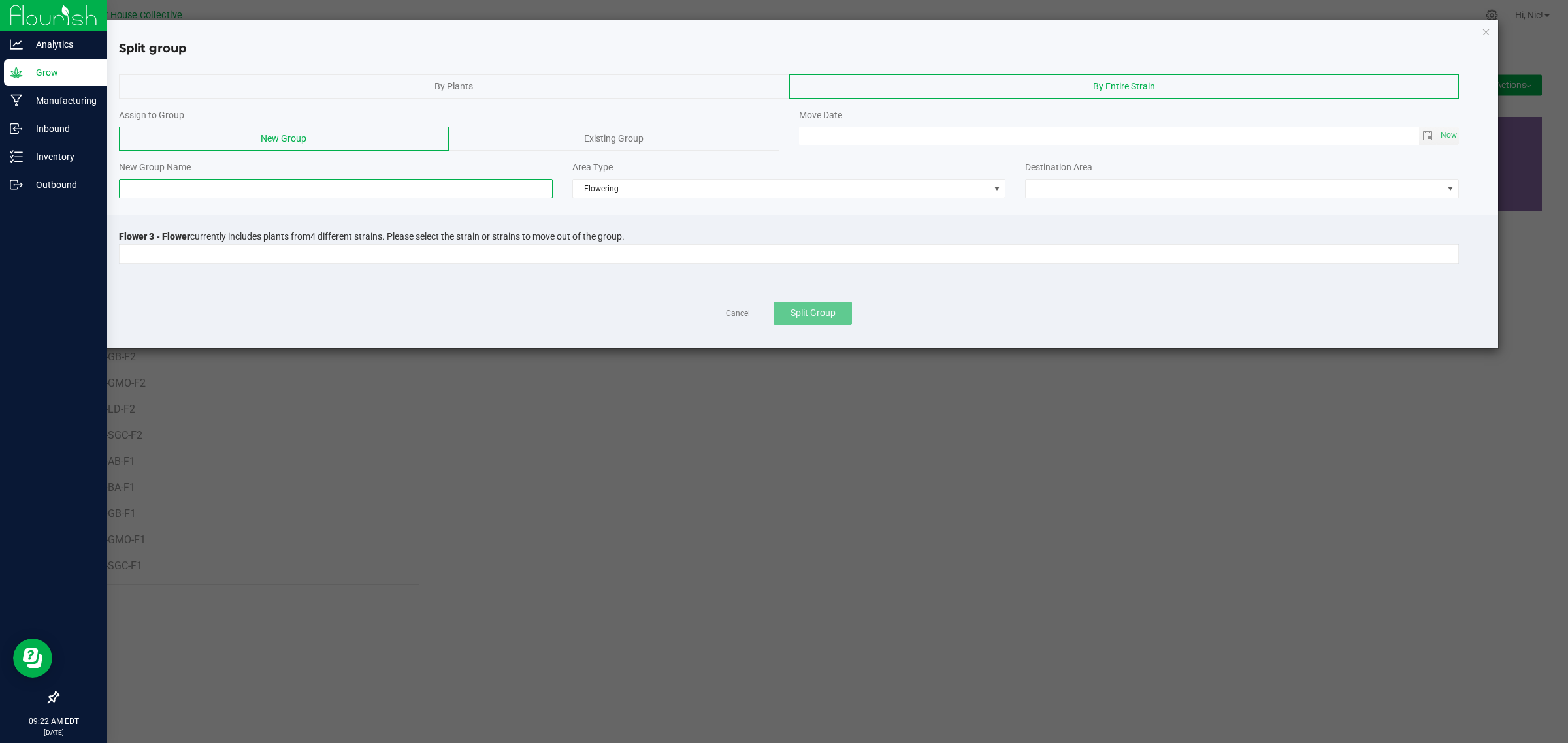
click at [200, 190] on input at bounding box center [336, 188] width 434 height 20
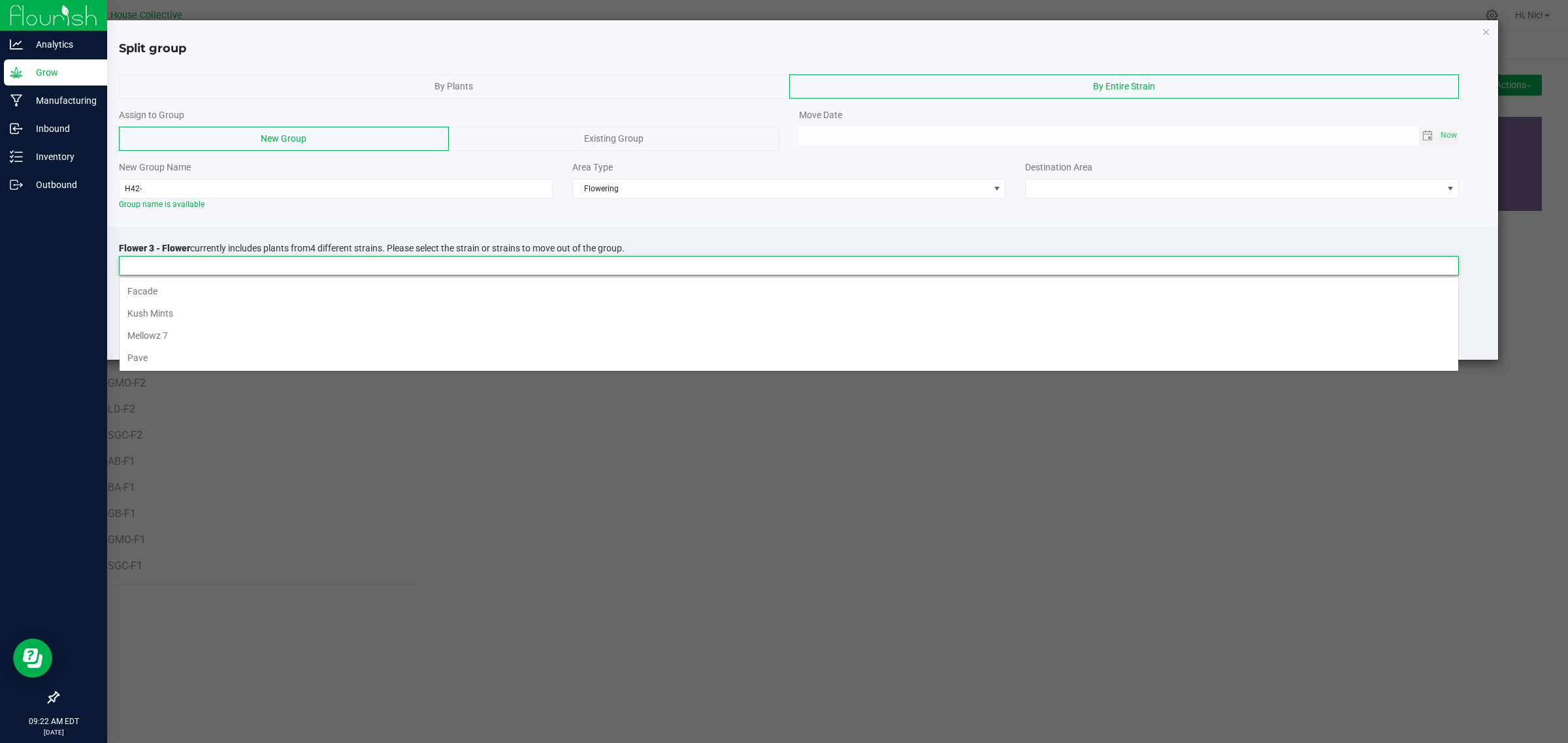
click at [253, 268] on input at bounding box center [780, 265] width 1322 height 18
click at [240, 286] on li "Facade" at bounding box center [788, 291] width 1338 height 22
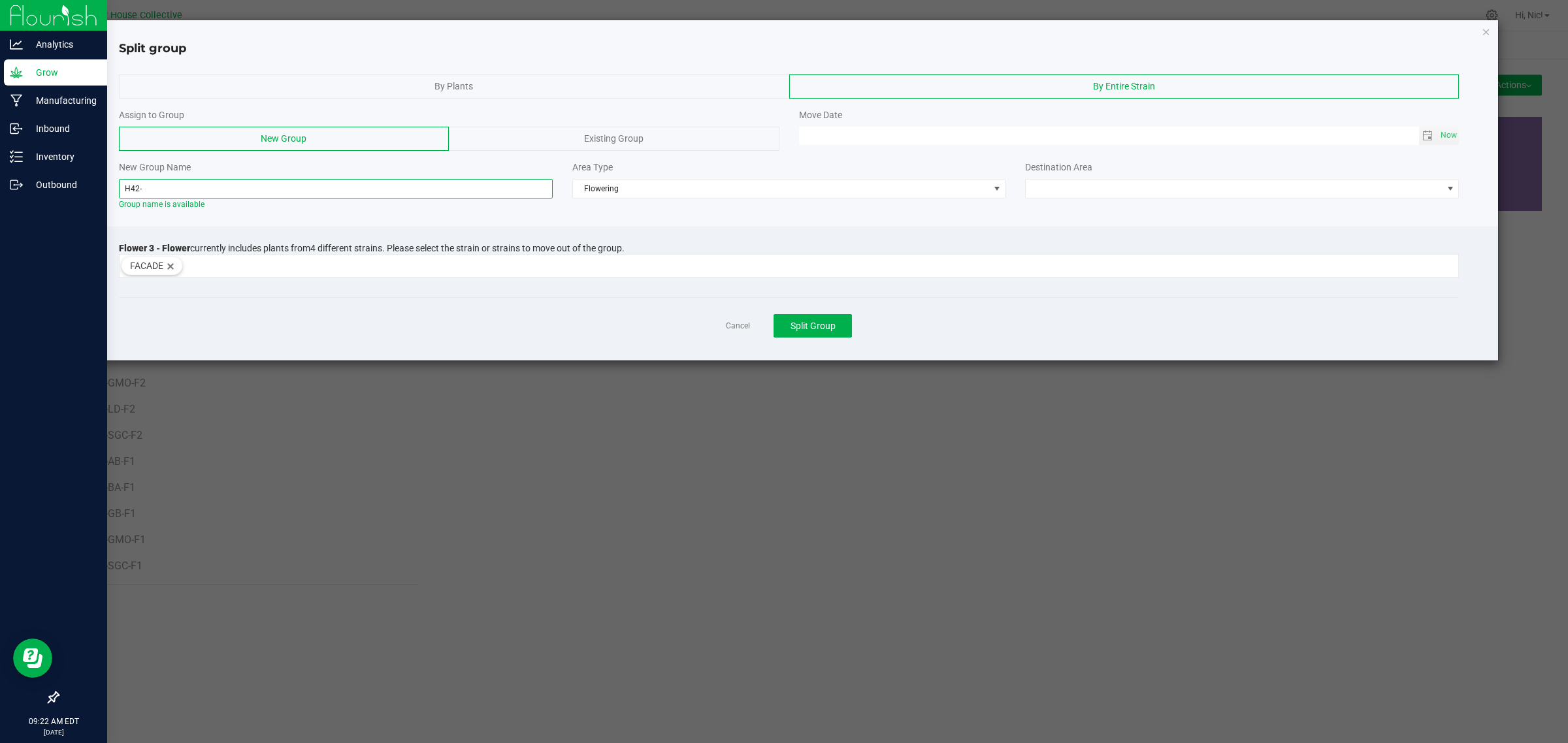
click at [172, 187] on input "H42-" at bounding box center [336, 188] width 434 height 20
click at [172, 187] on input "H42-FAC-F3" at bounding box center [336, 188] width 434 height 20
type input "H42-FAC-F3"
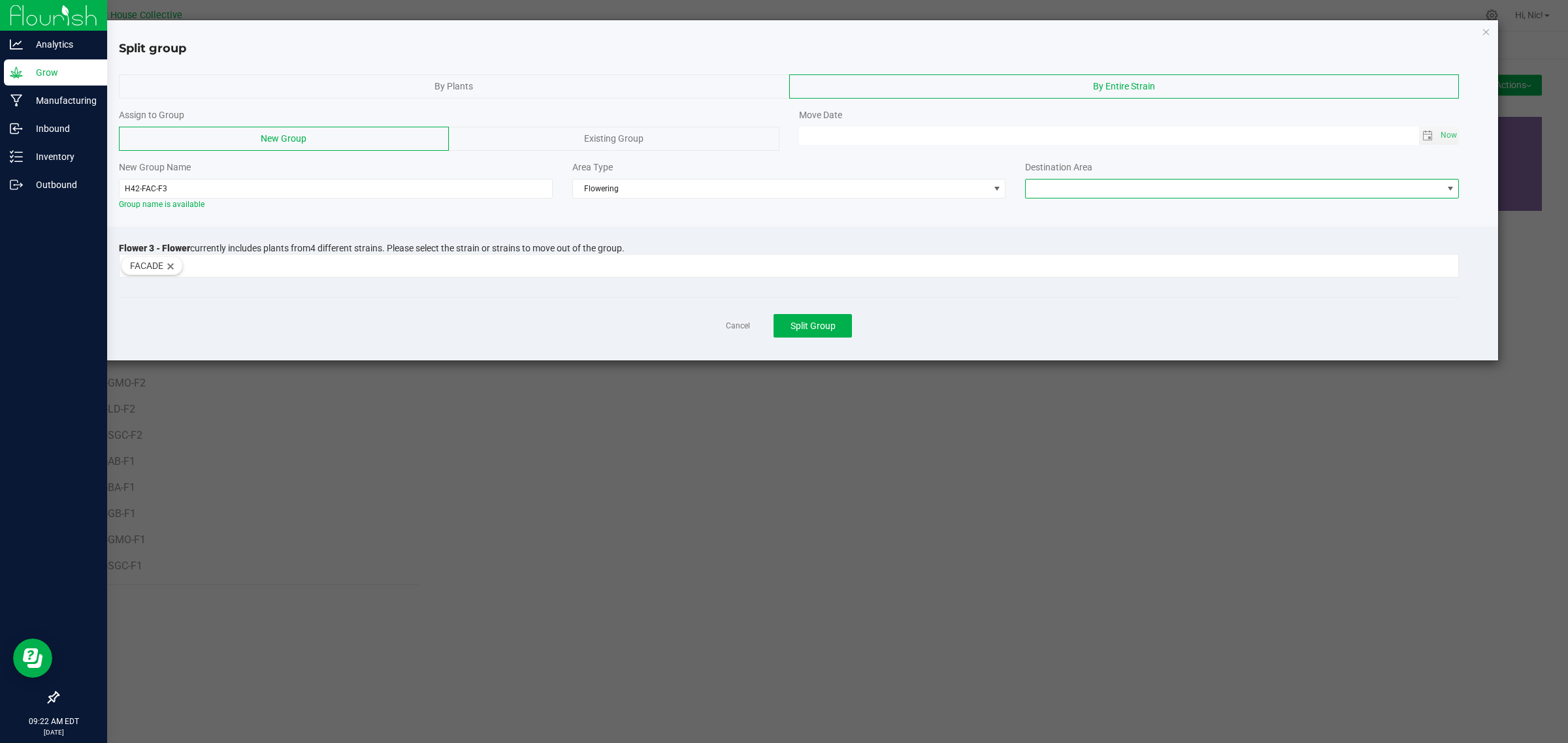
click at [1442, 187] on span at bounding box center [1450, 188] width 17 height 18
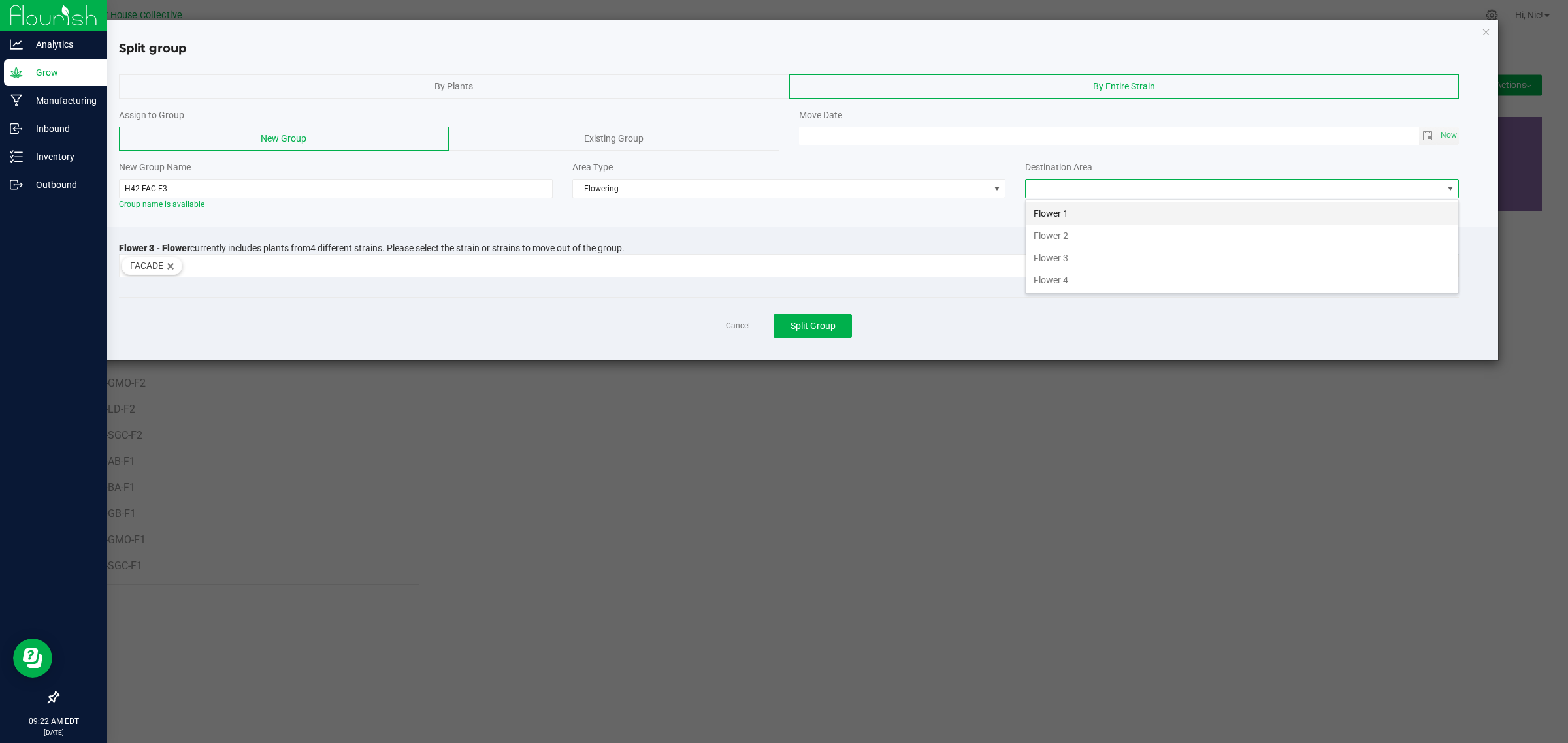
scroll to position [20, 433]
click at [1079, 257] on li "Flower 3" at bounding box center [1242, 257] width 432 height 22
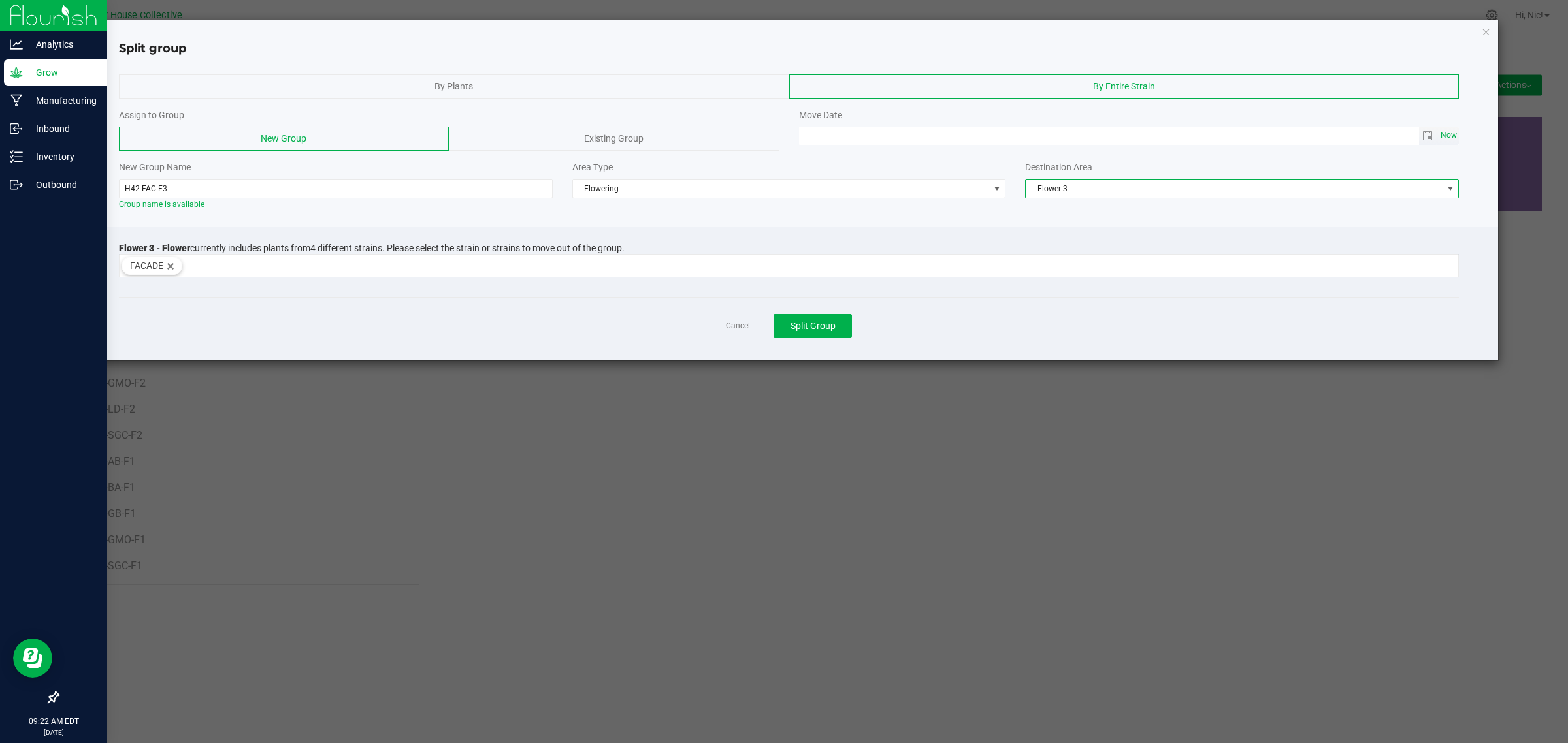
click at [1450, 137] on span "Now" at bounding box center [1448, 136] width 22 height 19
type input "[DATE] 09:22 AM"
click at [334, 191] on input "H42-FAC-F3" at bounding box center [336, 188] width 434 height 20
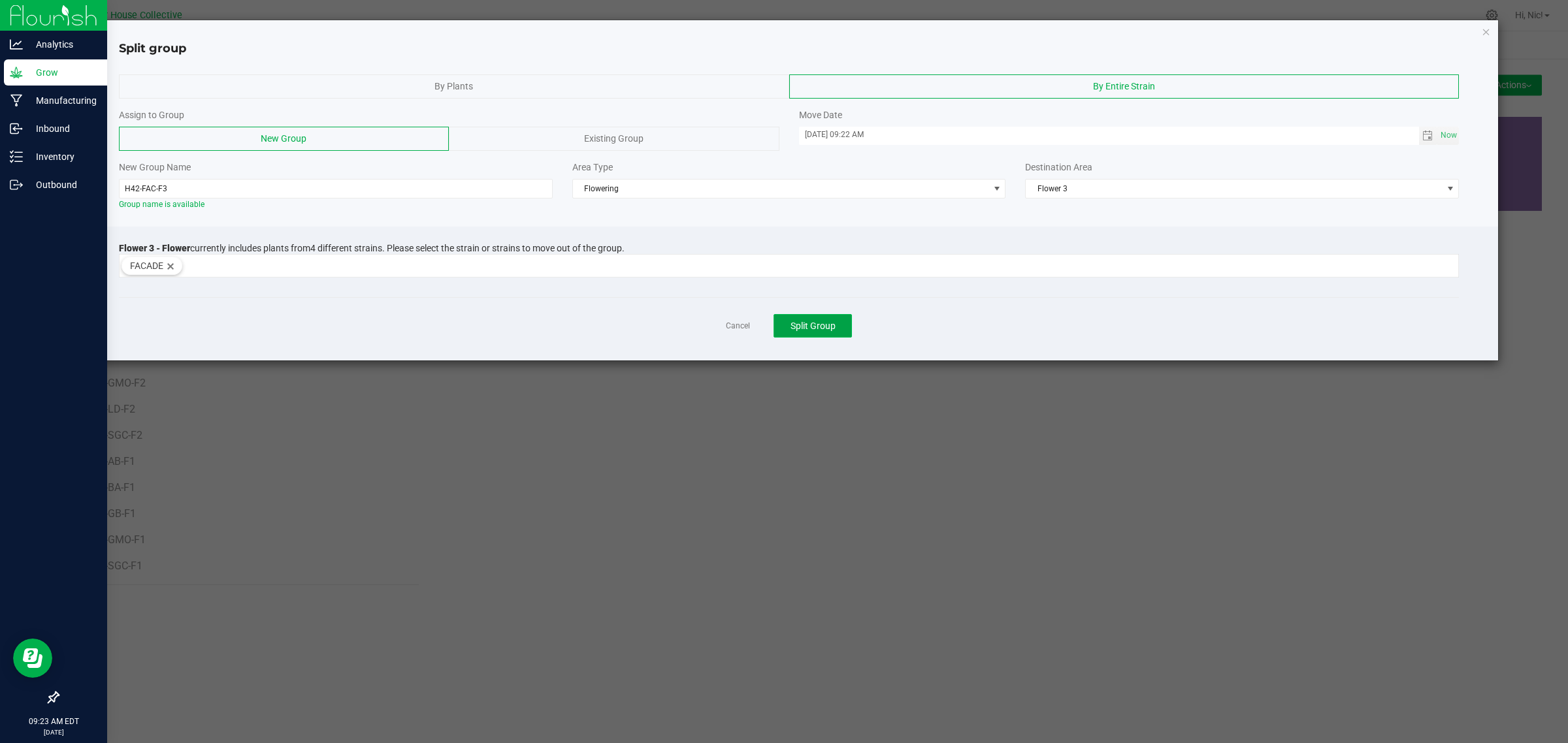
click at [819, 327] on span "Split Group" at bounding box center [813, 325] width 45 height 10
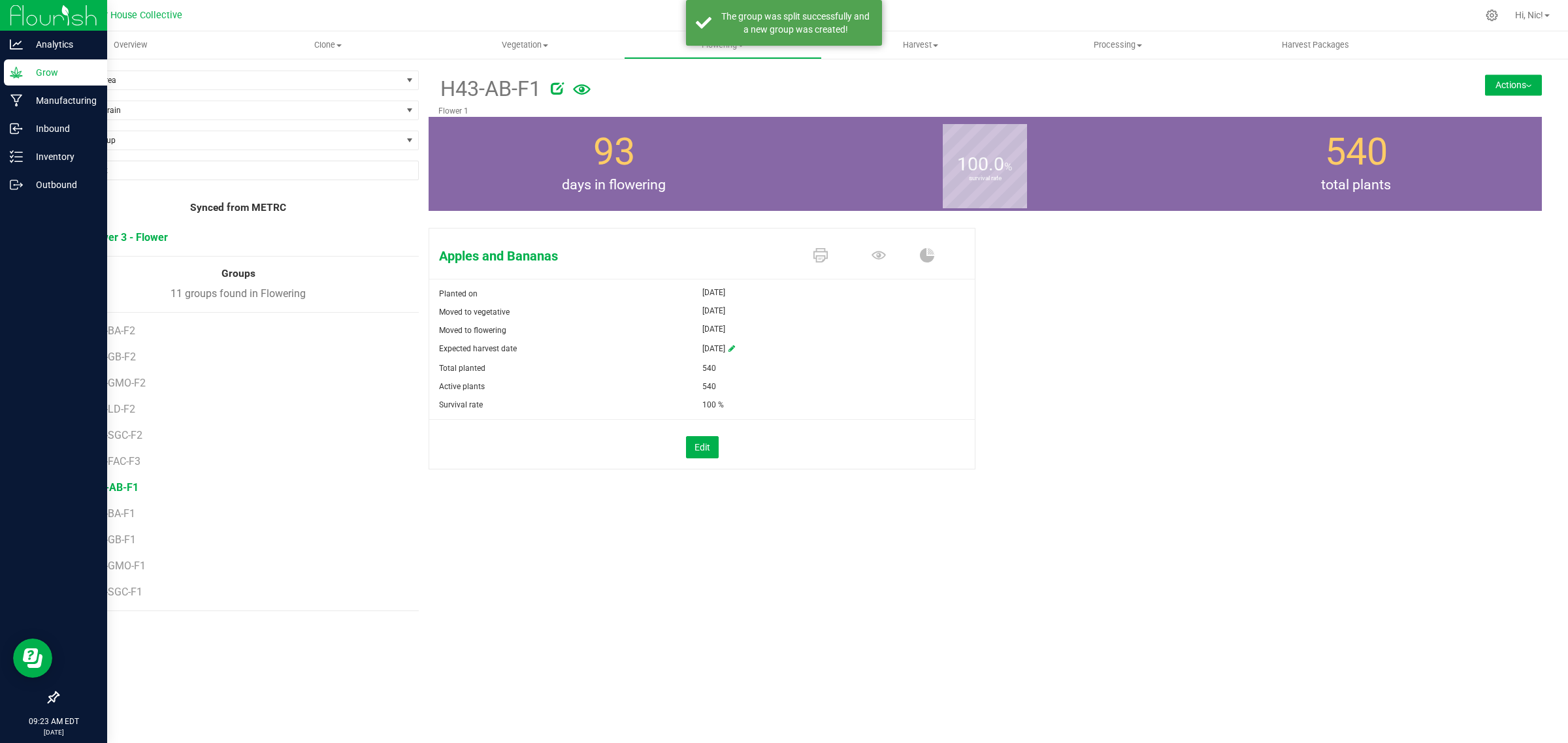
click at [135, 236] on span "Flower 3 - Flower" at bounding box center [127, 237] width 82 height 12
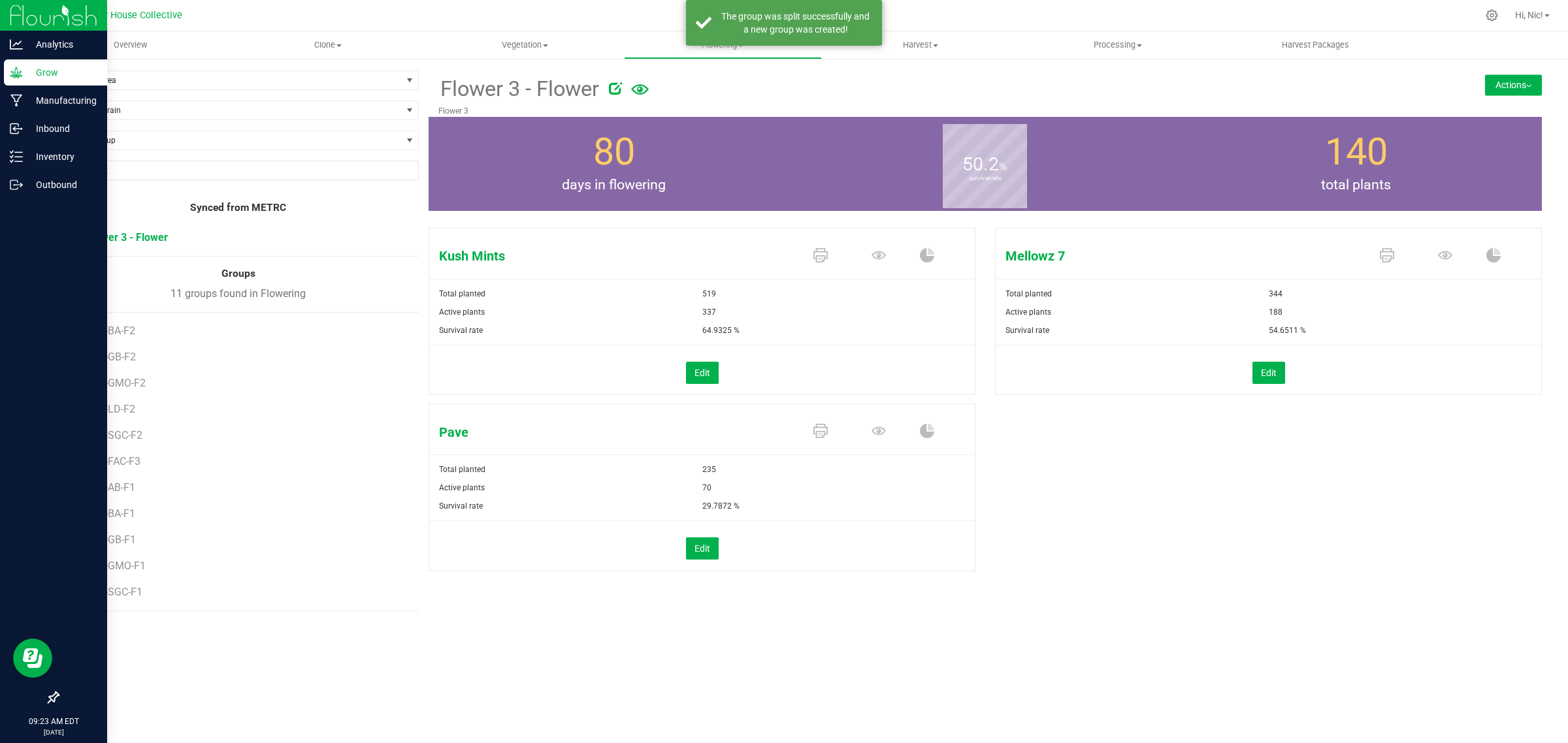
click at [1529, 80] on button "Actions" at bounding box center [1513, 85] width 57 height 21
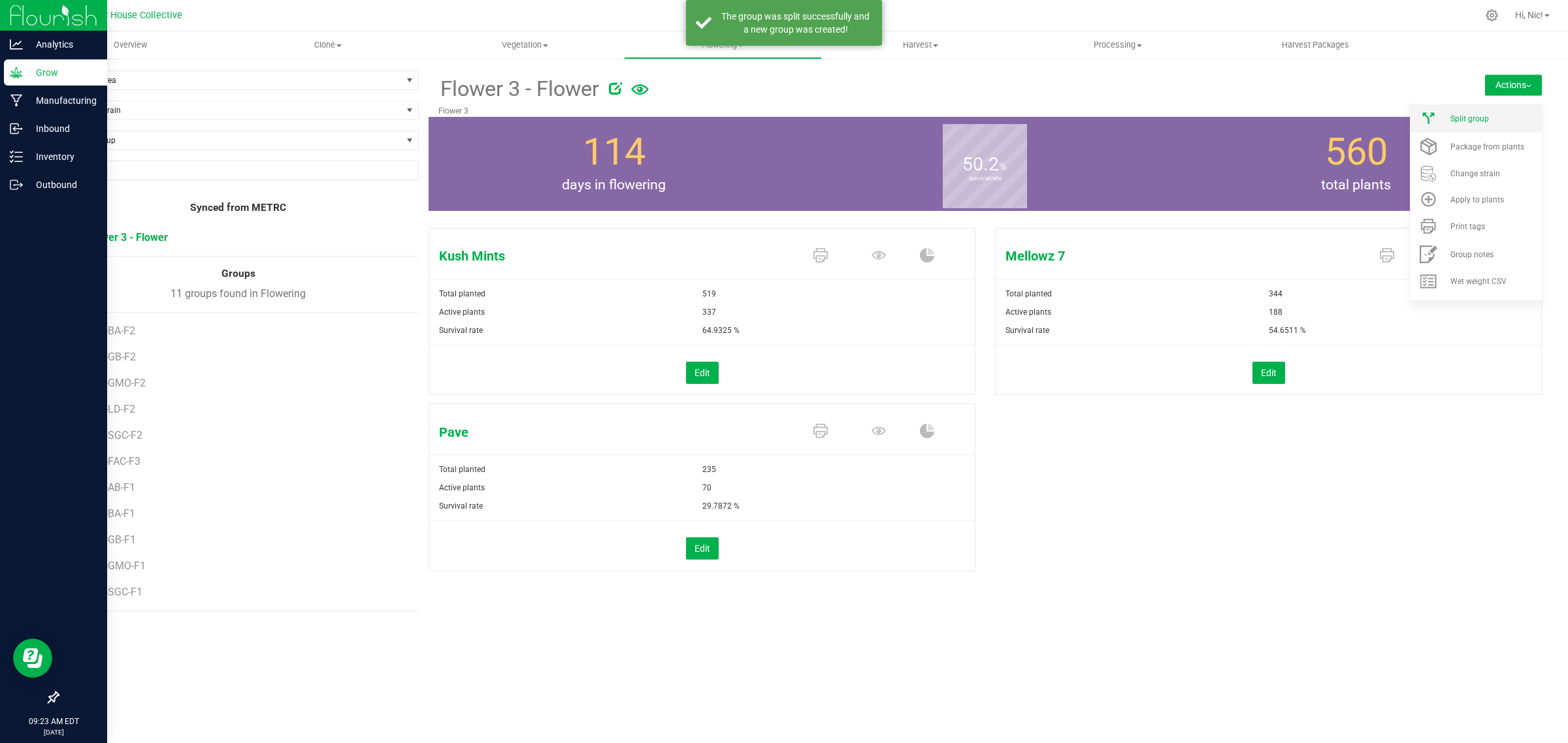
click at [1507, 112] on li "Split group" at bounding box center [1476, 118] width 132 height 28
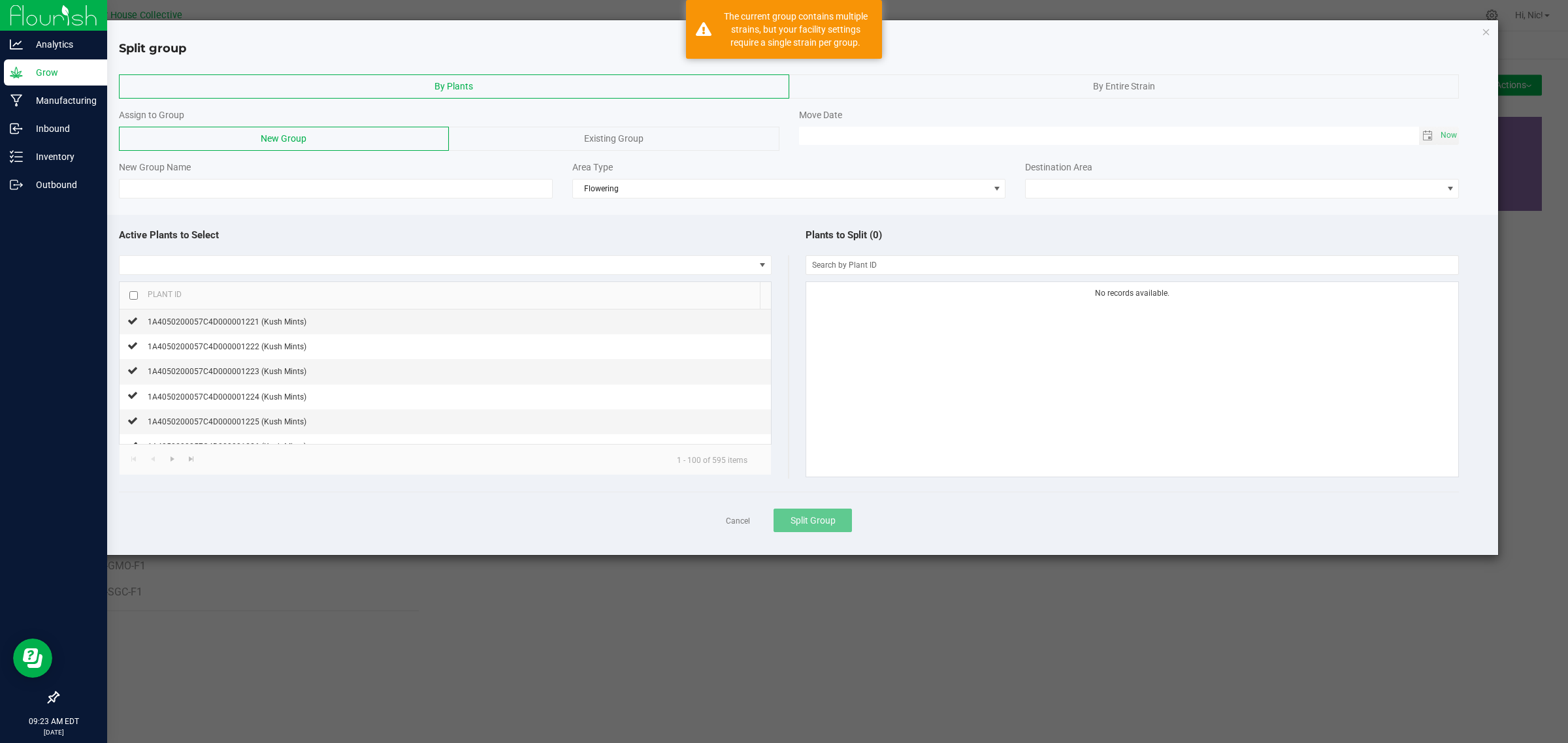
click at [1122, 86] on span "By Entire Strain" at bounding box center [1124, 86] width 62 height 10
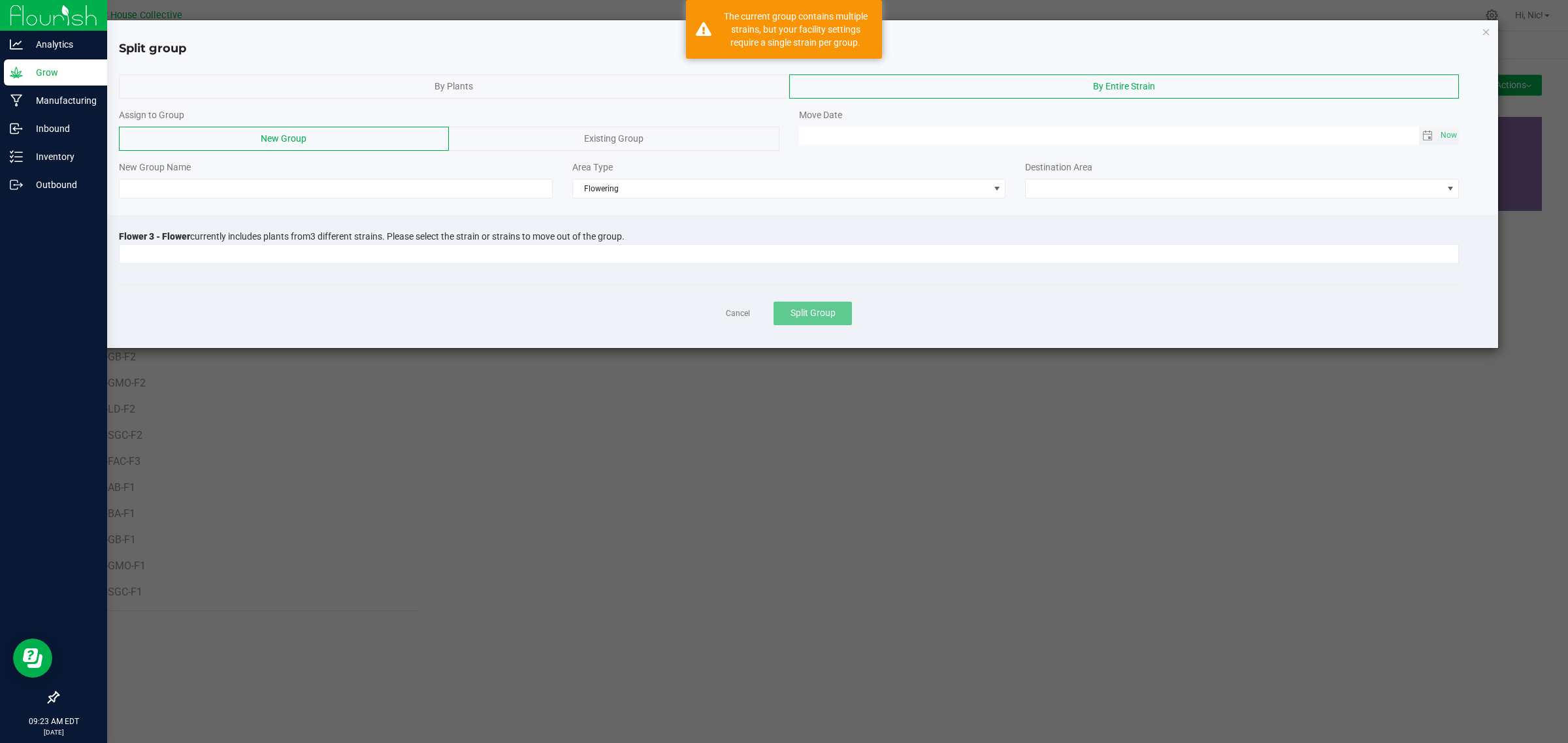
type input "MM/dd/yy HH:MM AM"
click at [928, 136] on input "MM/dd/yy HH:MM AM" at bounding box center [1108, 135] width 620 height 17
click at [1441, 137] on span "Now" at bounding box center [1448, 136] width 22 height 19
type input "[DATE] 09:23 AM"
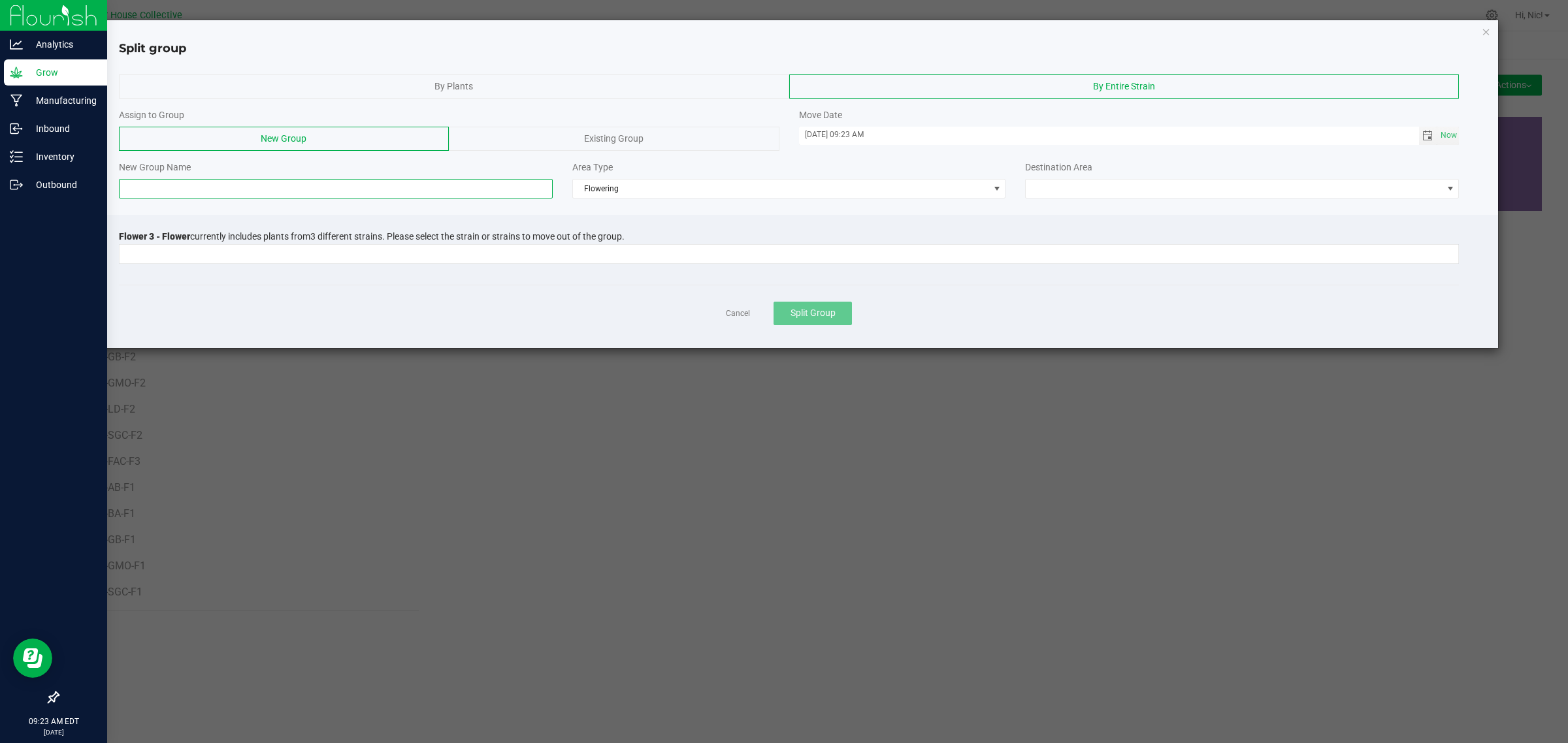
click at [328, 191] on input at bounding box center [336, 188] width 434 height 20
paste input "H42-FAC-F3"
click at [233, 254] on input at bounding box center [780, 254] width 1322 height 18
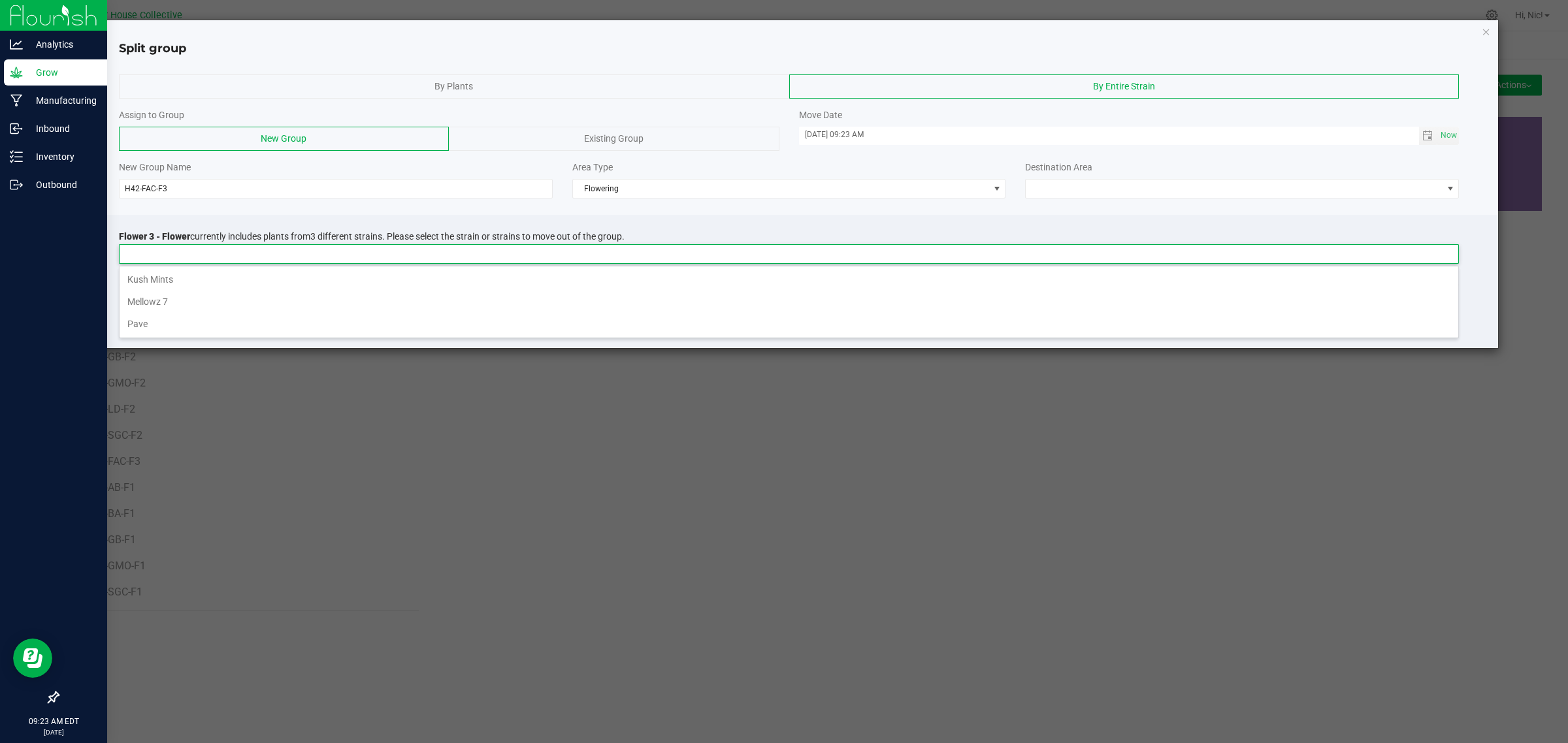
scroll to position [20, 1340]
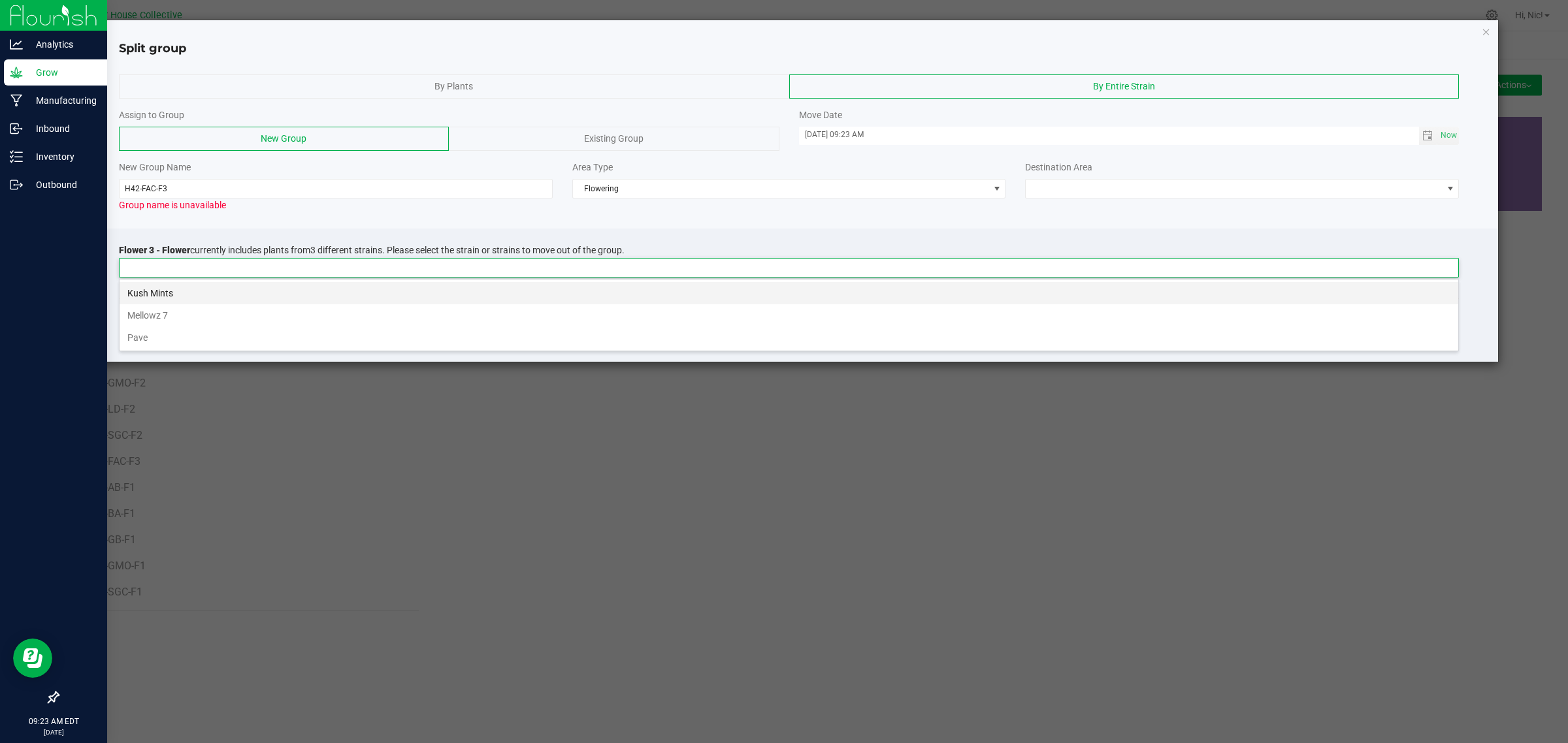
click at [189, 289] on li "Kush Mints" at bounding box center [788, 293] width 1338 height 22
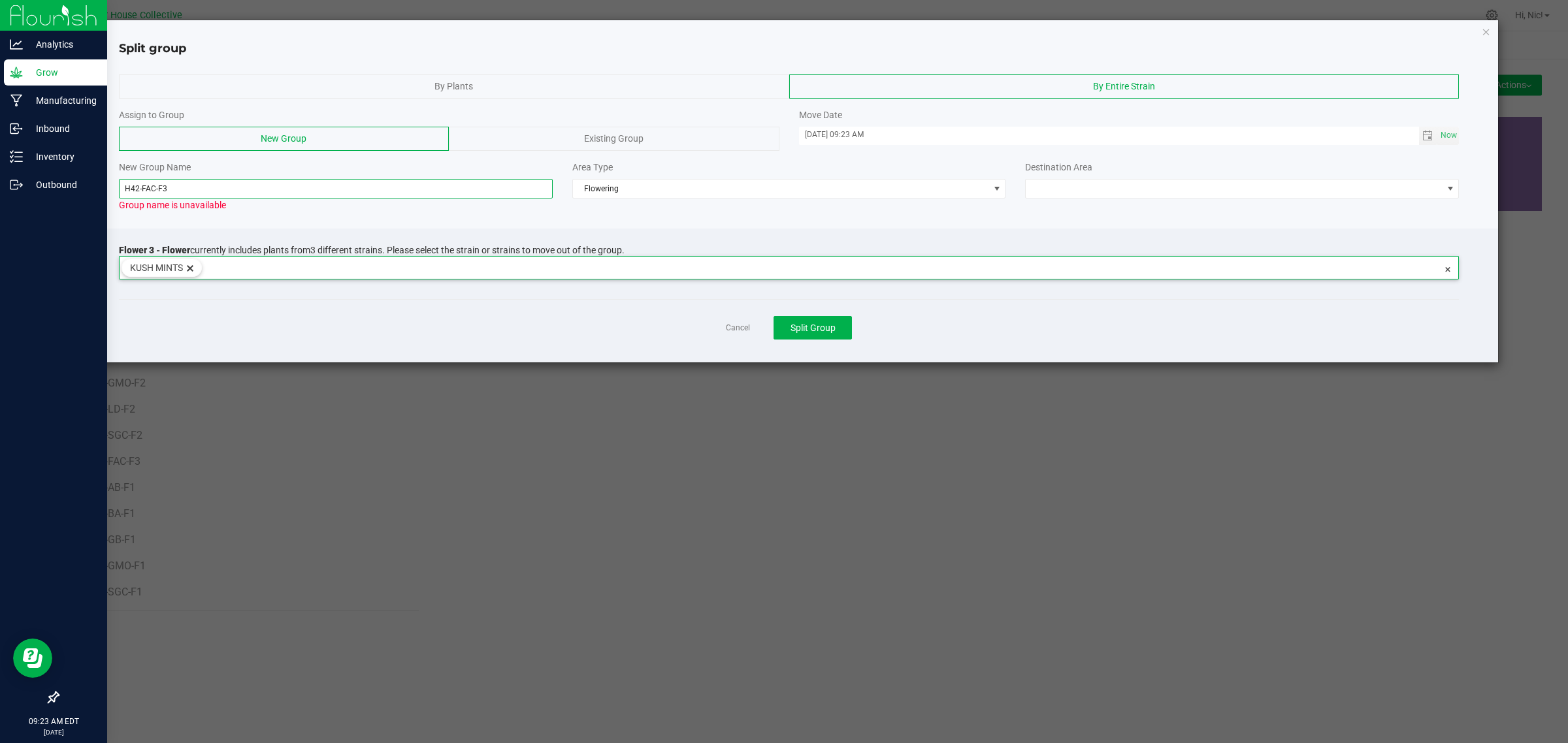
click at [155, 194] on input "H42-FAC-F3" at bounding box center [336, 188] width 434 height 20
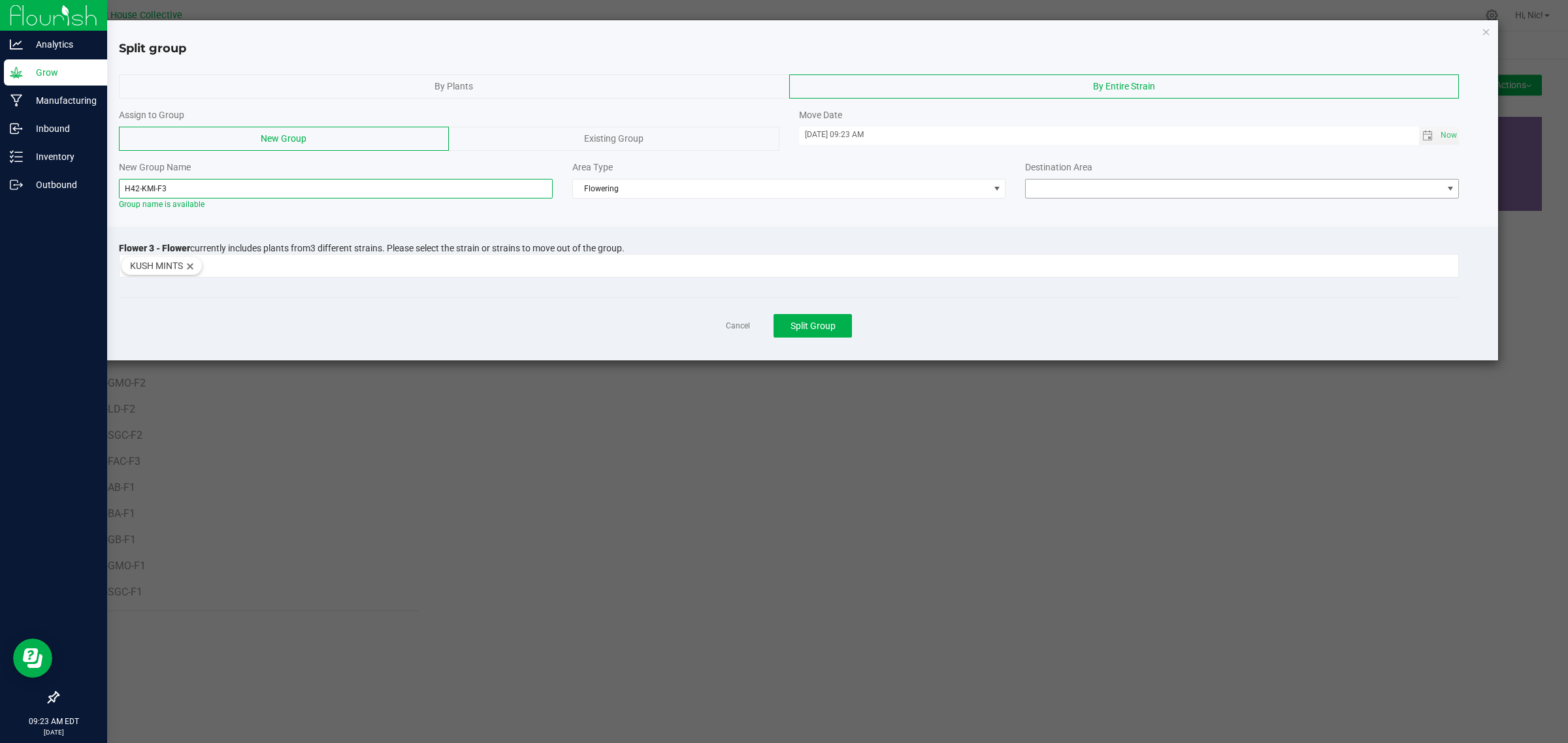
type input "H42-KMI-F3"
click at [1451, 184] on span at bounding box center [1450, 188] width 10 height 10
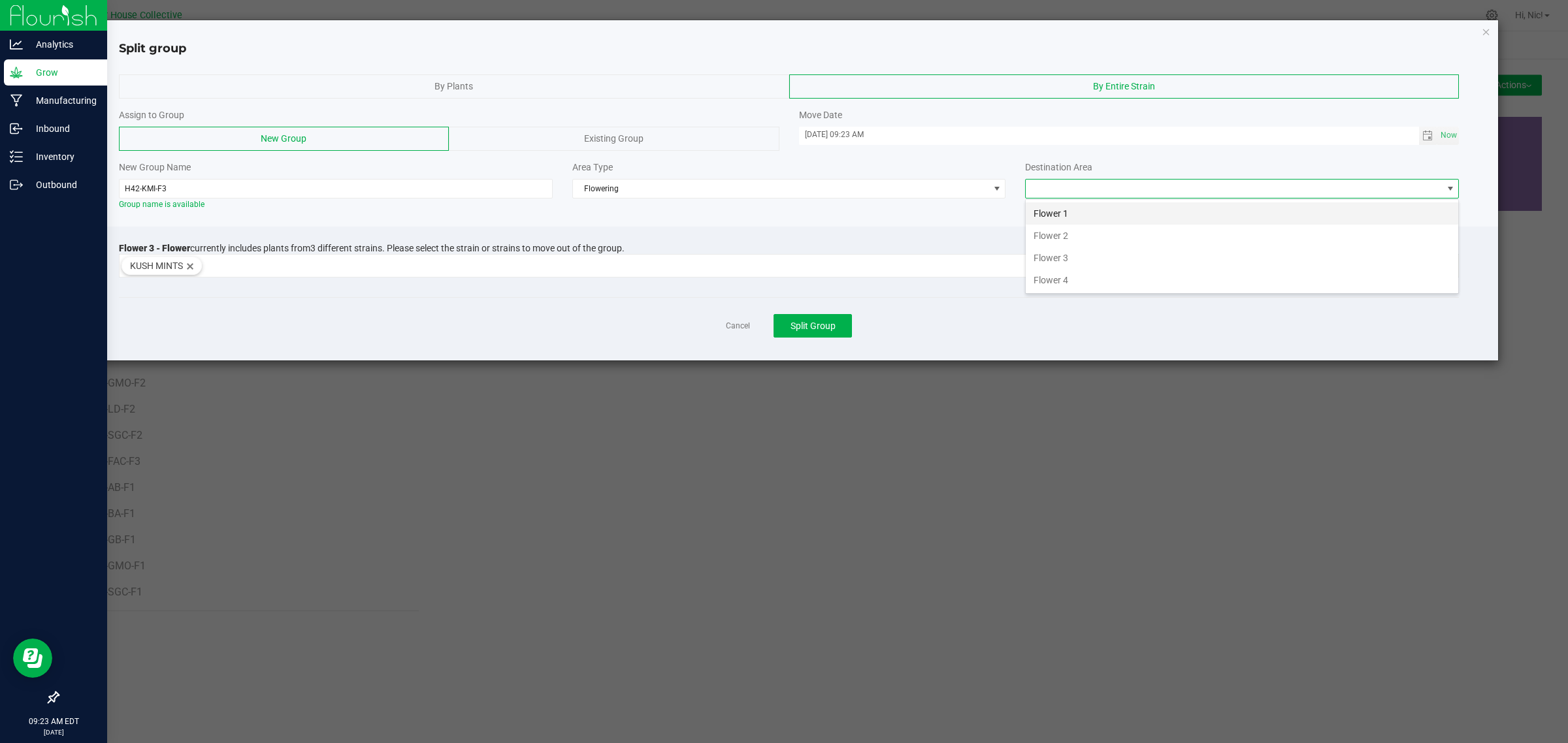
scroll to position [20, 433]
click at [1126, 258] on li "Flower 3" at bounding box center [1242, 257] width 432 height 22
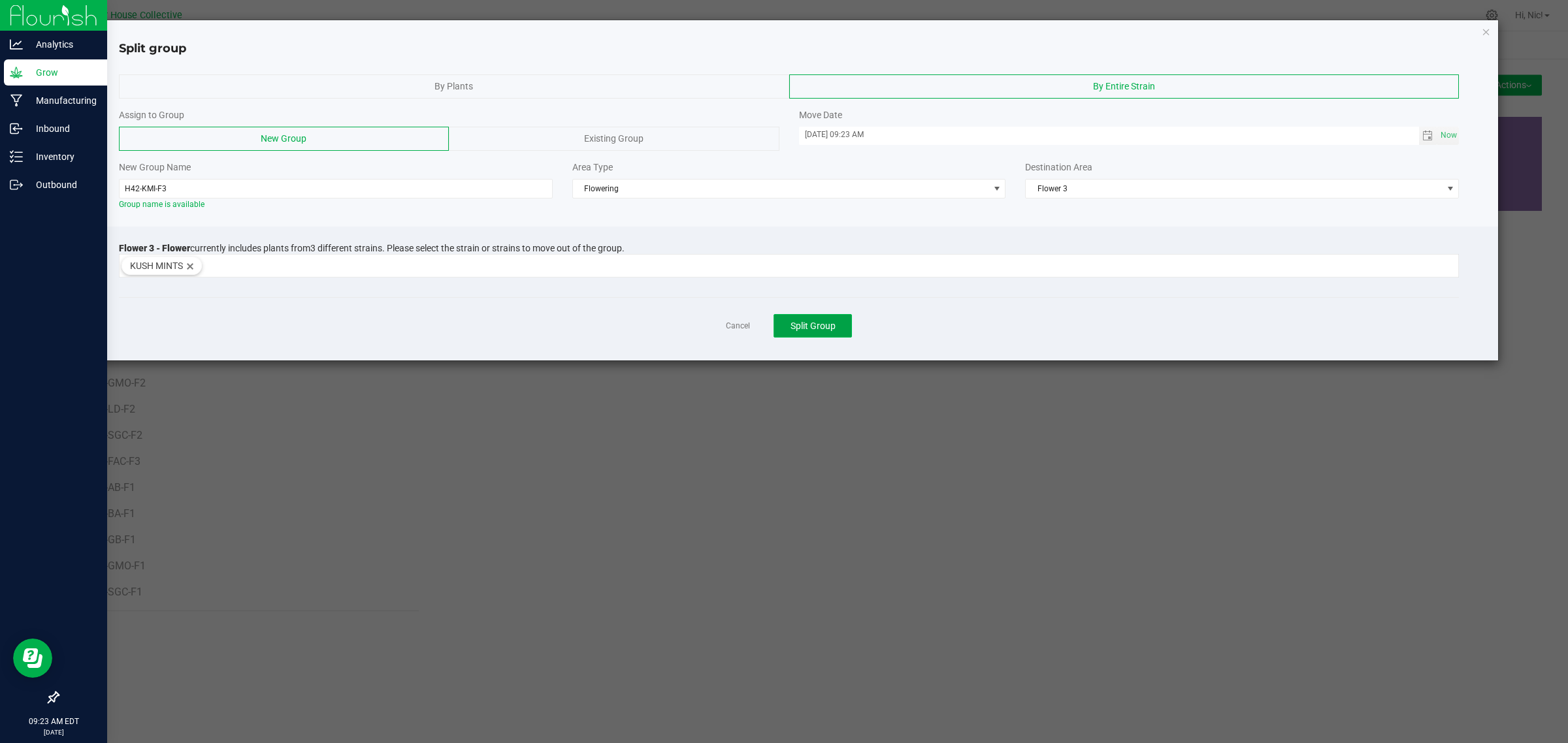
click at [828, 326] on span "Split Group" at bounding box center [813, 325] width 45 height 10
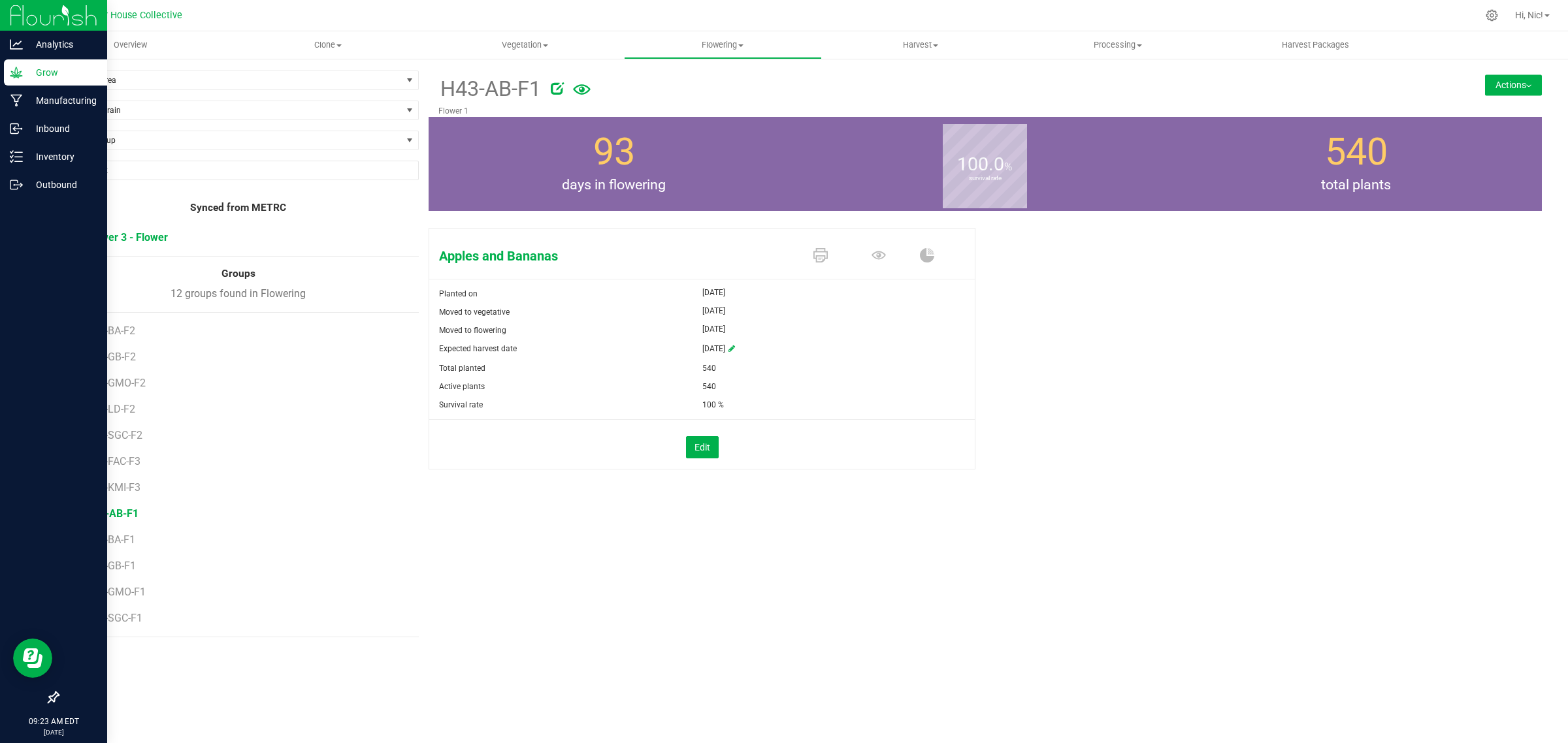
click at [145, 240] on span "Flower 3 - Flower" at bounding box center [127, 237] width 82 height 12
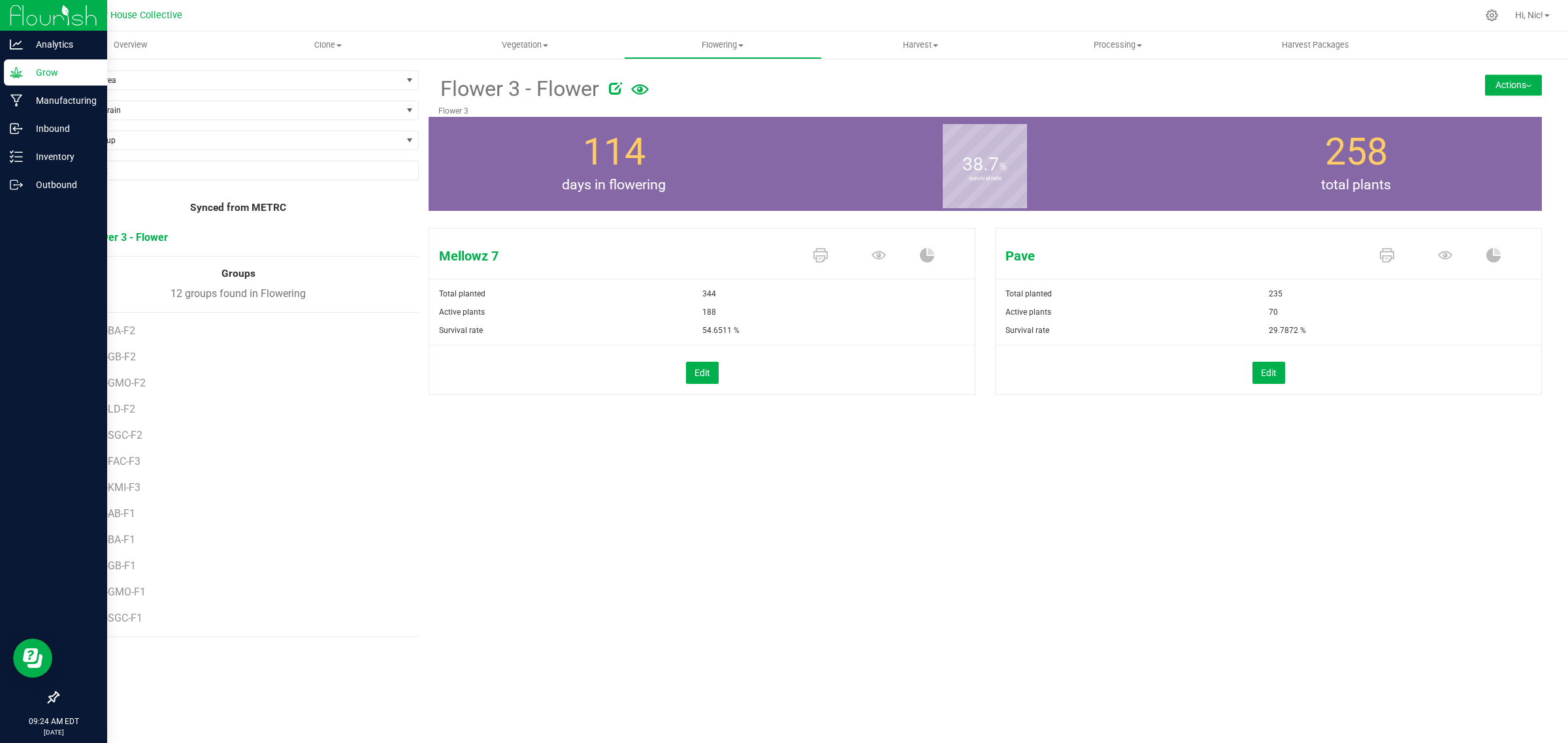
click at [1521, 87] on button "Actions" at bounding box center [1513, 85] width 57 height 21
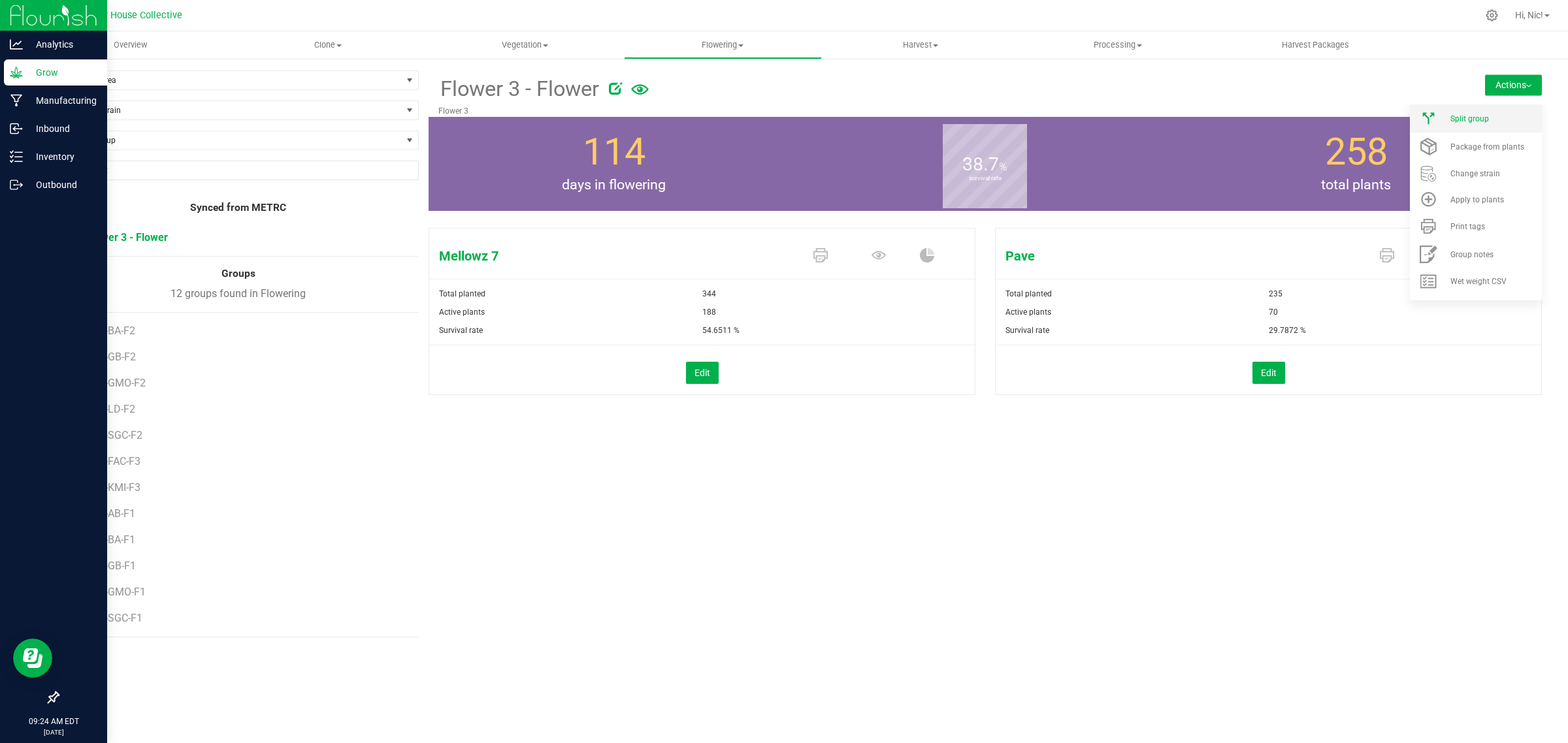
click at [1506, 112] on li "Split group" at bounding box center [1476, 118] width 132 height 28
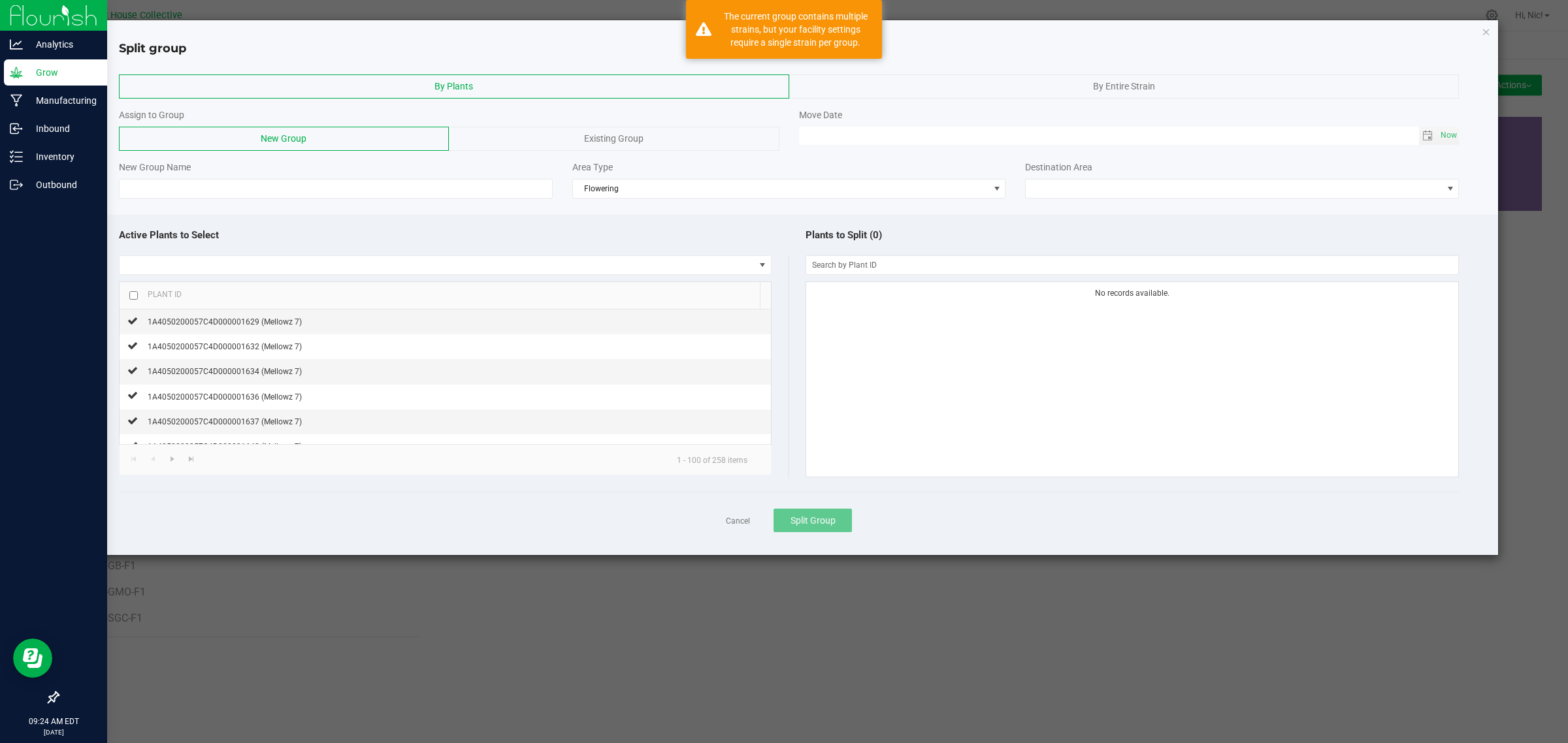
click at [915, 98] on div "By Entire Strain" at bounding box center [1124, 86] width 670 height 24
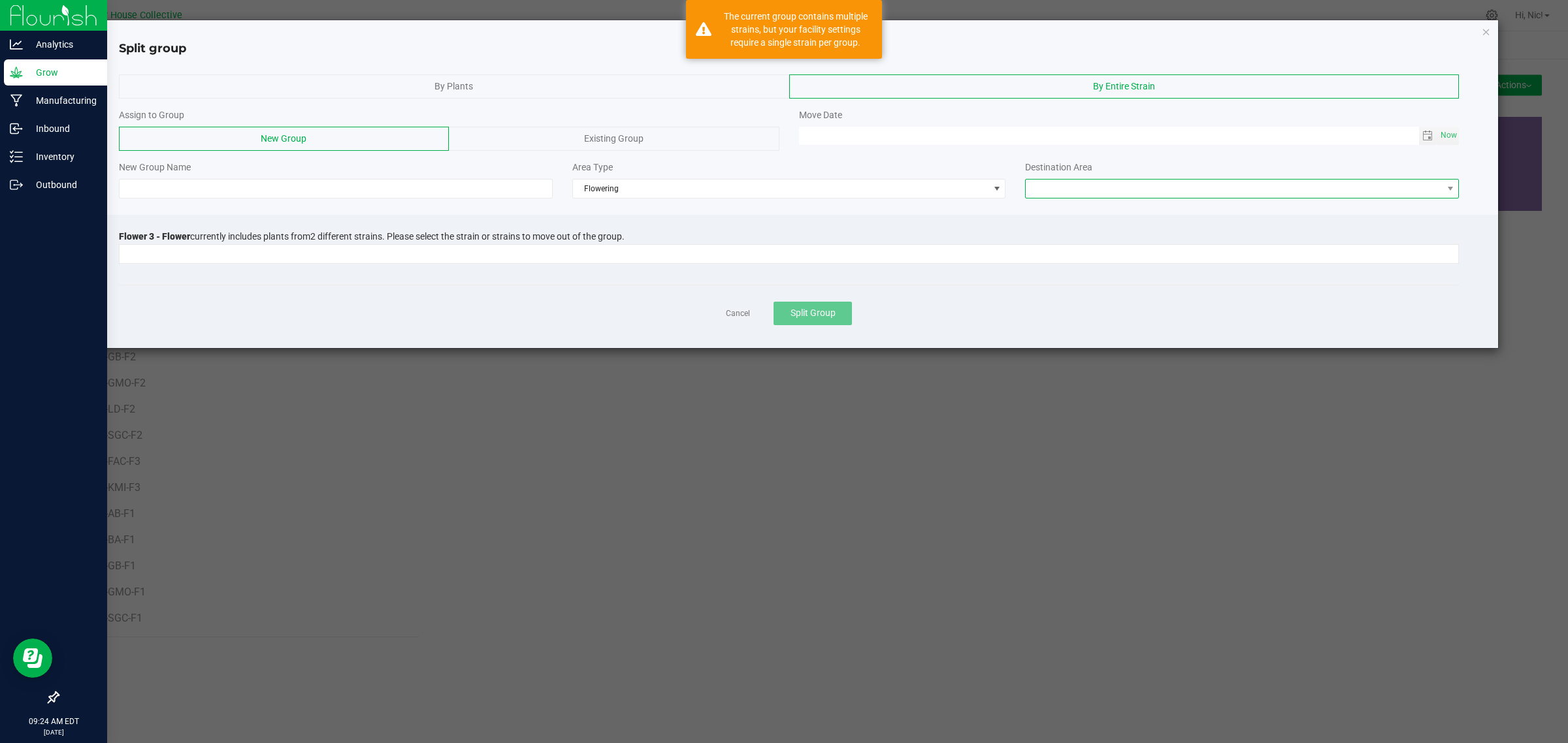
click at [1150, 187] on span at bounding box center [1234, 188] width 416 height 18
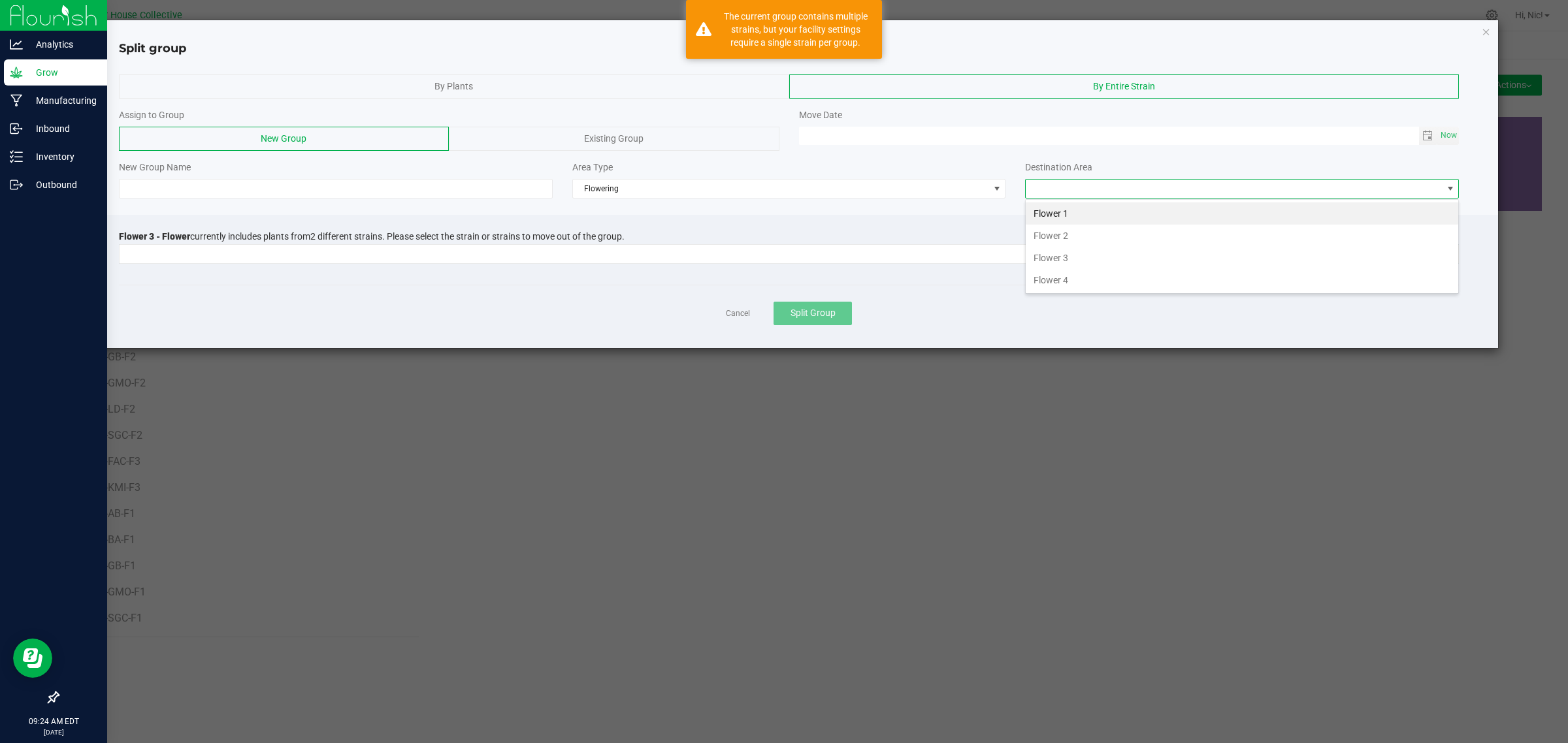
scroll to position [20, 433]
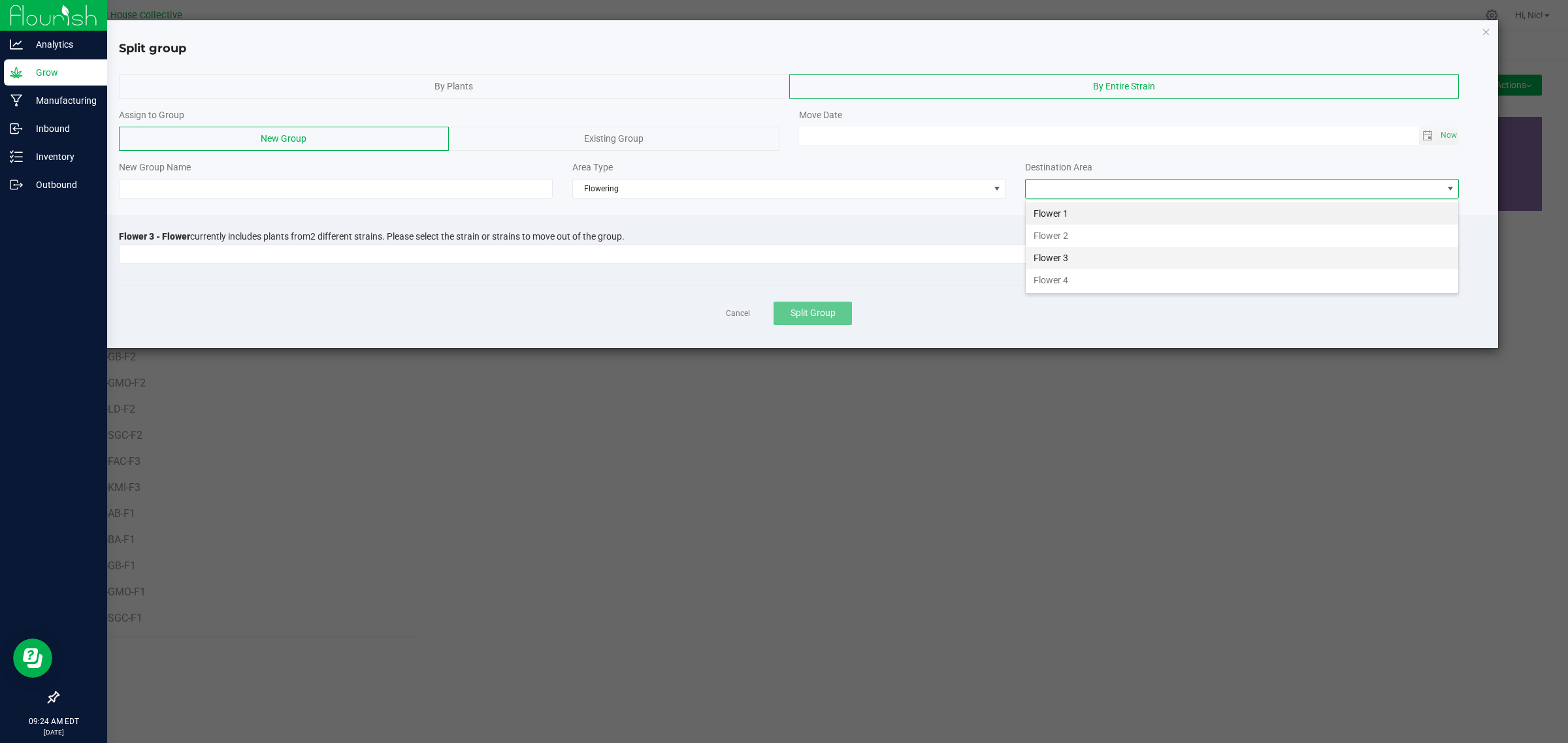
click at [1125, 253] on li "Flower 3" at bounding box center [1242, 257] width 432 height 22
click at [1450, 135] on span "Now" at bounding box center [1448, 136] width 22 height 19
type input "[DATE] 09:24 AM"
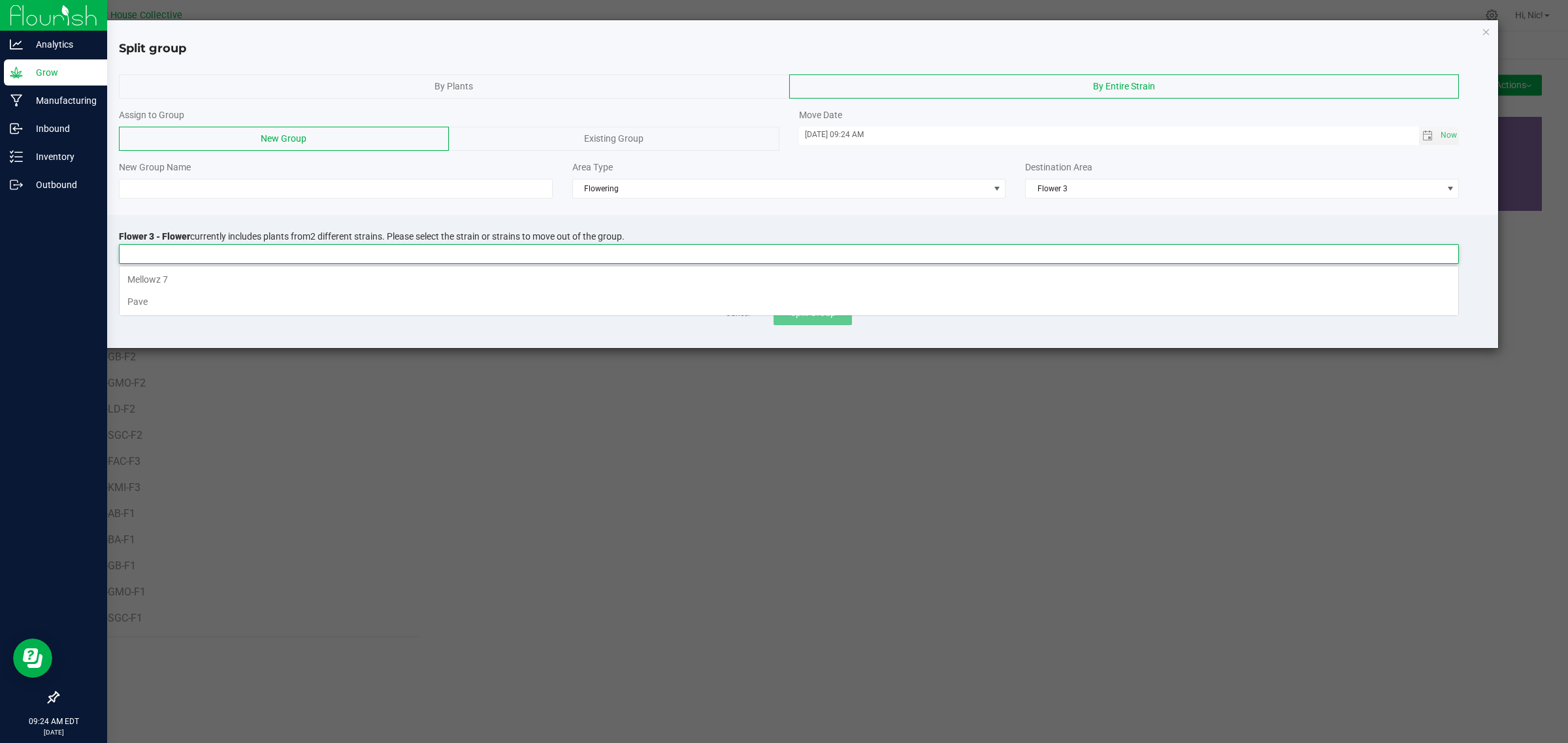
click at [628, 253] on input at bounding box center [780, 254] width 1322 height 18
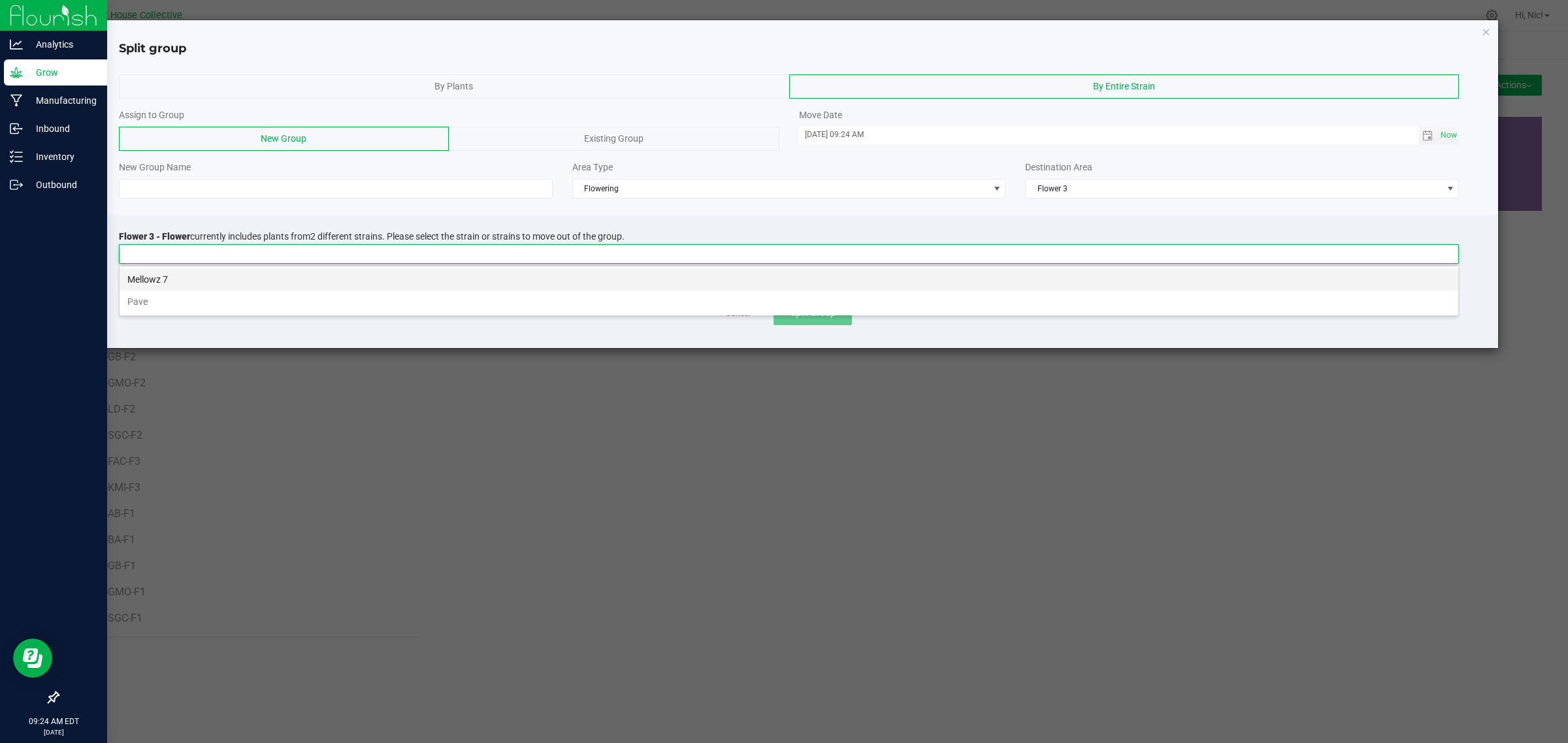
click at [240, 273] on li "Mellowz 7" at bounding box center [788, 279] width 1338 height 22
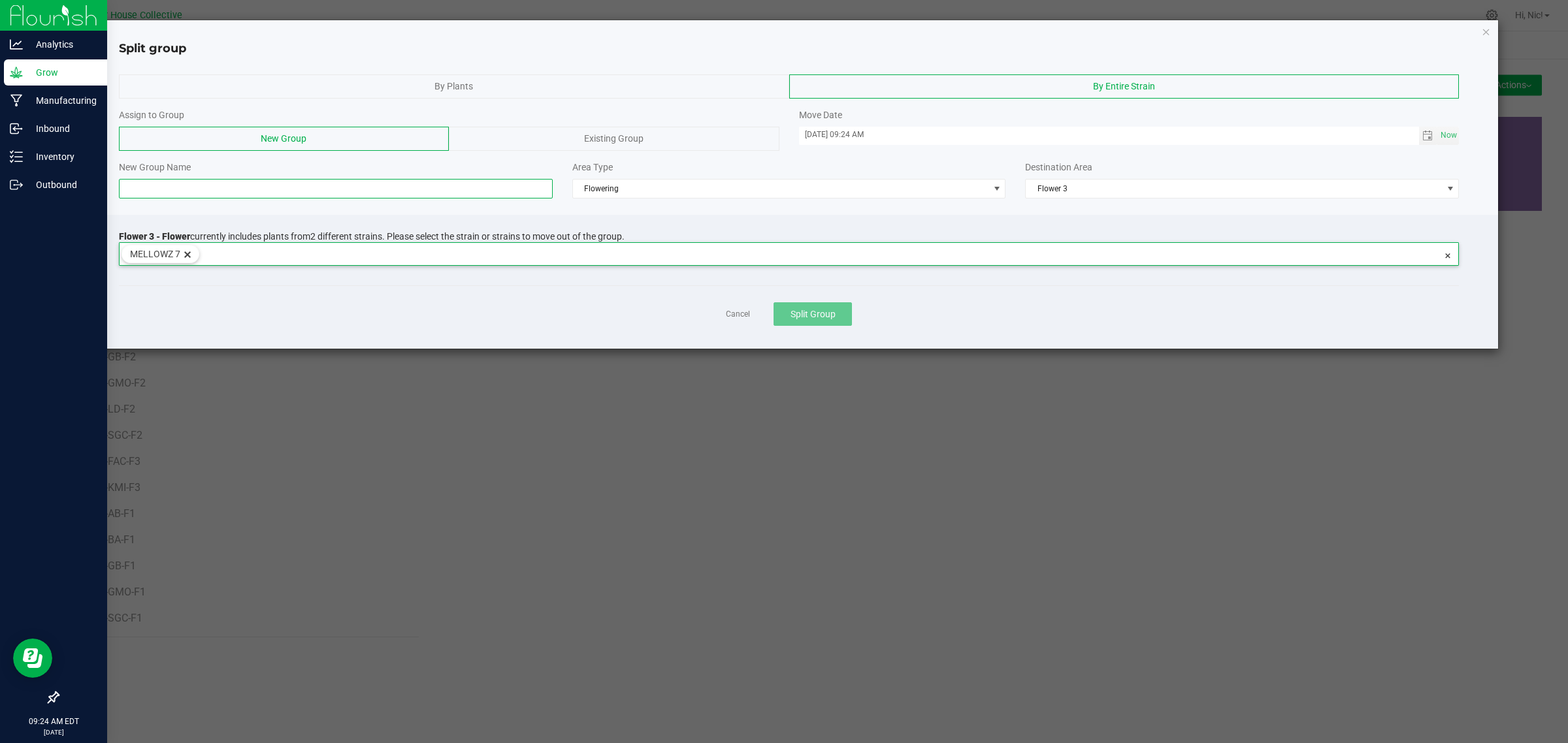
click at [197, 194] on input at bounding box center [336, 188] width 434 height 20
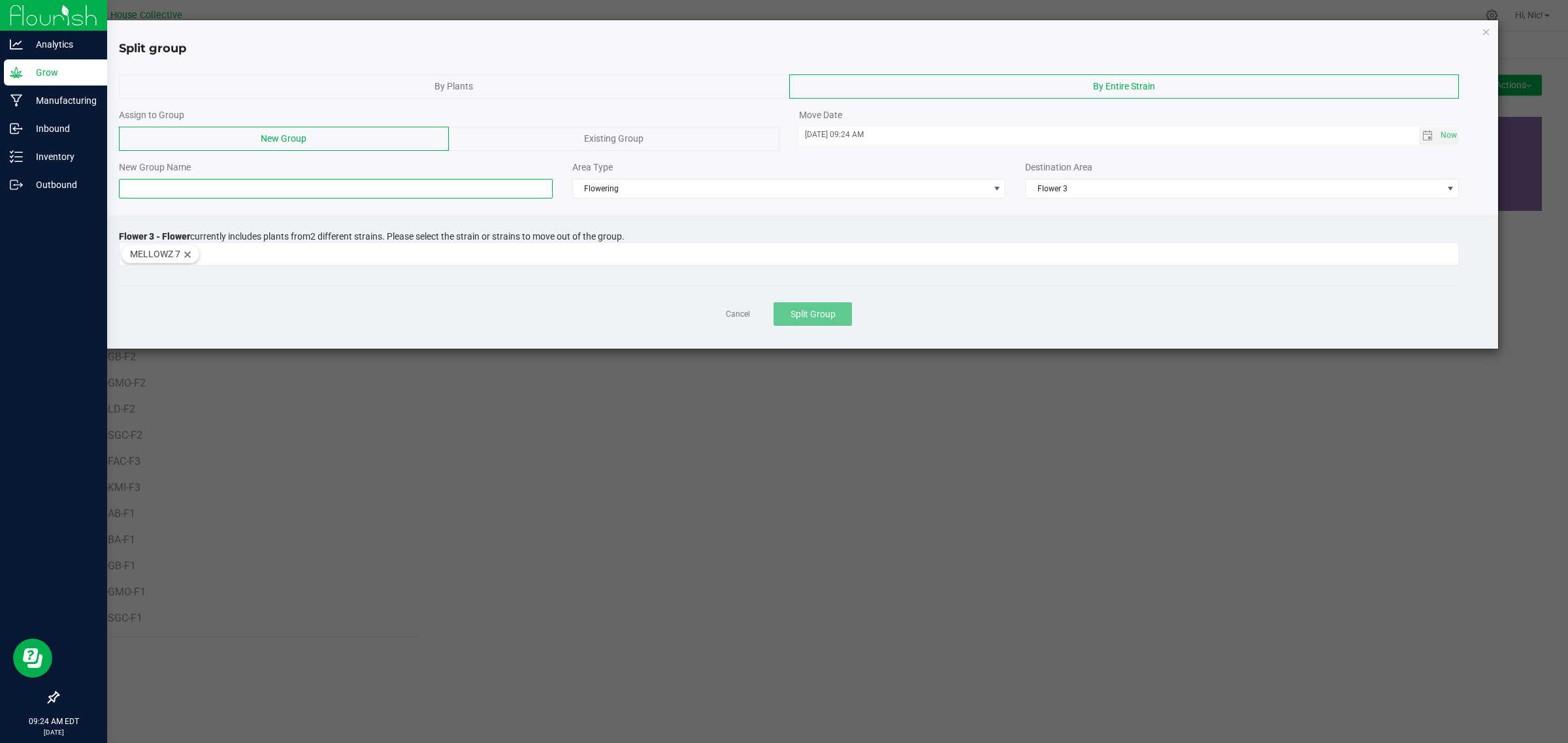
paste input "H42-FAC-F3"
click at [154, 190] on input "H42-FAC-F3" at bounding box center [336, 188] width 434 height 20
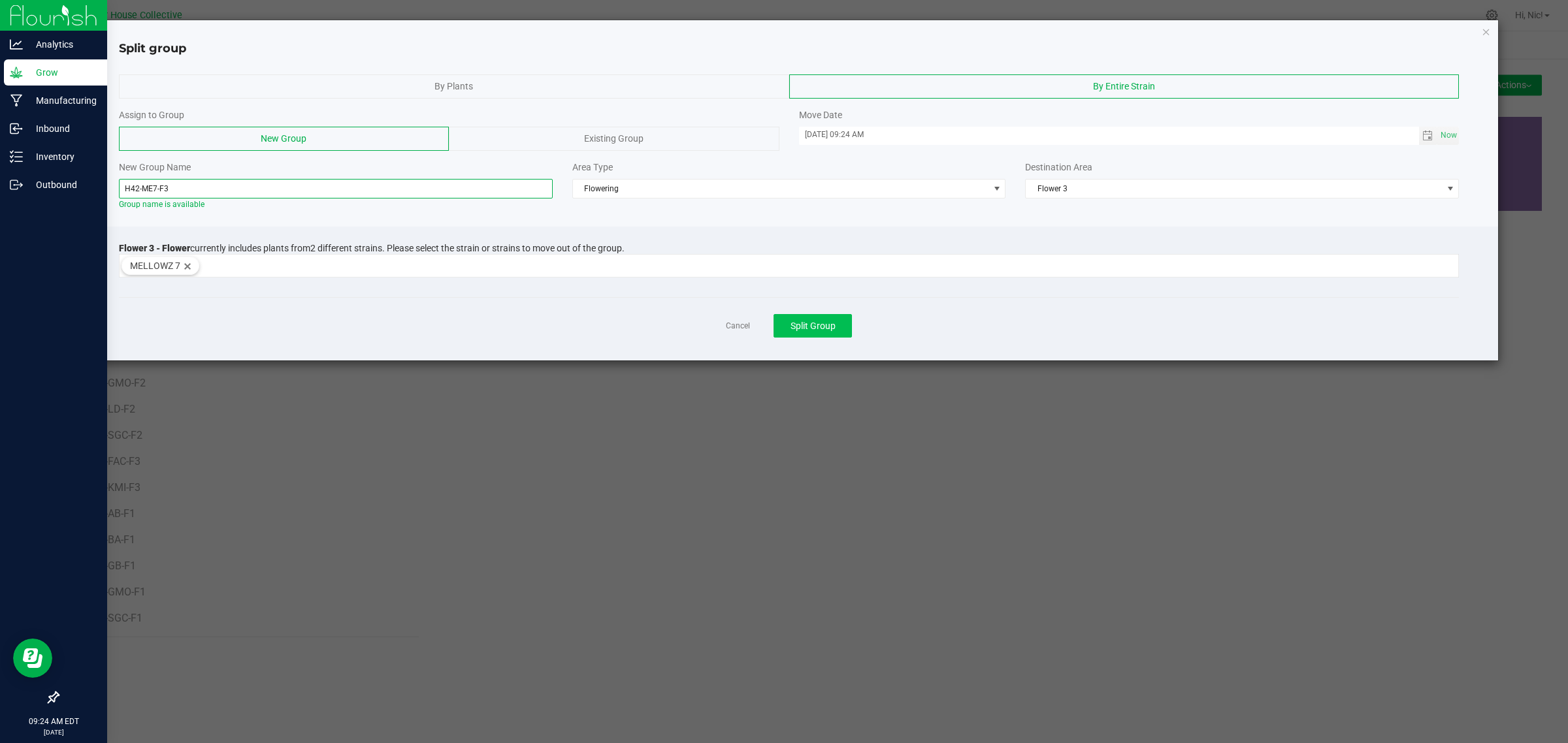
type input "H42-ME7-F3"
click at [843, 324] on button "Split Group" at bounding box center [812, 325] width 78 height 23
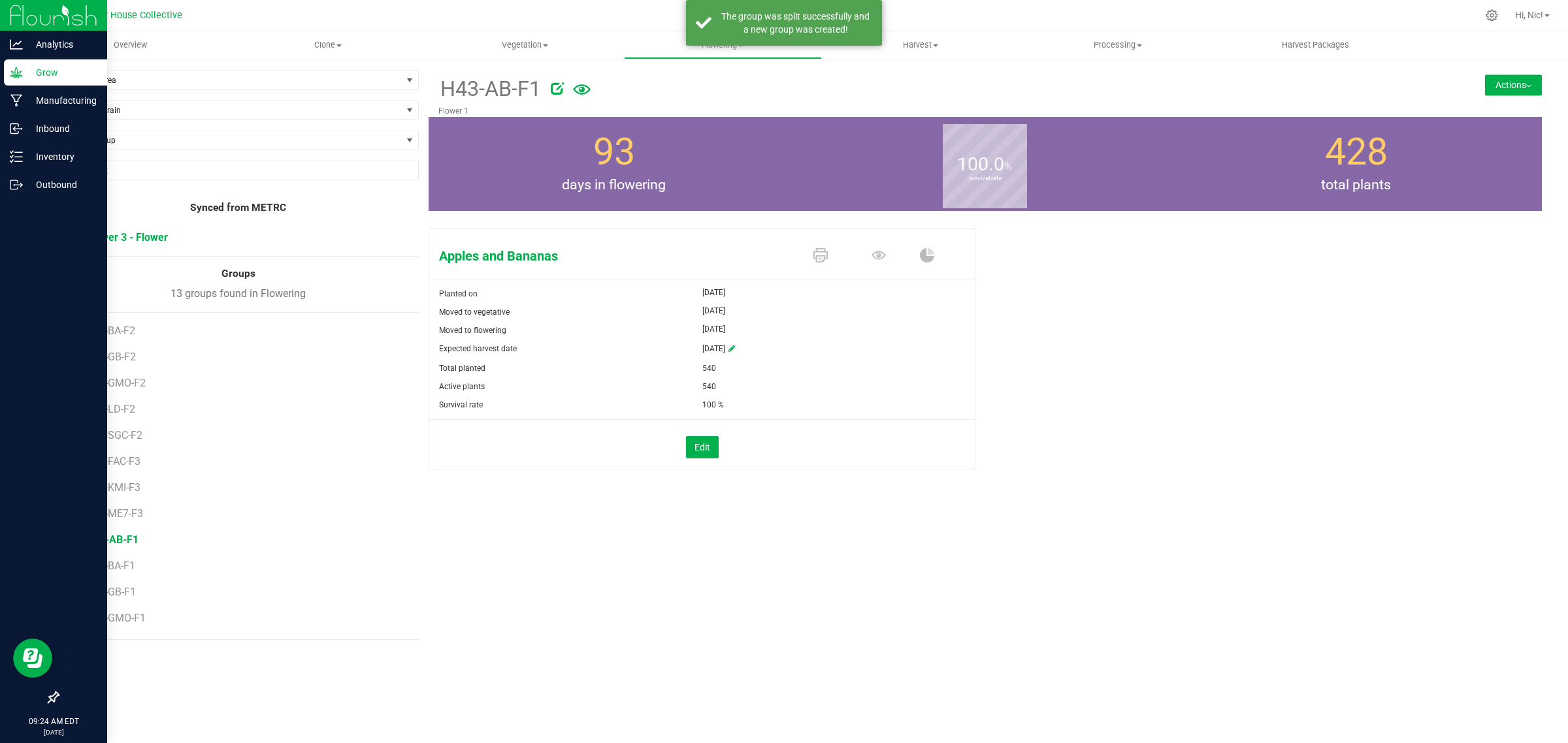
click at [142, 238] on span "Flower 3 - Flower" at bounding box center [127, 237] width 82 height 12
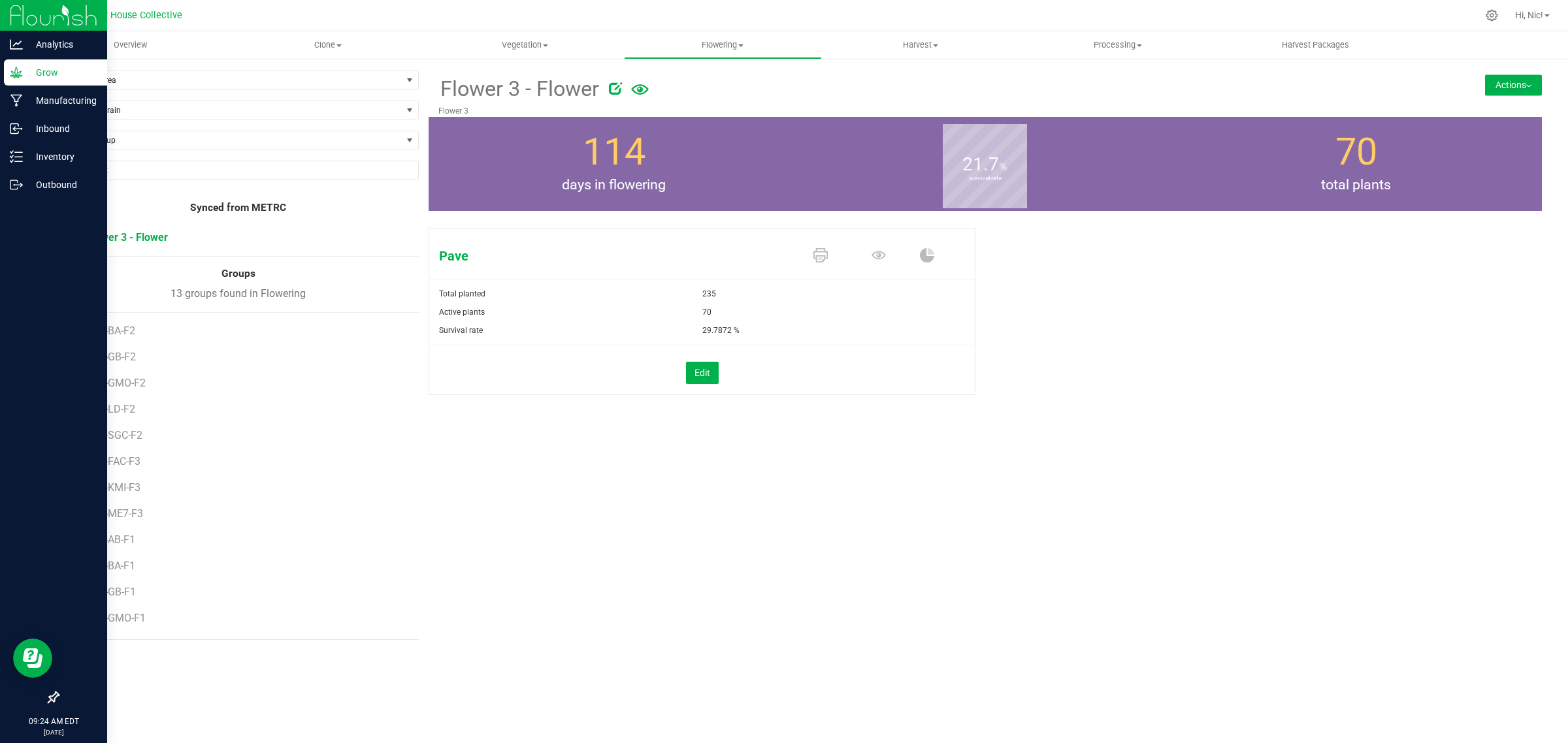
click at [1493, 79] on button "Actions" at bounding box center [1513, 85] width 57 height 21
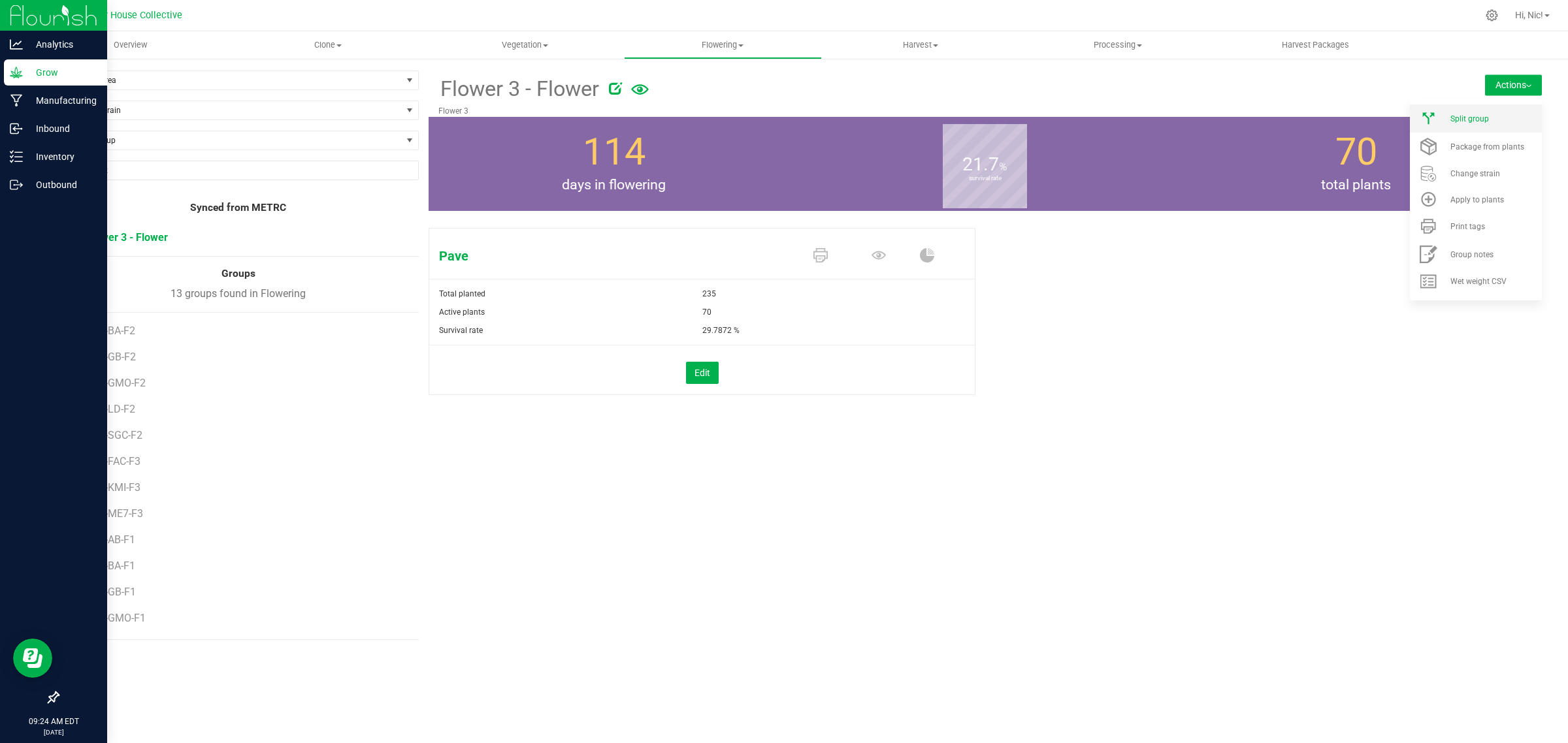
click at [1490, 115] on div "Split group" at bounding box center [1494, 119] width 88 height 9
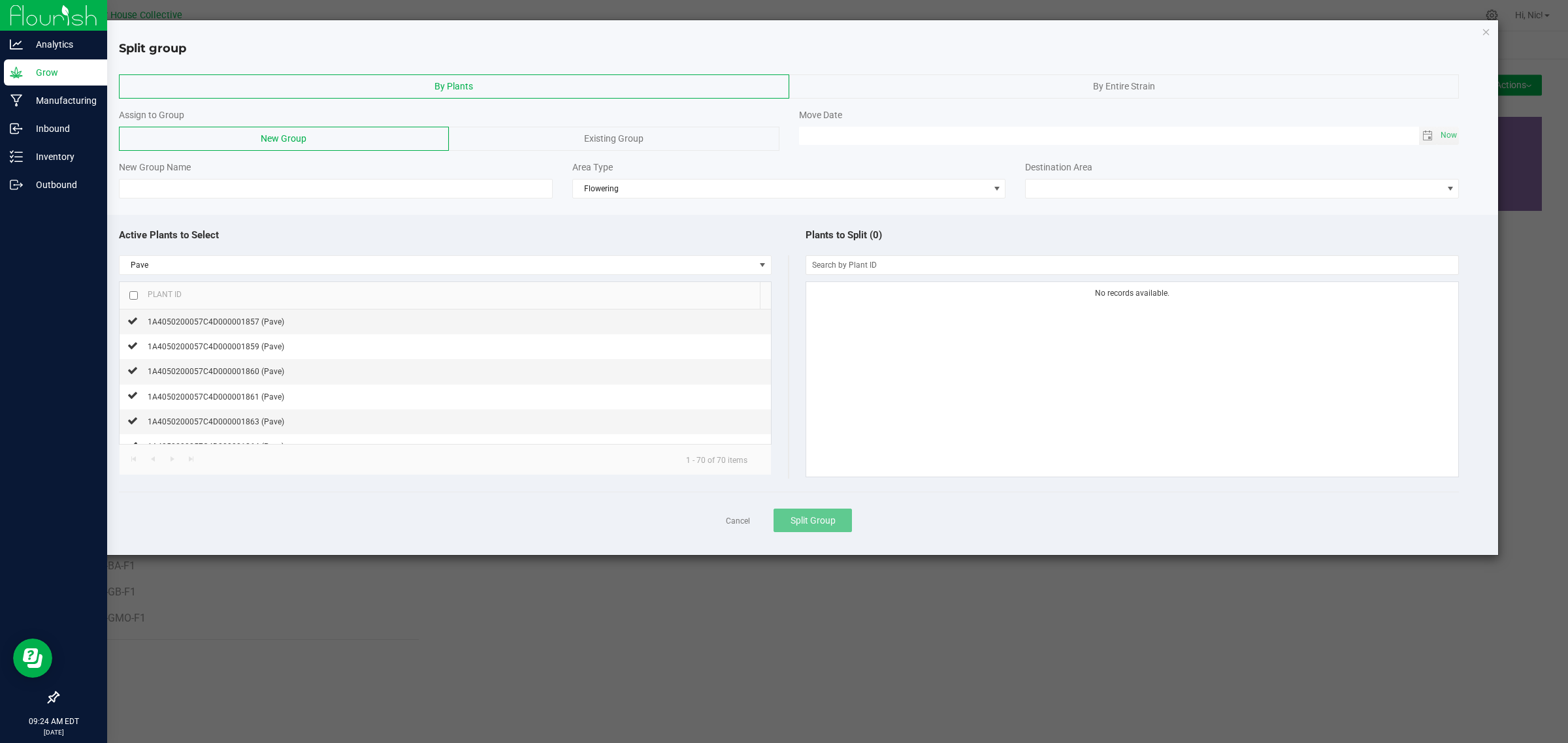
click at [1117, 81] on span "By Entire Strain" at bounding box center [1124, 86] width 62 height 10
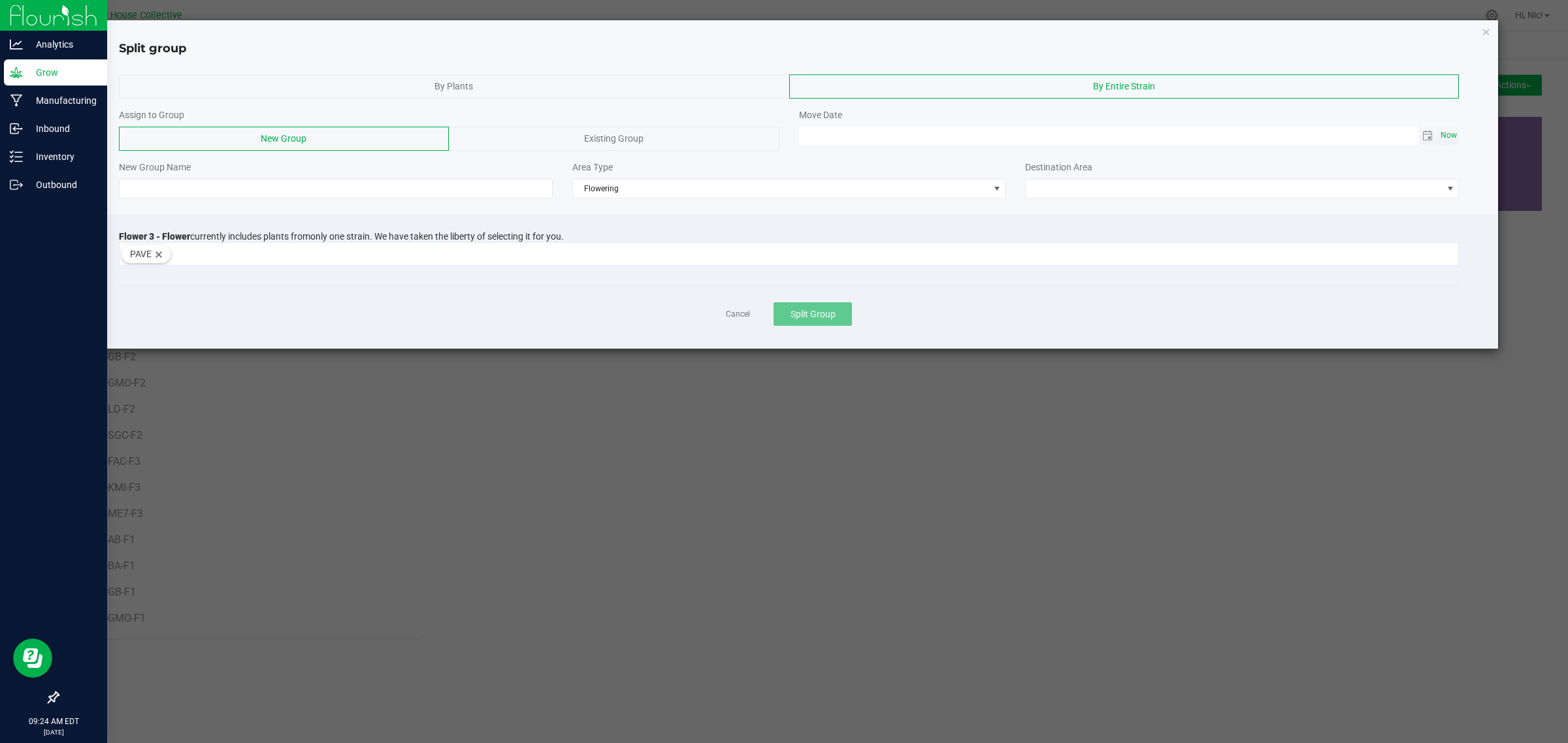
click at [1447, 133] on span "Now" at bounding box center [1448, 136] width 22 height 19
type input "[DATE] 09:24 AM"
click at [360, 183] on input at bounding box center [336, 188] width 434 height 20
paste input "H42-FAC-F3"
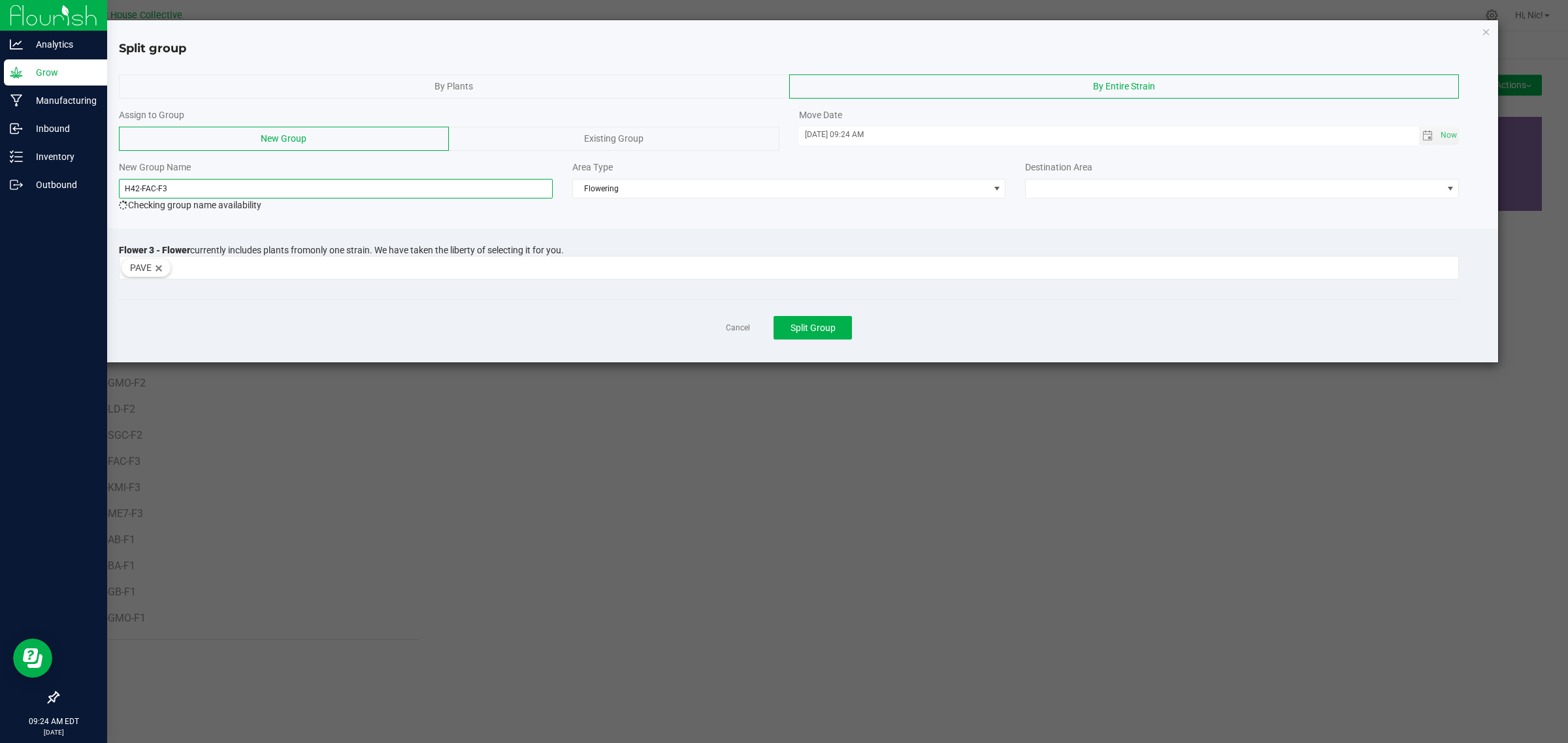
click at [154, 188] on input "H42-FAC-F3" at bounding box center [336, 188] width 434 height 20
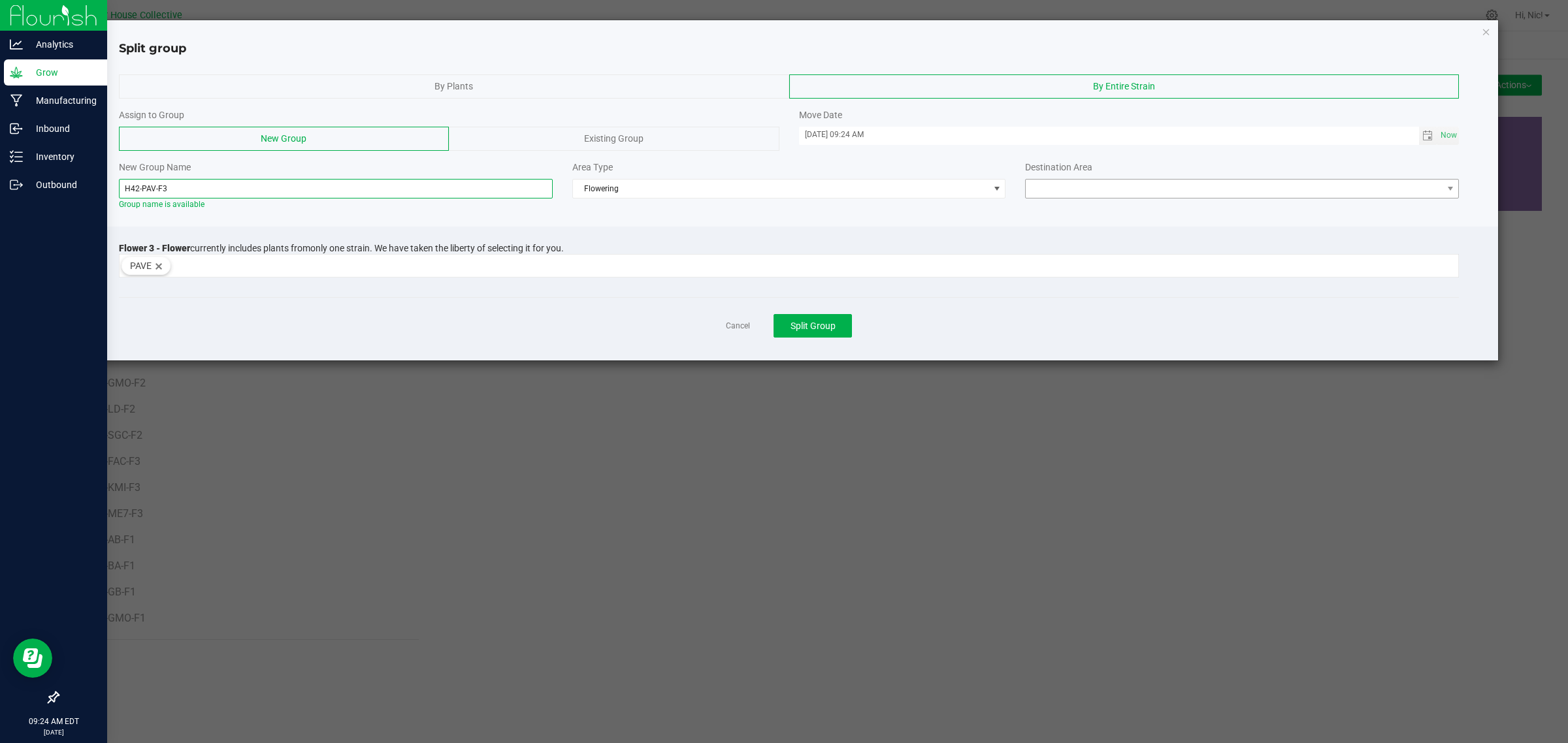
type input "H42-PAV-F3"
click at [1102, 187] on span at bounding box center [1234, 188] width 416 height 18
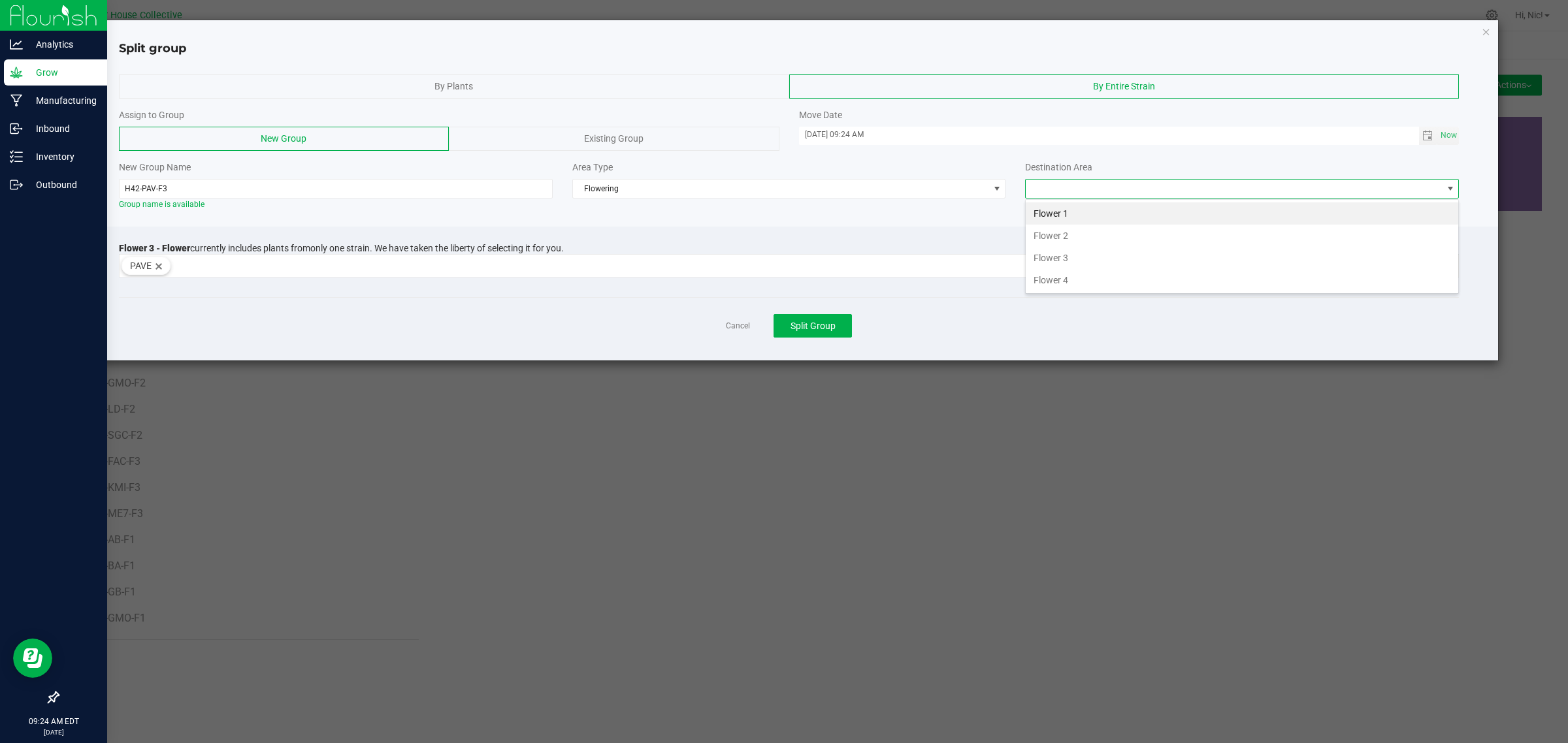
scroll to position [20, 433]
click at [1118, 253] on li "Flower 3" at bounding box center [1242, 257] width 432 height 22
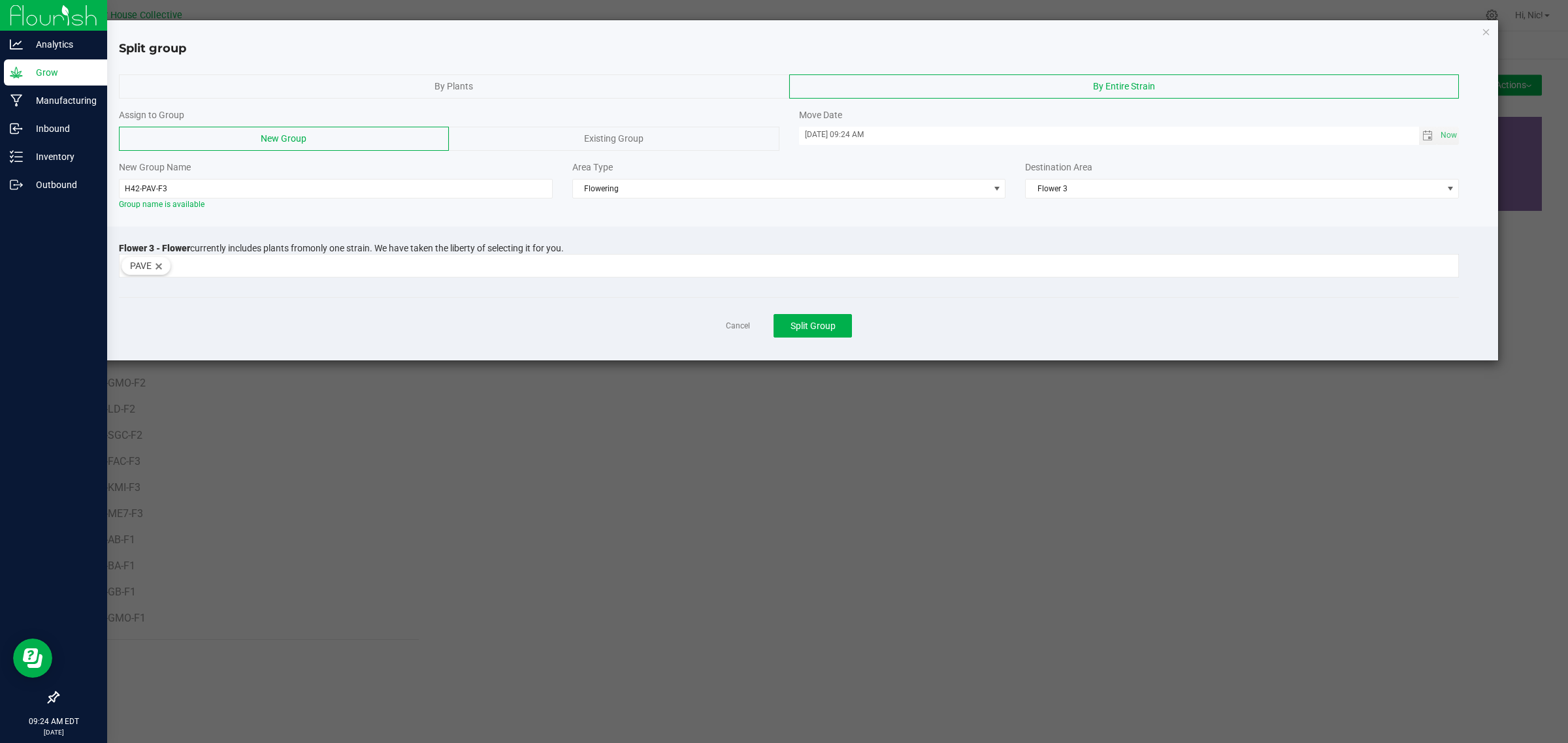
click at [1099, 223] on div at bounding box center [789, 222] width 1419 height 10
click at [838, 327] on button "Split Group" at bounding box center [812, 325] width 78 height 23
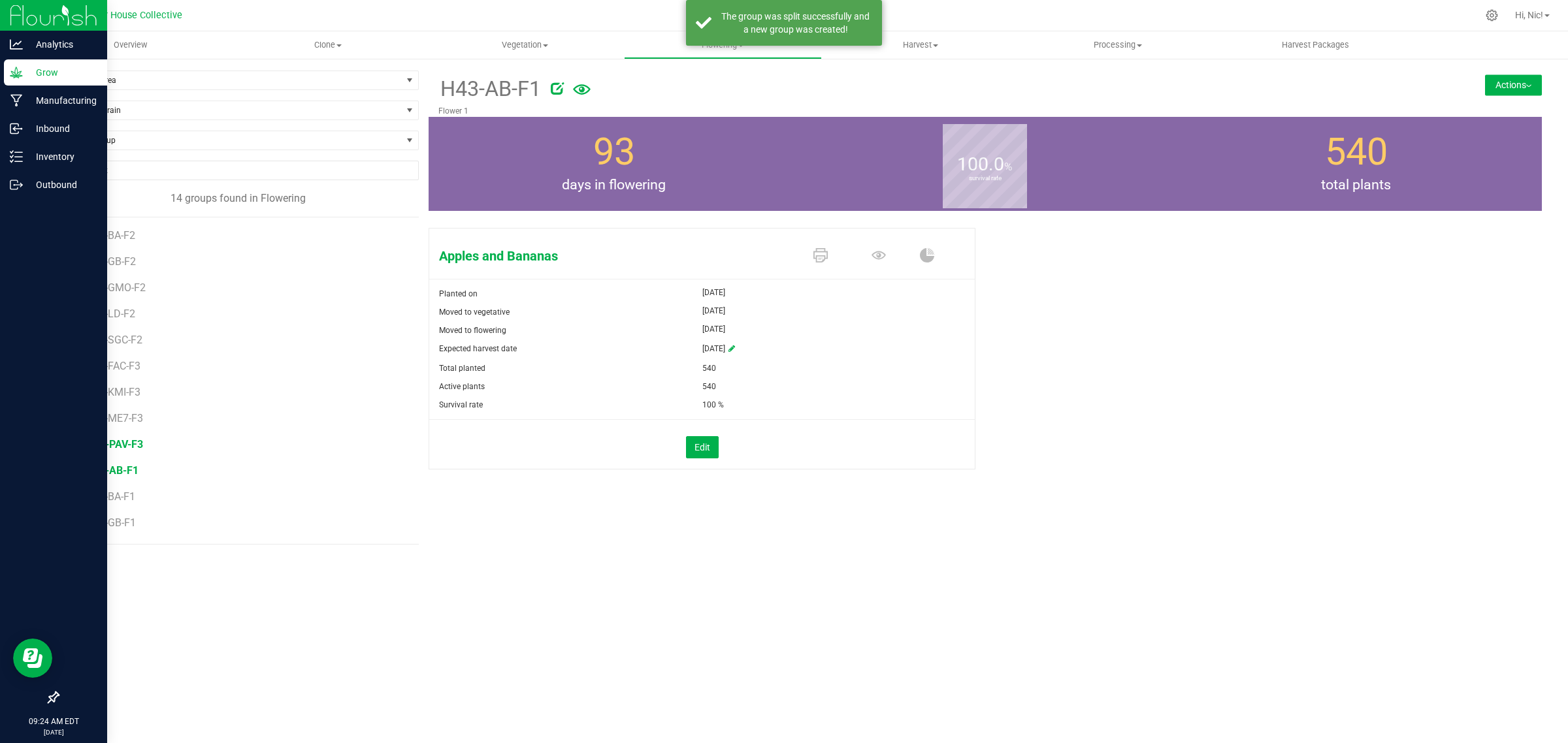
click at [133, 444] on span "H42-PAV-F3" at bounding box center [115, 444] width 57 height 12
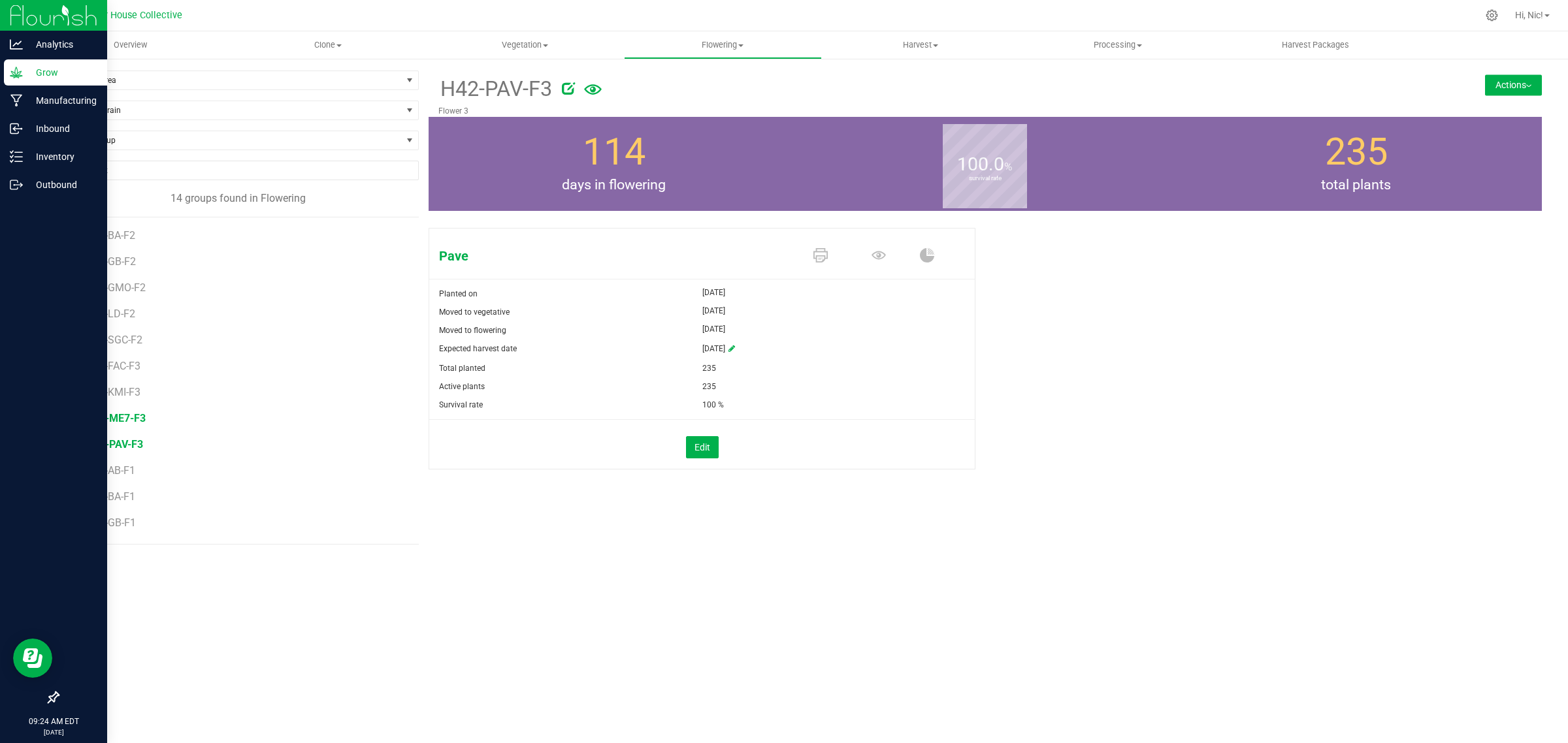
click at [131, 419] on span "H42-ME7-F3" at bounding box center [116, 418] width 59 height 12
click at [131, 397] on span "H42-KMI-F3" at bounding box center [115, 391] width 57 height 12
click at [128, 372] on span "H42-FAC-F3" at bounding box center [115, 365] width 57 height 12
click at [131, 344] on span "H41-SGC-F2" at bounding box center [115, 339] width 59 height 12
click at [128, 315] on span "H41-LD-F2" at bounding box center [112, 313] width 51 height 12
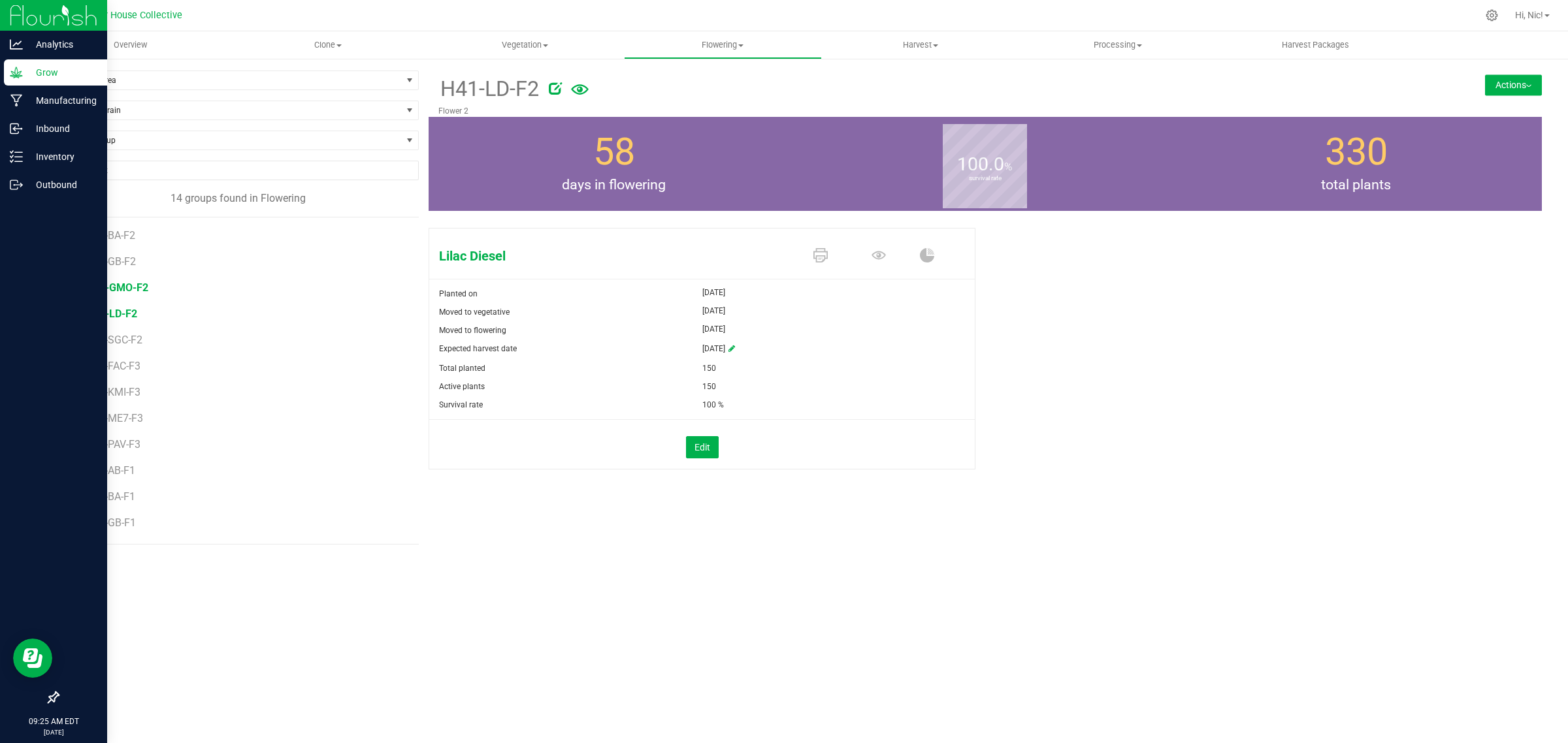
click at [123, 291] on span "H41-GMO-F2" at bounding box center [117, 287] width 62 height 12
click at [121, 265] on span "H41-GB-F2" at bounding box center [112, 261] width 52 height 12
click at [123, 238] on span "H41-BA-F2" at bounding box center [112, 235] width 52 height 12
click at [124, 422] on span "H43-AB-F1" at bounding box center [112, 420] width 52 height 12
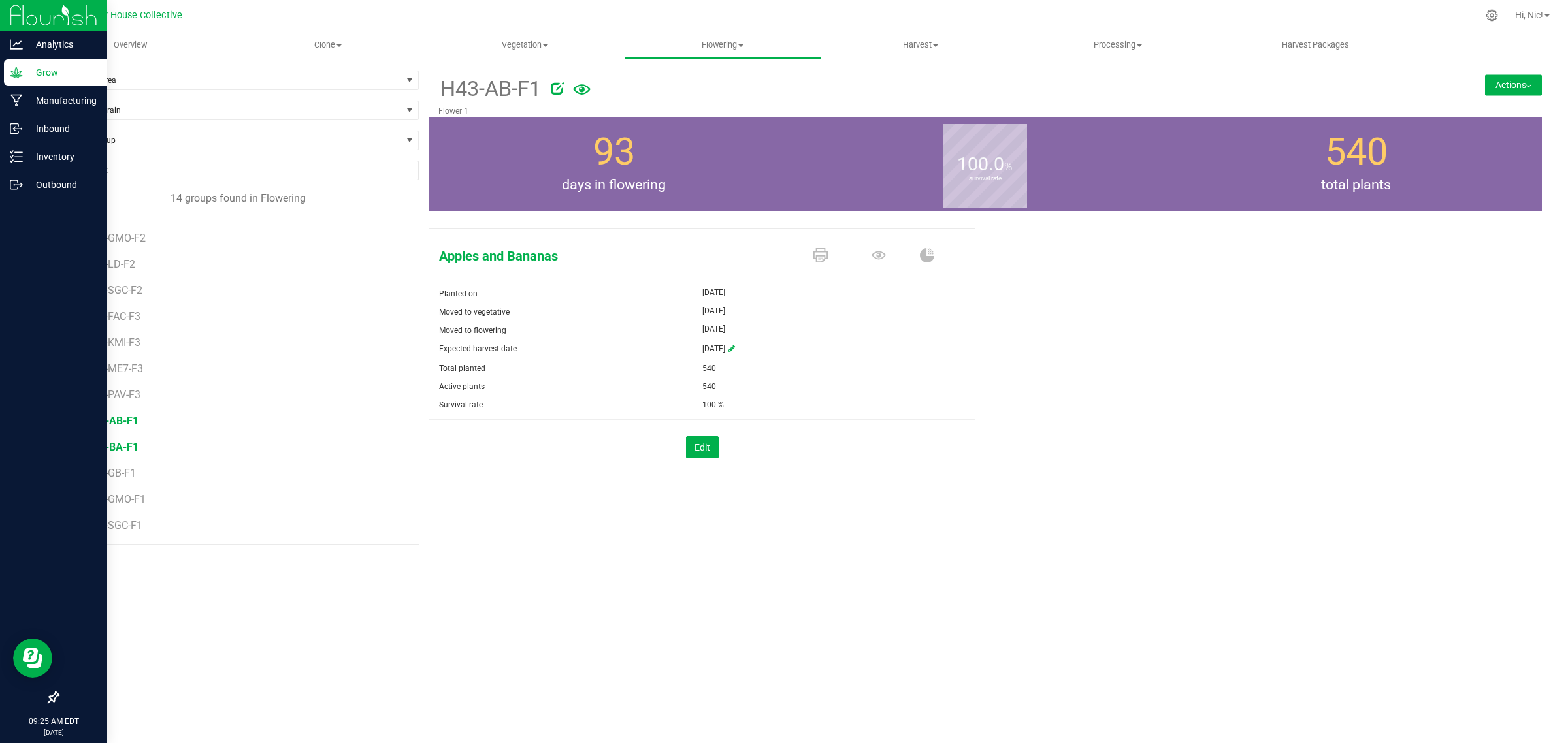
click at [126, 448] on span "H43-BA-F1" at bounding box center [112, 447] width 52 height 12
click at [122, 479] on span "H43-GB-F1" at bounding box center [112, 473] width 52 height 12
click at [123, 502] on span "H43-GMO-F1" at bounding box center [117, 499] width 62 height 12
click at [123, 524] on span "H43-SGC-F1" at bounding box center [115, 525] width 59 height 12
click at [131, 233] on span "H41-BA-F2" at bounding box center [112, 235] width 52 height 12
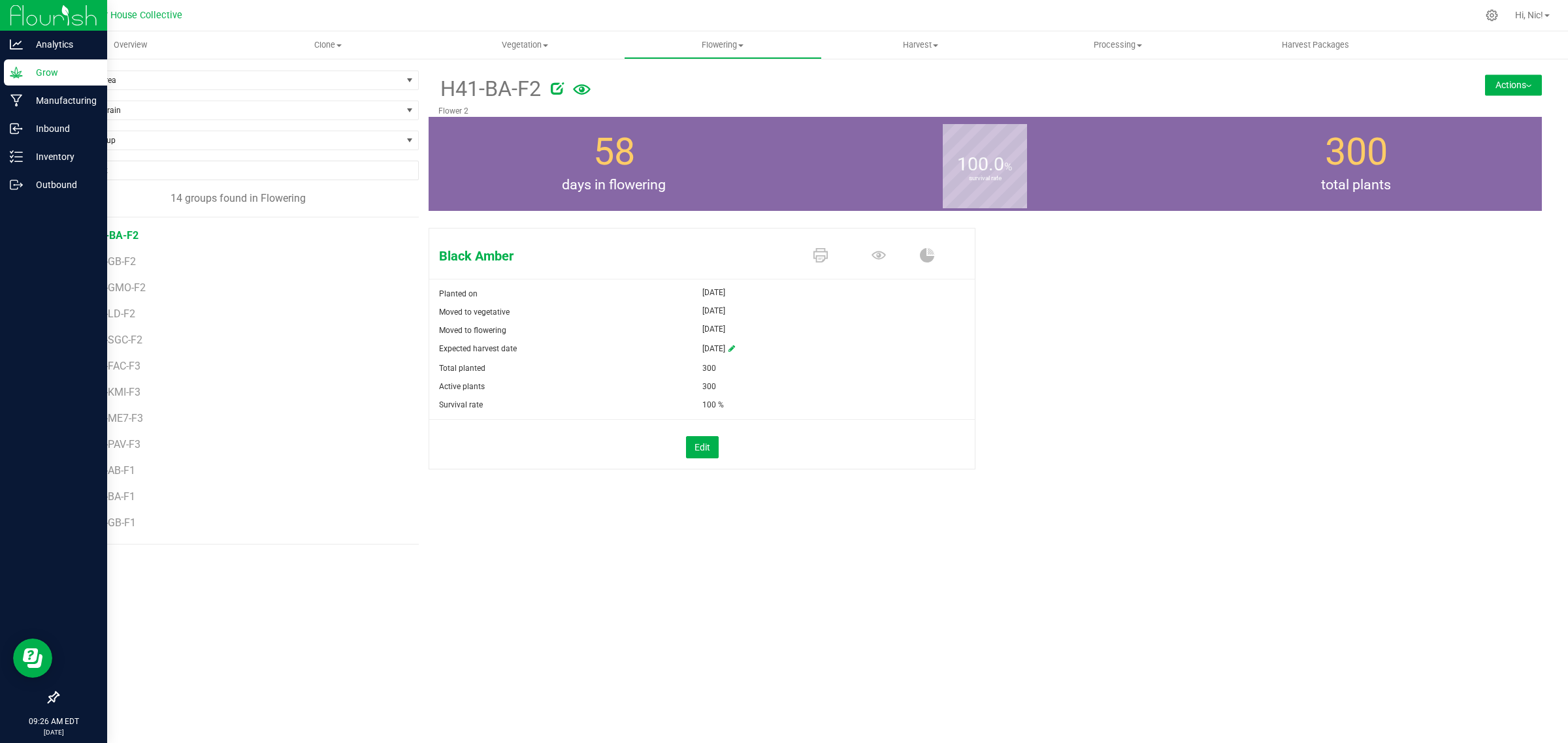
click at [735, 348] on icon at bounding box center [731, 349] width 7 height 8
click at [776, 346] on span "select" at bounding box center [778, 349] width 10 height 10
click at [772, 496] on link "27" at bounding box center [771, 499] width 19 height 20
type input "[DATE]"
click at [902, 530] on div "H41-BA-F2 Flower 2 Actions Move group Split group" at bounding box center [985, 307] width 1113 height 474
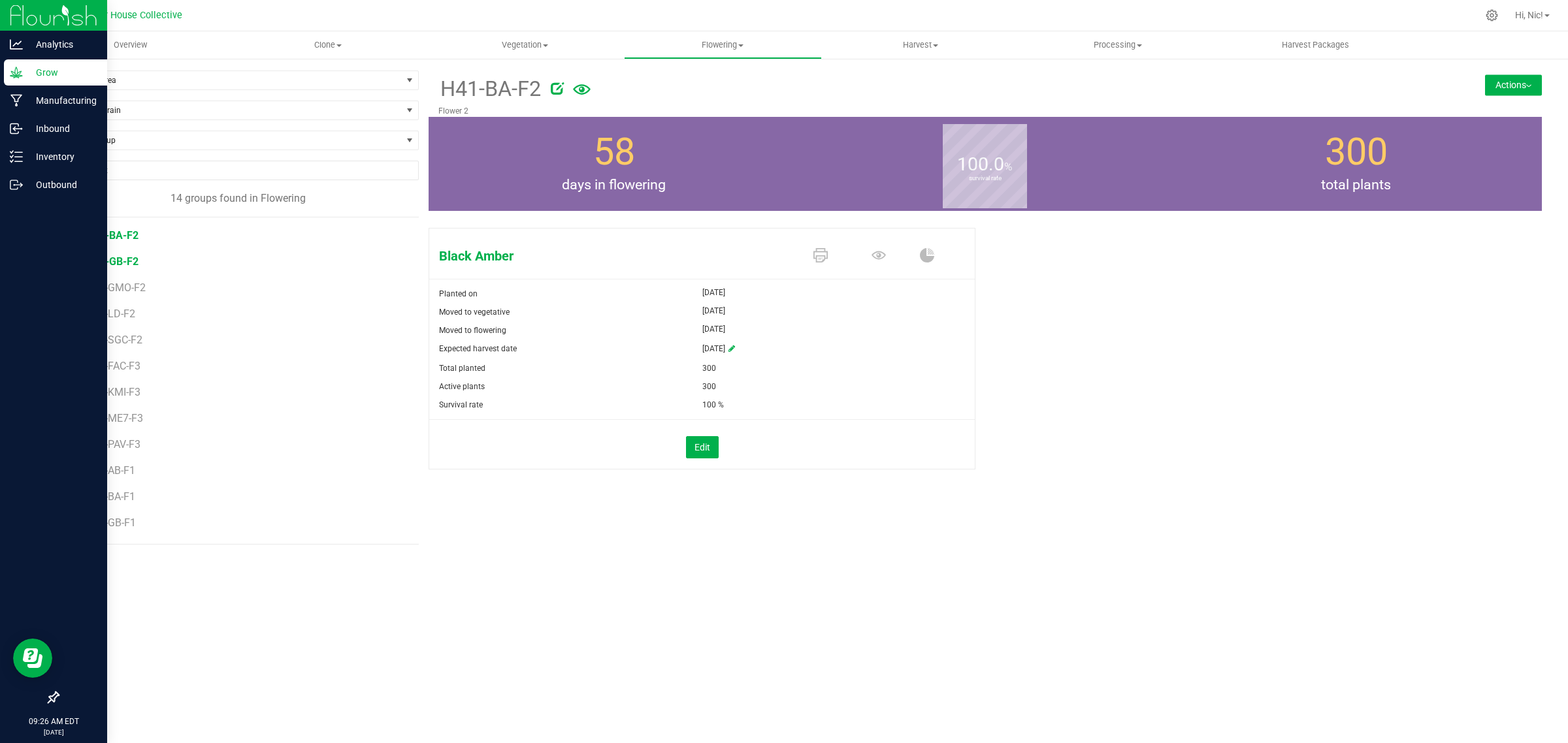
click at [120, 266] on span "H41-GB-F2" at bounding box center [112, 261] width 52 height 12
click at [735, 347] on icon at bounding box center [731, 349] width 7 height 8
click at [779, 352] on span "select" at bounding box center [778, 349] width 10 height 10
click at [769, 502] on link "27" at bounding box center [771, 499] width 19 height 20
type input "[DATE]"
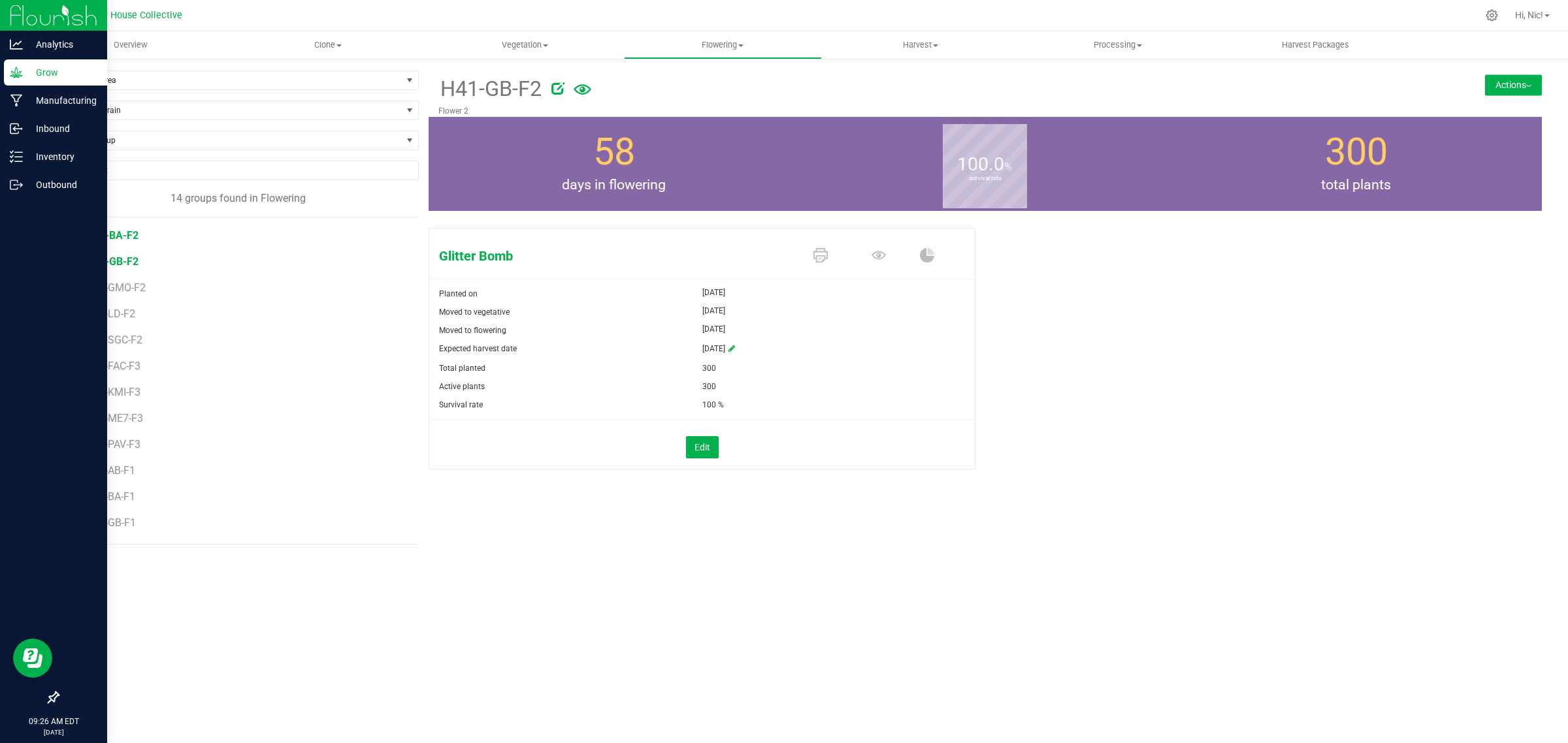
click at [120, 240] on span "H41-BA-F2" at bounding box center [112, 235] width 52 height 12
click at [735, 351] on icon at bounding box center [731, 349] width 7 height 8
click at [781, 351] on span "select" at bounding box center [778, 349] width 10 height 10
click at [775, 496] on link "27" at bounding box center [771, 499] width 19 height 20
click at [775, 496] on div "Black Amber Planted on [DATE] Moved to vegetative [DATE] Moved to flowering [DA…" at bounding box center [985, 362] width 1113 height 279
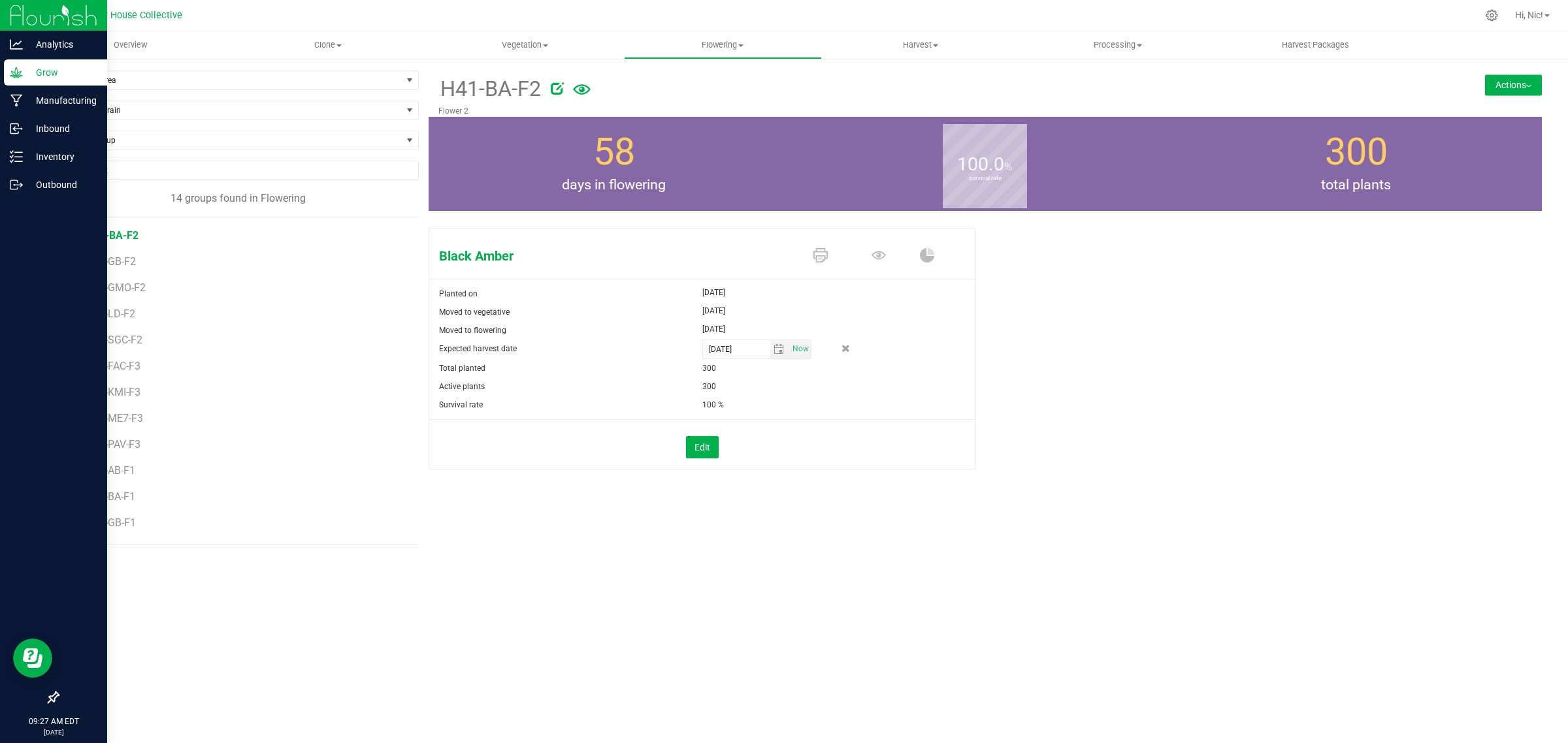
click at [792, 494] on div "Black Amber Planted on [DATE] Moved to vegetative [DATE] Moved to flowering [DA…" at bounding box center [985, 362] width 1113 height 279
click at [128, 262] on span "H41-GB-F2" at bounding box center [112, 261] width 52 height 12
click at [119, 240] on span "H41-BA-F2" at bounding box center [112, 235] width 52 height 12
click at [735, 347] on icon at bounding box center [731, 349] width 7 height 8
click at [730, 352] on input "[DATE]" at bounding box center [736, 349] width 67 height 18
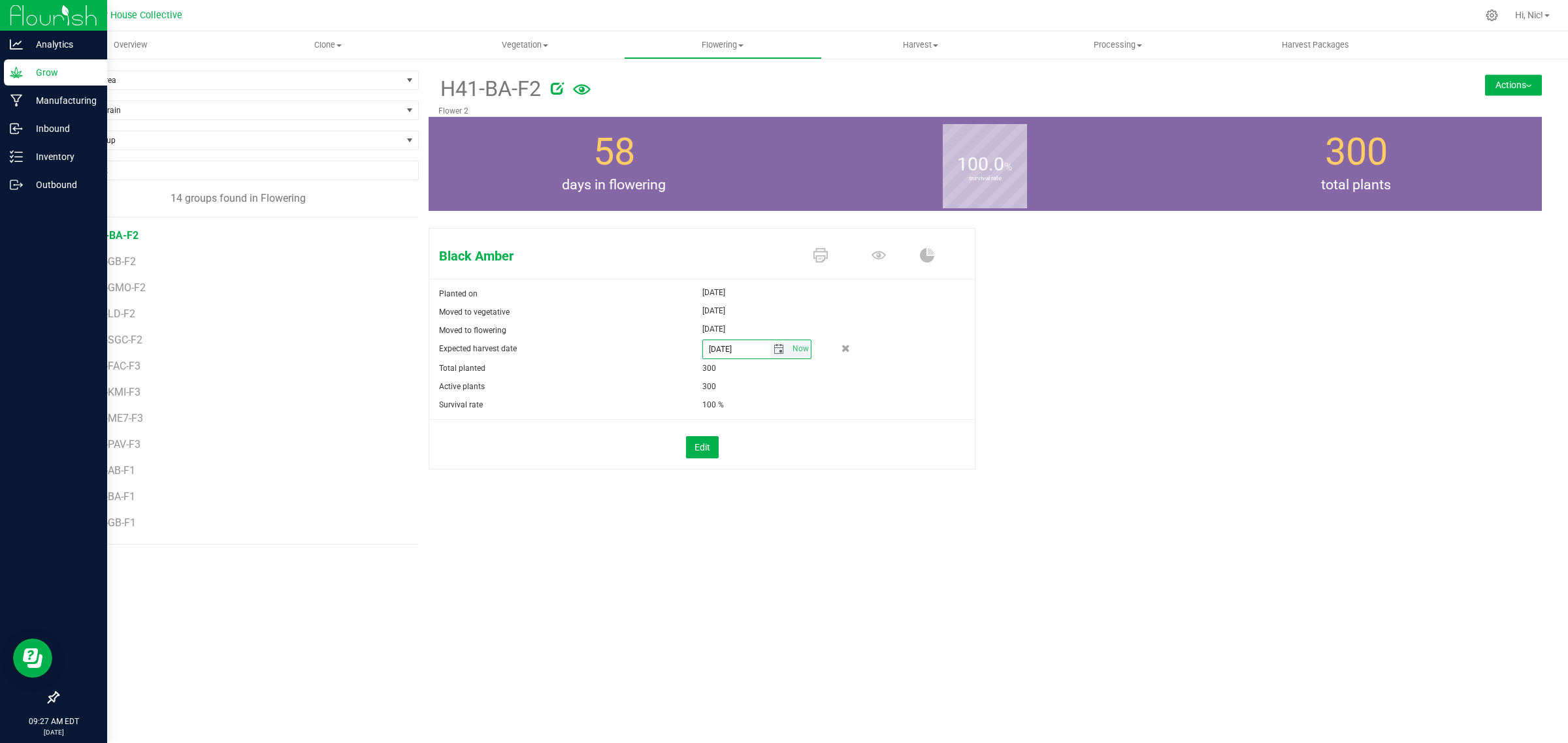
click at [778, 347] on span "select" at bounding box center [778, 349] width 10 height 10
click at [772, 500] on link "27" at bounding box center [771, 499] width 19 height 20
click at [772, 500] on div "Black Amber Planted on [DATE] Moved to vegetative [DATE] Moved to flowering [DA…" at bounding box center [985, 362] width 1113 height 279
click at [844, 347] on icon at bounding box center [846, 348] width 9 height 8
click at [131, 269] on li "H41-GB-F2" at bounding box center [247, 257] width 323 height 26
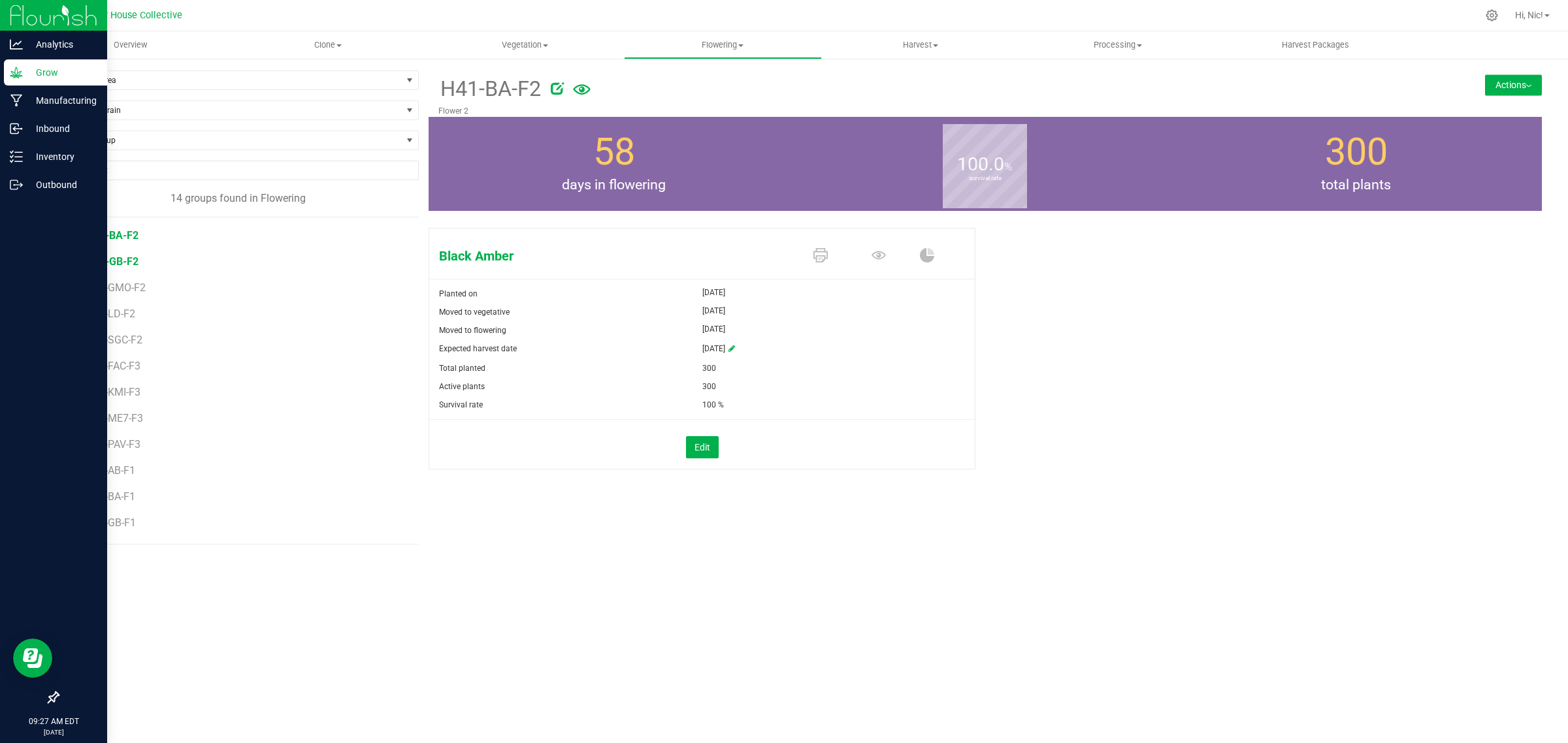
click at [134, 265] on span "H41-GB-F2" at bounding box center [112, 261] width 52 height 12
click at [136, 289] on span "H41-GMO-F2" at bounding box center [117, 287] width 62 height 12
click at [735, 349] on icon at bounding box center [731, 349] width 7 height 8
click at [779, 351] on span "select" at bounding box center [778, 349] width 10 height 10
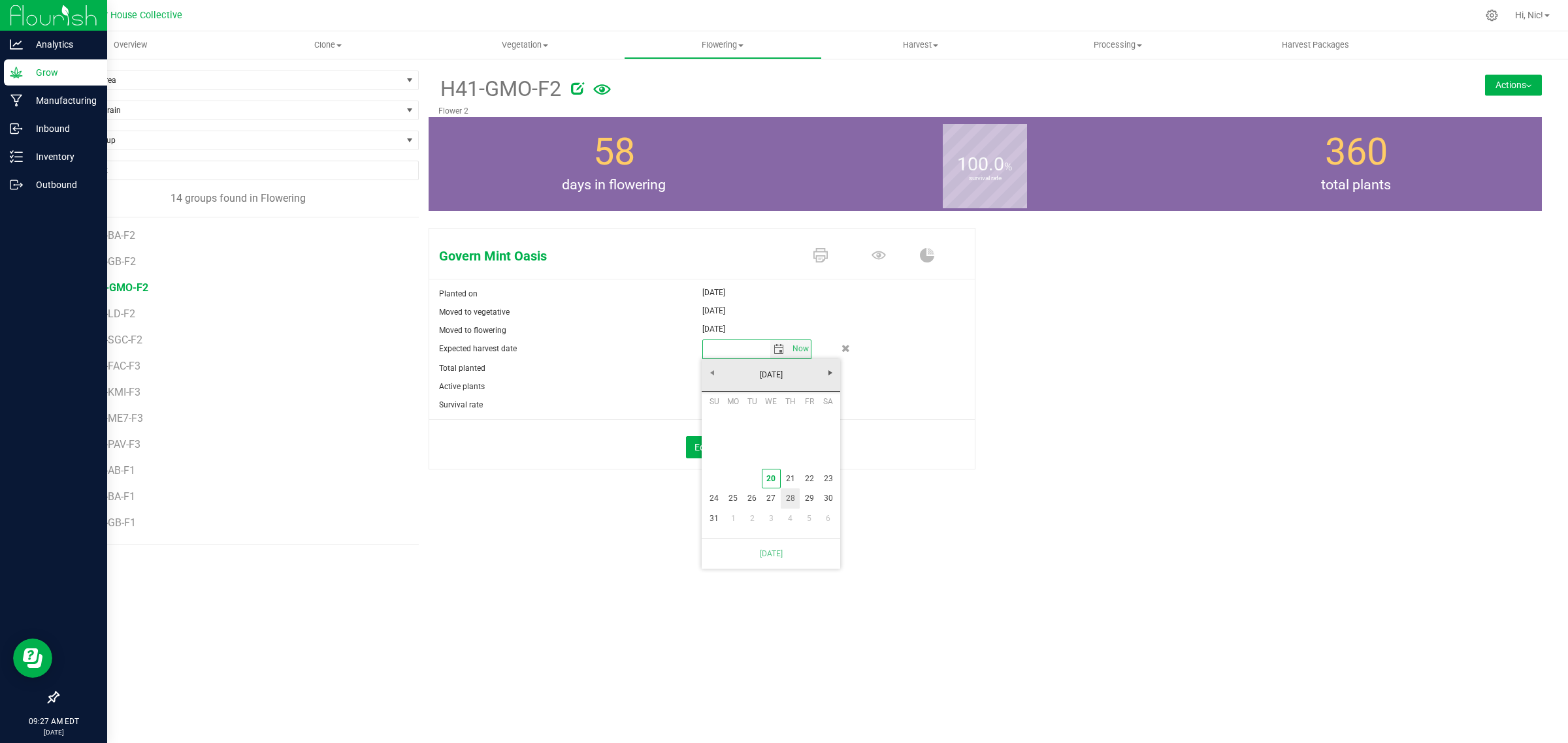
click at [785, 501] on link "28" at bounding box center [790, 499] width 19 height 20
type input "[DATE]"
click at [131, 265] on span "H41-GB-F2" at bounding box center [112, 261] width 52 height 12
click at [131, 294] on span "H41-GMO-F2" at bounding box center [117, 287] width 62 height 12
click at [128, 267] on span "H41-GB-F2" at bounding box center [112, 261] width 52 height 12
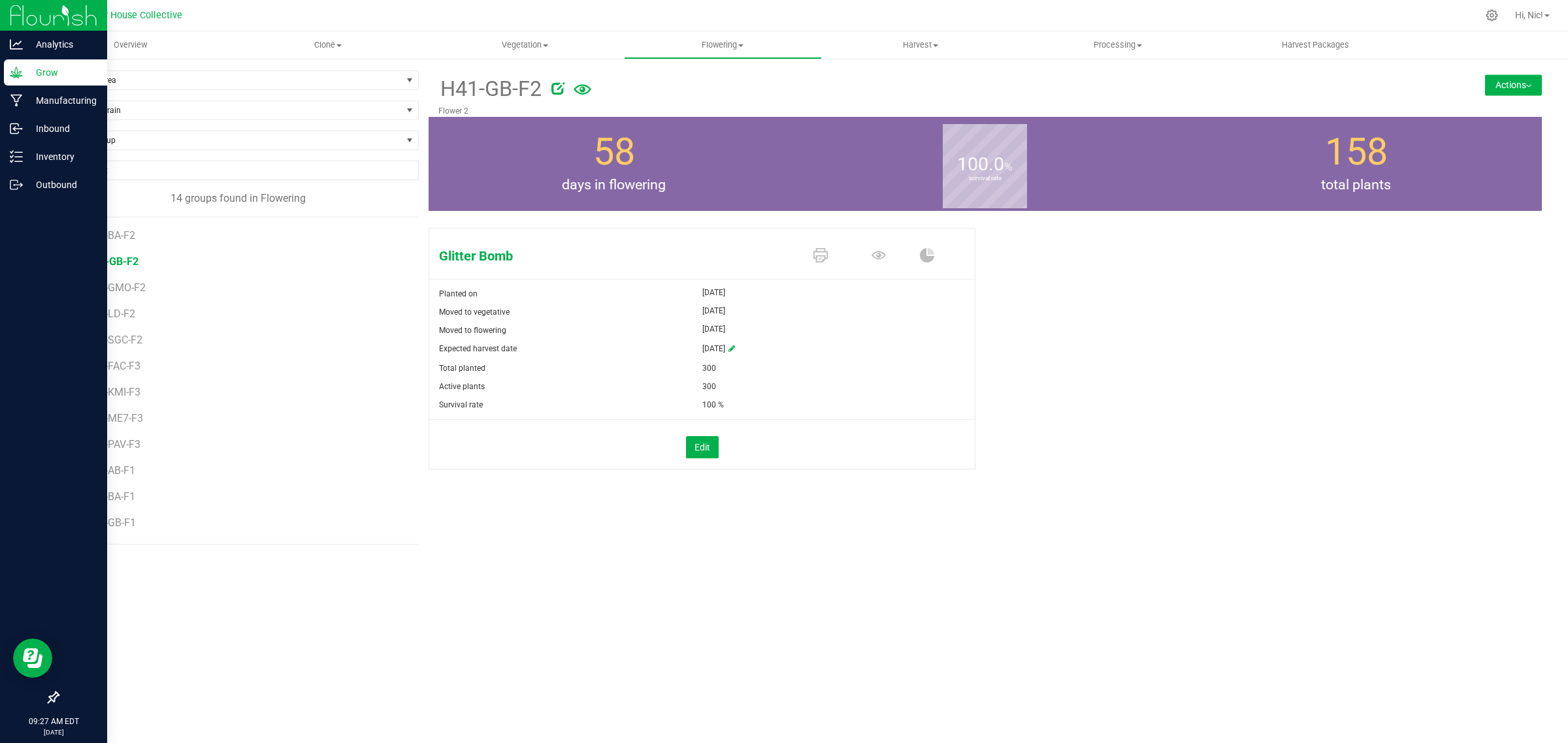
click at [735, 349] on icon at bounding box center [731, 349] width 7 height 8
click at [777, 353] on span "select" at bounding box center [778, 349] width 10 height 10
click at [794, 498] on link "28" at bounding box center [790, 499] width 19 height 20
type input "[DATE]"
click at [136, 233] on span "H41-BA-F2" at bounding box center [112, 235] width 52 height 12
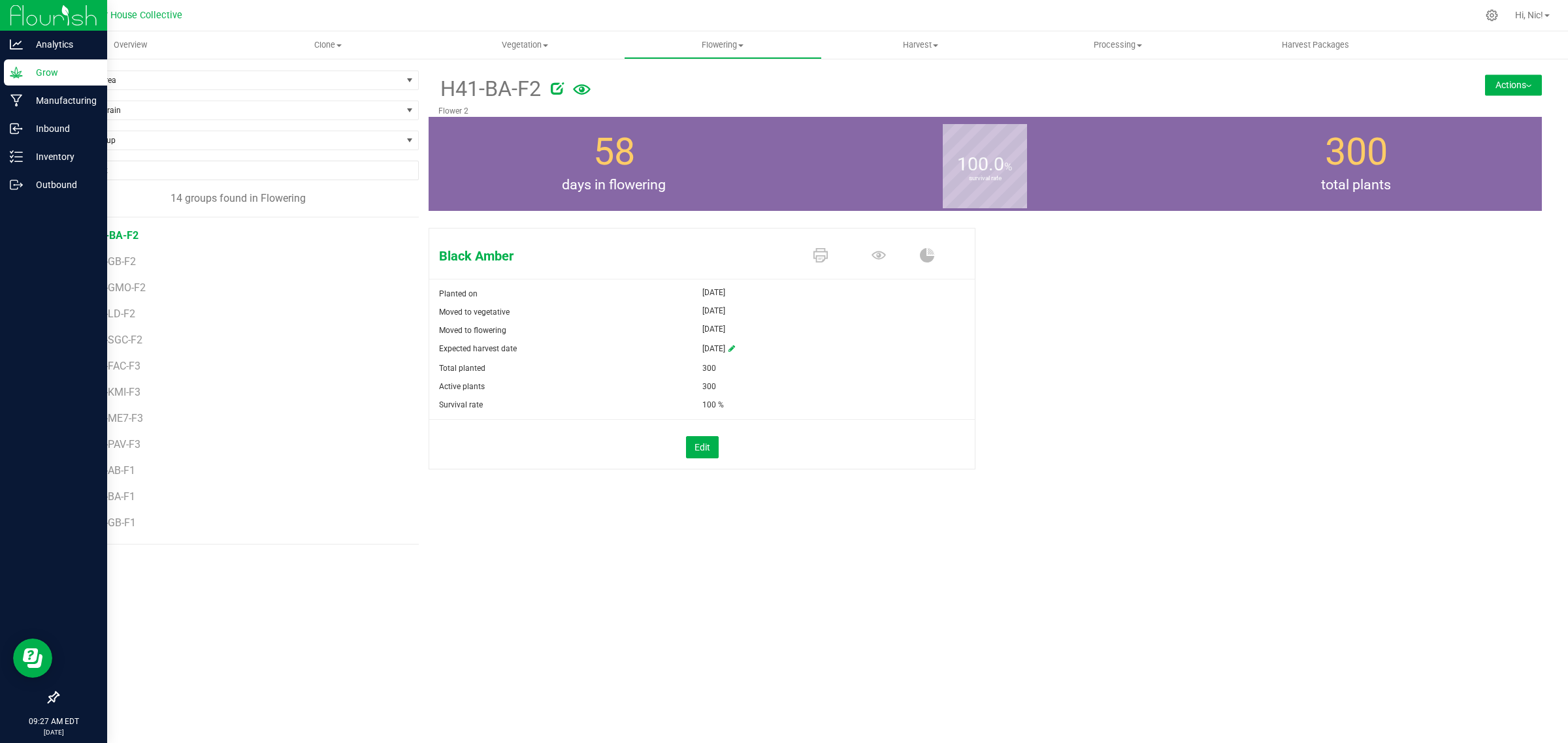
click at [735, 349] on icon at bounding box center [731, 349] width 7 height 8
click at [778, 352] on span "select" at bounding box center [778, 349] width 10 height 10
click at [791, 496] on link "28" at bounding box center [790, 499] width 19 height 20
type input "[DATE]"
click at [122, 260] on span "H41-GB-F2" at bounding box center [112, 261] width 52 height 12
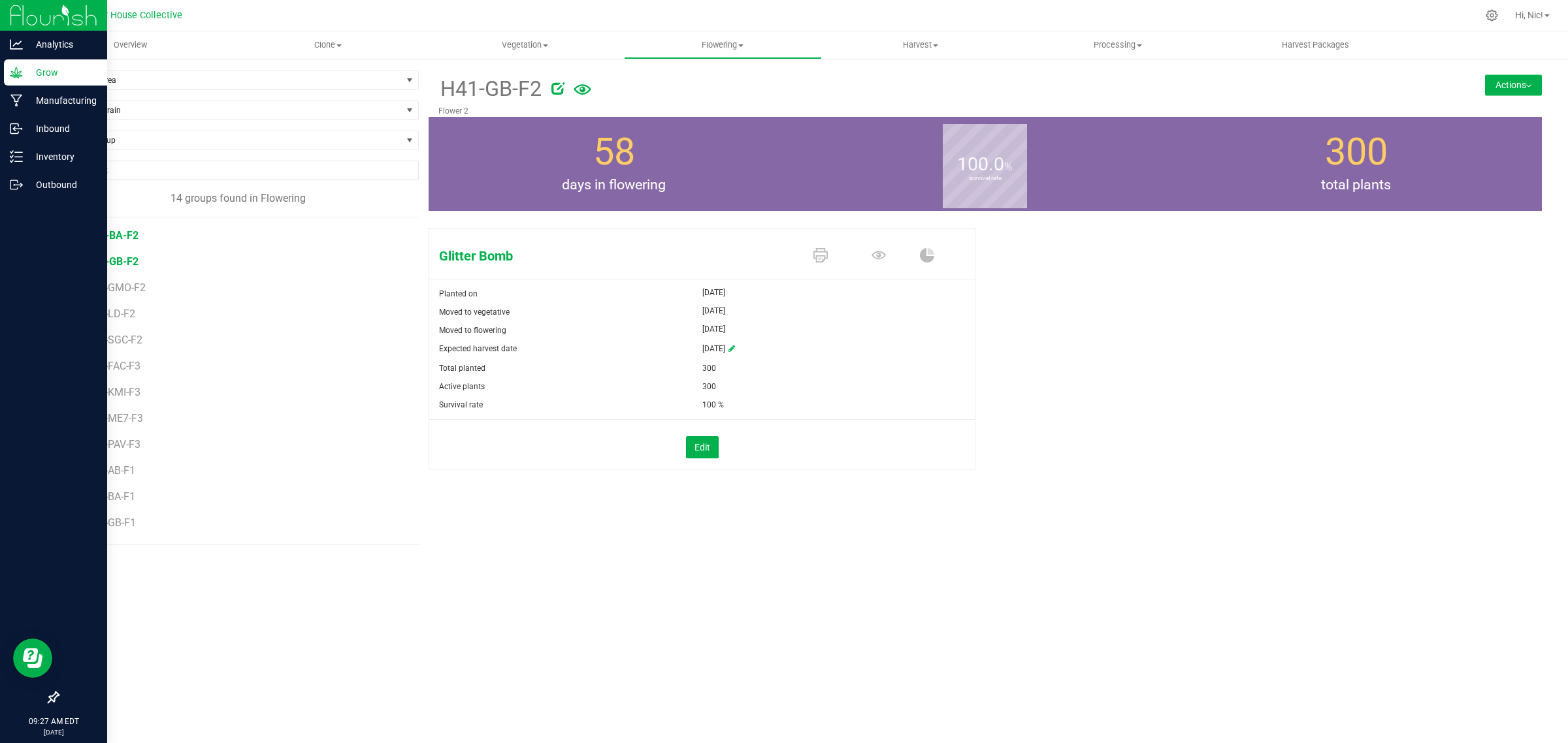
click at [122, 235] on span "H41-BA-F2" at bounding box center [112, 235] width 52 height 12
click at [119, 265] on span "H41-GB-F2" at bounding box center [112, 261] width 52 height 12
click at [123, 289] on span "H41-GMO-F2" at bounding box center [117, 287] width 62 height 12
click at [125, 314] on span "H41-LD-F2" at bounding box center [112, 313] width 51 height 12
click at [735, 348] on icon at bounding box center [731, 349] width 7 height 8
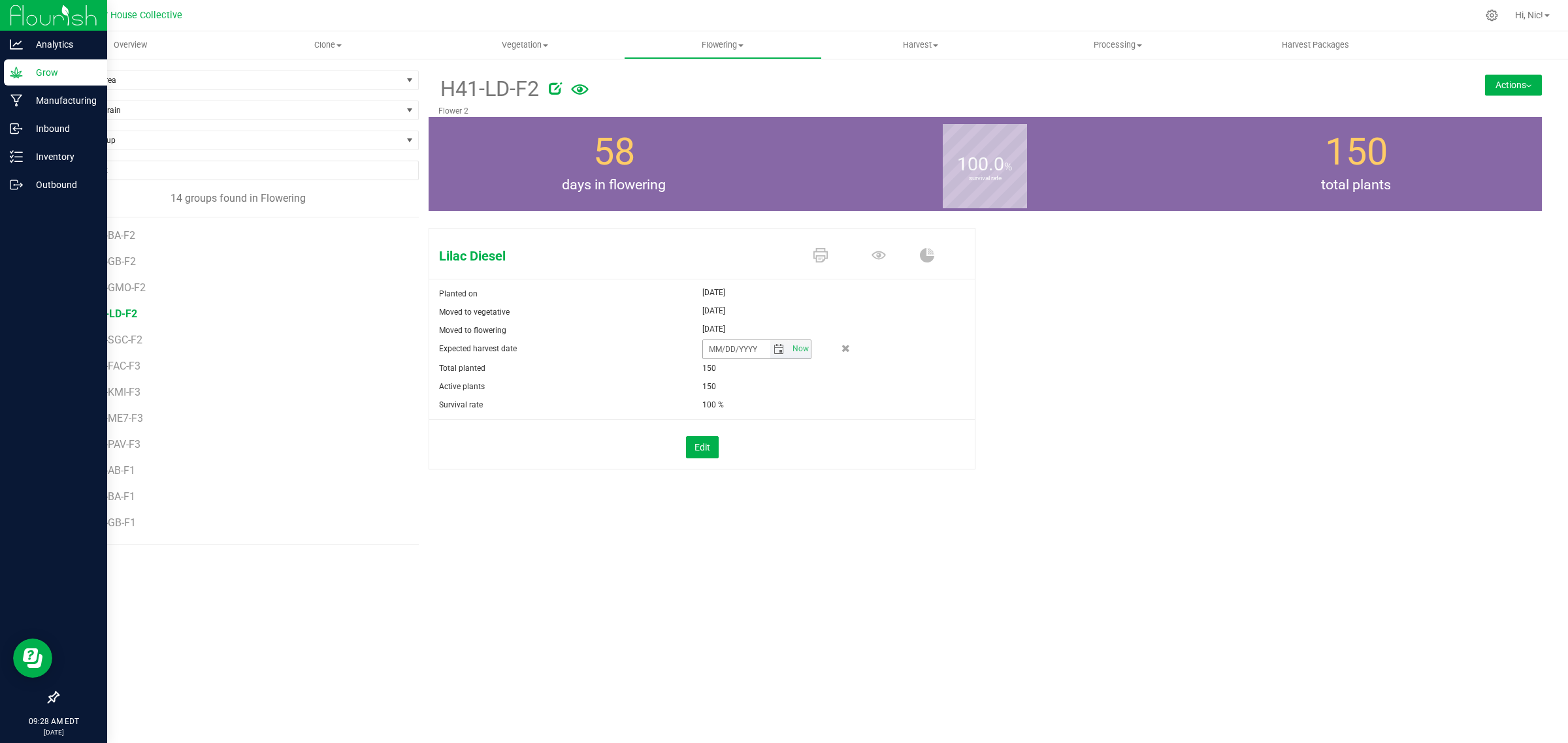
click at [780, 352] on span "select" at bounding box center [778, 349] width 10 height 10
click at [789, 500] on link "28" at bounding box center [790, 499] width 19 height 20
type input "[DATE]"
click at [111, 341] on span "H41-SGC-F2" at bounding box center [115, 339] width 59 height 12
click at [735, 346] on icon at bounding box center [731, 349] width 7 height 8
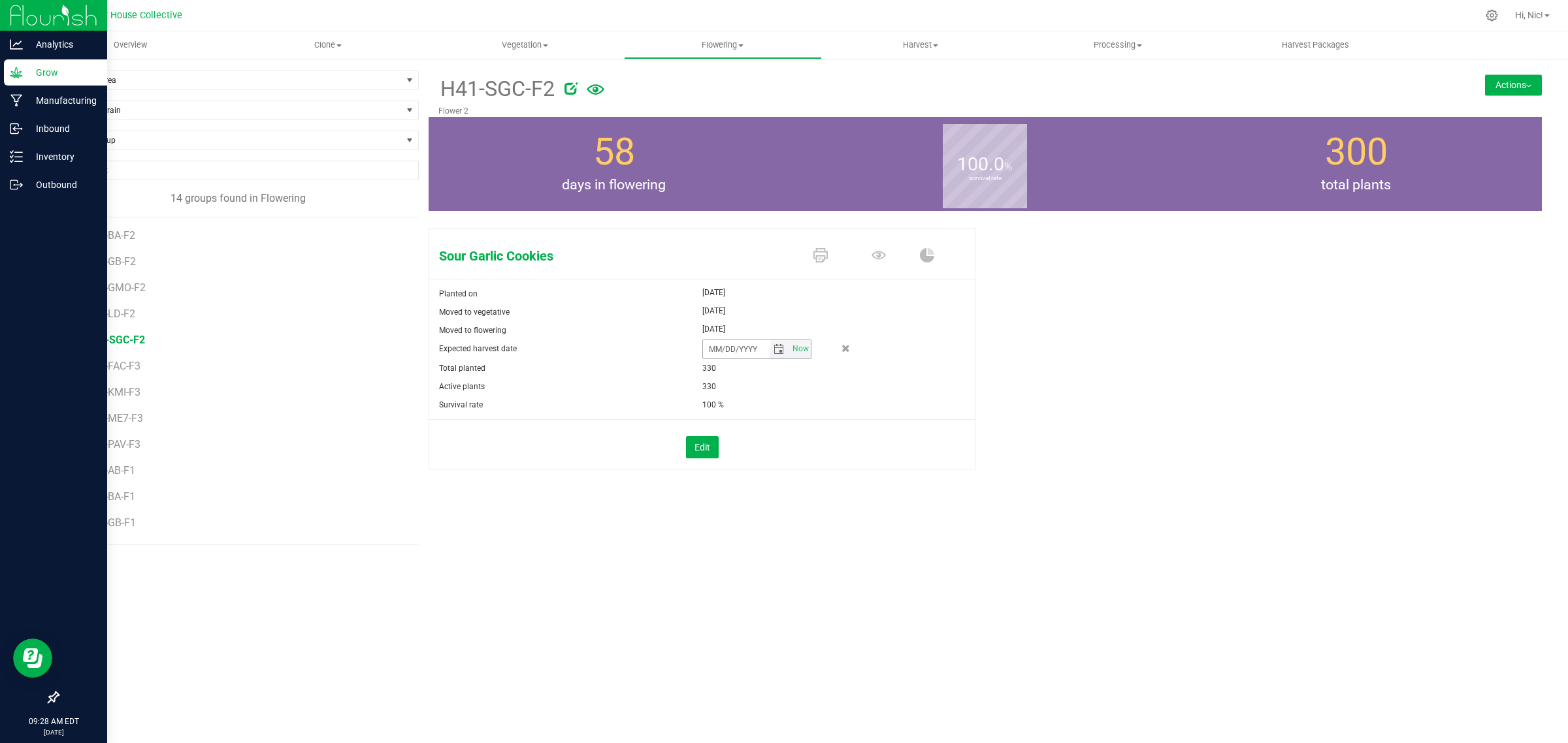
click at [775, 352] on span "select" at bounding box center [778, 349] width 10 height 10
click at [793, 500] on link "28" at bounding box center [790, 499] width 19 height 20
type input "[DATE]"
click at [795, 510] on div "H41-SGC-F2 Flower 2 Actions Move group Split group" at bounding box center [985, 307] width 1113 height 474
click at [125, 313] on span "H41-LD-F2" at bounding box center [112, 313] width 51 height 12
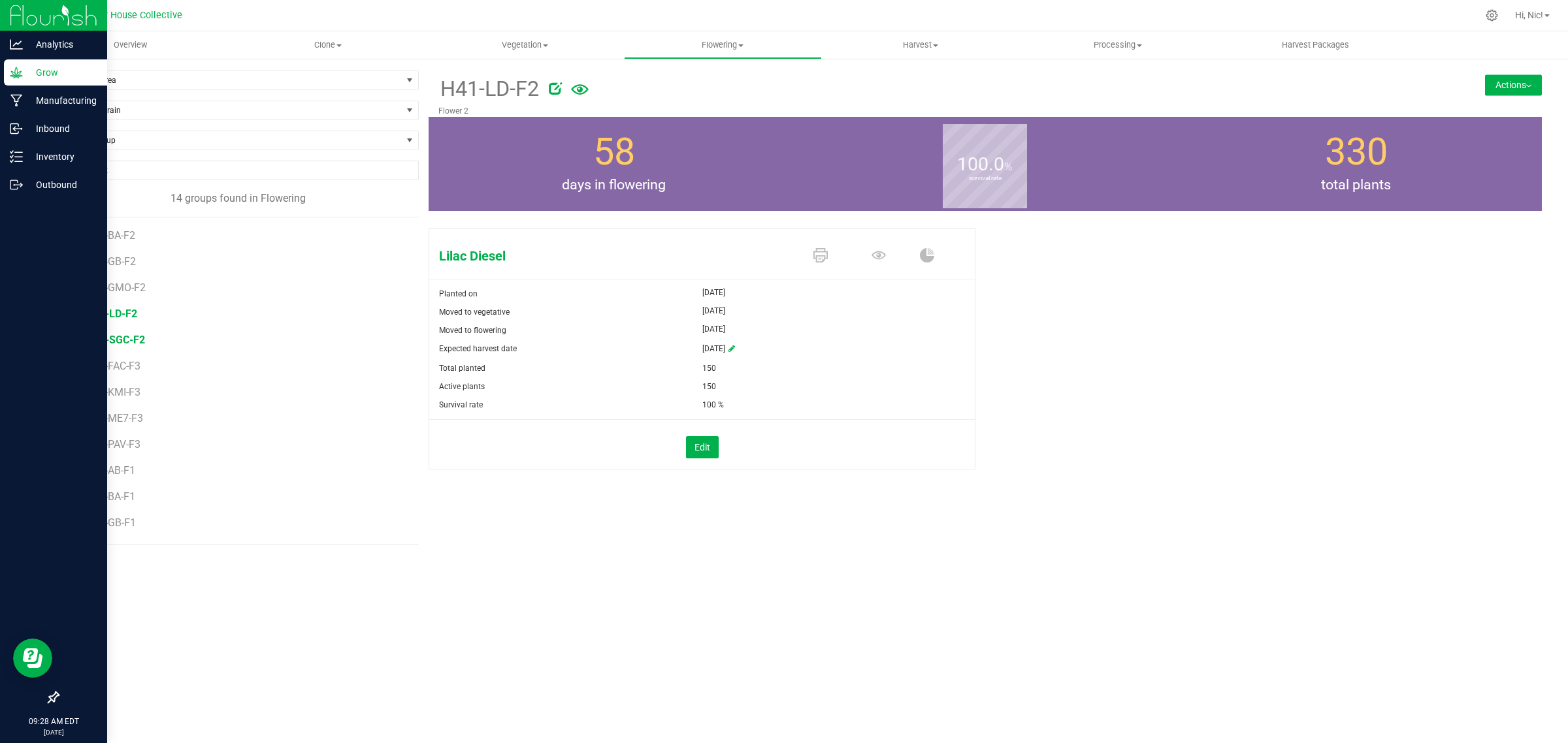
click at [128, 340] on span "H41-SGC-F2" at bounding box center [115, 339] width 59 height 12
click at [115, 368] on span "H42-FAC-F3" at bounding box center [115, 365] width 57 height 12
click at [735, 349] on icon at bounding box center [731, 349] width 7 height 8
click at [775, 351] on span "select" at bounding box center [778, 349] width 10 height 10
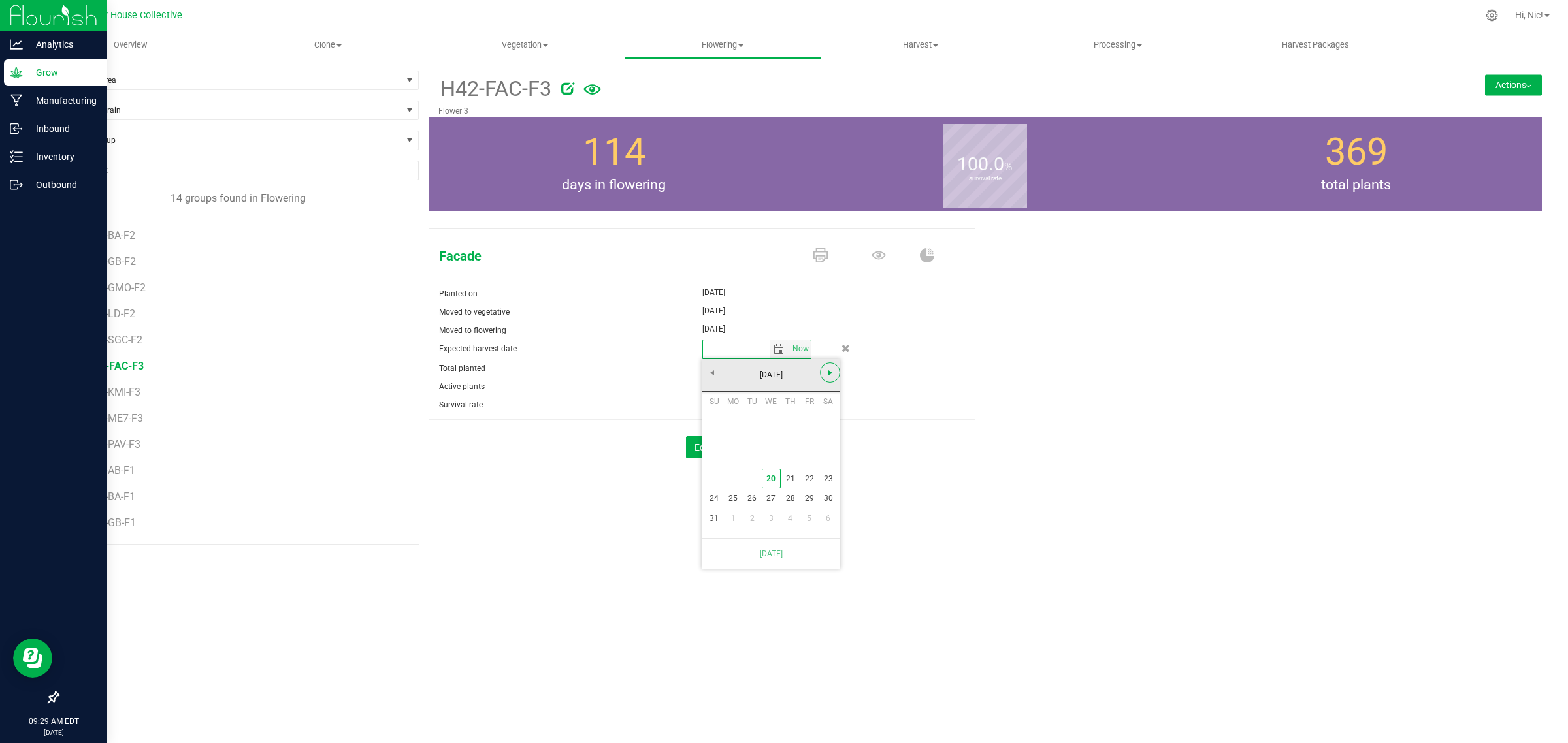
click at [833, 373] on span "Next" at bounding box center [830, 373] width 10 height 10
click at [791, 443] on link "11" at bounding box center [790, 441] width 19 height 20
type input "[DATE]"
click at [112, 397] on span "H42-KMI-F3" at bounding box center [115, 391] width 57 height 12
click at [128, 371] on span "H42-FAC-F3" at bounding box center [115, 365] width 57 height 12
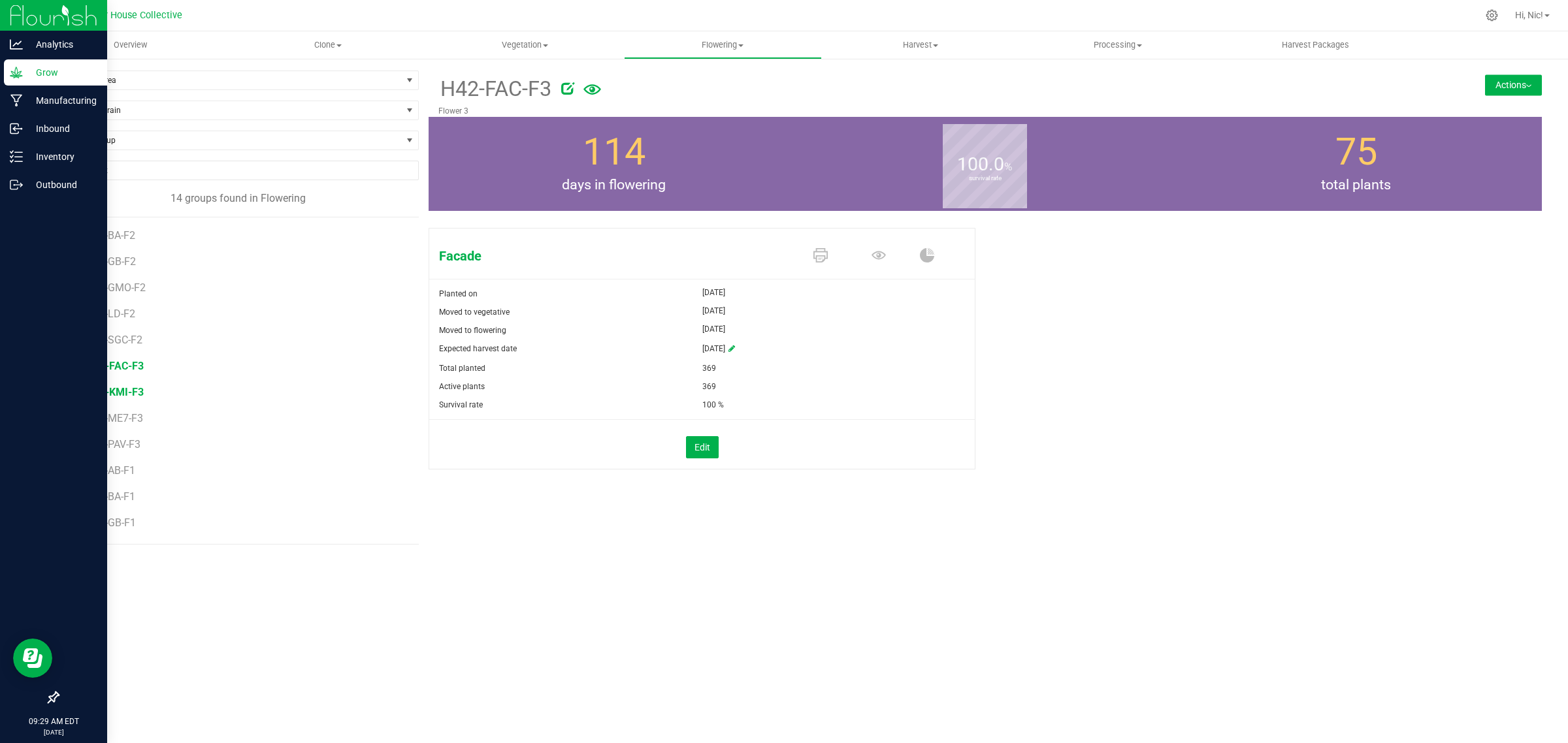
click at [131, 392] on span "H42-KMI-F3" at bounding box center [115, 391] width 57 height 12
click at [735, 348] on icon at bounding box center [731, 349] width 7 height 8
click at [778, 350] on span "select" at bounding box center [778, 349] width 10 height 10
click at [828, 373] on span "Next" at bounding box center [830, 373] width 10 height 10
click at [792, 442] on link "11" at bounding box center [790, 441] width 19 height 20
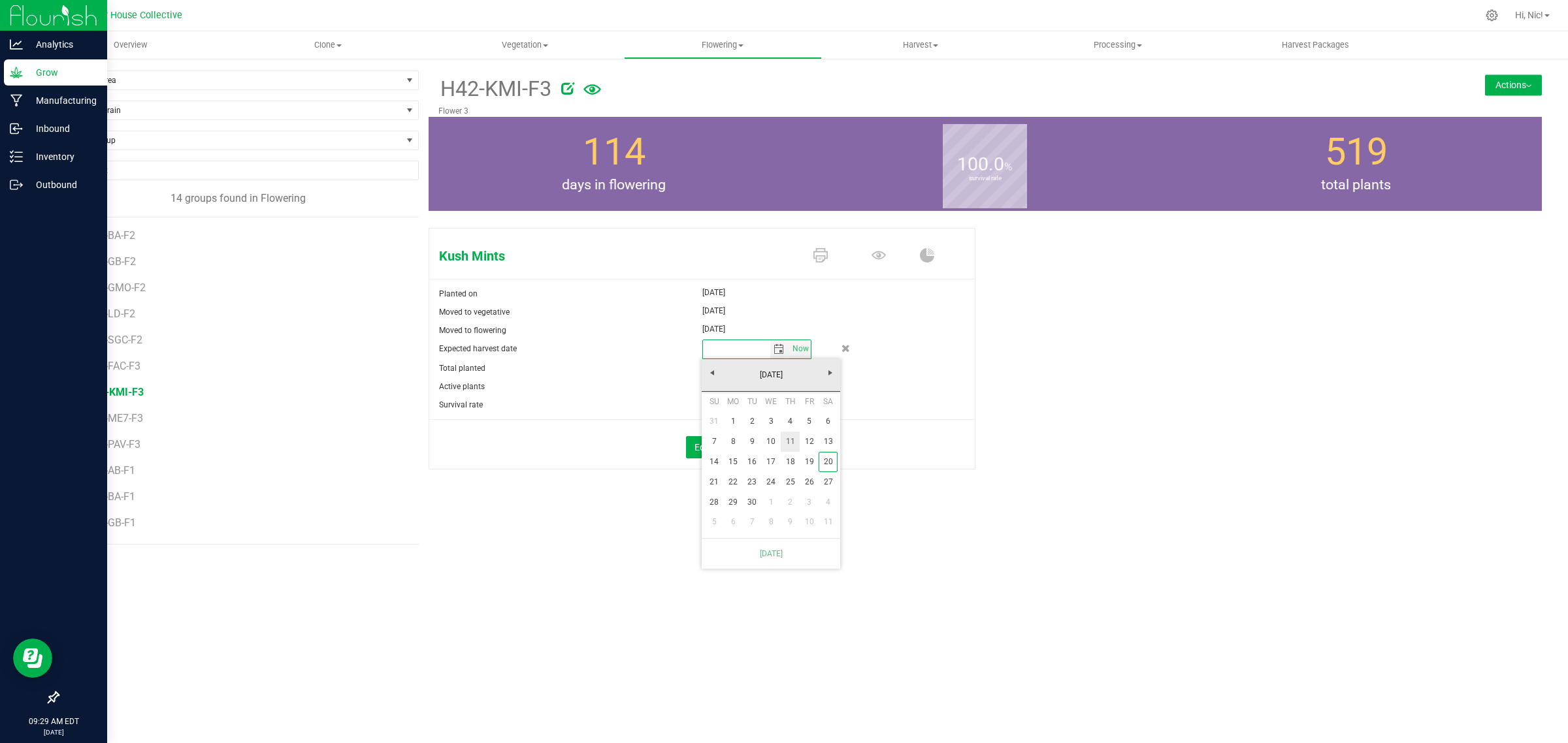
type input "[DATE]"
click at [131, 420] on span "H42-ME7-F3" at bounding box center [116, 418] width 59 height 12
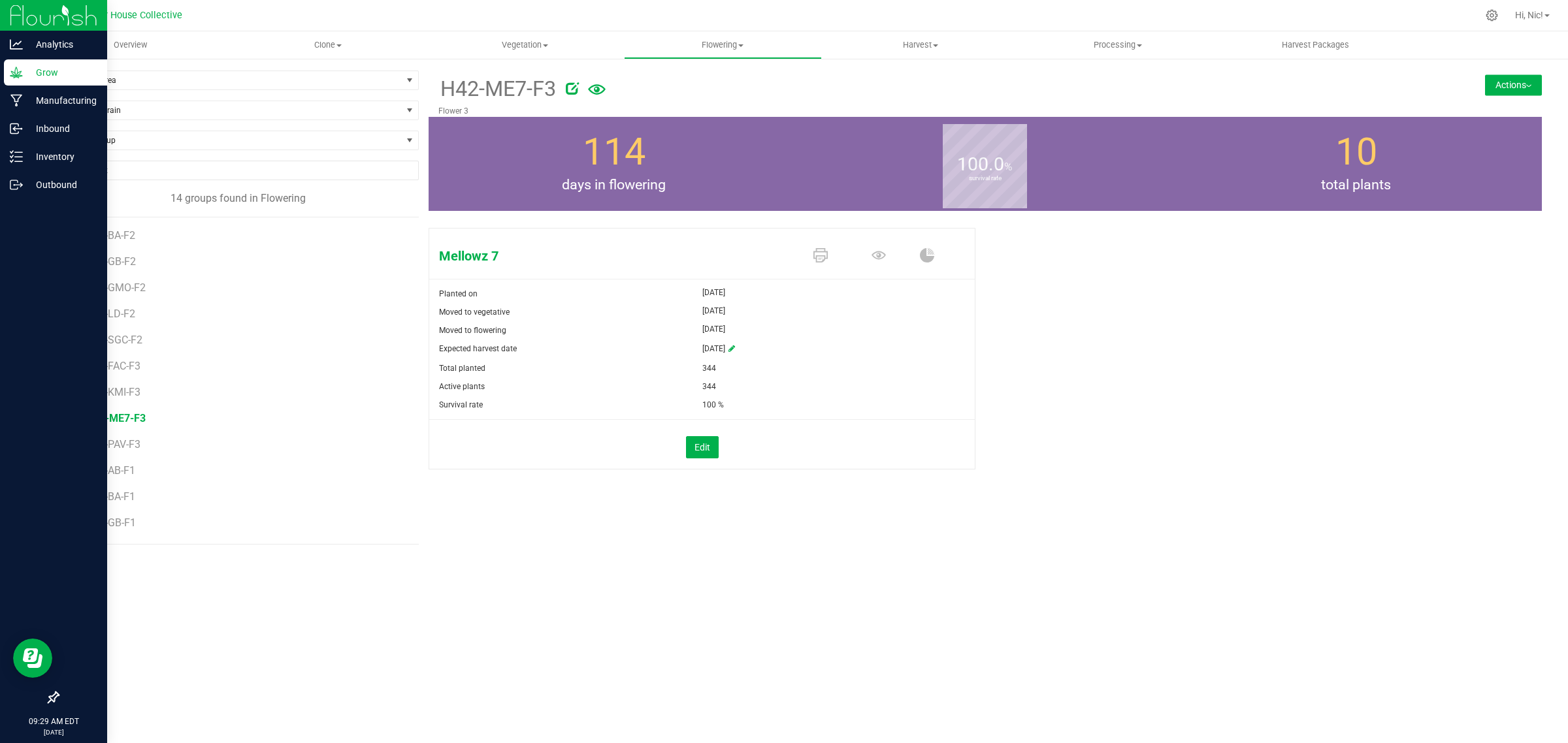
click at [735, 345] on icon at bounding box center [731, 349] width 7 height 8
click at [776, 349] on span "select" at bounding box center [778, 349] width 10 height 10
click at [827, 374] on span "Next" at bounding box center [830, 373] width 10 height 10
click at [788, 443] on link "11" at bounding box center [790, 441] width 19 height 20
type input "[DATE]"
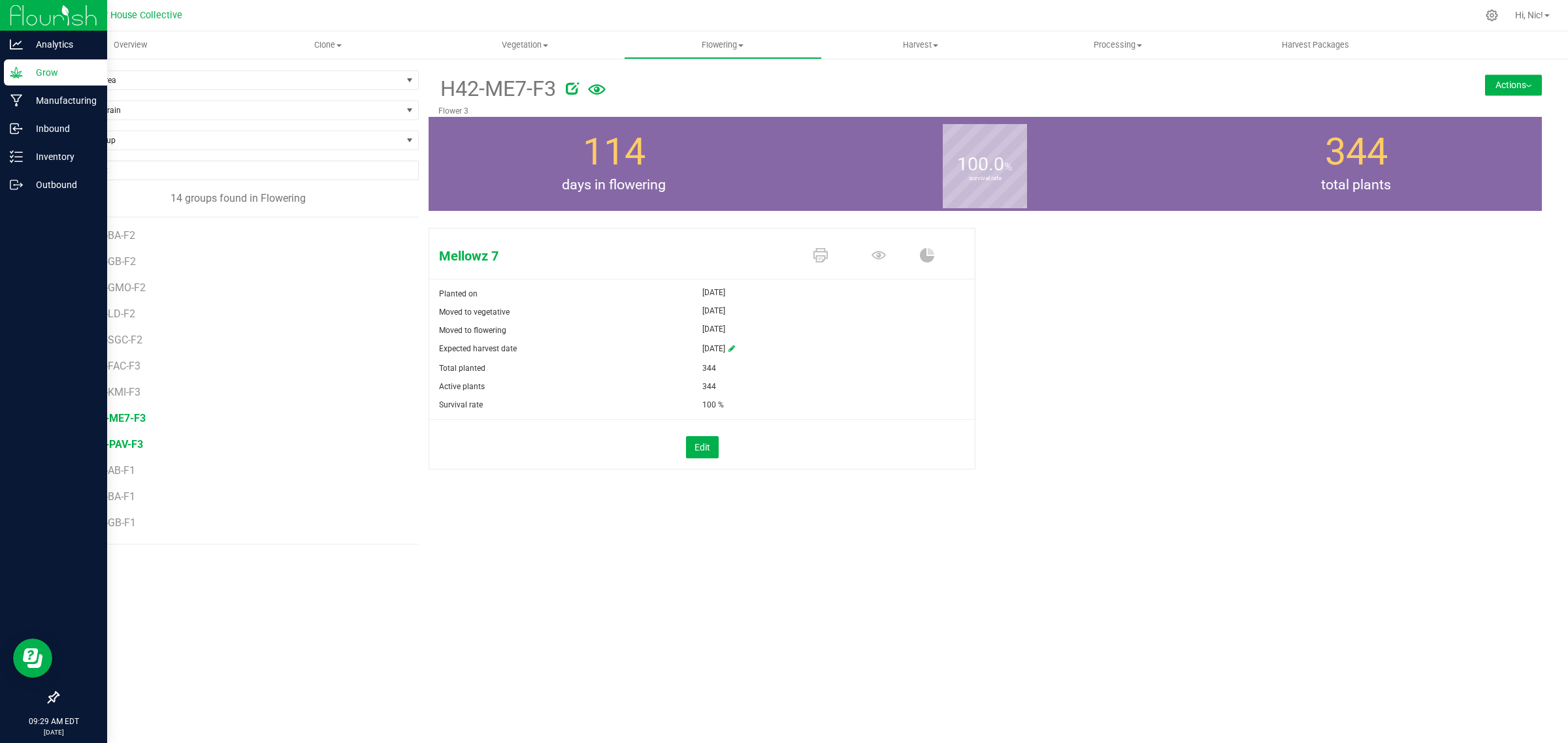
click at [128, 444] on span "H42-PAV-F3" at bounding box center [115, 444] width 57 height 12
click at [735, 347] on icon at bounding box center [731, 349] width 7 height 8
click at [775, 351] on span "select" at bounding box center [778, 349] width 10 height 10
click at [827, 370] on span "Next" at bounding box center [830, 373] width 10 height 10
click at [788, 444] on link "11" at bounding box center [790, 441] width 19 height 20
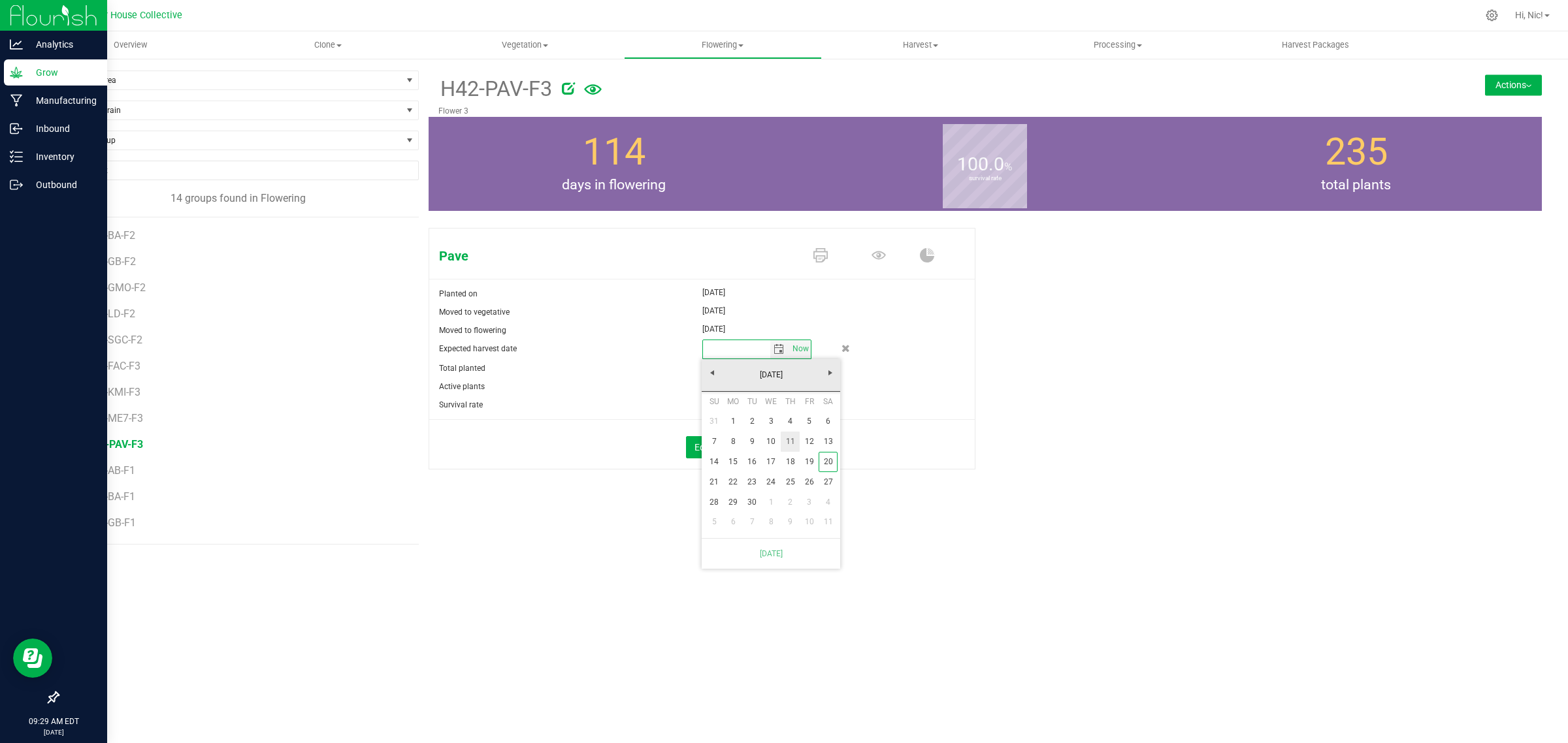
type input "[DATE]"
click at [125, 423] on span "H42-ME7-F3" at bounding box center [116, 418] width 59 height 12
click at [125, 399] on li "H42-KMI-F3" at bounding box center [247, 387] width 323 height 26
click at [125, 368] on span "H42-FAC-F3" at bounding box center [115, 365] width 57 height 12
click at [122, 391] on span "H42-KMI-F3" at bounding box center [115, 391] width 57 height 12
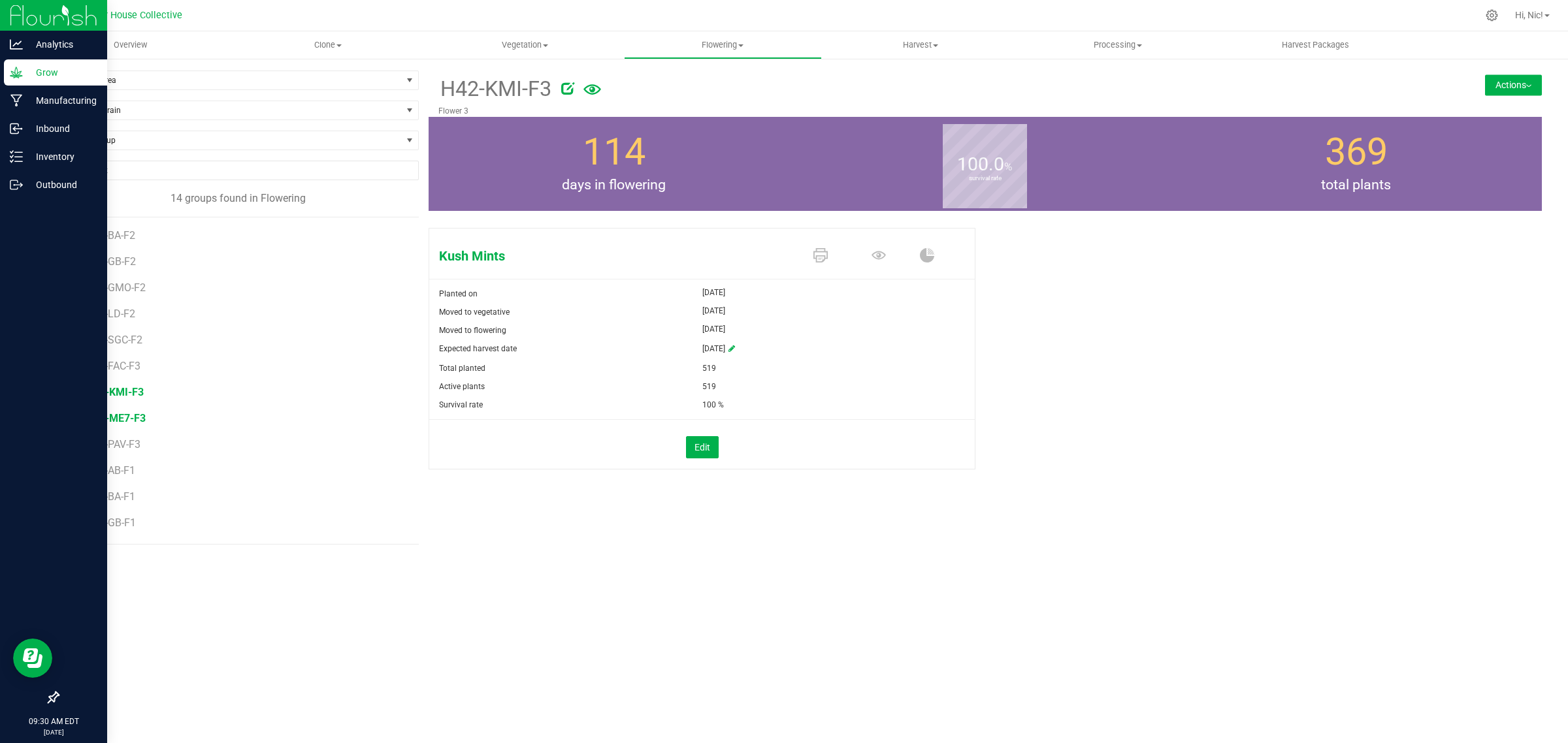
click at [123, 419] on span "H42-ME7-F3" at bounding box center [116, 418] width 59 height 12
click at [123, 443] on span "H42-PAV-F3" at bounding box center [115, 444] width 57 height 12
click at [131, 469] on span "H43-AB-F1" at bounding box center [112, 470] width 52 height 12
click at [735, 348] on icon at bounding box center [731, 349] width 7 height 8
click at [778, 346] on span "select" at bounding box center [778, 349] width 10 height 10
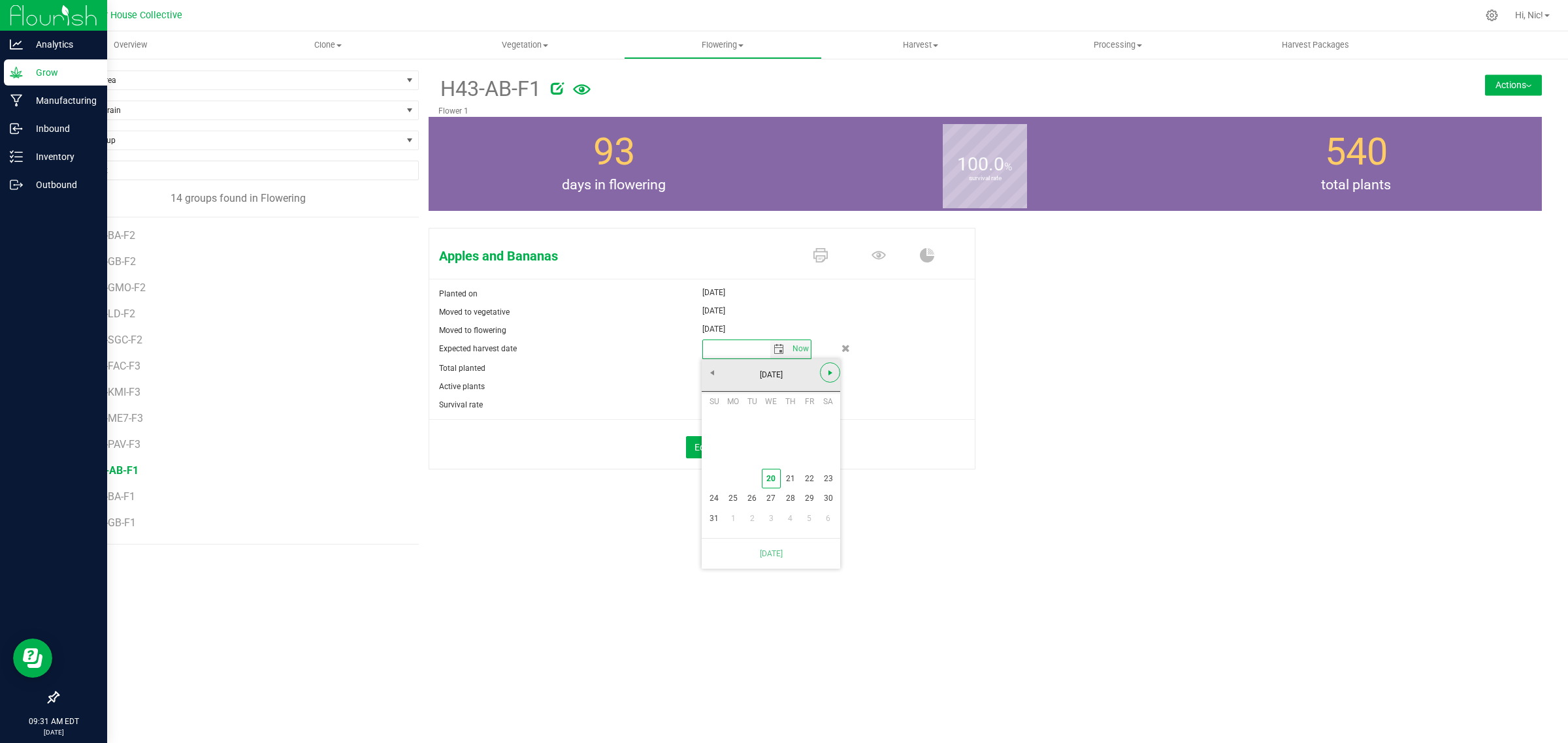
click at [827, 374] on span "Next" at bounding box center [830, 373] width 10 height 10
click at [793, 423] on link "2" at bounding box center [790, 421] width 19 height 20
type input "[DATE]"
click at [128, 495] on span "H43-BA-F1" at bounding box center [112, 496] width 52 height 12
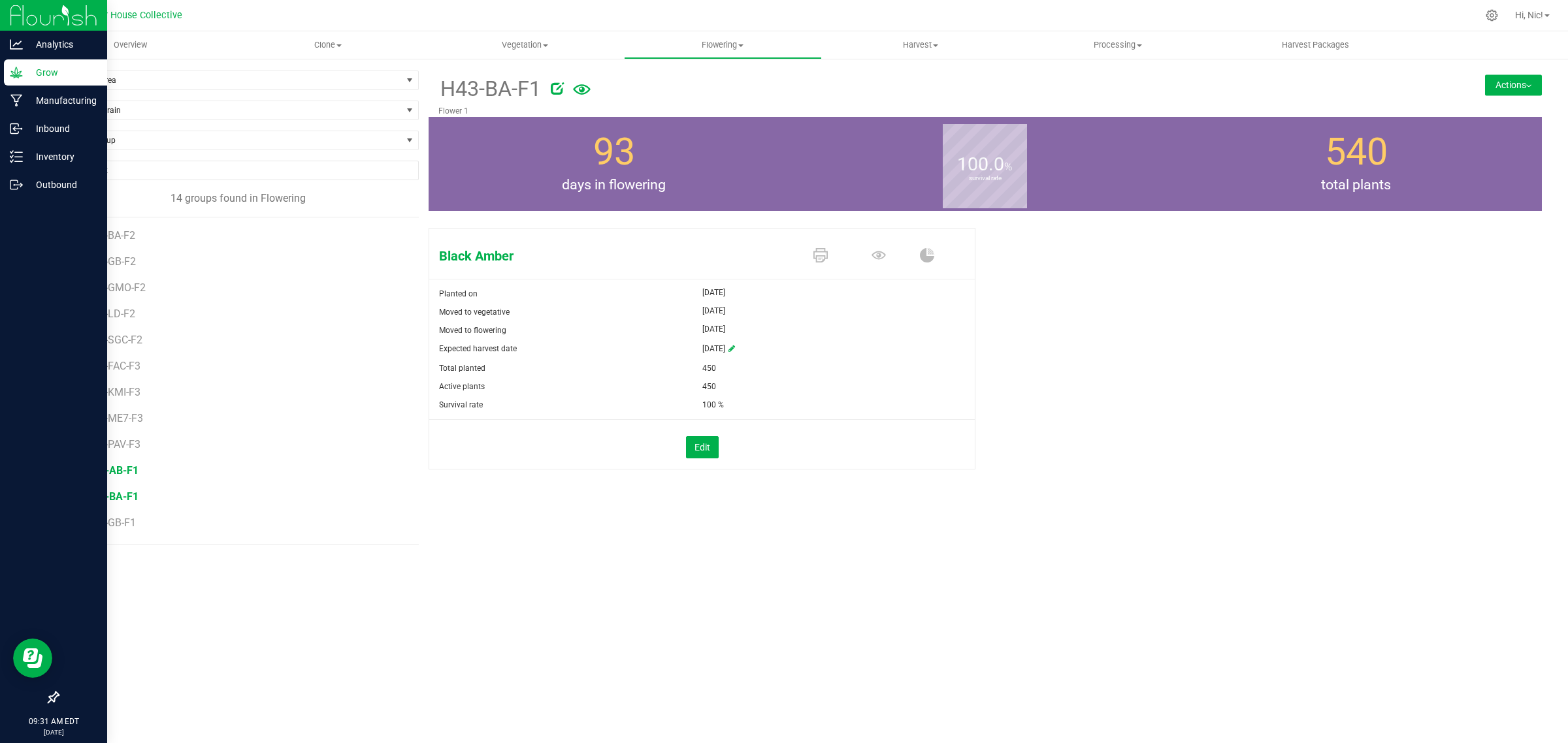
click at [131, 472] on span "H43-AB-F1" at bounding box center [112, 470] width 52 height 12
click at [131, 493] on span "H43-BA-F1" at bounding box center [112, 496] width 52 height 12
click at [735, 349] on icon at bounding box center [731, 349] width 7 height 8
click at [776, 351] on span "select" at bounding box center [778, 349] width 10 height 10
click at [827, 372] on span "Next" at bounding box center [830, 373] width 10 height 10
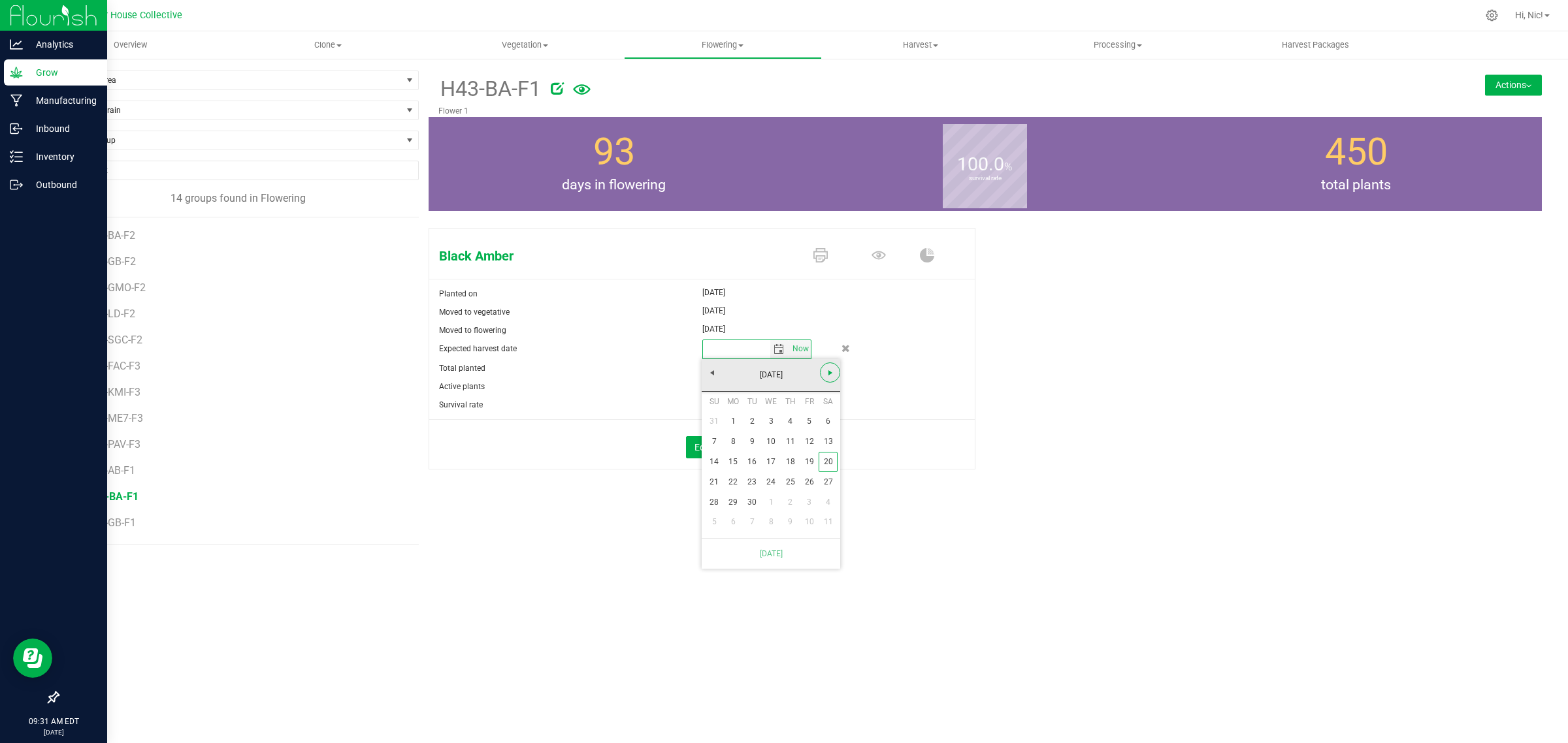
click at [827, 372] on span "Next" at bounding box center [830, 373] width 10 height 10
click at [788, 421] on link "2" at bounding box center [790, 421] width 19 height 20
type input "[DATE]"
click at [112, 523] on span "H43-GB-F1" at bounding box center [112, 522] width 52 height 12
click at [735, 350] on icon at bounding box center [731, 349] width 7 height 8
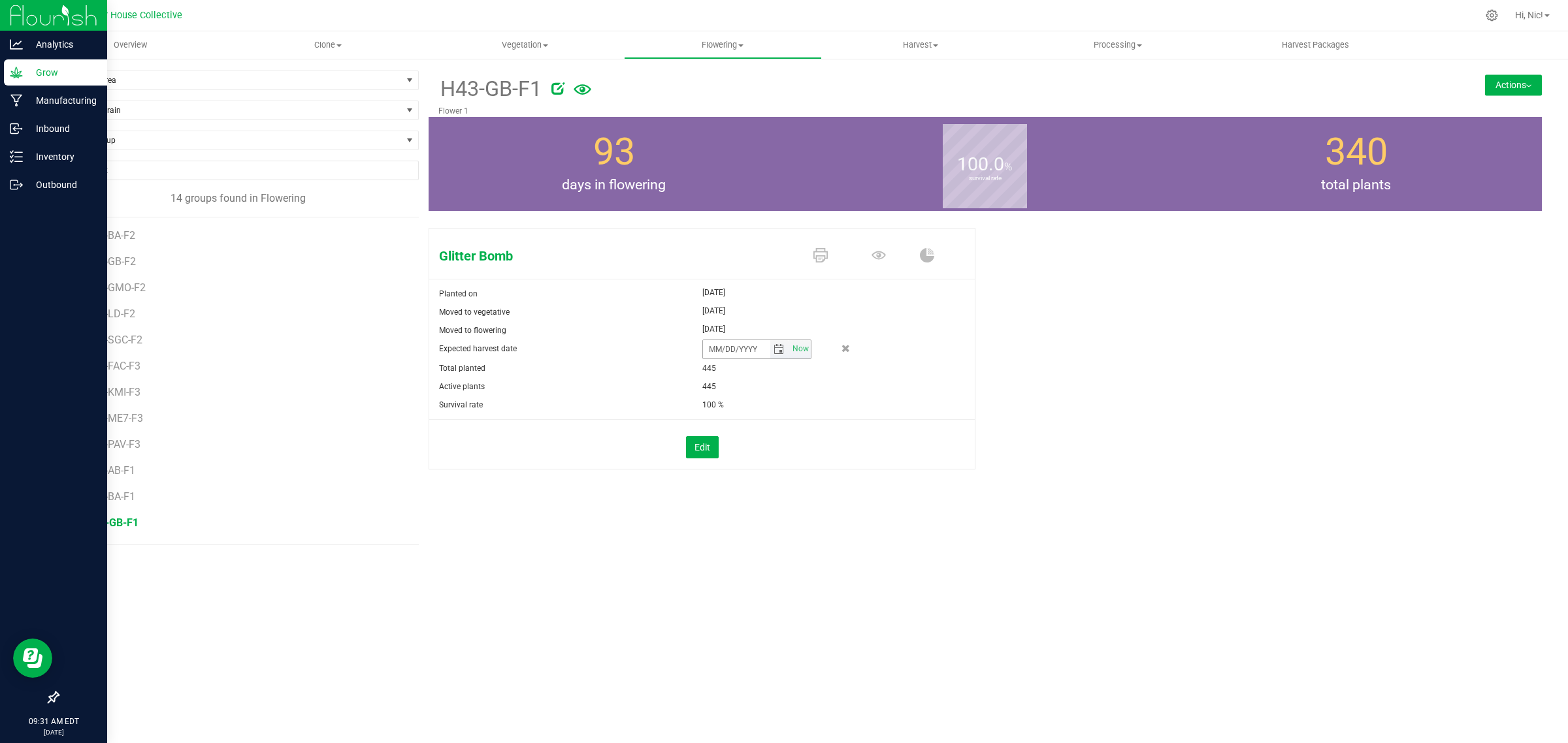
click at [776, 348] on span "select" at bounding box center [778, 349] width 10 height 10
click at [825, 370] on span "Next" at bounding box center [830, 373] width 10 height 10
click at [792, 415] on link "2" at bounding box center [790, 421] width 19 height 20
type input "[DATE]"
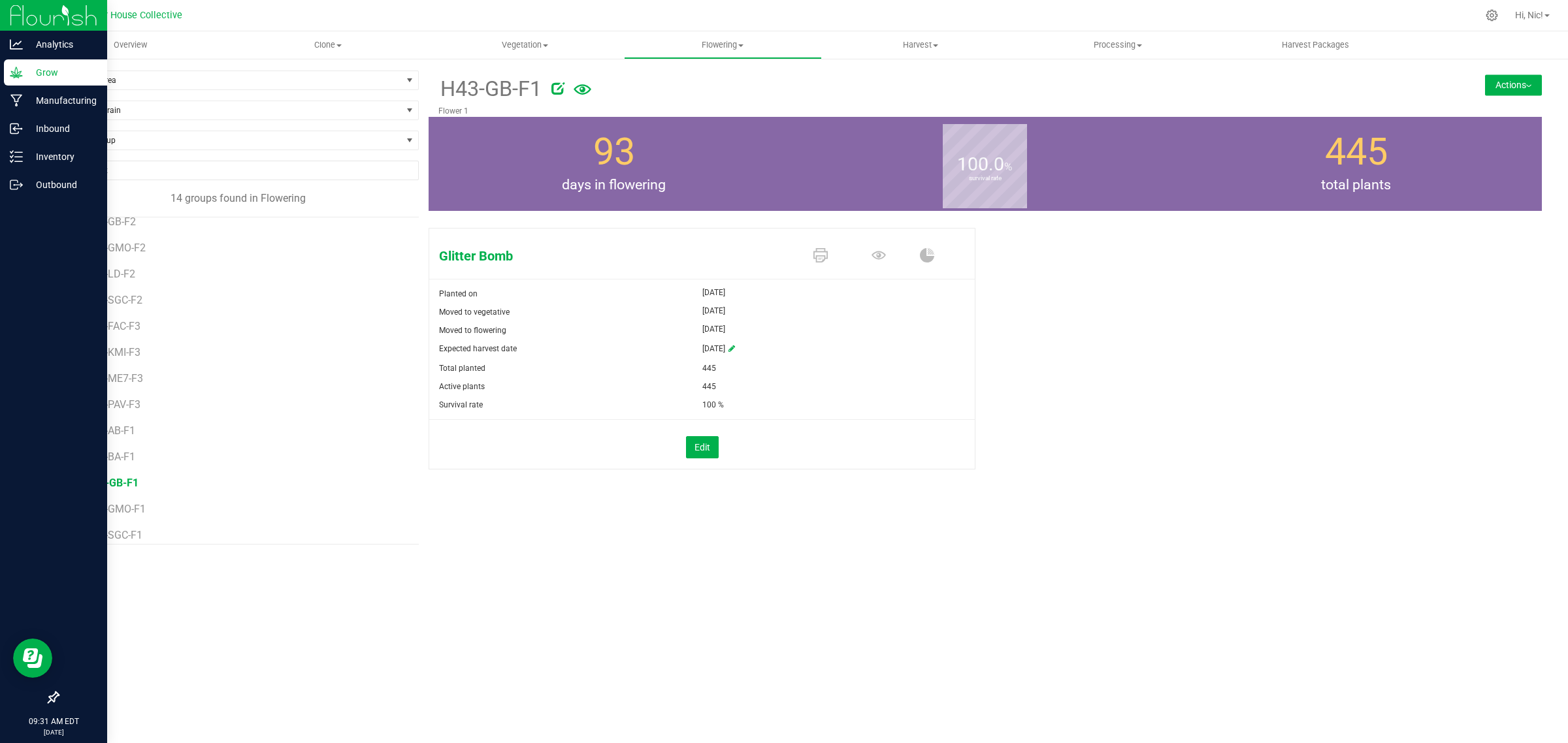
scroll to position [49, 0]
click at [132, 499] on span "H43-GMO-F1" at bounding box center [117, 499] width 62 height 12
click at [735, 346] on icon at bounding box center [731, 349] width 7 height 8
click at [780, 350] on span "select" at bounding box center [778, 349] width 10 height 10
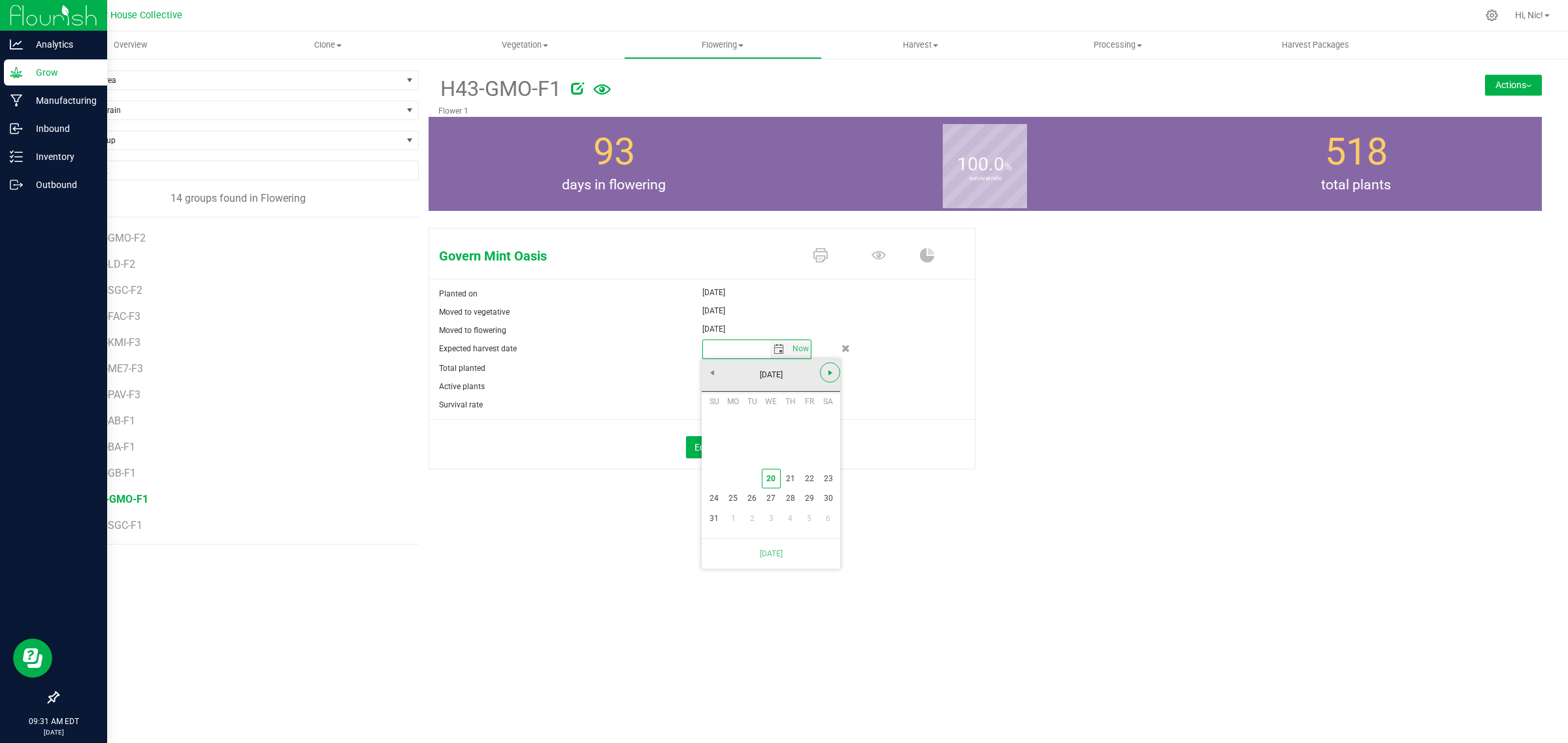
click at [825, 370] on span "Next" at bounding box center [830, 373] width 10 height 10
click at [791, 418] on link "2" at bounding box center [790, 421] width 19 height 20
type input "[DATE]"
click at [129, 528] on span "H43-SGC-F1" at bounding box center [115, 525] width 59 height 12
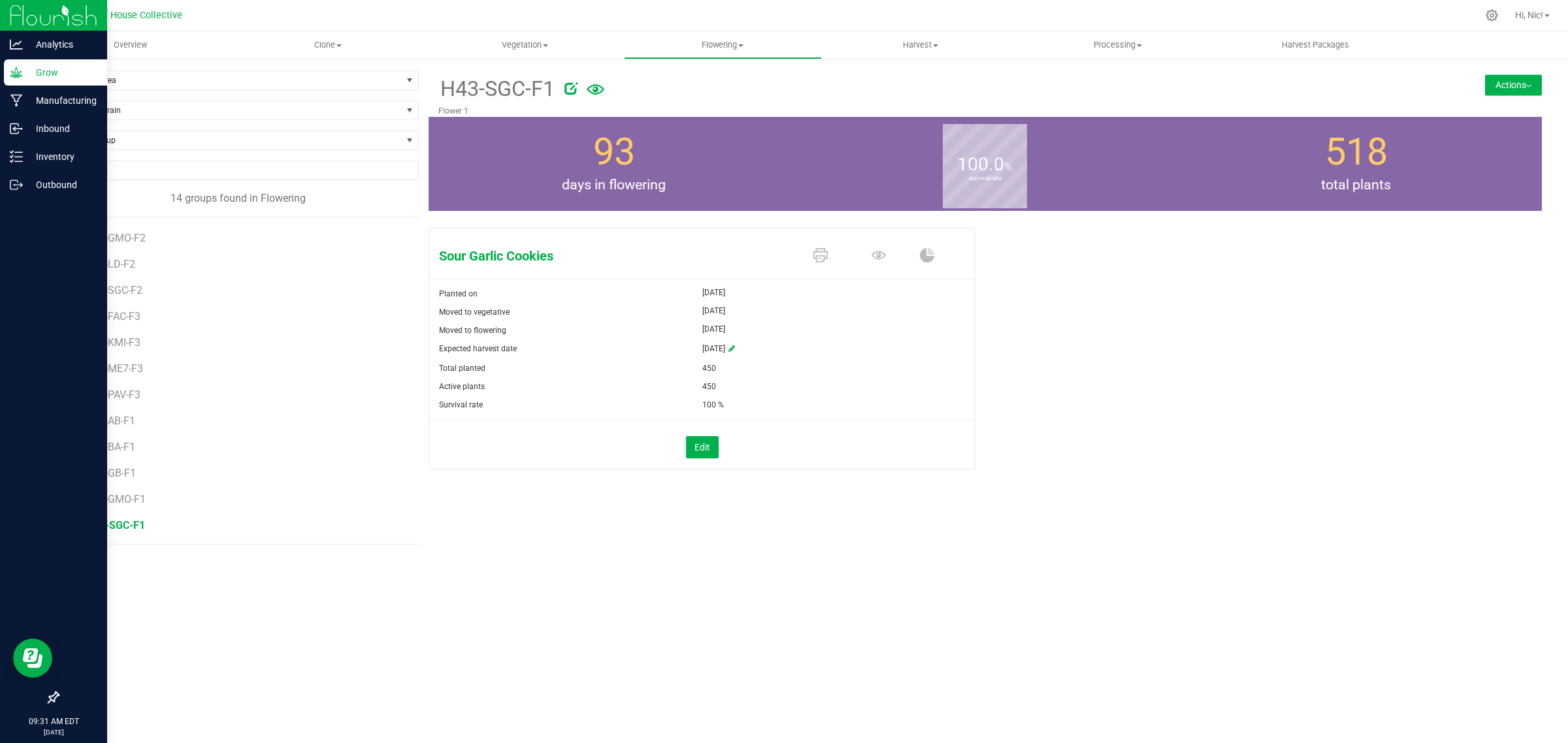
click at [735, 349] on icon at bounding box center [731, 349] width 7 height 8
click at [779, 352] on span "select" at bounding box center [778, 349] width 10 height 10
click at [828, 373] on span "Next" at bounding box center [830, 373] width 10 height 10
click at [789, 421] on link "2" at bounding box center [790, 421] width 19 height 20
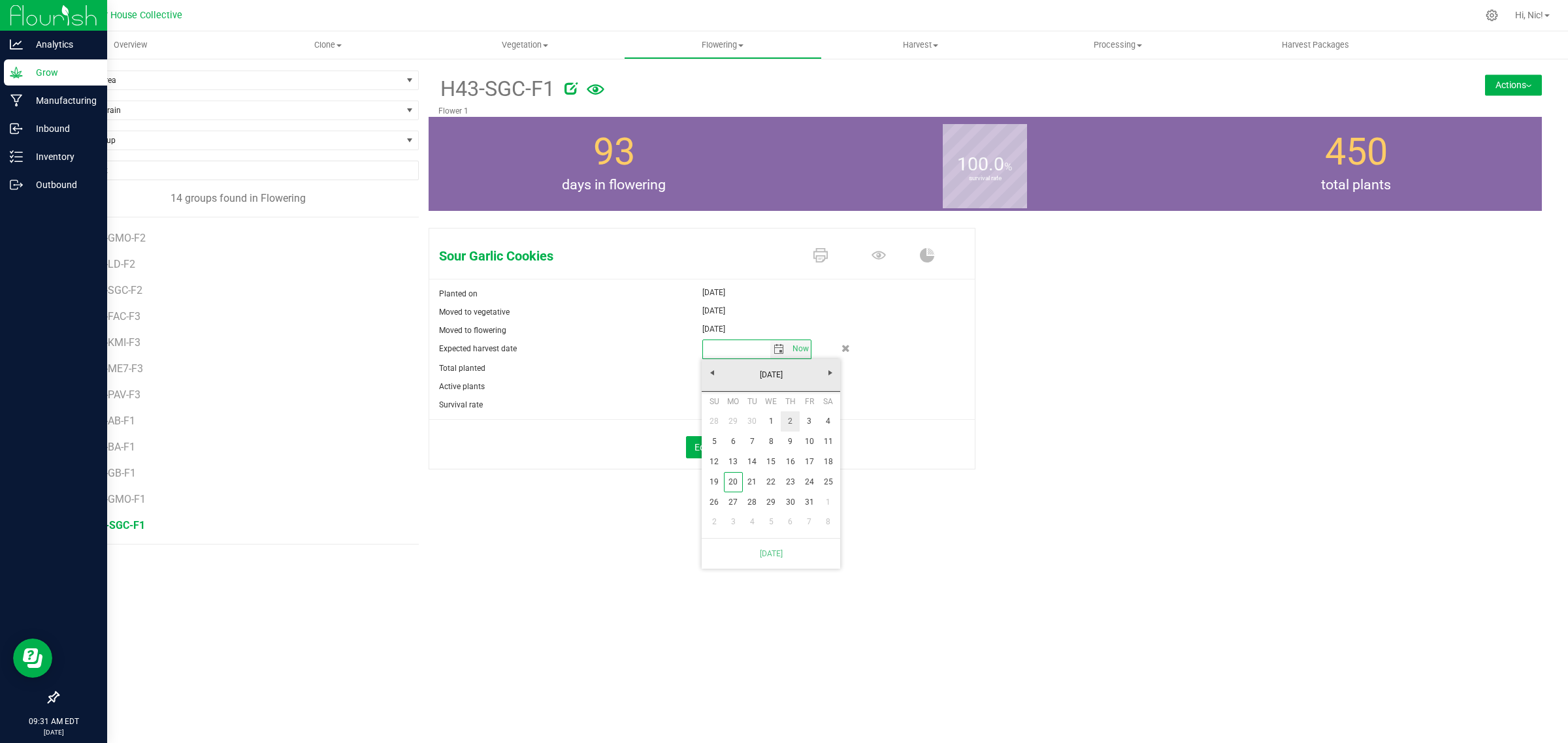
type input "[DATE]"
click at [124, 423] on span "H43-AB-F1" at bounding box center [112, 420] width 52 height 12
click at [126, 446] on span "H43-BA-F1" at bounding box center [112, 447] width 52 height 12
click at [131, 474] on span "H43-GB-F1" at bounding box center [112, 473] width 52 height 12
click at [128, 497] on span "H43-GMO-F1" at bounding box center [117, 499] width 62 height 12
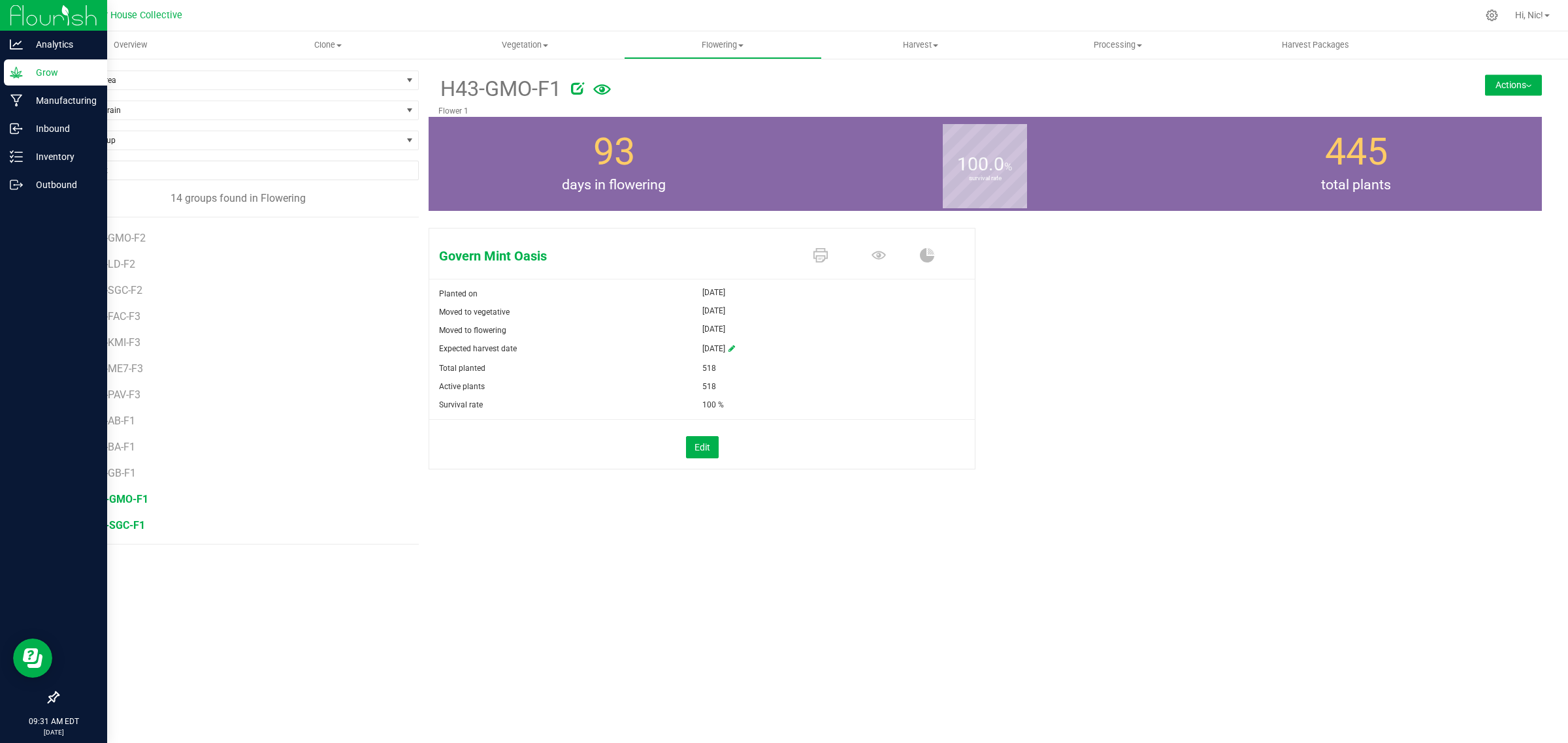
click at [131, 523] on span "H43-SGC-F1" at bounding box center [115, 525] width 59 height 12
click at [126, 347] on span "H42-KMI-F3" at bounding box center [115, 342] width 57 height 12
click at [116, 233] on span "H41-BA-F2" at bounding box center [112, 235] width 52 height 12
click at [125, 393] on span "H42-KMI-F3" at bounding box center [115, 391] width 57 height 12
click at [709, 442] on button "Edit" at bounding box center [702, 447] width 33 height 22
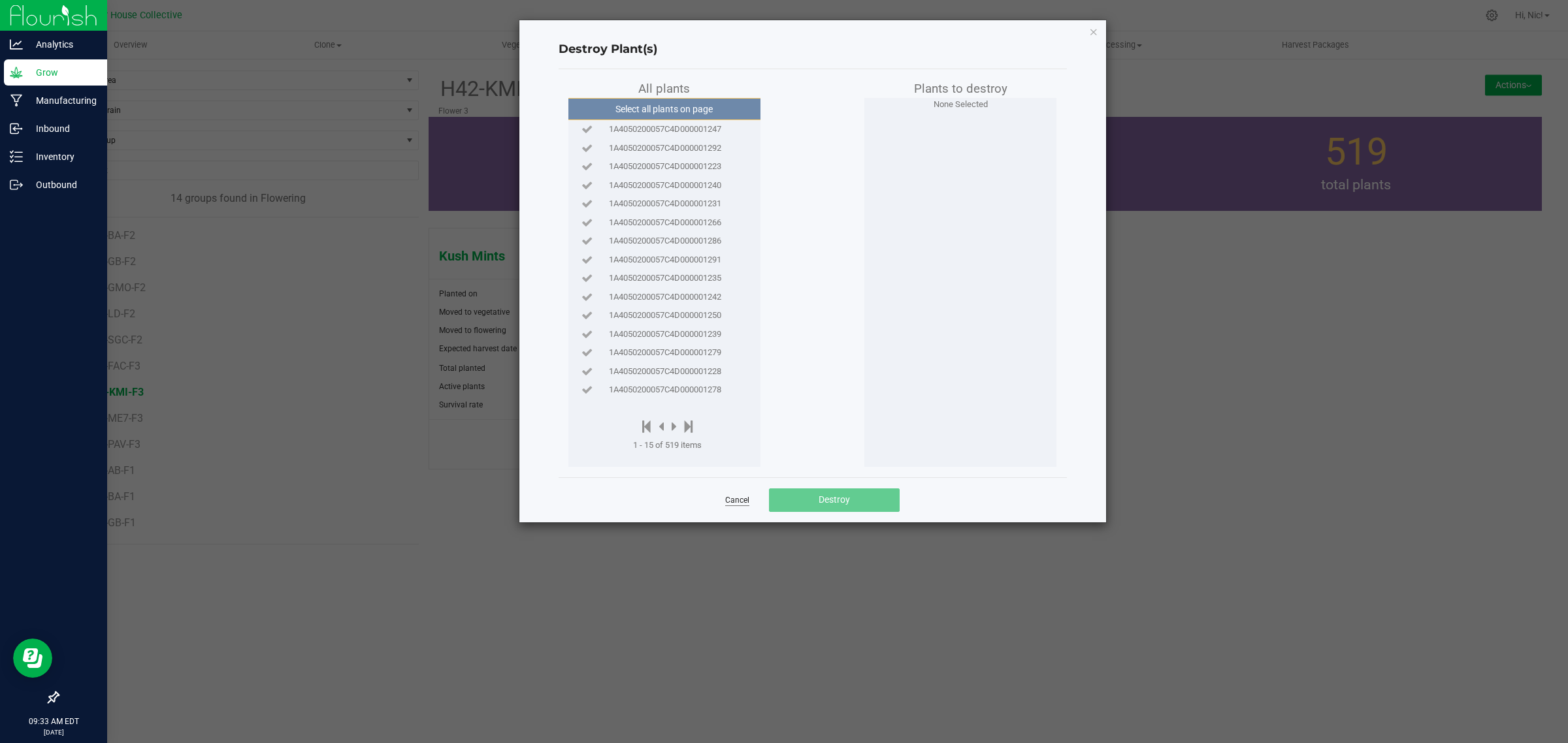
click at [733, 502] on link "Cancel" at bounding box center [737, 500] width 24 height 11
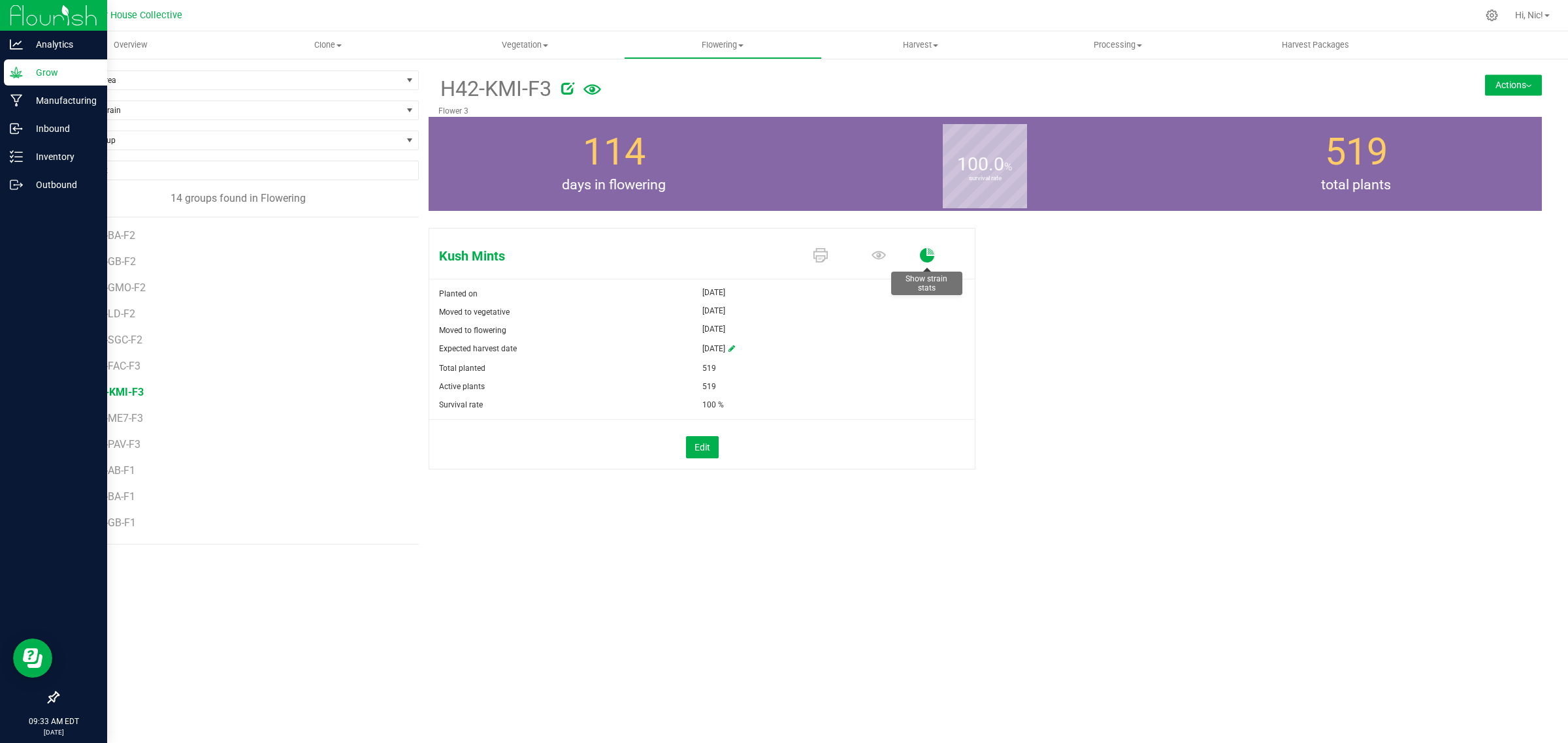
click at [923, 257] on icon at bounding box center [927, 255] width 15 height 14
click at [880, 253] on icon at bounding box center [878, 255] width 15 height 14
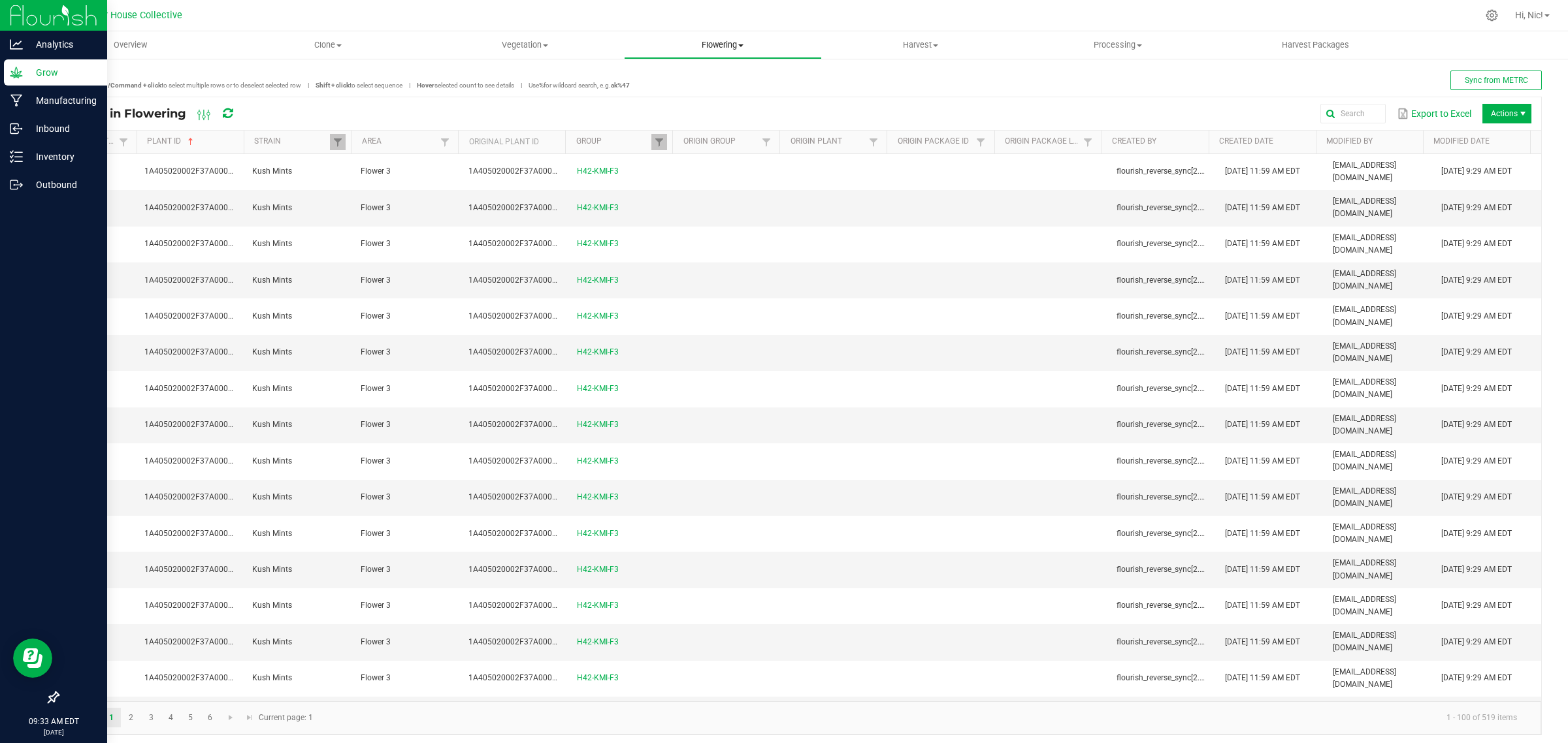
click at [742, 46] on span "Flowering" at bounding box center [722, 45] width 196 height 12
click at [707, 95] on span "Flowering groups" at bounding box center [678, 94] width 109 height 11
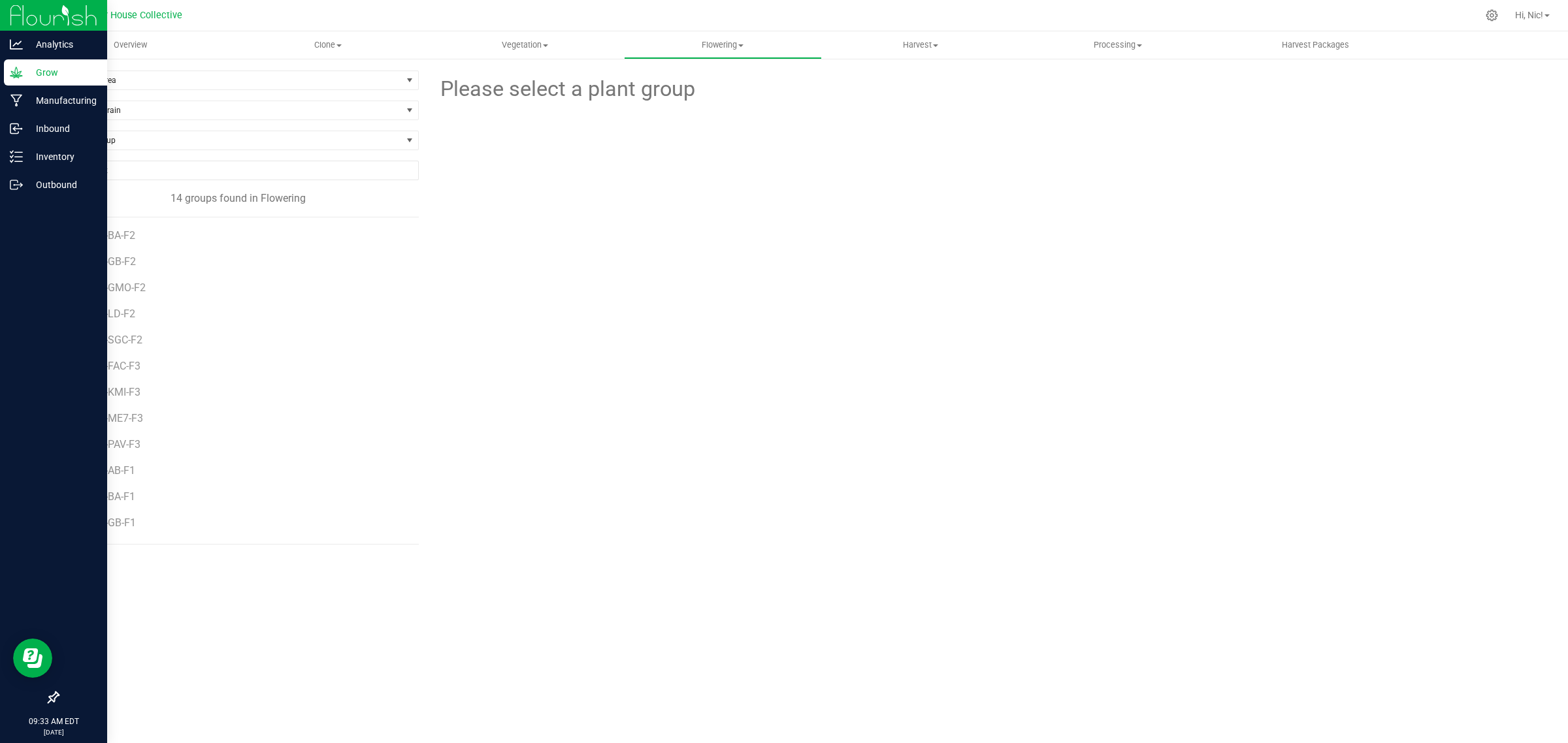
click at [125, 507] on li "H43-GB-F1" at bounding box center [247, 518] width 323 height 26
click at [124, 496] on span "H43-BA-F1" at bounding box center [112, 496] width 52 height 12
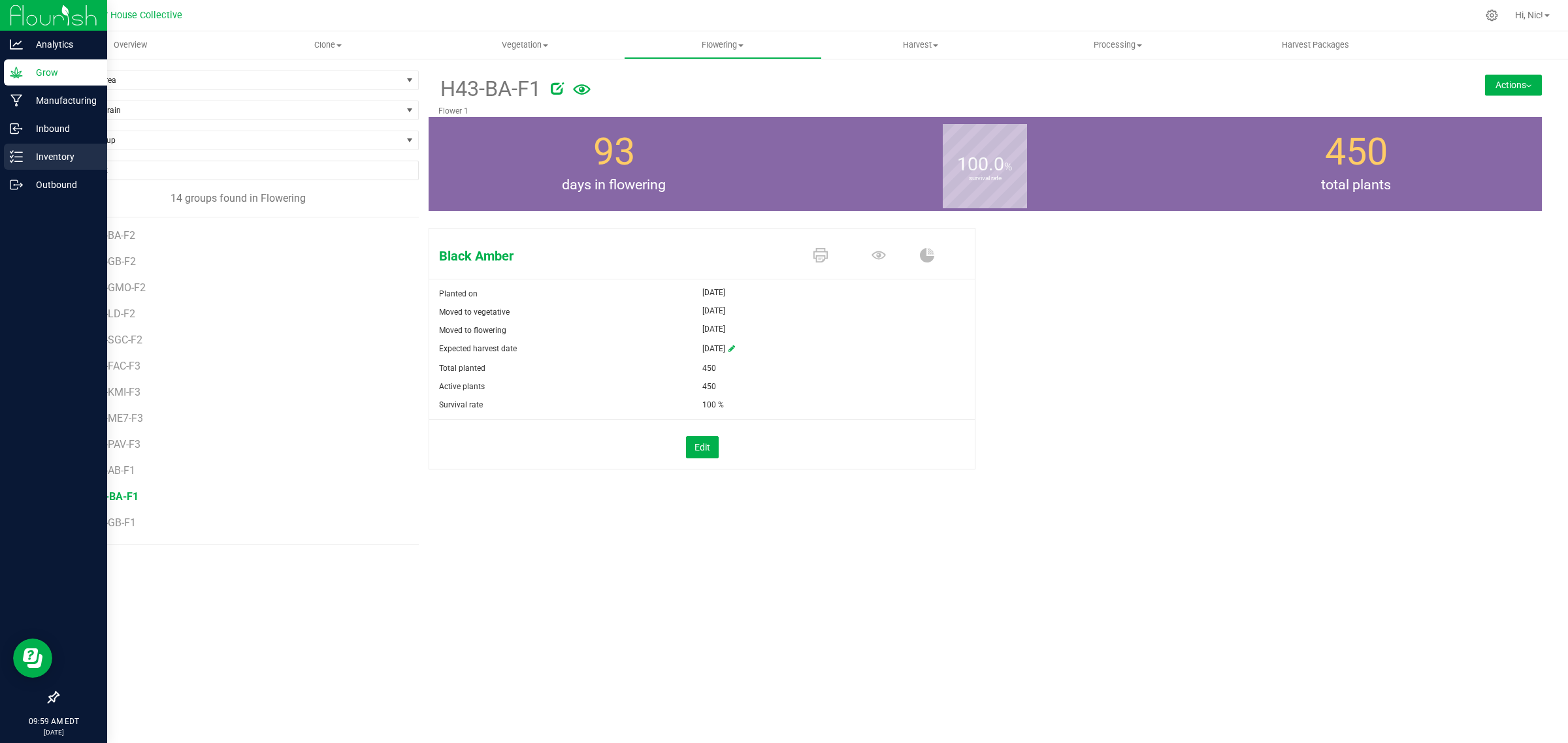
click at [56, 157] on p "Inventory" at bounding box center [62, 157] width 78 height 16
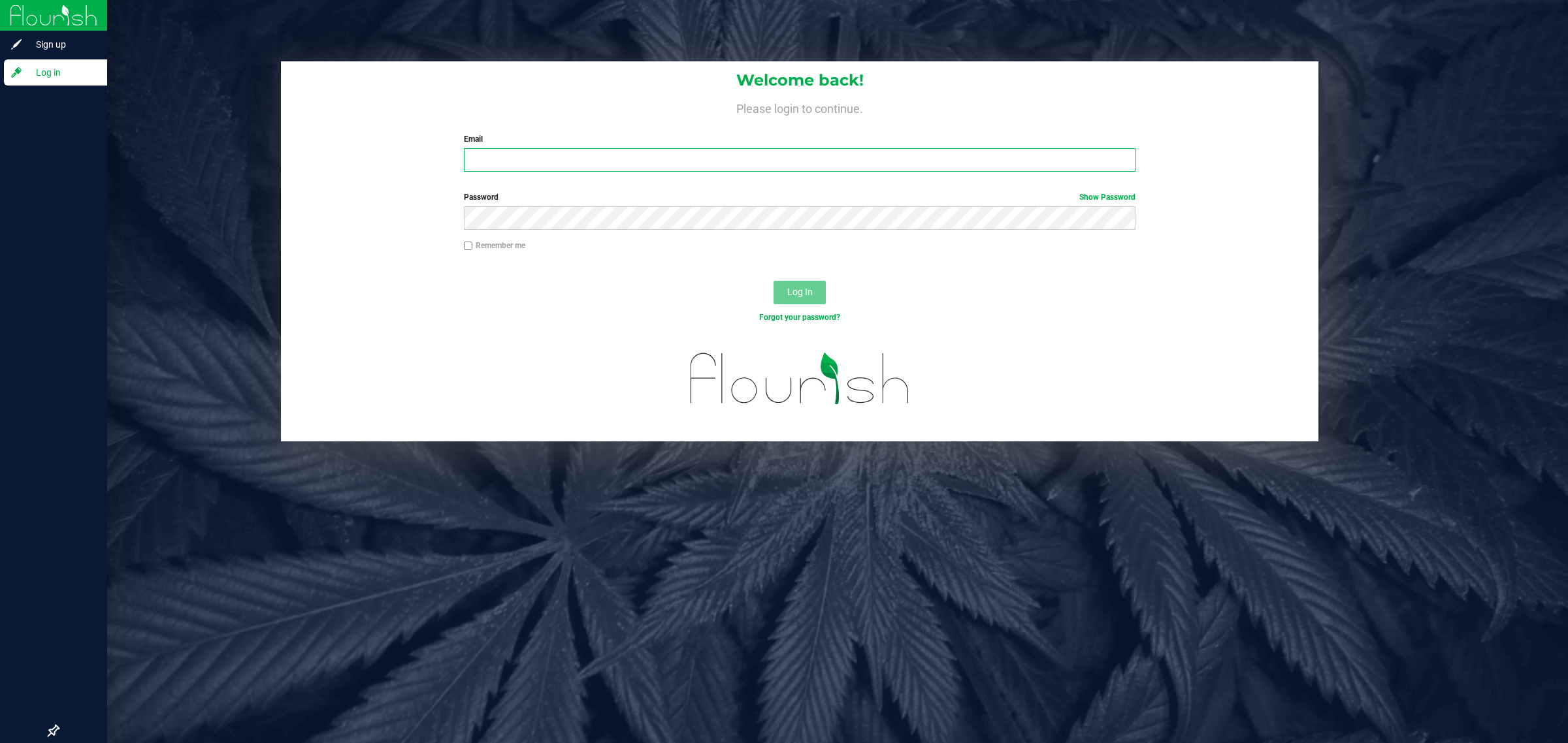
type input "[EMAIL_ADDRESS][DOMAIN_NAME]"
click at [823, 154] on input "[EMAIL_ADDRESS][DOMAIN_NAME]" at bounding box center [799, 159] width 672 height 23
click at [804, 298] on button "Log In" at bounding box center [799, 292] width 52 height 23
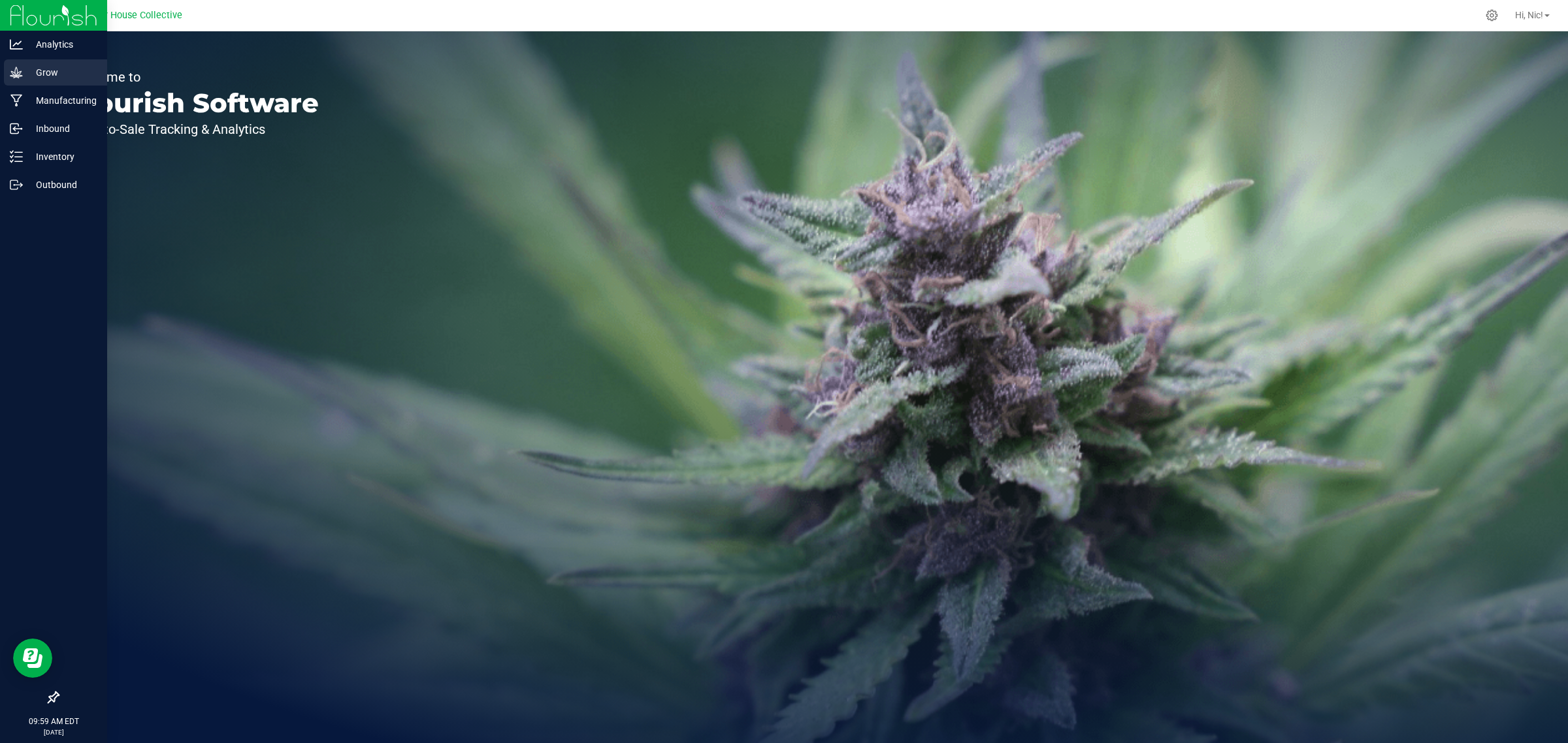
click at [50, 82] on div "Grow" at bounding box center [55, 72] width 103 height 26
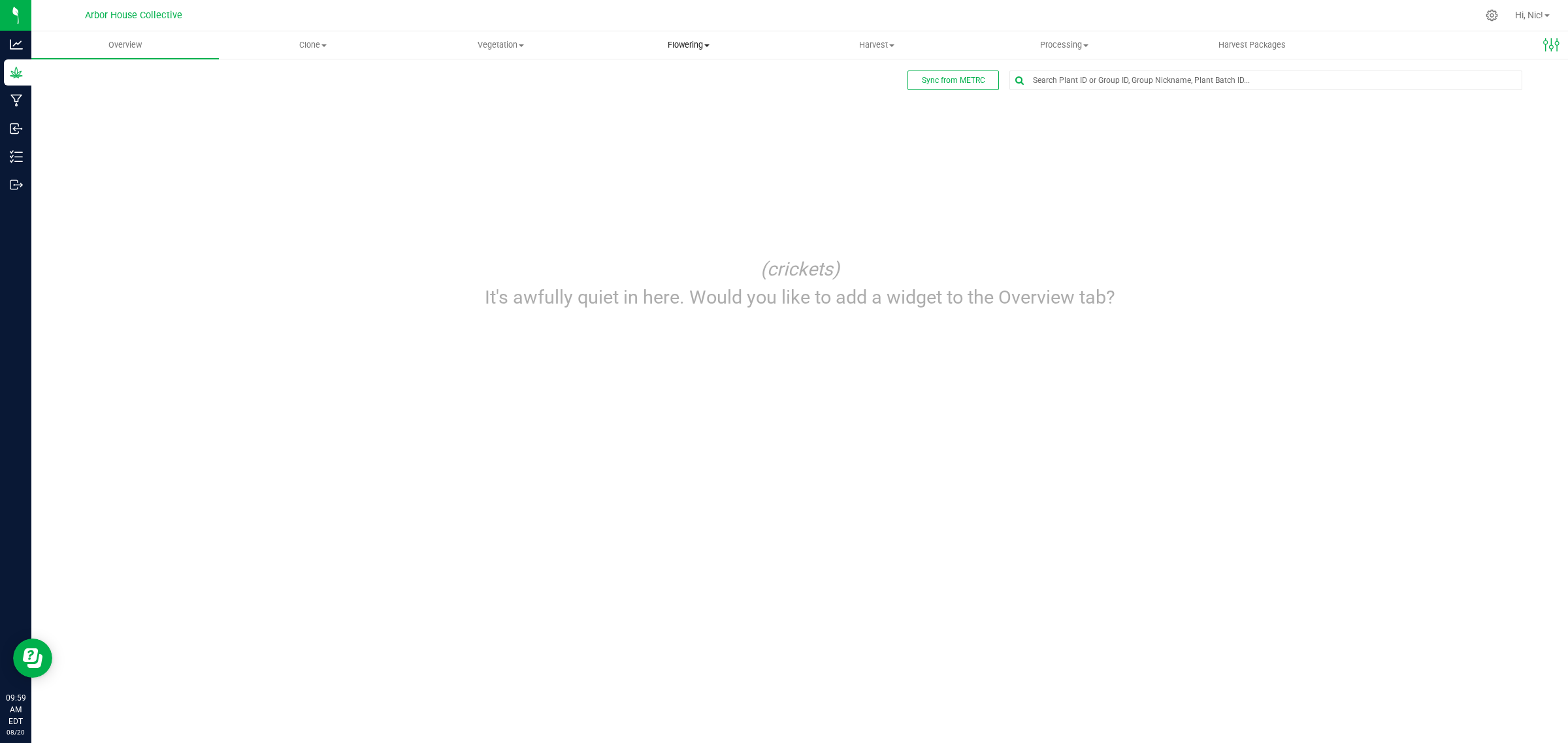
click at [715, 49] on span "Flowering" at bounding box center [688, 45] width 186 height 12
click at [689, 88] on span "Flowering groups" at bounding box center [649, 94] width 109 height 11
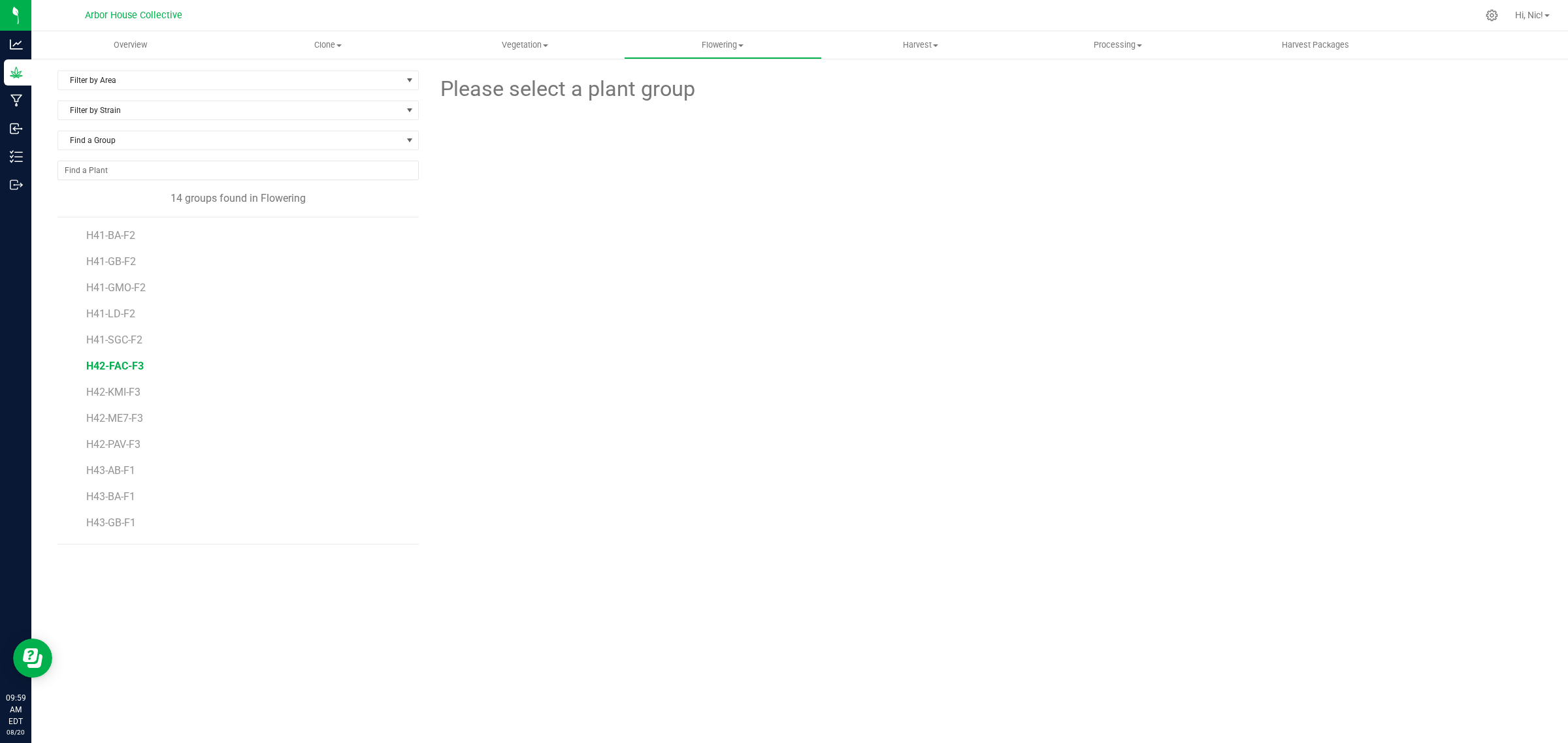
click at [131, 372] on span "H42-FAC-F3" at bounding box center [115, 365] width 57 height 12
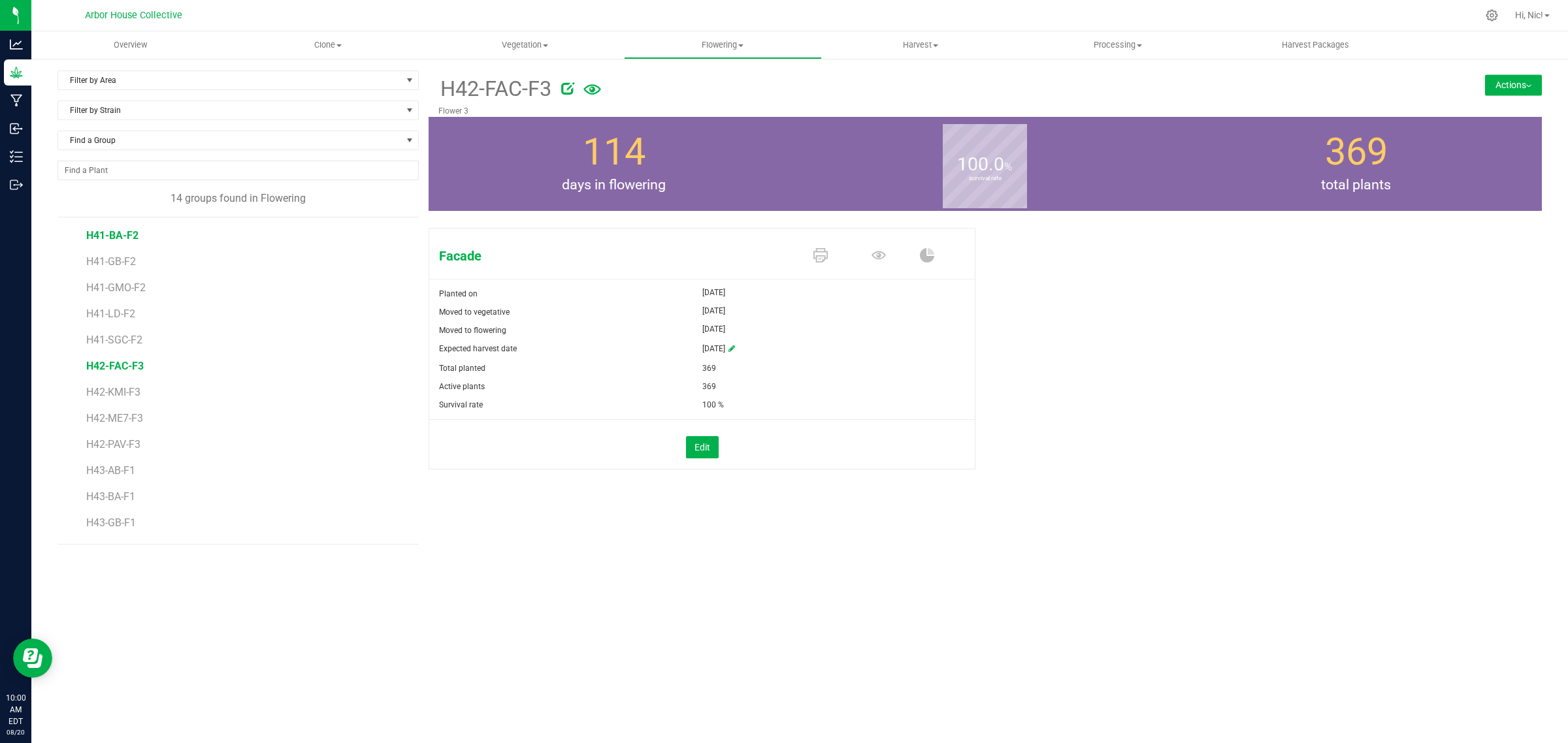
click at [117, 233] on span "H41-BA-F2" at bounding box center [112, 235] width 52 height 12
click at [128, 520] on span "H43-GB-F1" at bounding box center [112, 522] width 52 height 12
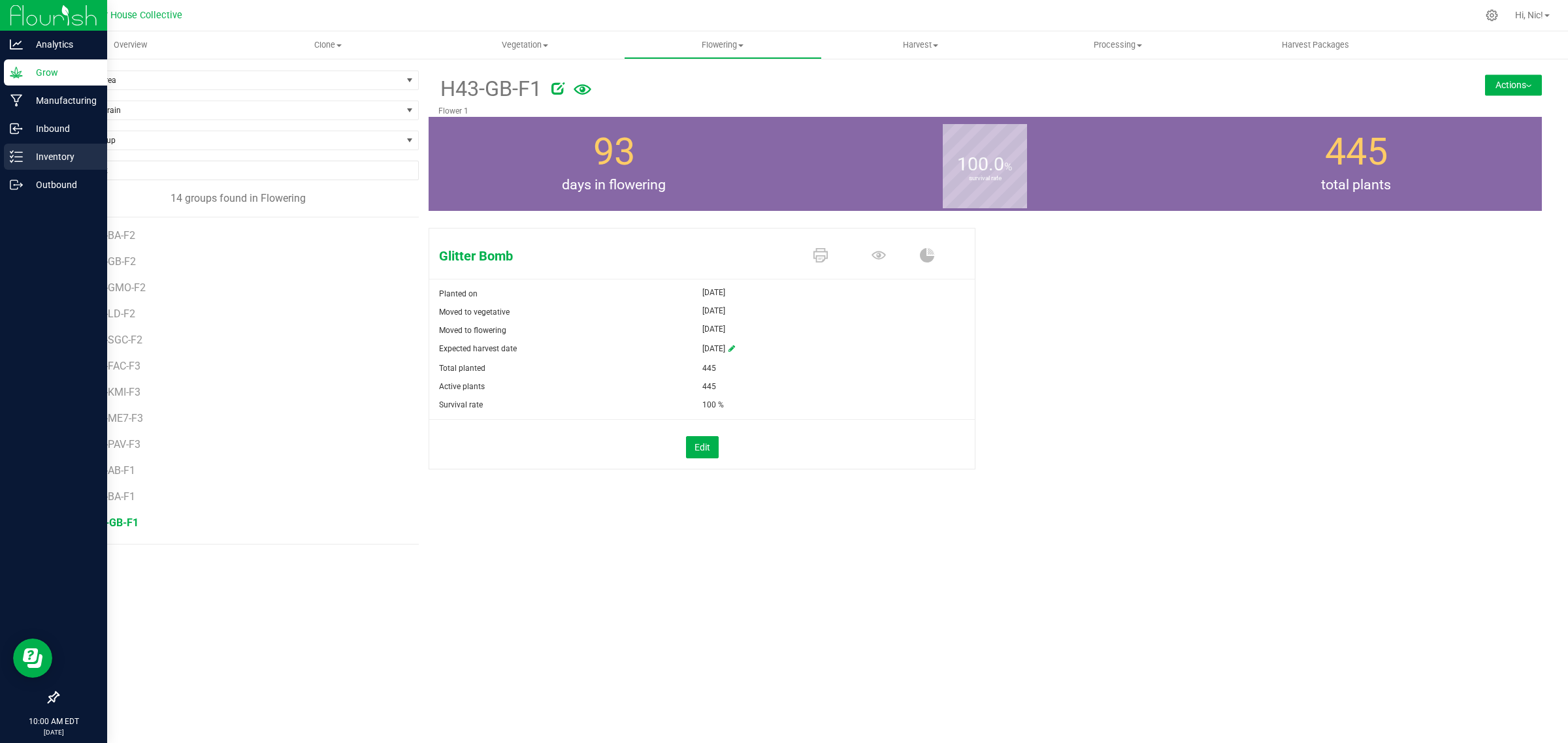
click at [69, 152] on p "Inventory" at bounding box center [62, 157] width 78 height 16
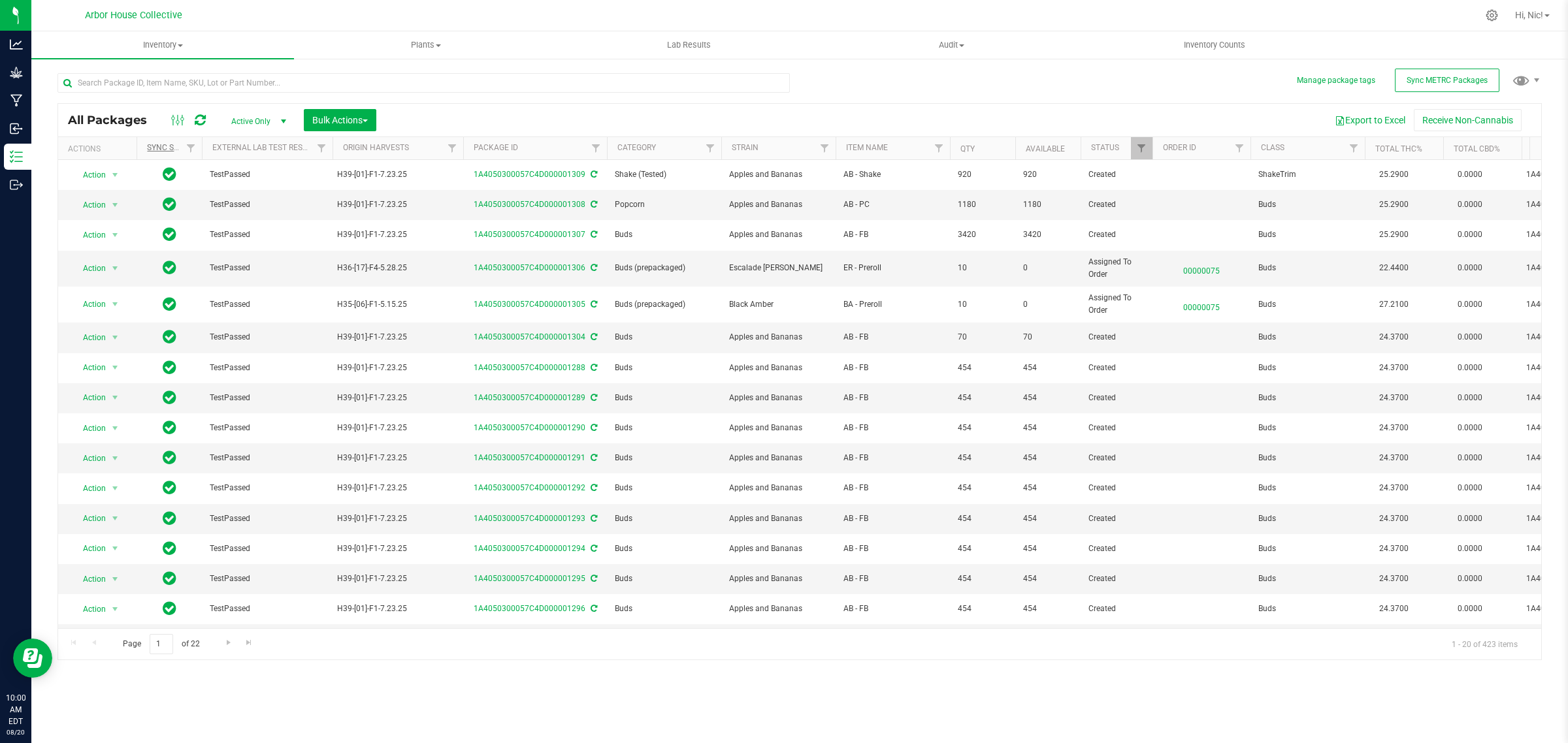
click at [163, 151] on th "Sync Status" at bounding box center [169, 149] width 65 height 23
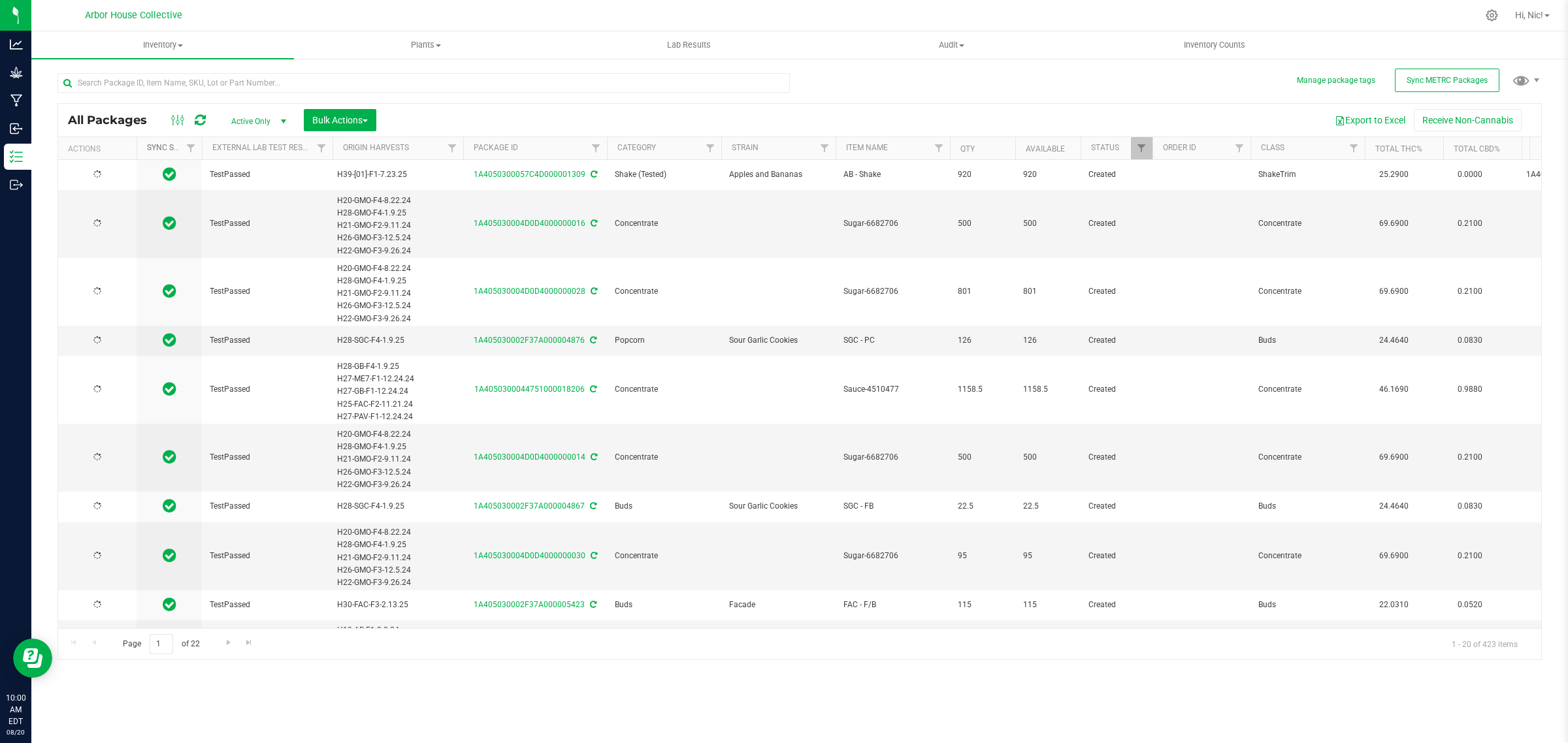
click at [164, 151] on link "Sync Status" at bounding box center [180, 147] width 65 height 9
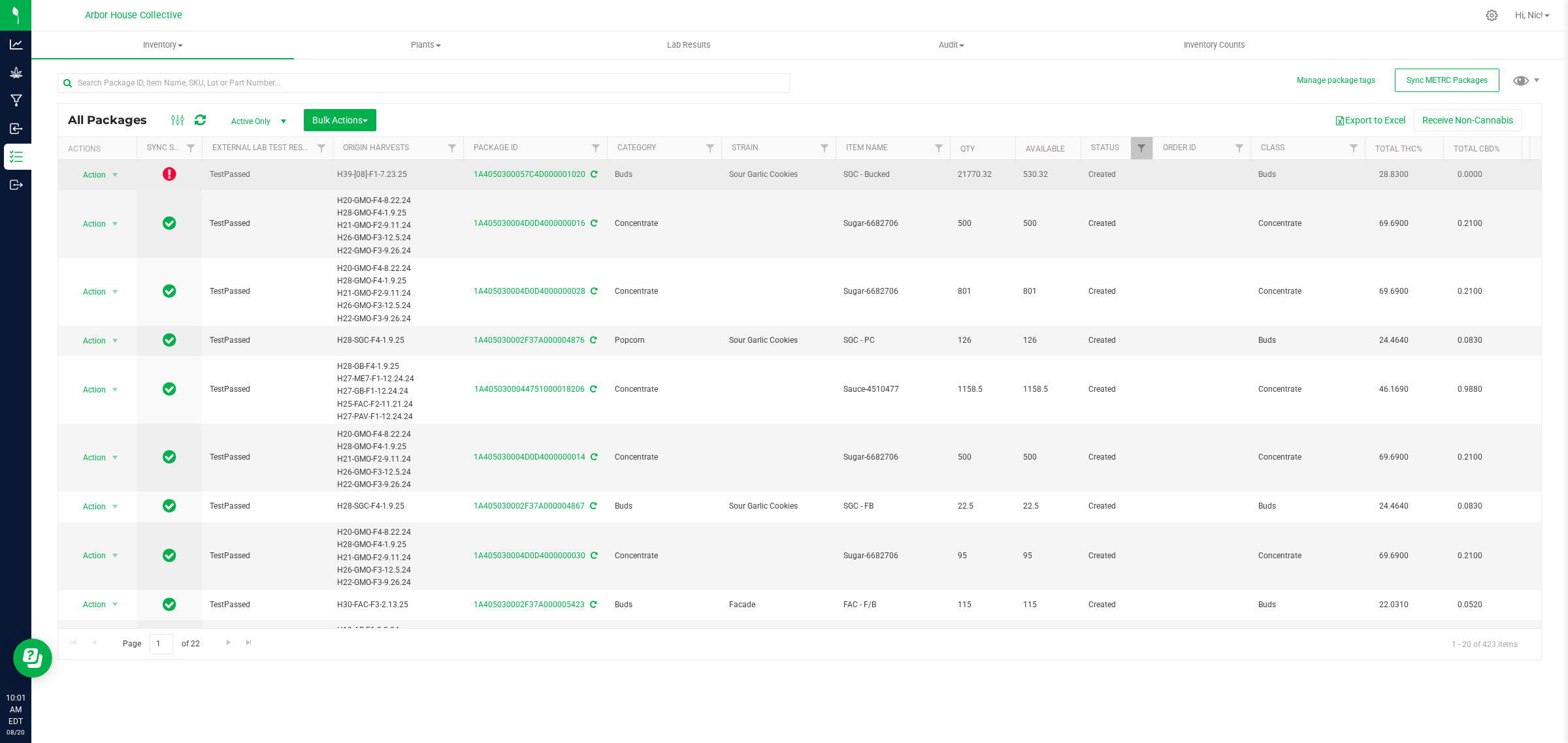
drag, startPoint x: 957, startPoint y: 172, endPoint x: 994, endPoint y: 177, distance: 37.3
click at [994, 177] on span "21770.32" at bounding box center [982, 174] width 49 height 12
copy span "21770.32"
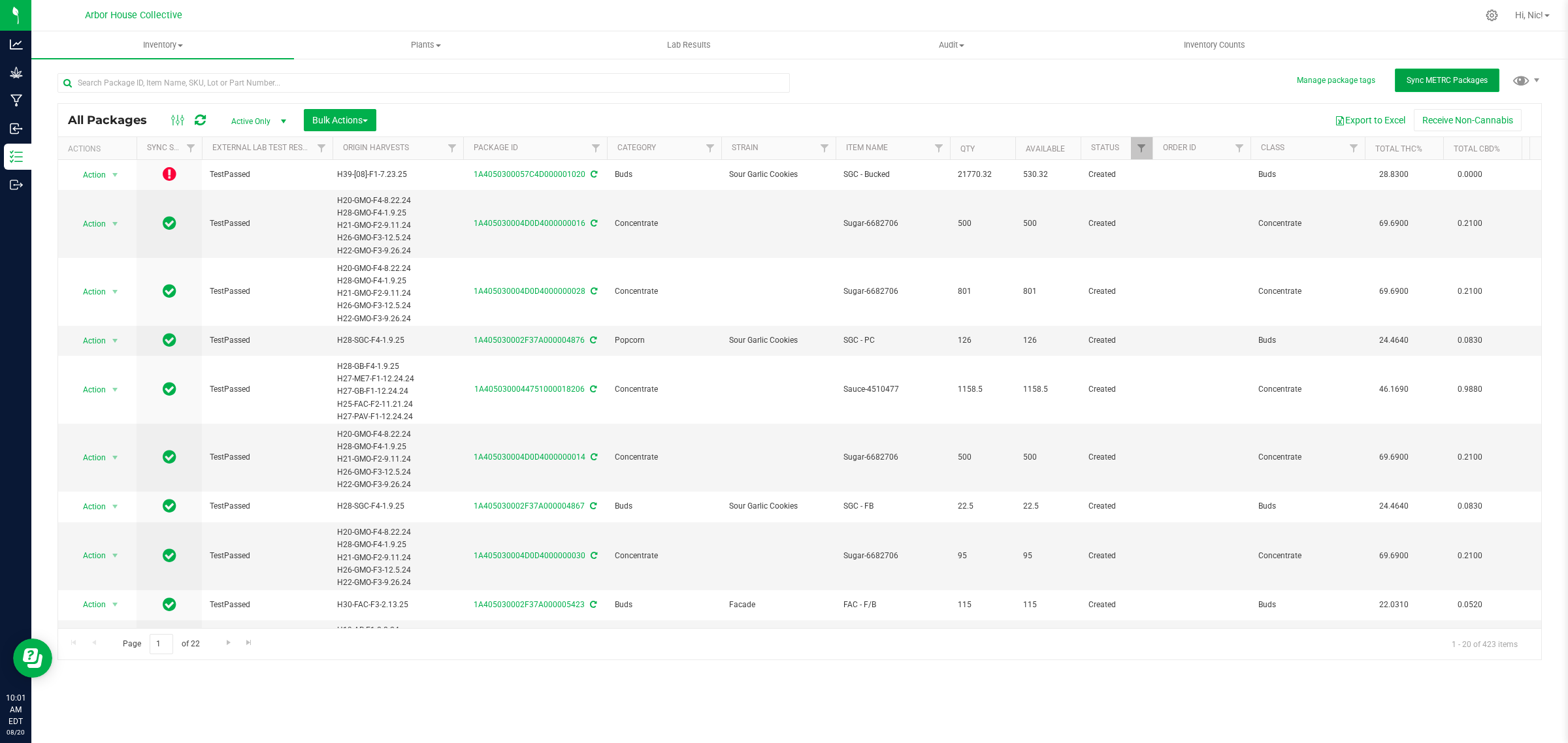
click at [1417, 87] on button "Sync METRC Packages" at bounding box center [1447, 80] width 104 height 23
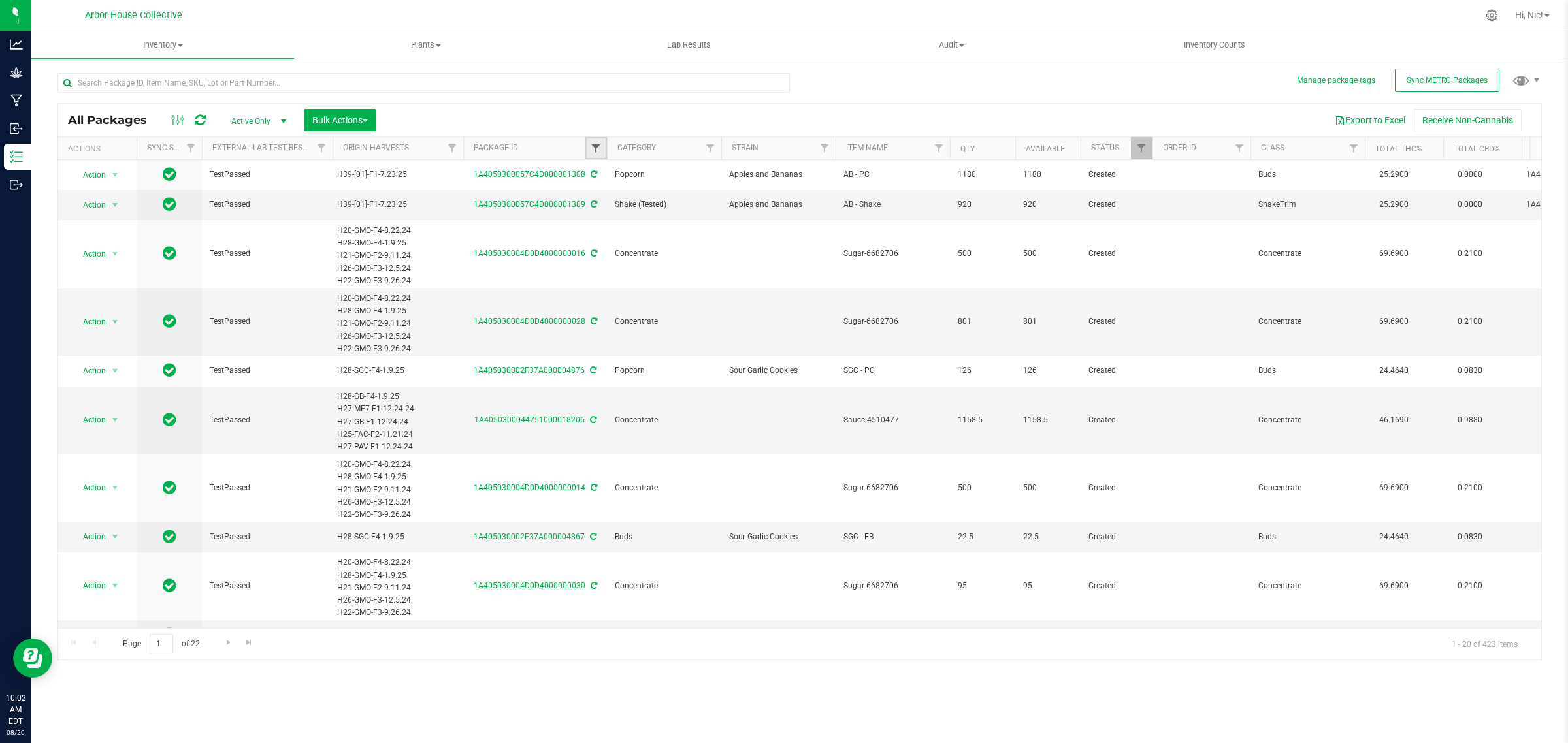
click at [598, 148] on span "Filter" at bounding box center [595, 148] width 10 height 10
type input "1020"
click at [593, 197] on button "Filter" at bounding box center [624, 212] width 62 height 29
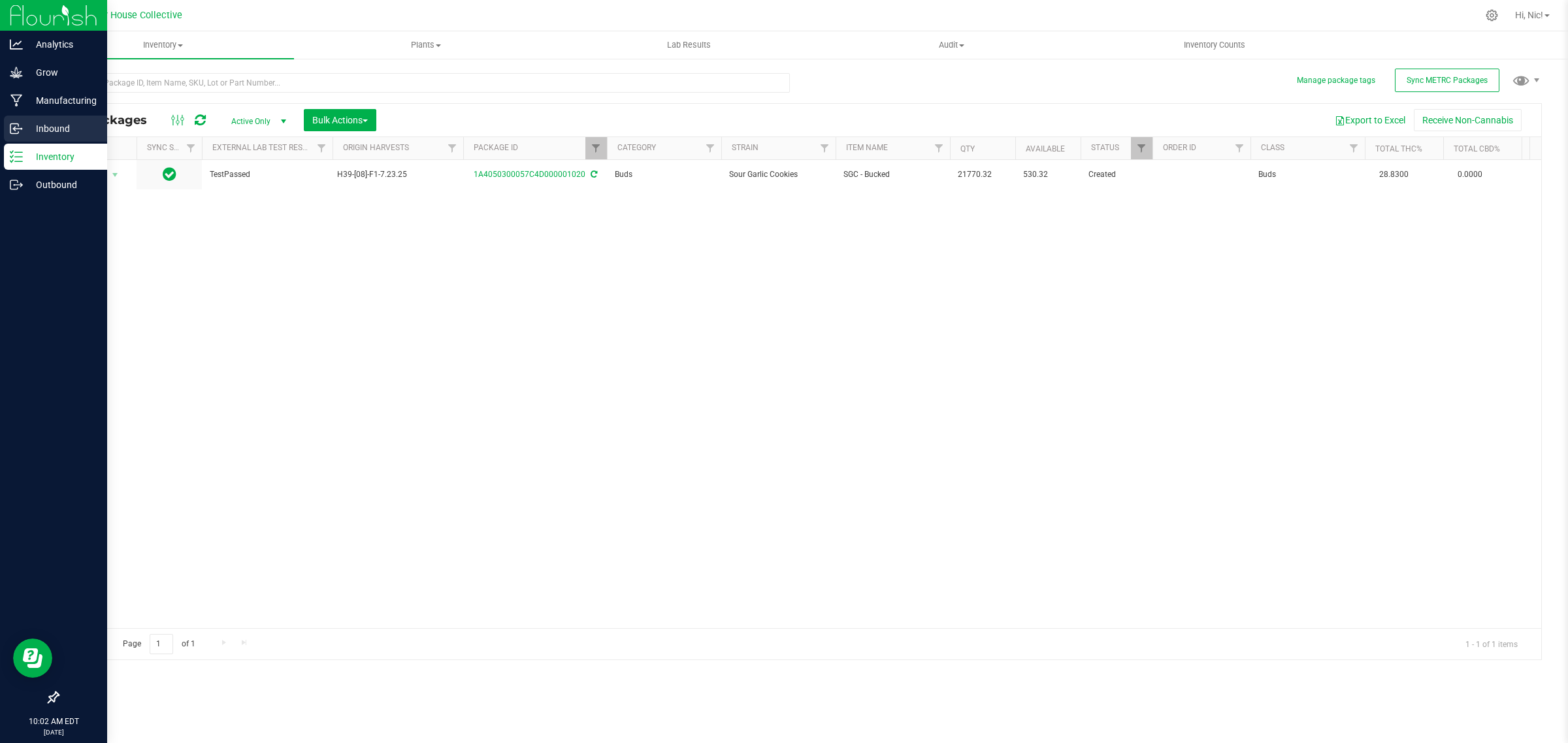
click at [75, 122] on p "Inbound" at bounding box center [62, 129] width 78 height 16
